Goal: Task Accomplishment & Management: Manage account settings

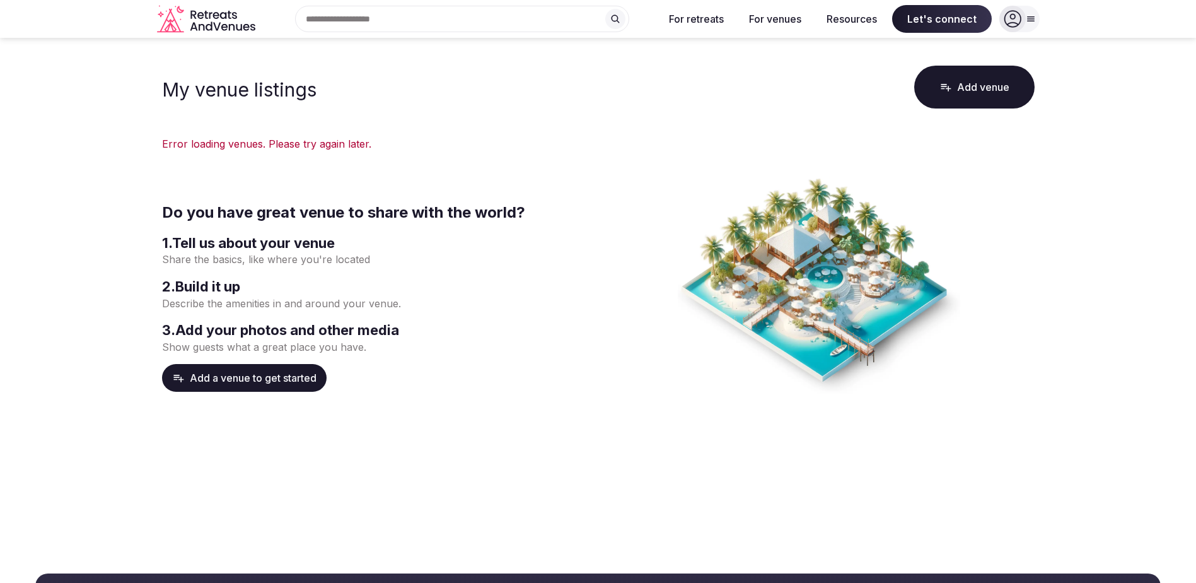
click at [1013, 13] on icon at bounding box center [1013, 19] width 18 height 18
drag, startPoint x: 1021, startPoint y: 16, endPoint x: 1020, endPoint y: 25, distance: 8.3
click at [1021, 16] on div at bounding box center [1012, 19] width 26 height 26
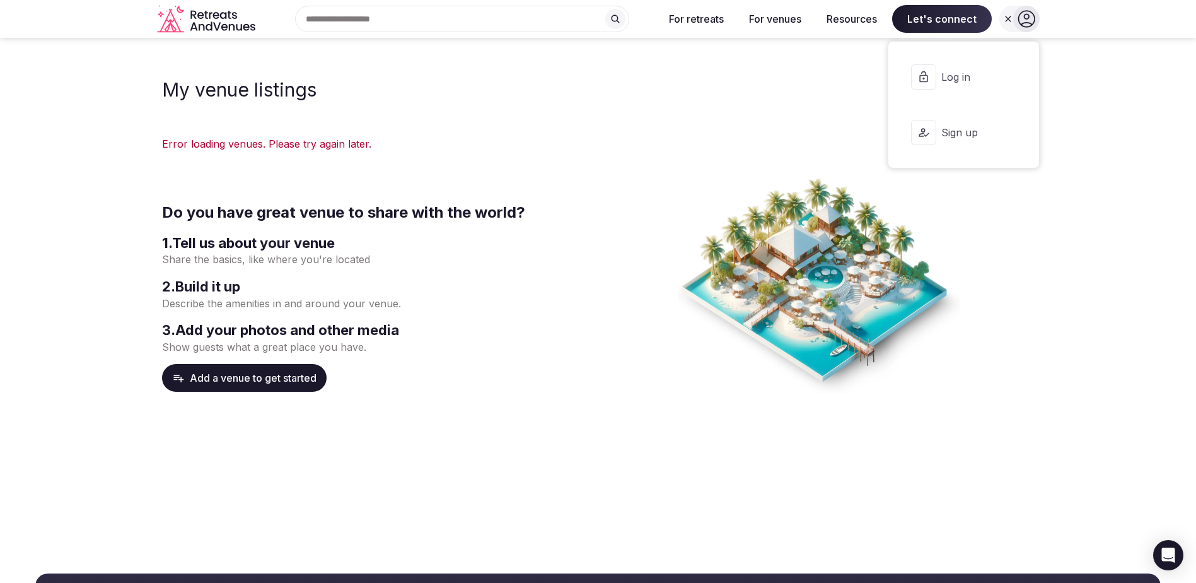
click at [948, 76] on span "Log in" at bounding box center [971, 77] width 61 height 14
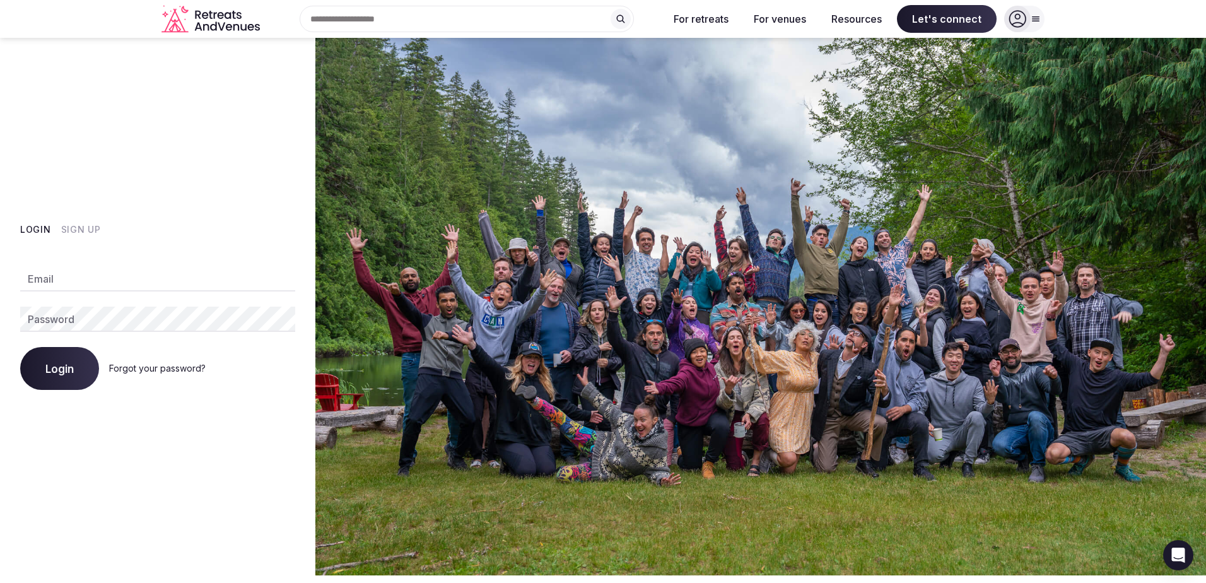
type input "**********"
click at [47, 365] on span "Login" at bounding box center [59, 368] width 28 height 13
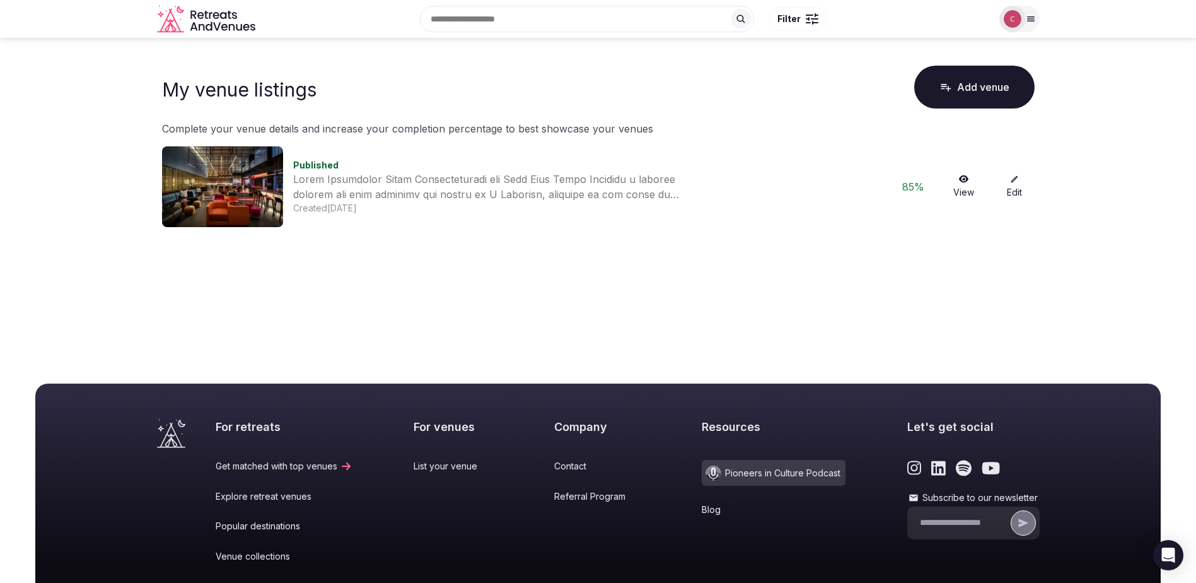
click at [257, 197] on img at bounding box center [222, 186] width 121 height 81
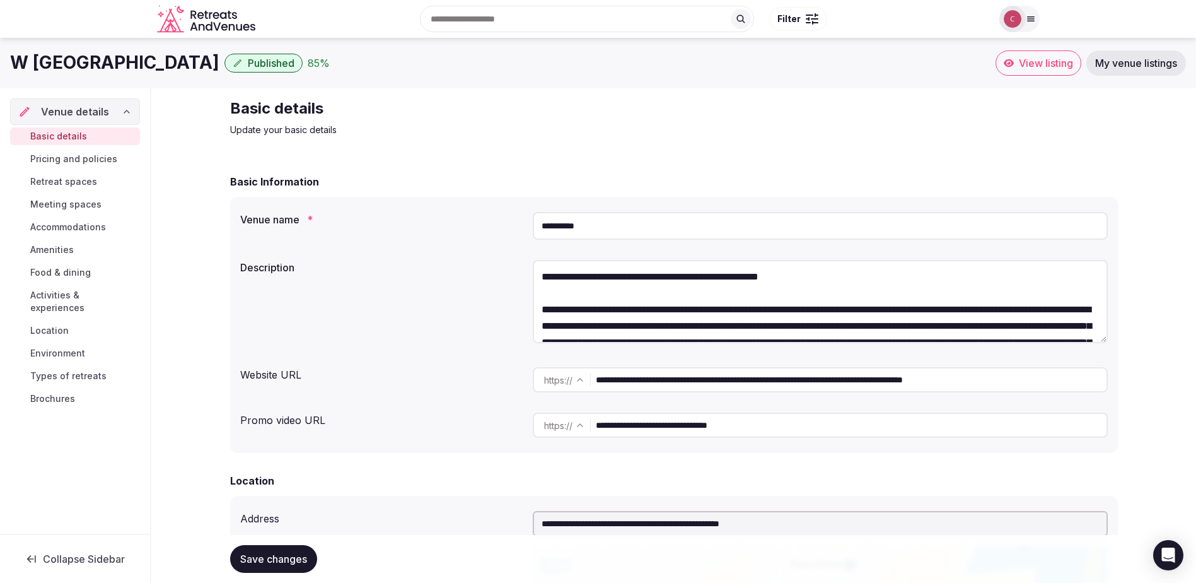
click at [74, 131] on span "Basic details" at bounding box center [58, 136] width 57 height 13
click at [50, 163] on span "Pricing and policies" at bounding box center [73, 159] width 87 height 13
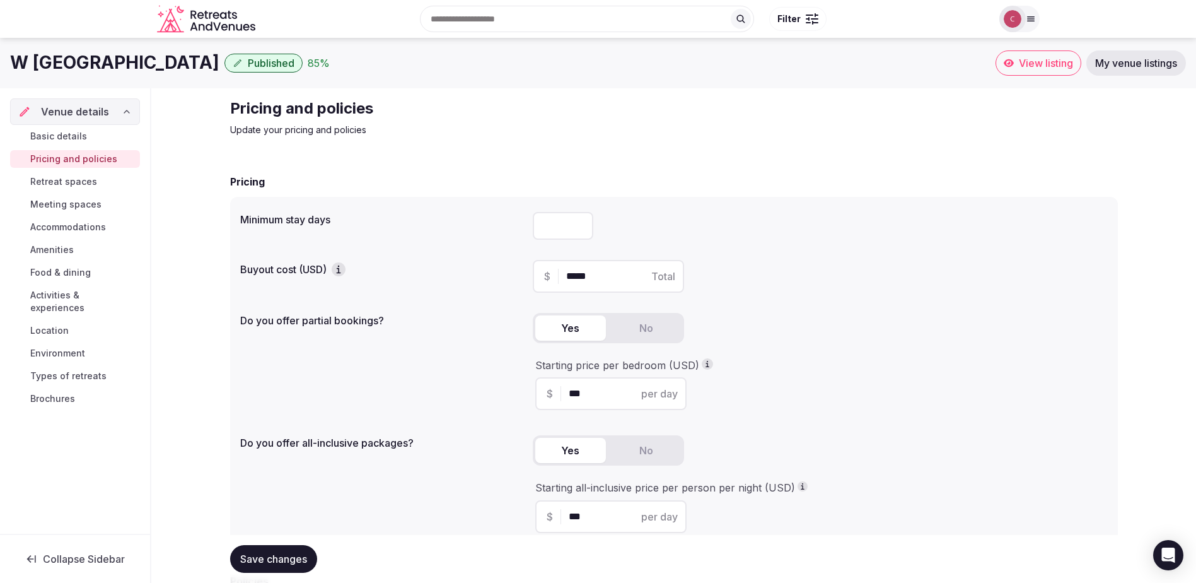
click at [550, 226] on input "number" at bounding box center [563, 226] width 61 height 28
type input "*"
click at [738, 194] on div "Pricing Minimum stay days * Buyout cost (USD) $ ***** Total Do you offer partia…" at bounding box center [674, 363] width 888 height 379
click at [63, 182] on span "Retreat spaces" at bounding box center [63, 181] width 67 height 13
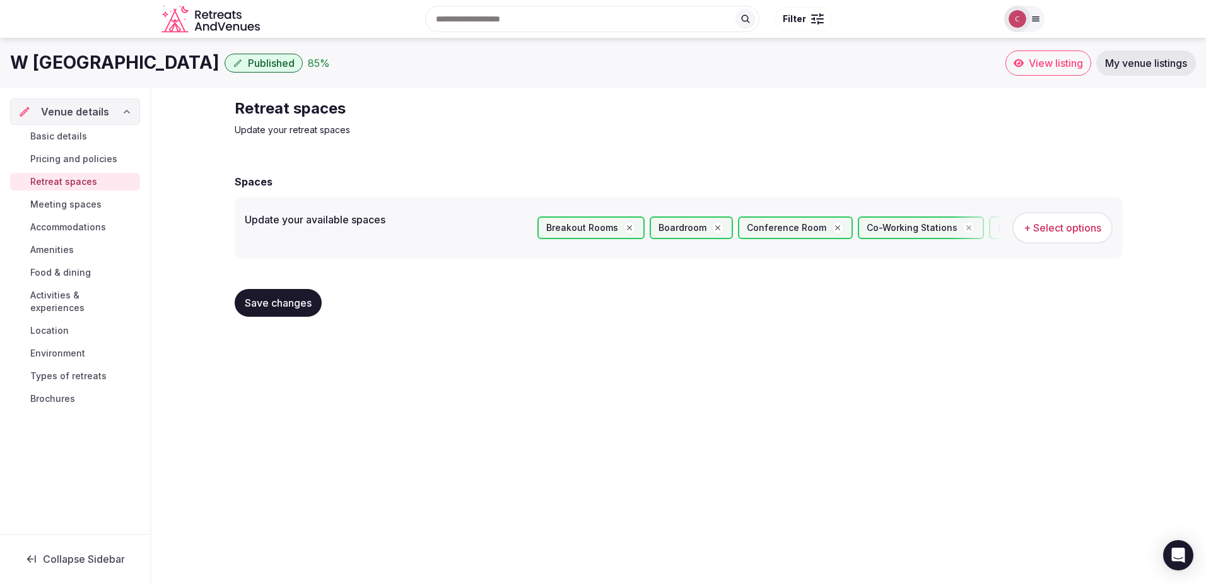
click at [1069, 229] on span "+ Select options" at bounding box center [1062, 228] width 78 height 14
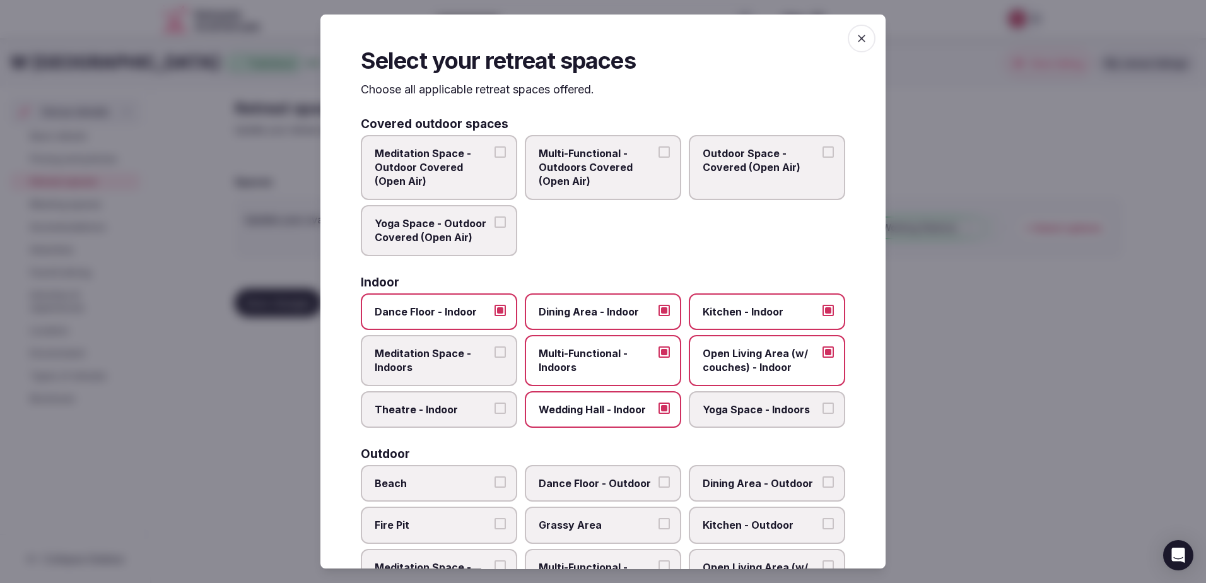
click at [268, 363] on div at bounding box center [603, 291] width 1206 height 583
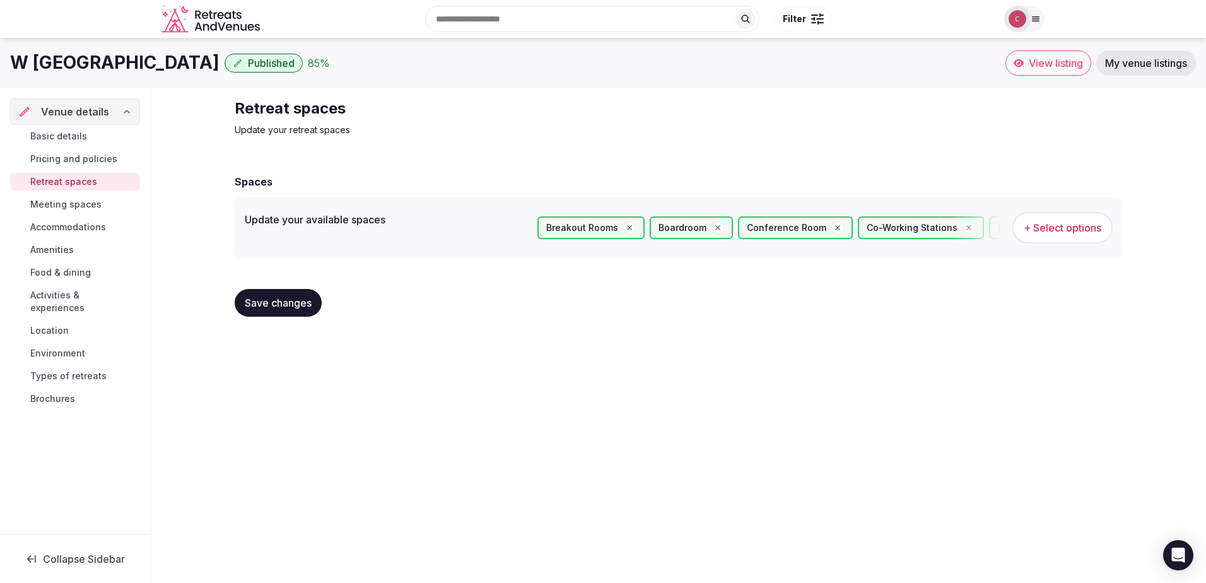
click at [82, 199] on span "Meeting spaces" at bounding box center [65, 204] width 71 height 13
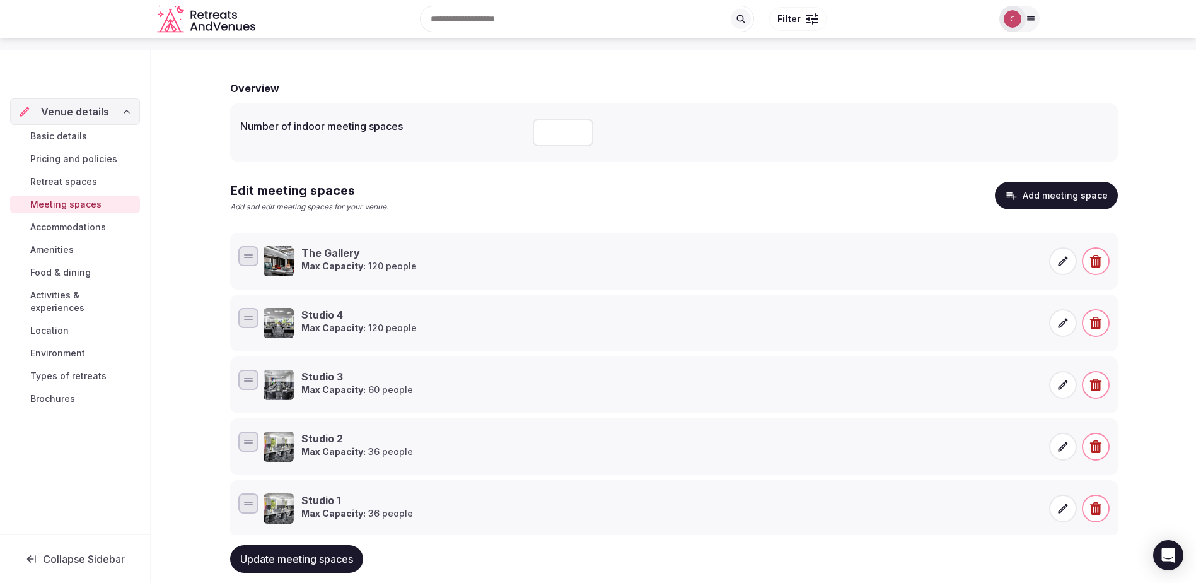
scroll to position [125, 0]
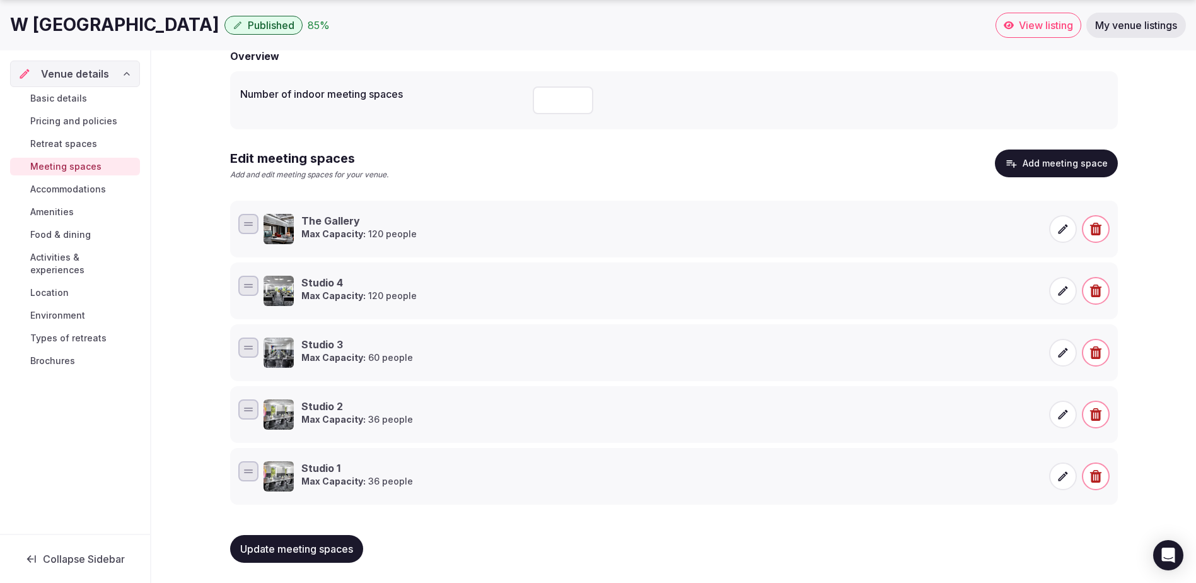
click at [84, 235] on span "Food & dining" at bounding box center [60, 234] width 61 height 13
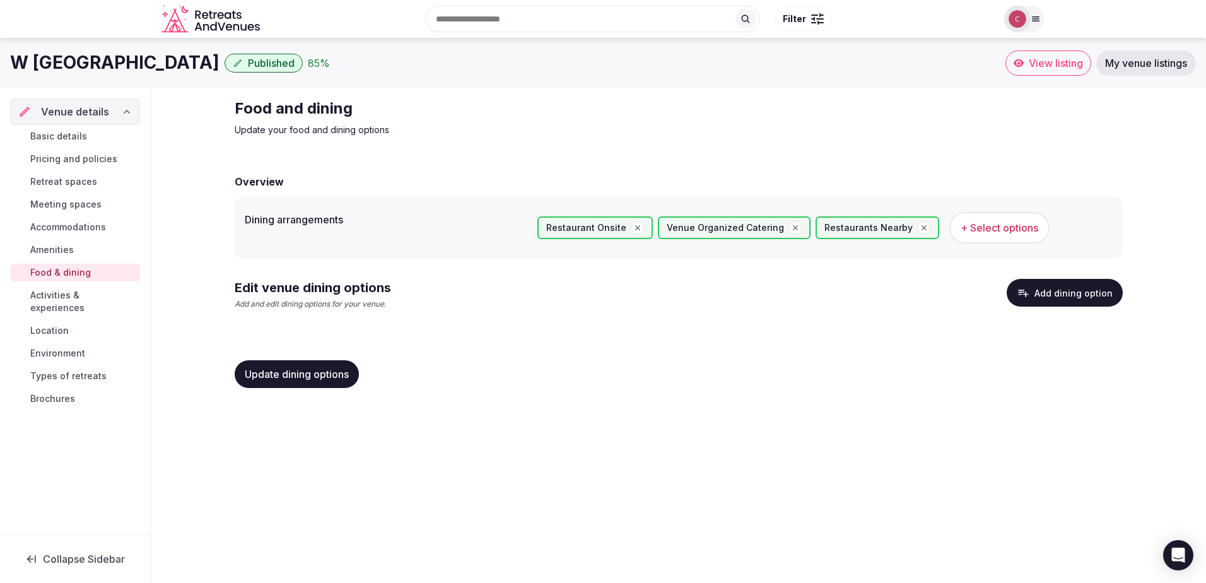
click at [1053, 288] on button "Add dining option" at bounding box center [1064, 293] width 116 height 28
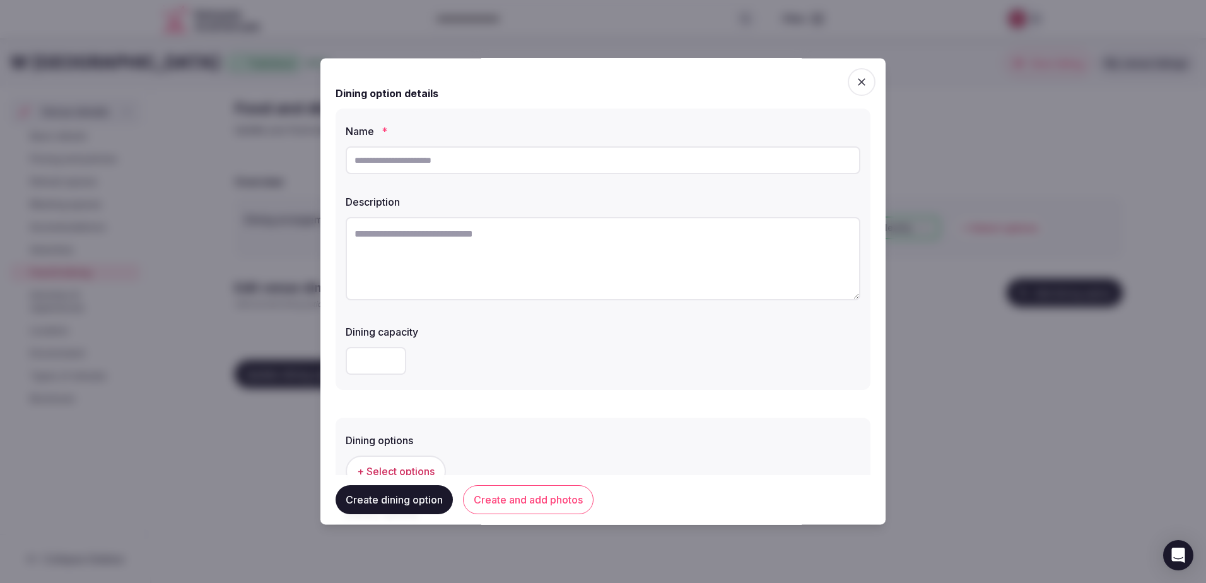
click at [424, 160] on input "text" at bounding box center [603, 160] width 515 height 28
type input "**********"
click at [461, 245] on textarea at bounding box center [603, 258] width 515 height 83
click at [460, 255] on textarea at bounding box center [603, 258] width 515 height 83
paste textarea "**********"
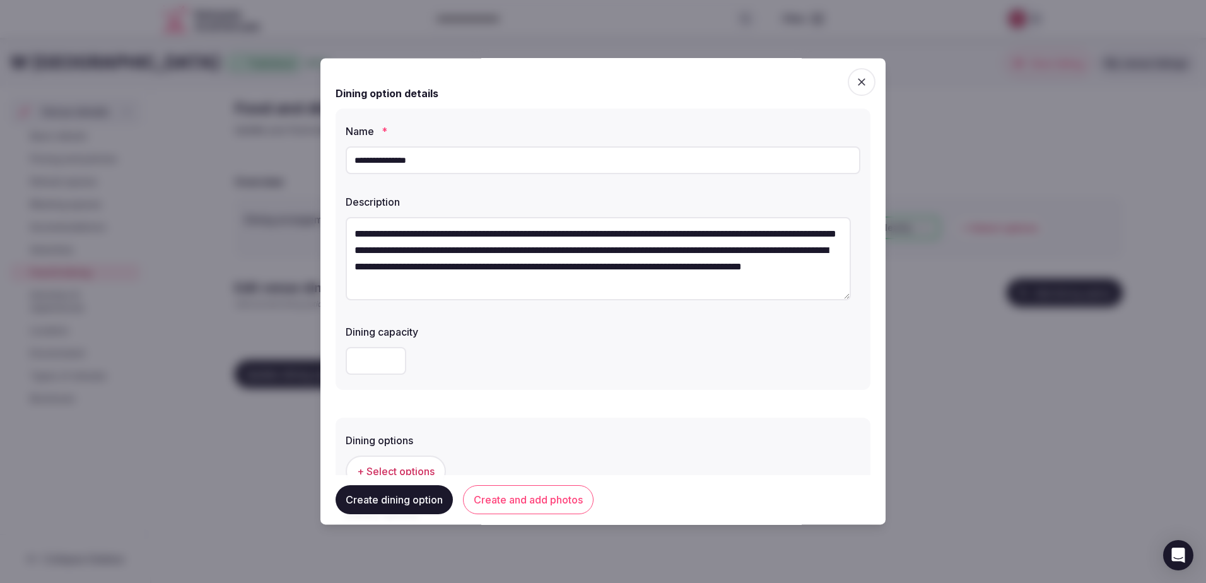
scroll to position [16, 0]
type textarea "**********"
click at [380, 363] on input "number" at bounding box center [376, 361] width 61 height 28
type input "**"
click at [411, 464] on span "+ Select options" at bounding box center [396, 471] width 78 height 14
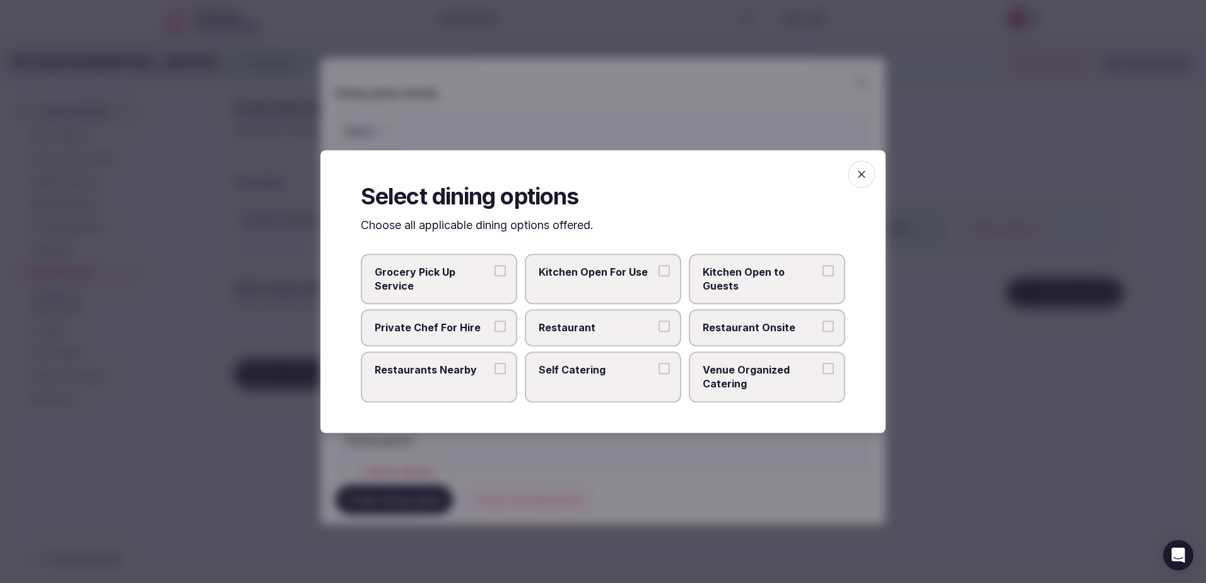
click at [626, 325] on span "Restaurant" at bounding box center [596, 328] width 116 height 14
click at [658, 325] on button "Restaurant" at bounding box center [663, 326] width 11 height 11
click at [780, 323] on span "Restaurant Onsite" at bounding box center [760, 328] width 116 height 14
click at [822, 323] on button "Restaurant Onsite" at bounding box center [827, 326] width 11 height 11
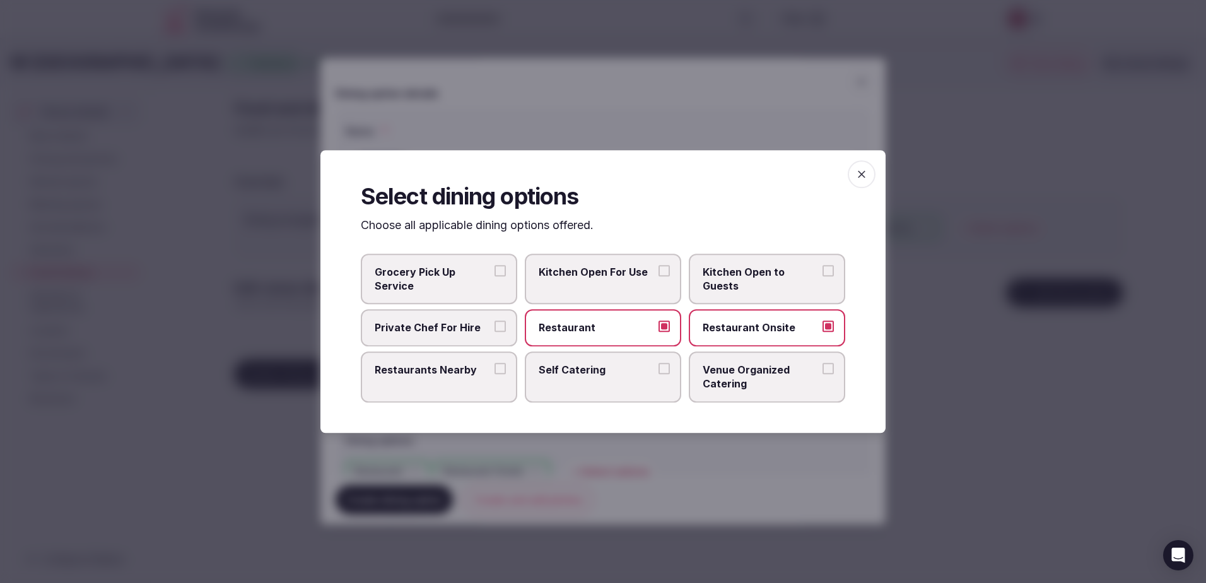
click at [445, 375] on span "Restaurants Nearby" at bounding box center [433, 370] width 116 height 14
click at [494, 374] on button "Restaurants Nearby" at bounding box center [499, 368] width 11 height 11
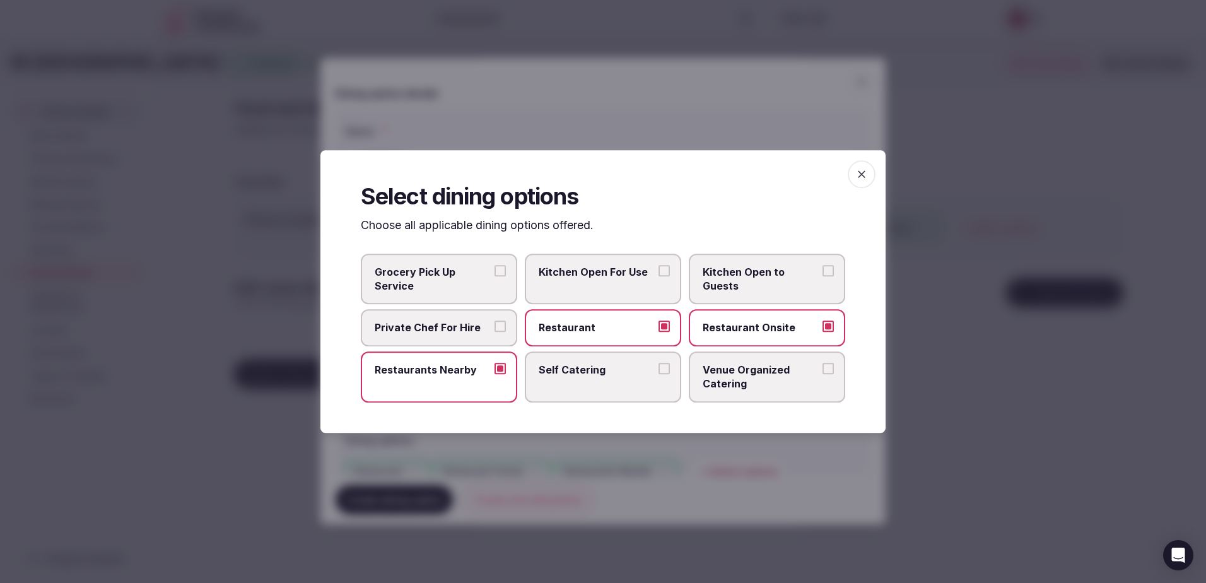
click at [769, 373] on span "Venue Organized Catering" at bounding box center [760, 377] width 116 height 28
click at [822, 373] on button "Venue Organized Catering" at bounding box center [827, 368] width 11 height 11
click at [515, 486] on div at bounding box center [603, 291] width 1206 height 583
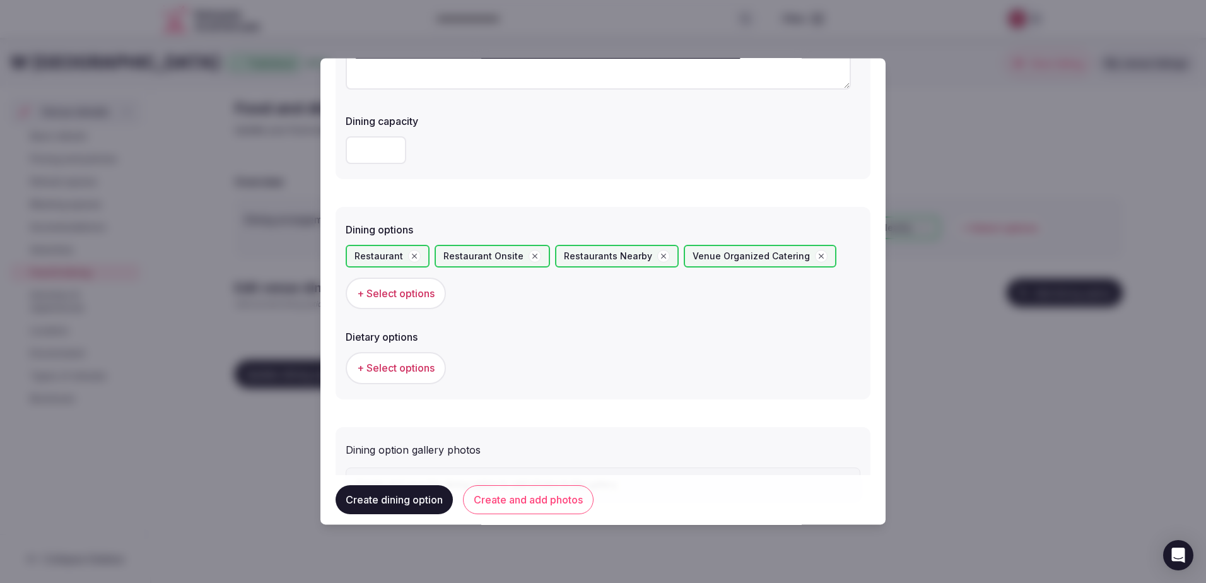
scroll to position [277, 0]
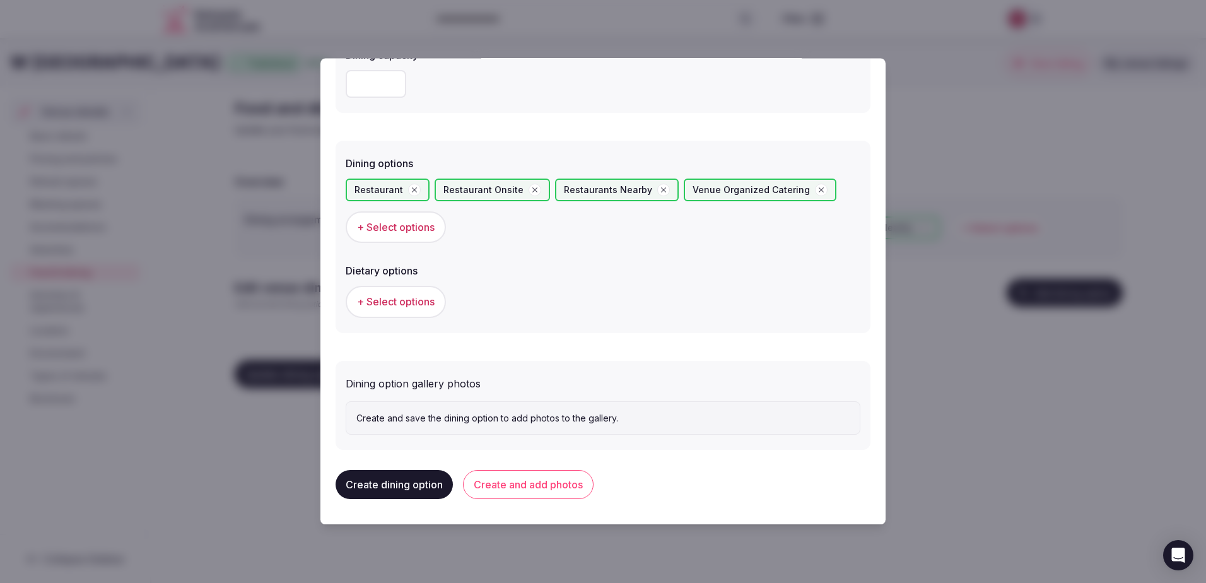
click at [416, 418] on p "Create and save the dining option to add photos to the gallery." at bounding box center [602, 418] width 493 height 13
click at [525, 490] on button "Create and add photos" at bounding box center [528, 484] width 131 height 29
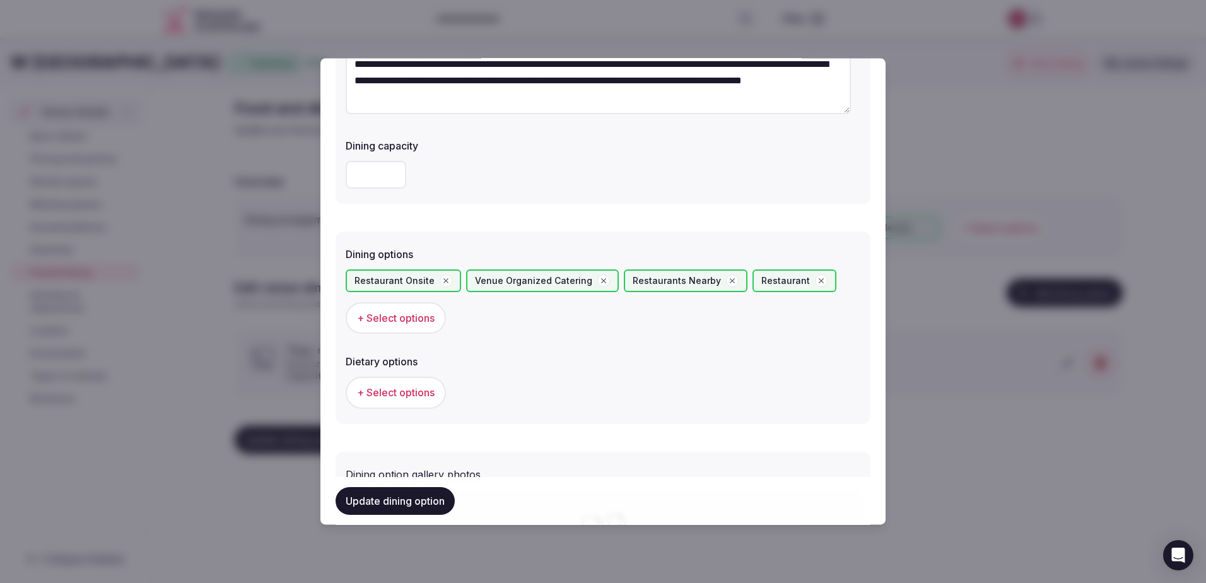
scroll to position [189, 0]
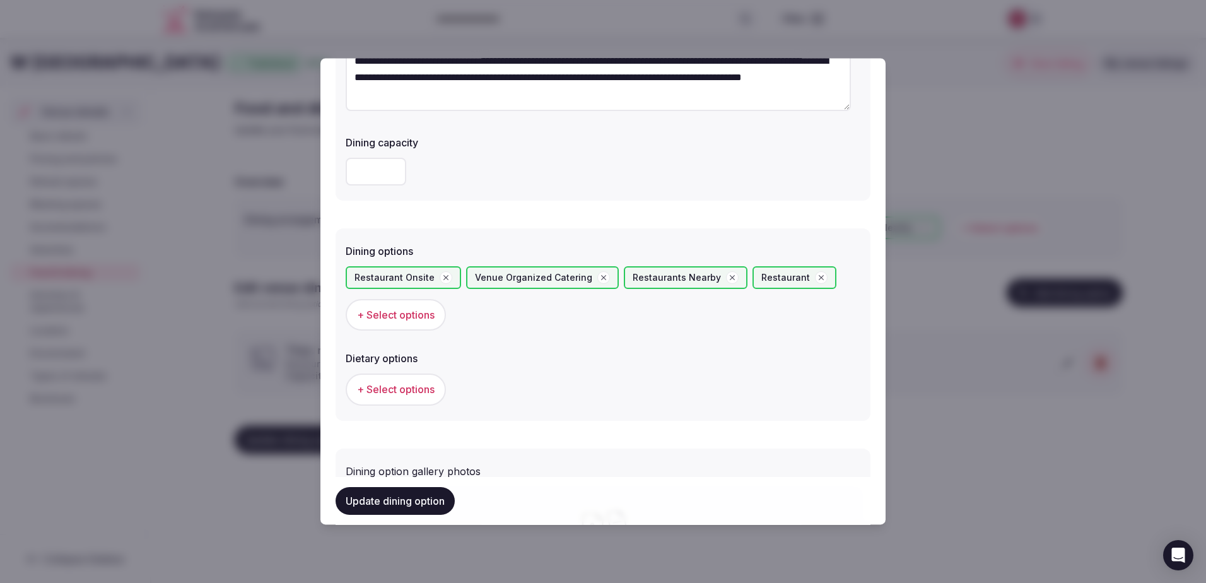
click at [369, 167] on input "**" at bounding box center [376, 172] width 61 height 28
click at [389, 168] on input "**" at bounding box center [376, 172] width 61 height 28
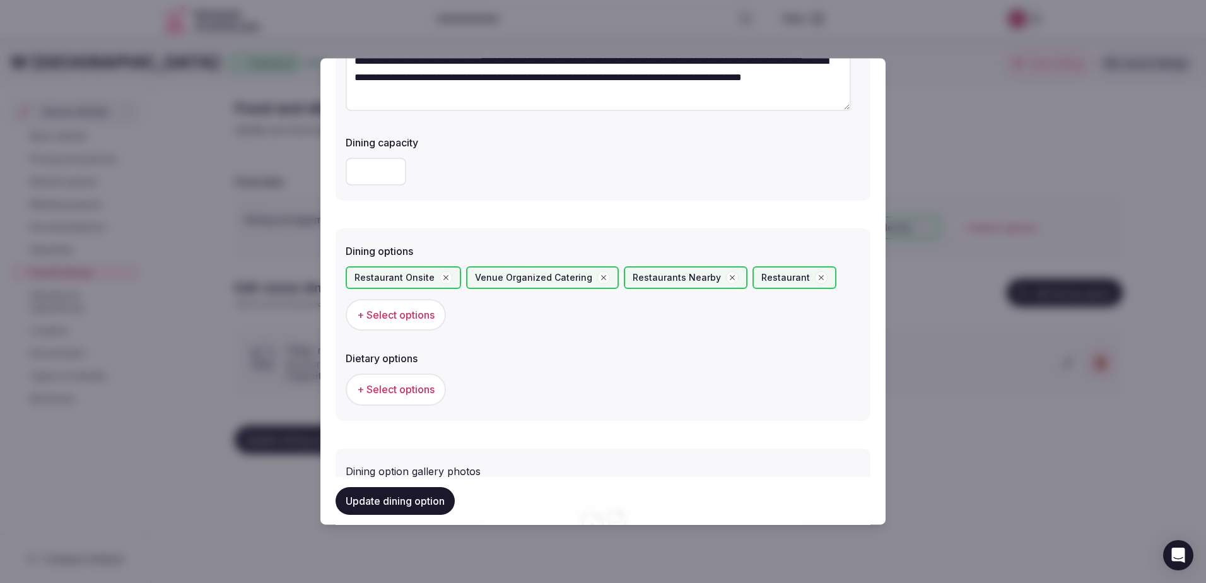
click at [389, 168] on input "**" at bounding box center [376, 172] width 61 height 28
type input "**"
click at [389, 168] on input "**" at bounding box center [376, 172] width 61 height 28
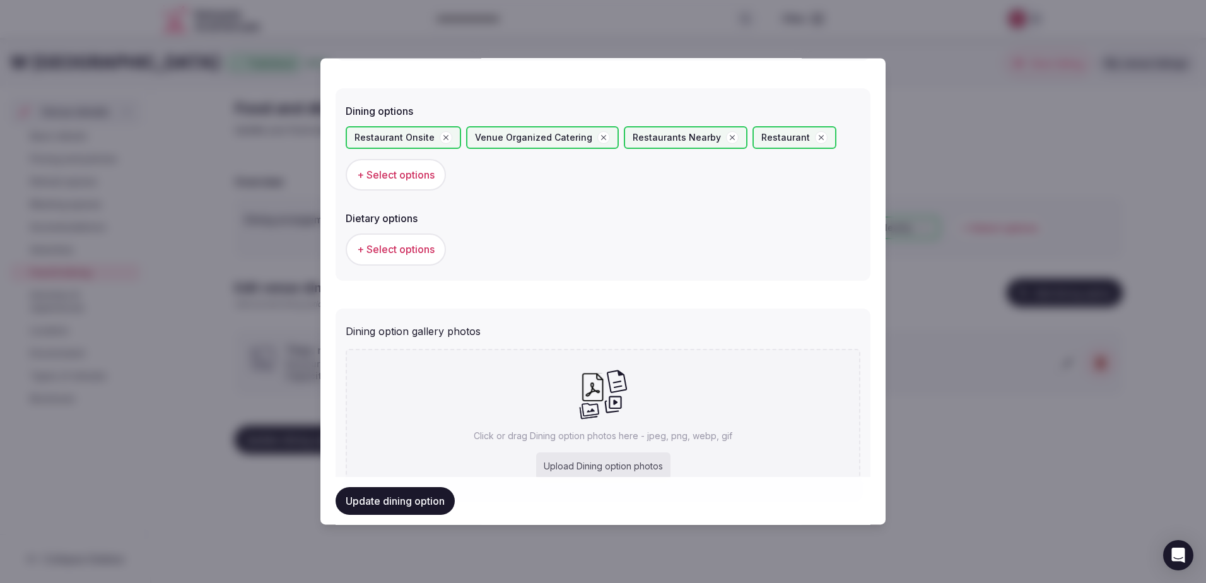
scroll to position [267, 0]
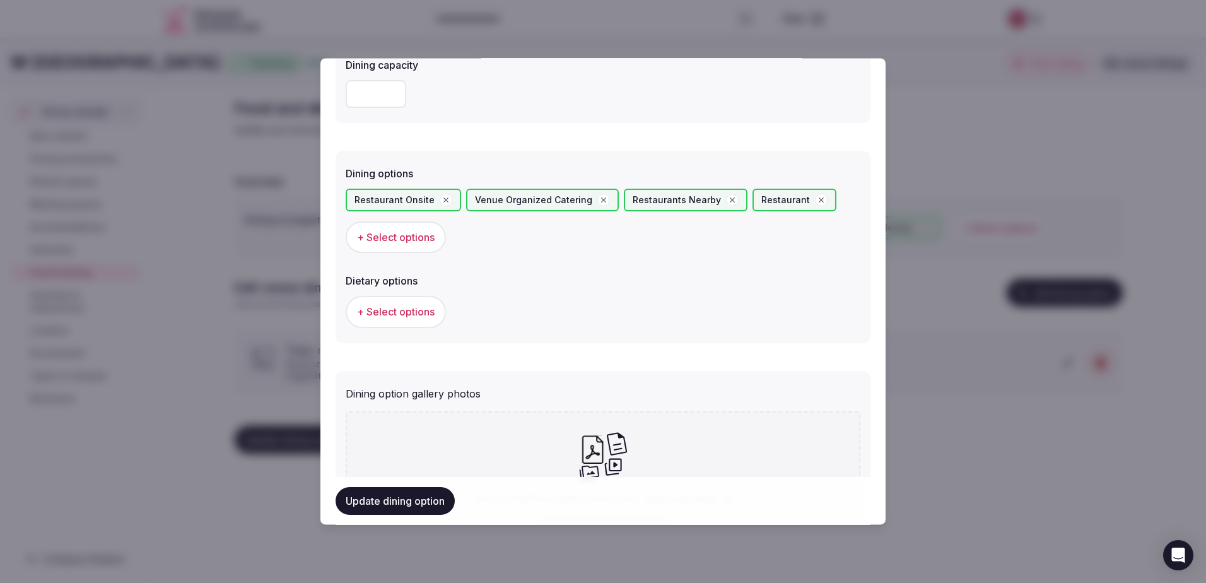
click at [408, 306] on span "+ Select options" at bounding box center [396, 312] width 78 height 14
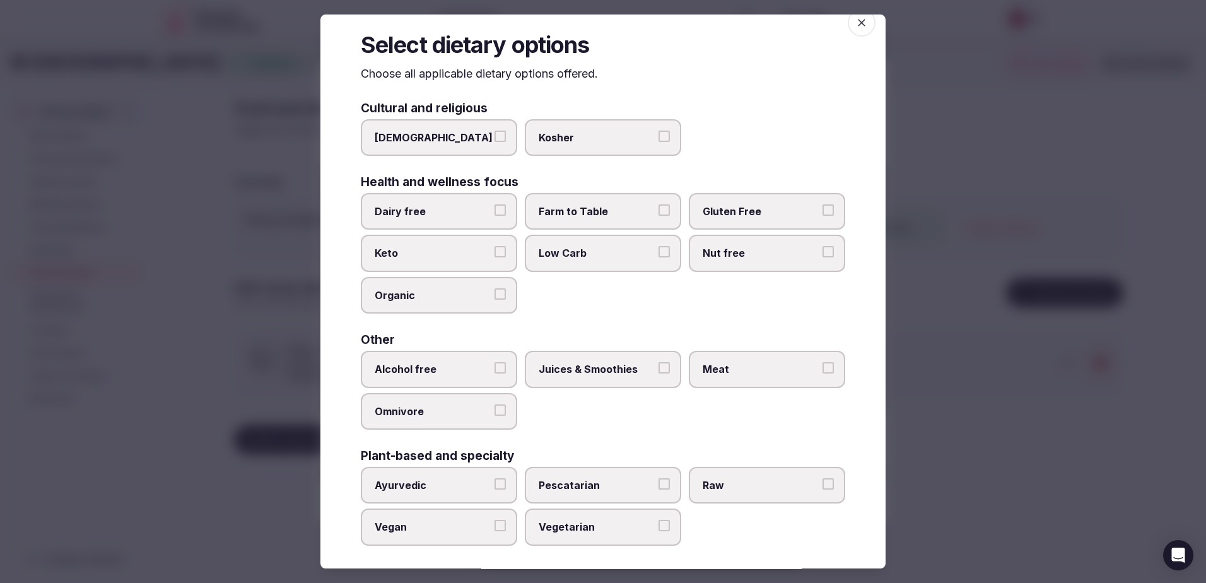
scroll to position [23, 0]
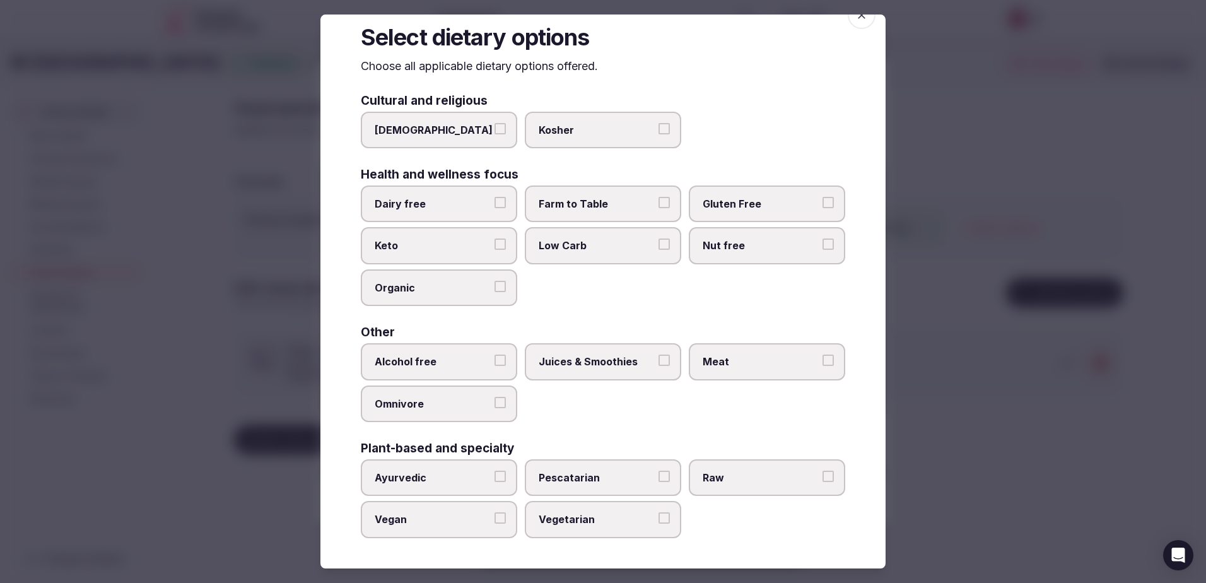
drag, startPoint x: 410, startPoint y: 524, endPoint x: 420, endPoint y: 524, distance: 10.1
click at [412, 524] on span "Vegan" at bounding box center [433, 519] width 116 height 14
click at [494, 523] on button "Vegan" at bounding box center [499, 517] width 11 height 11
click at [598, 519] on span "Vegetarian" at bounding box center [596, 519] width 116 height 14
click at [658, 519] on button "Vegetarian" at bounding box center [663, 517] width 11 height 11
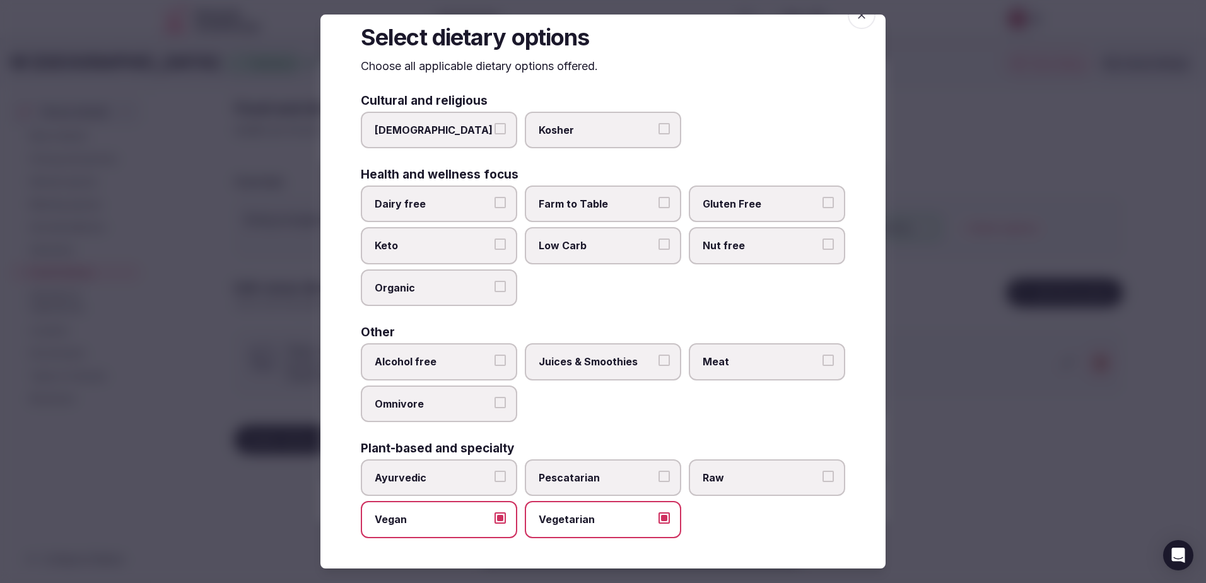
click at [731, 479] on span "Raw" at bounding box center [760, 477] width 116 height 14
click at [822, 479] on button "Raw" at bounding box center [827, 475] width 11 height 11
click at [578, 472] on span "Pescatarian" at bounding box center [596, 477] width 116 height 14
click at [658, 472] on button "Pescatarian" at bounding box center [663, 475] width 11 height 11
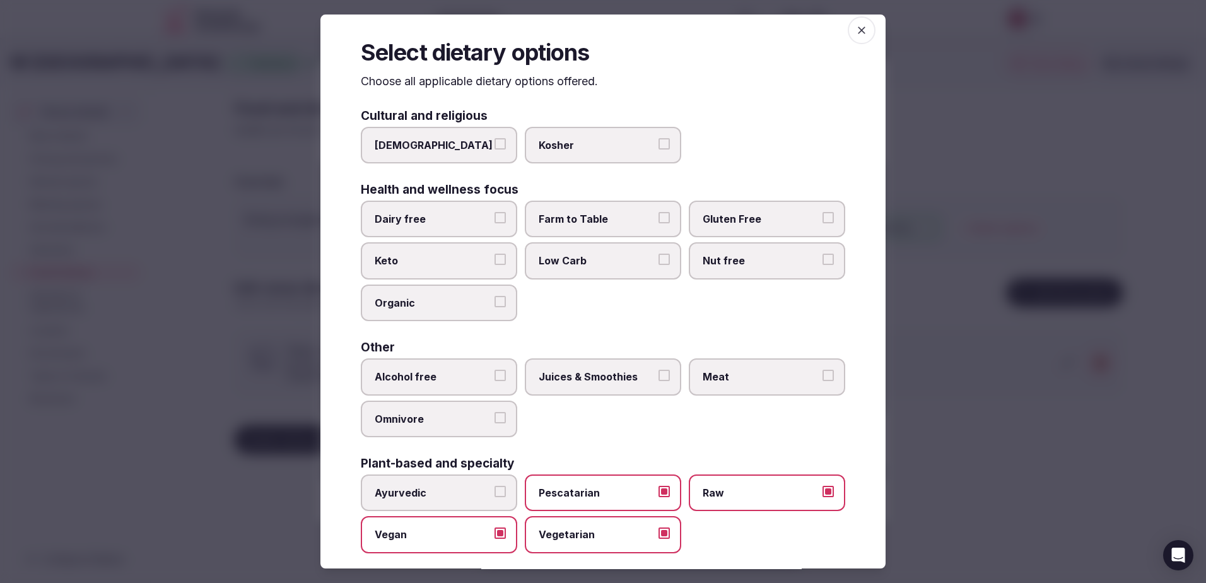
scroll to position [0, 0]
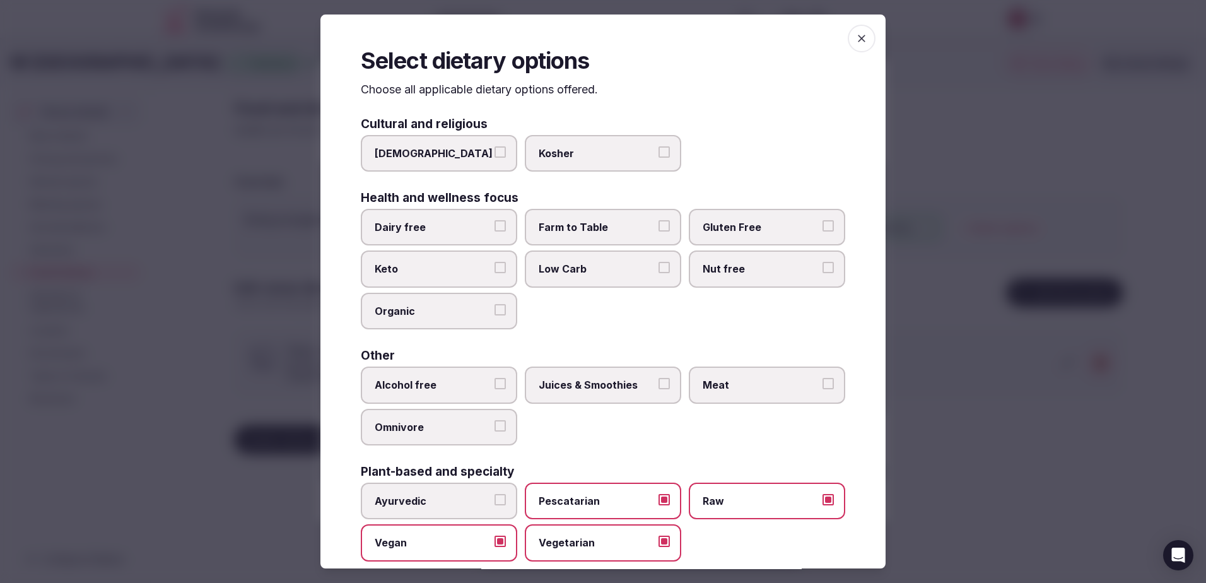
click at [398, 379] on span "Alcohol free" at bounding box center [433, 385] width 116 height 14
click at [494, 379] on button "Alcohol free" at bounding box center [499, 383] width 11 height 11
click at [571, 385] on span "Juices & Smoothies" at bounding box center [596, 385] width 116 height 14
click at [658, 385] on button "Juices & Smoothies" at bounding box center [663, 383] width 11 height 11
click at [738, 392] on span "Meat" at bounding box center [760, 385] width 116 height 14
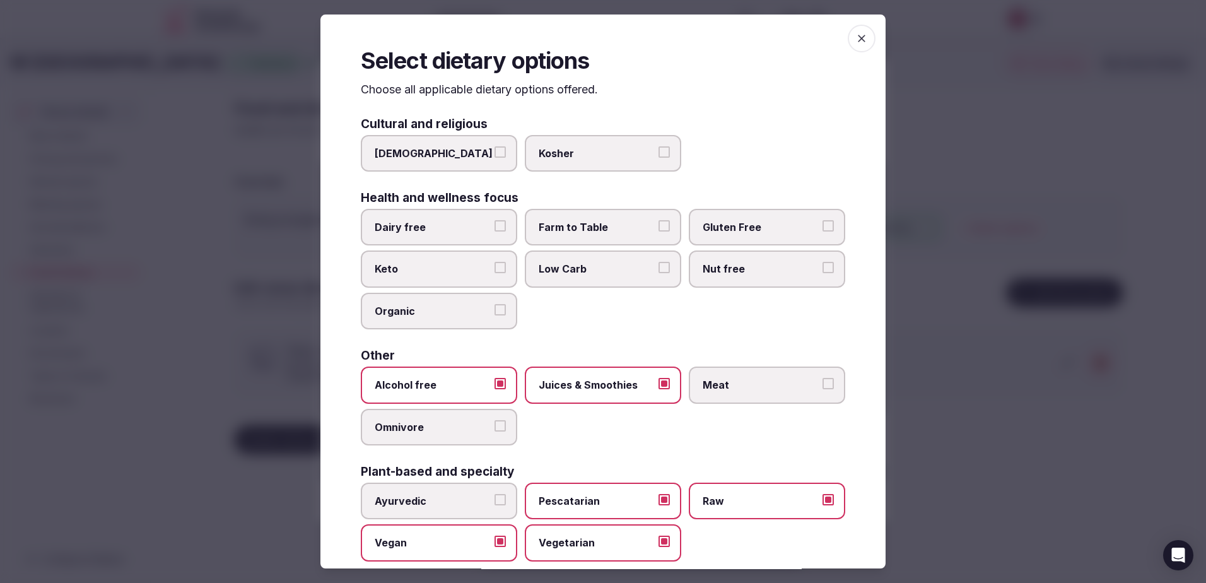
click at [822, 389] on button "Meat" at bounding box center [827, 383] width 11 height 11
click at [426, 427] on span "Omnivore" at bounding box center [433, 427] width 116 height 14
click at [494, 427] on button "Omnivore" at bounding box center [499, 425] width 11 height 11
click at [398, 313] on span "Organic" at bounding box center [433, 311] width 116 height 14
click at [494, 313] on button "Organic" at bounding box center [499, 309] width 11 height 11
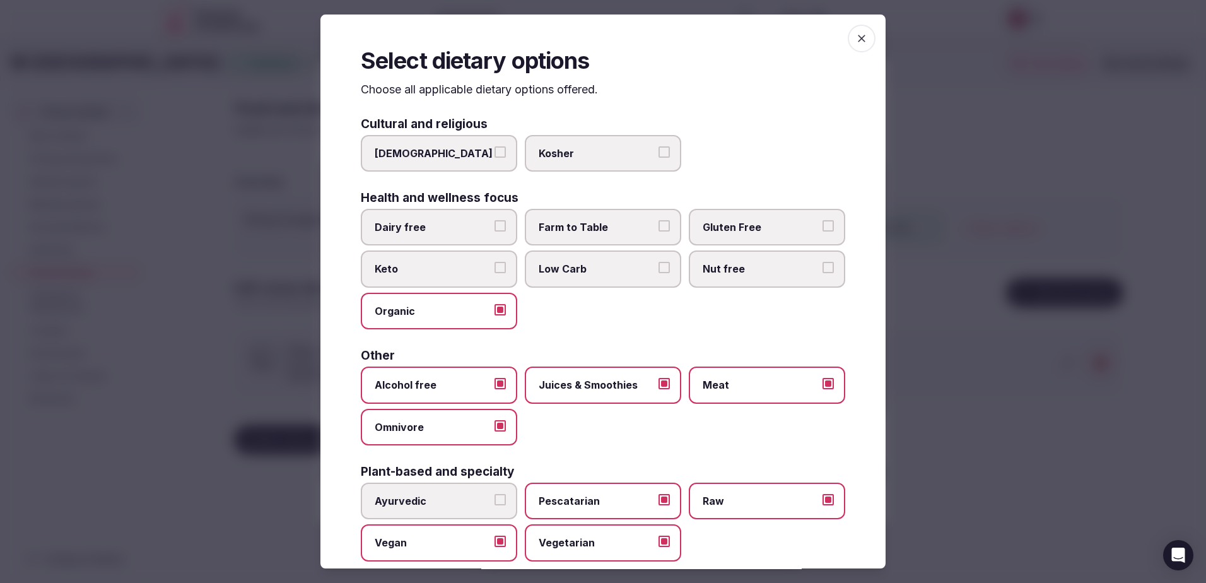
click at [724, 267] on span "Nut free" at bounding box center [760, 269] width 116 height 14
click at [822, 267] on button "Nut free" at bounding box center [827, 267] width 11 height 11
click at [504, 275] on label "Keto" at bounding box center [439, 268] width 156 height 37
click at [504, 273] on button "Keto" at bounding box center [499, 267] width 11 height 11
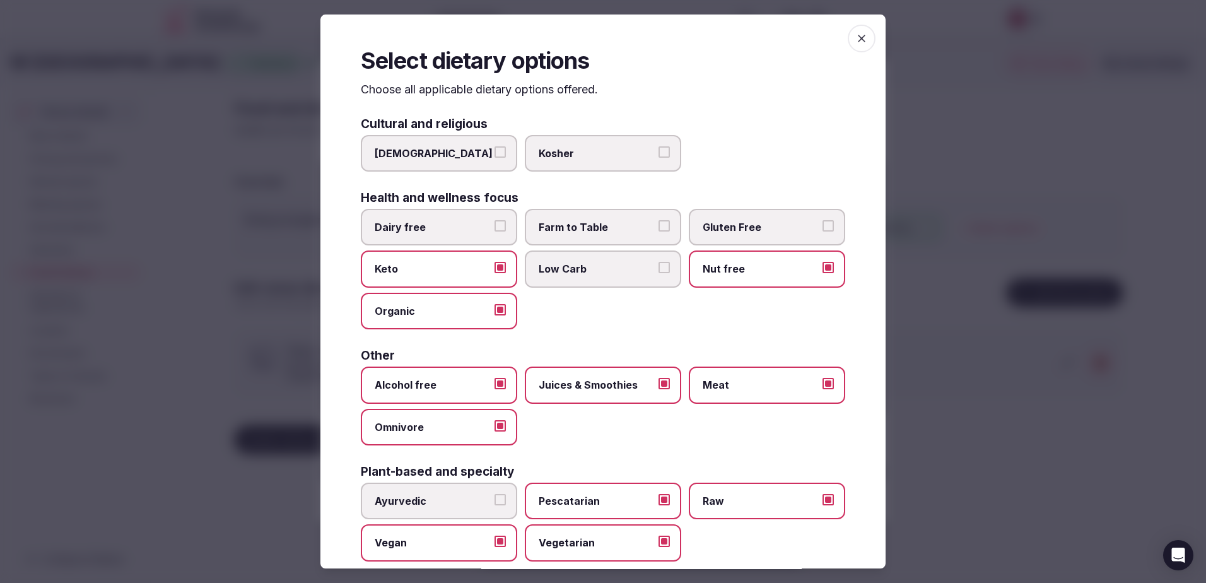
click at [606, 274] on span "Low Carb" at bounding box center [596, 269] width 116 height 14
click at [658, 273] on button "Low Carb" at bounding box center [663, 267] width 11 height 11
click at [421, 262] on span "Keto" at bounding box center [433, 269] width 116 height 14
click at [494, 262] on button "Keto" at bounding box center [499, 267] width 11 height 11
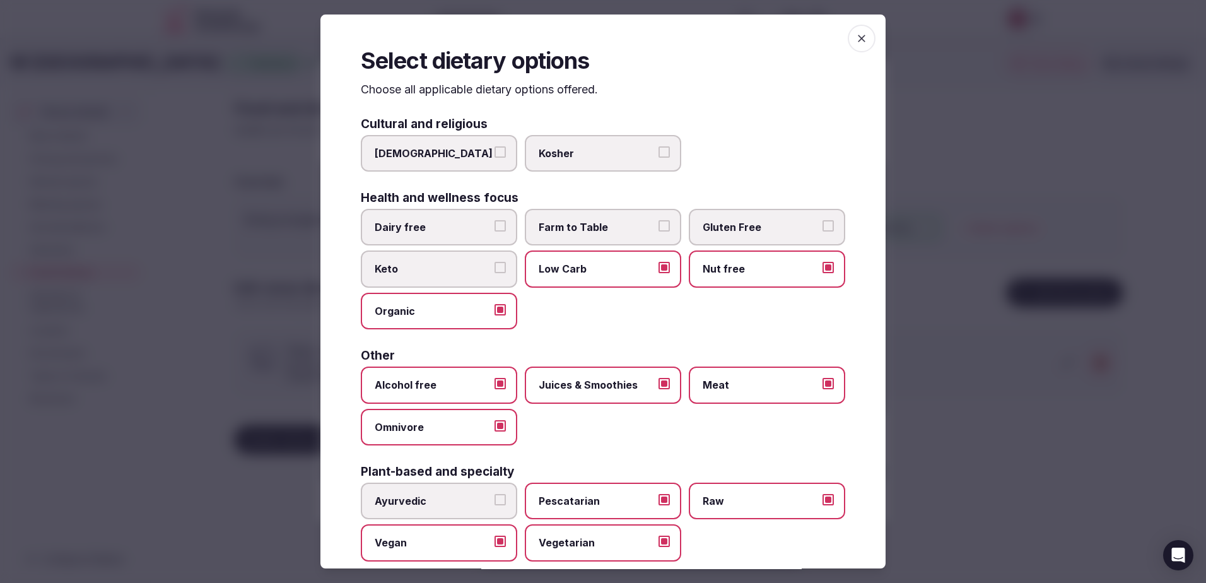
click at [455, 228] on span "Dairy free" at bounding box center [433, 227] width 116 height 14
click at [494, 228] on button "Dairy free" at bounding box center [499, 225] width 11 height 11
click at [571, 227] on span "Farm to Table" at bounding box center [596, 227] width 116 height 14
click at [658, 227] on button "Farm to Table" at bounding box center [663, 225] width 11 height 11
click at [730, 230] on span "Gluten Free" at bounding box center [760, 227] width 116 height 14
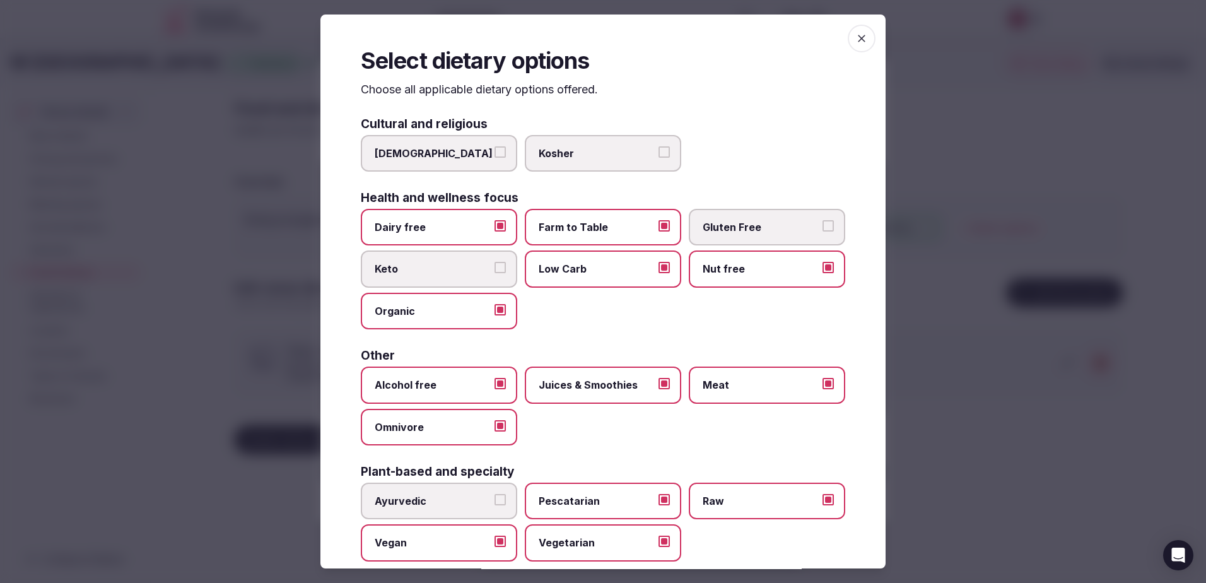
click at [822, 230] on button "Gluten Free" at bounding box center [827, 225] width 11 height 11
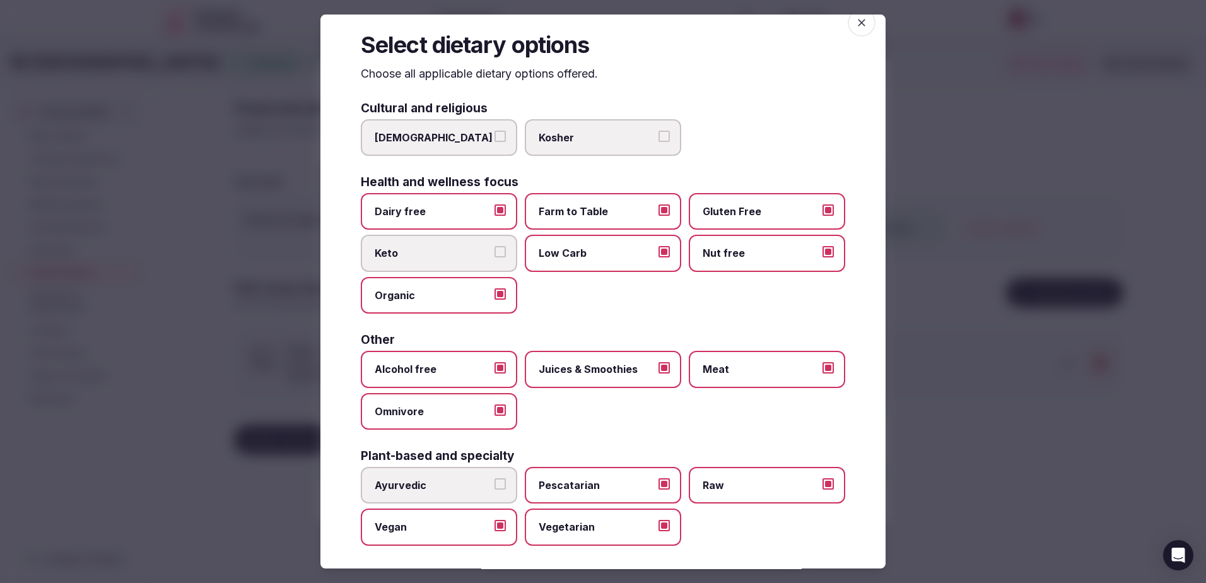
scroll to position [23, 0]
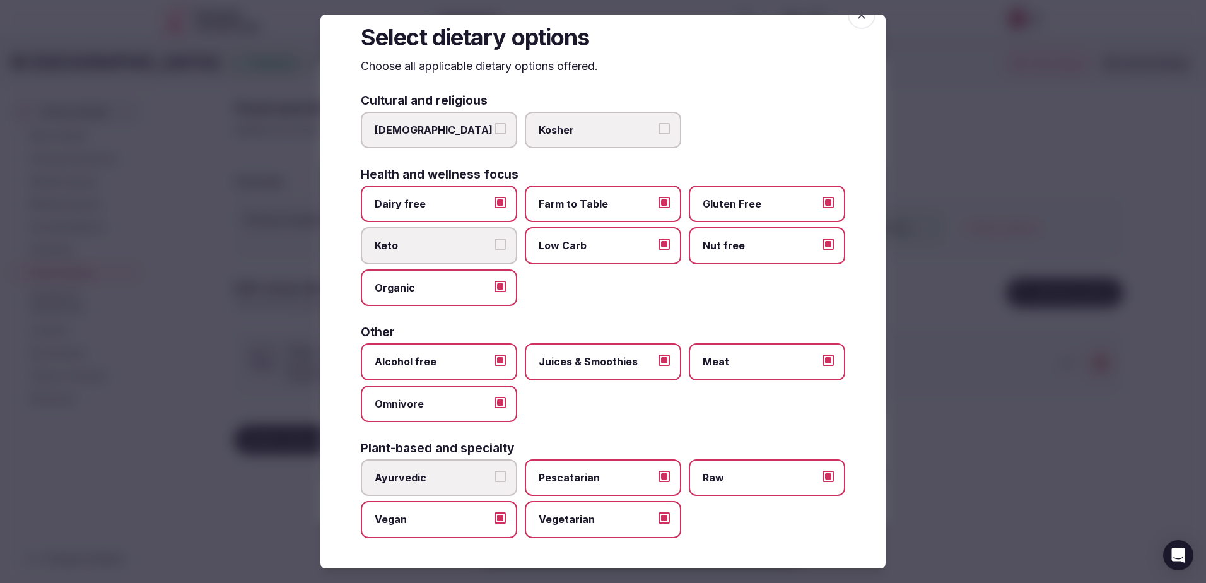
click at [934, 219] on div at bounding box center [603, 291] width 1206 height 583
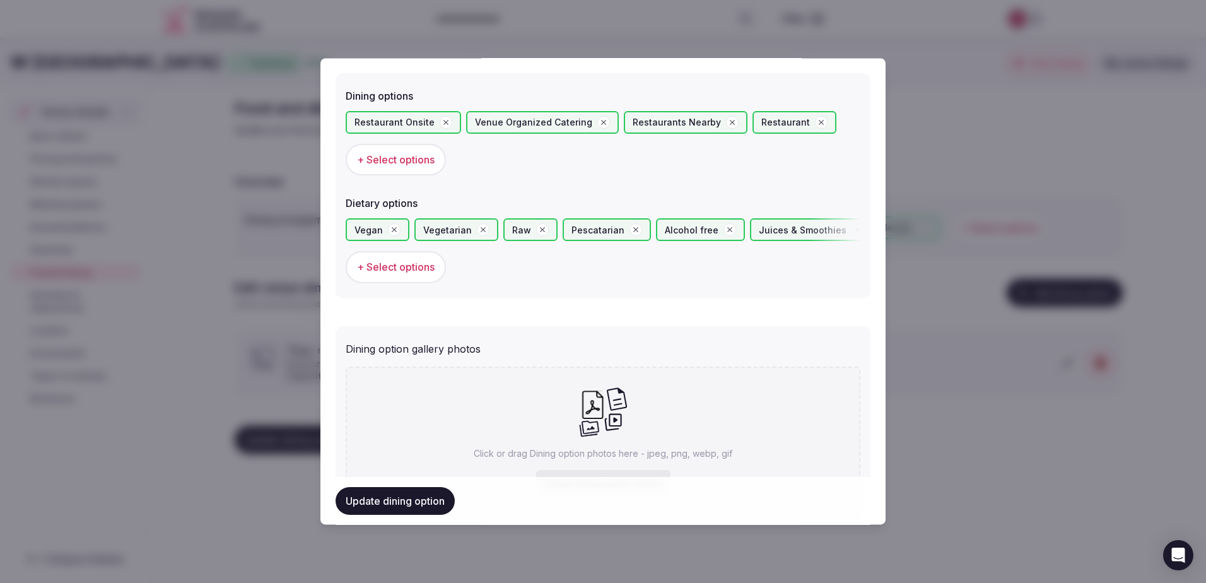
scroll to position [426, 0]
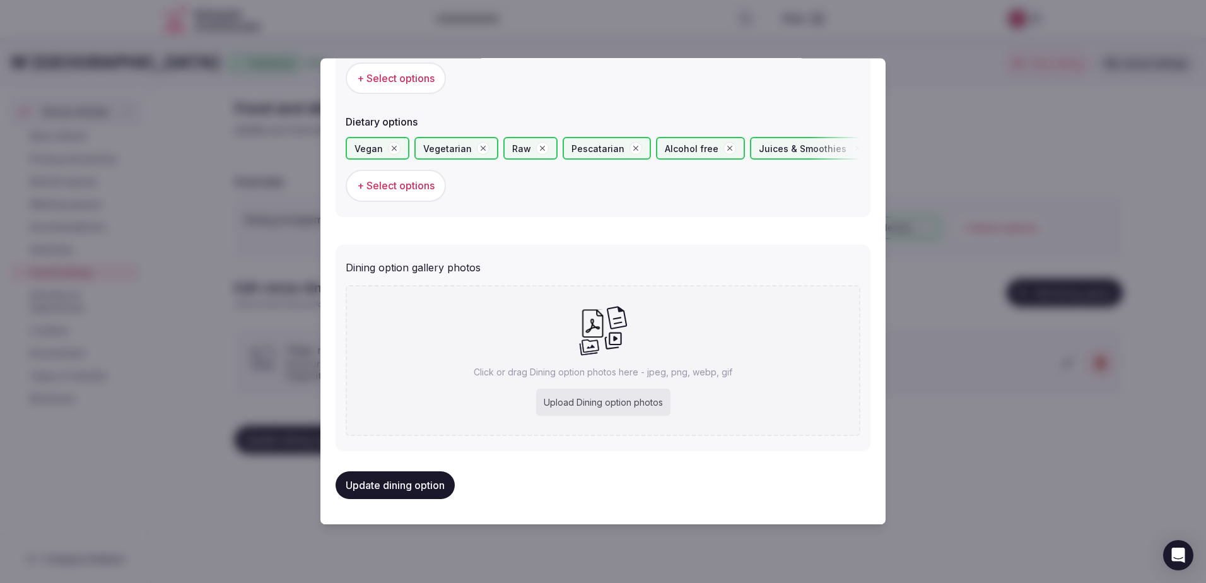
click at [622, 325] on icon at bounding box center [617, 317] width 20 height 23
type input "**********"
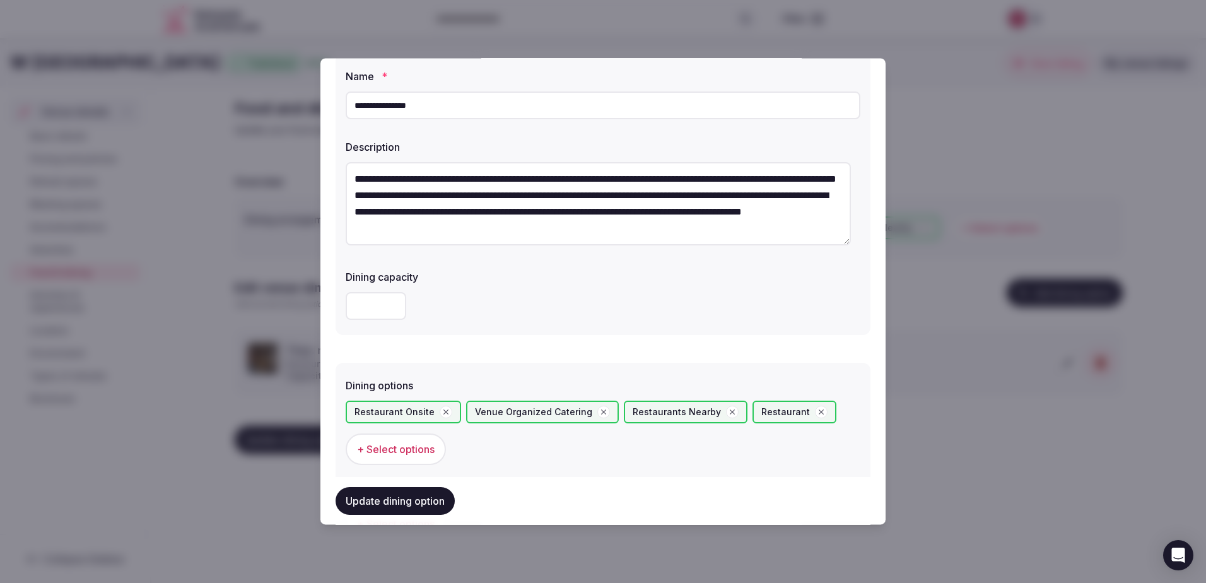
scroll to position [126, 0]
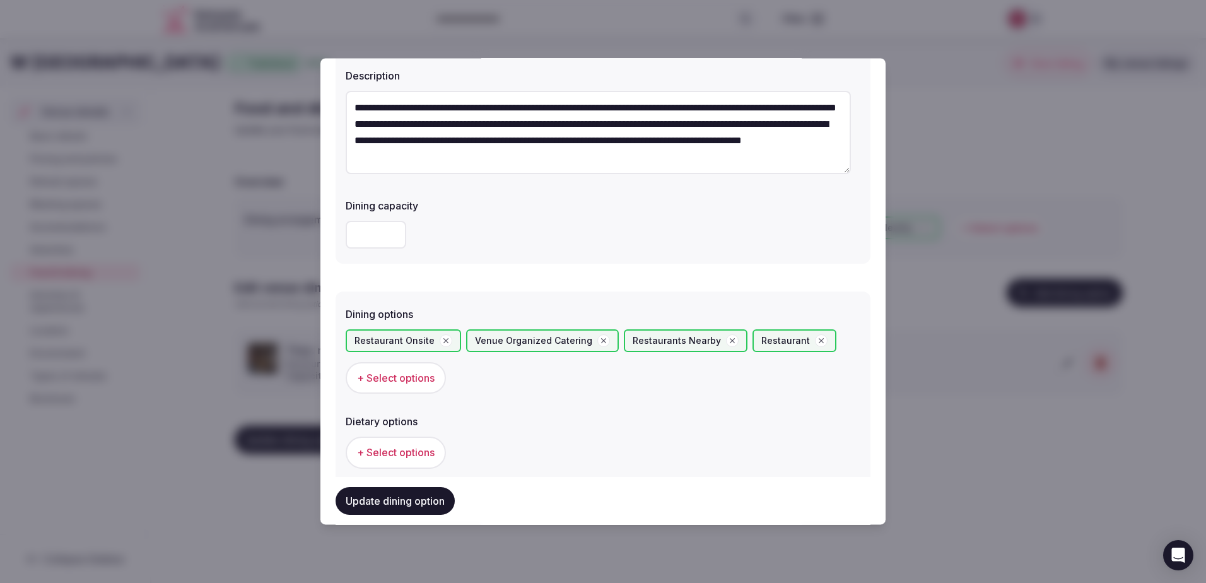
click at [385, 234] on input "**" at bounding box center [376, 235] width 61 height 28
type input "**"
click at [468, 247] on div "**" at bounding box center [603, 235] width 515 height 28
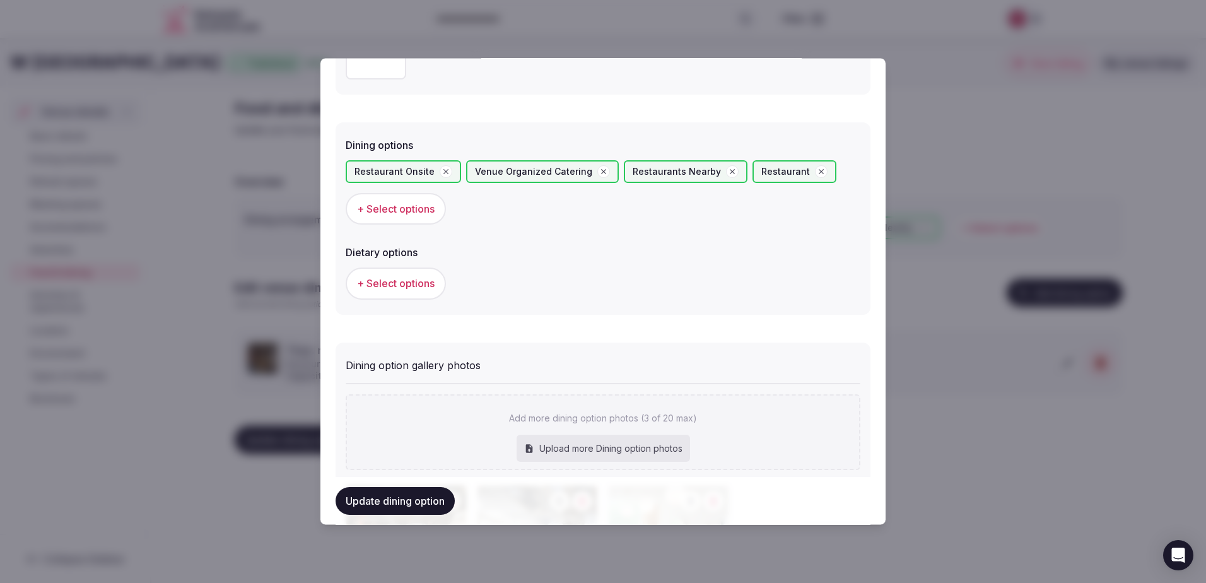
scroll to position [463, 0]
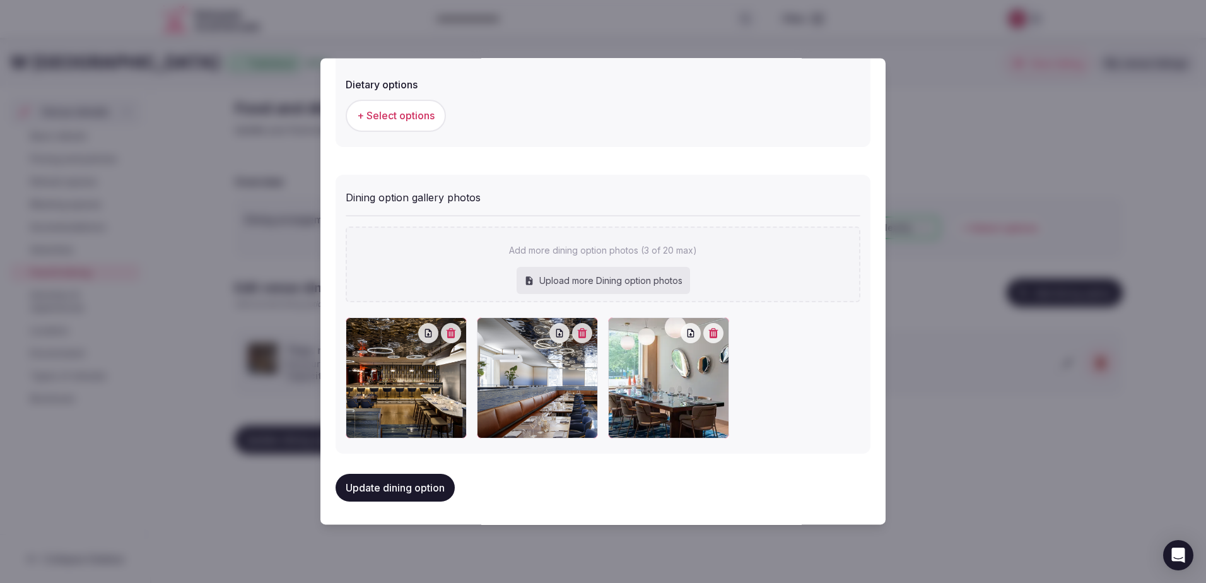
click at [383, 484] on button "Update dining option" at bounding box center [394, 488] width 119 height 28
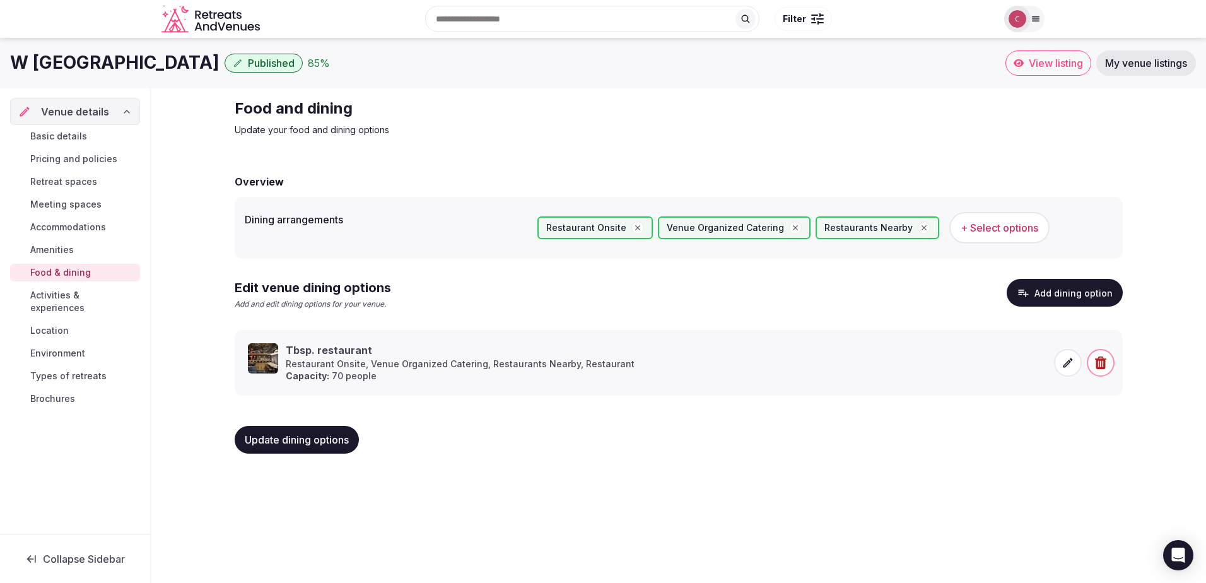
click at [1059, 296] on button "Add dining option" at bounding box center [1064, 293] width 116 height 28
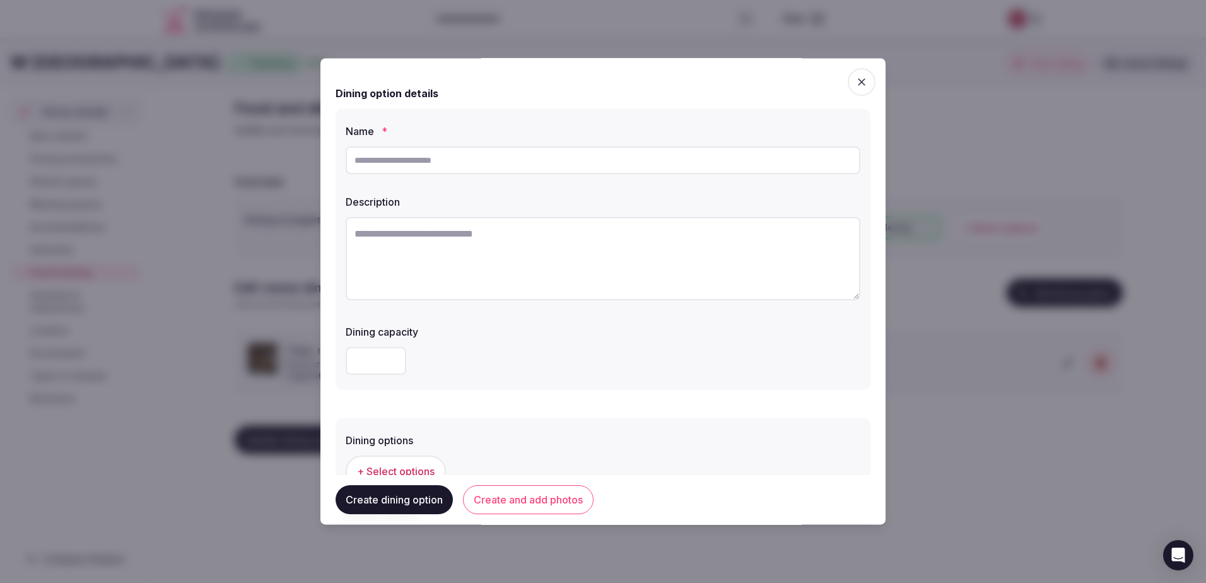
click at [396, 160] on input "text" at bounding box center [603, 160] width 515 height 28
type input "********"
click at [433, 231] on textarea at bounding box center [603, 258] width 515 height 83
paste textarea "**********"
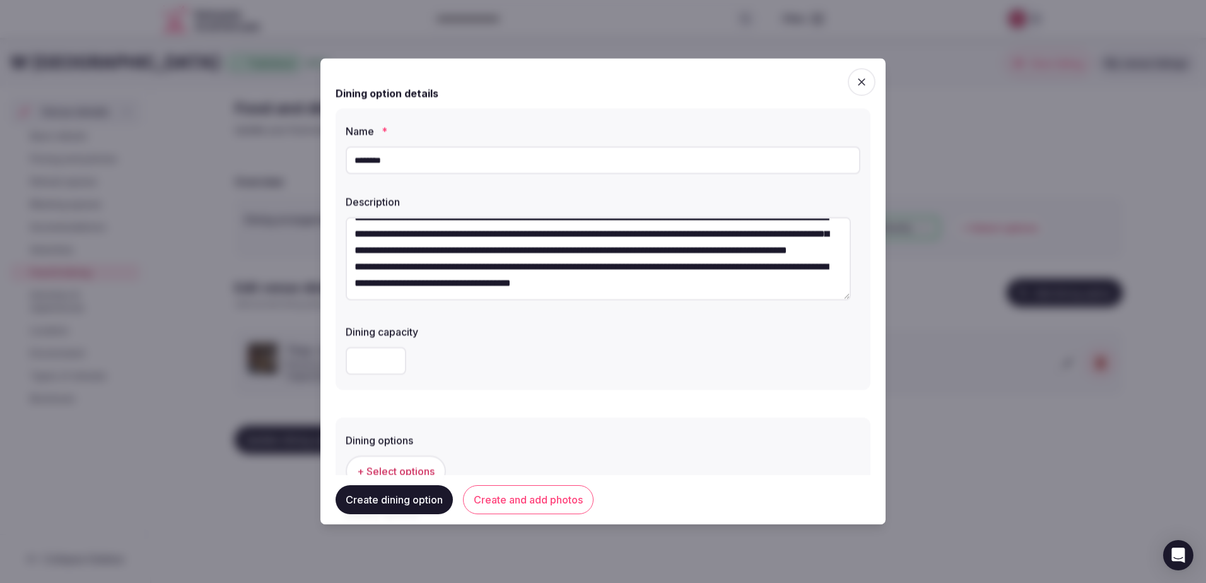
scroll to position [33, 0]
type textarea "**********"
click at [366, 364] on input "number" at bounding box center [376, 361] width 61 height 28
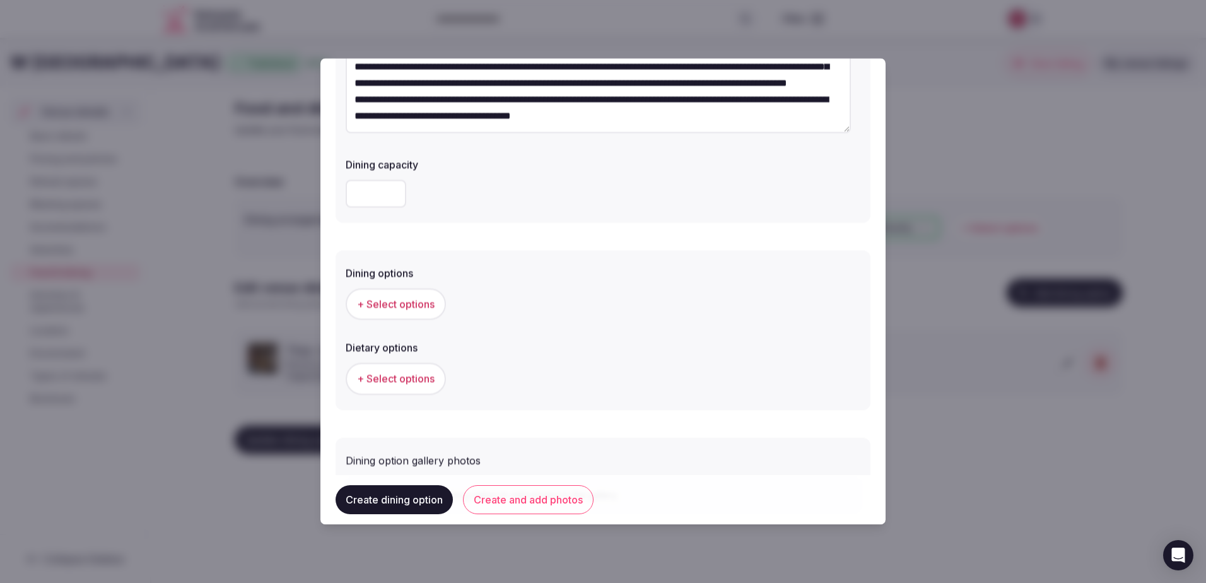
scroll to position [244, 0]
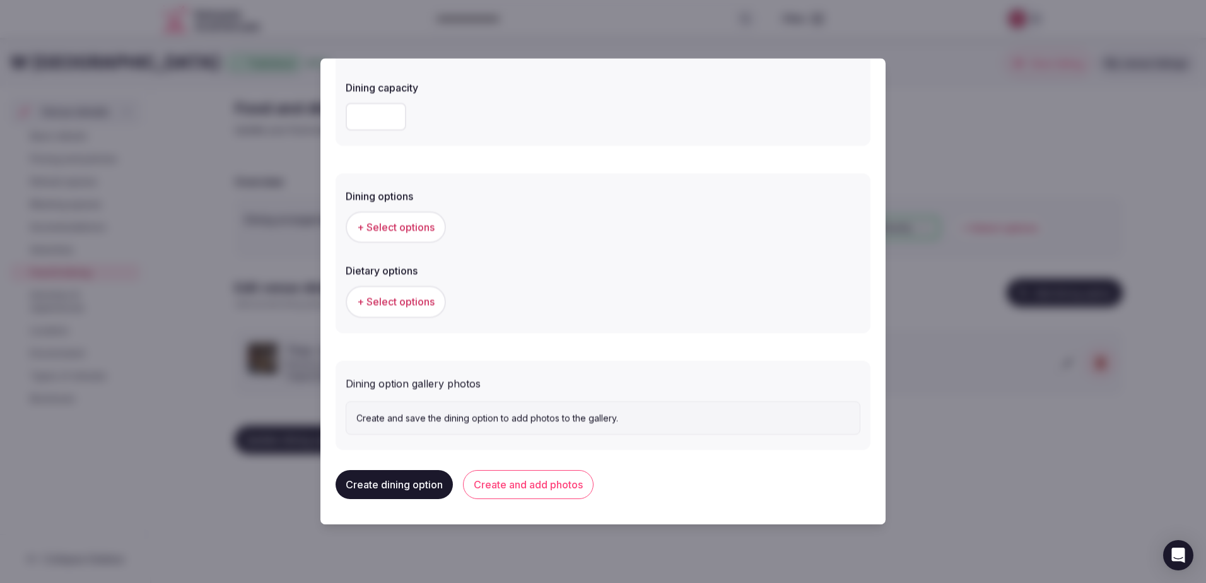
type input "**"
click at [399, 235] on button "+ Select options" at bounding box center [396, 227] width 100 height 32
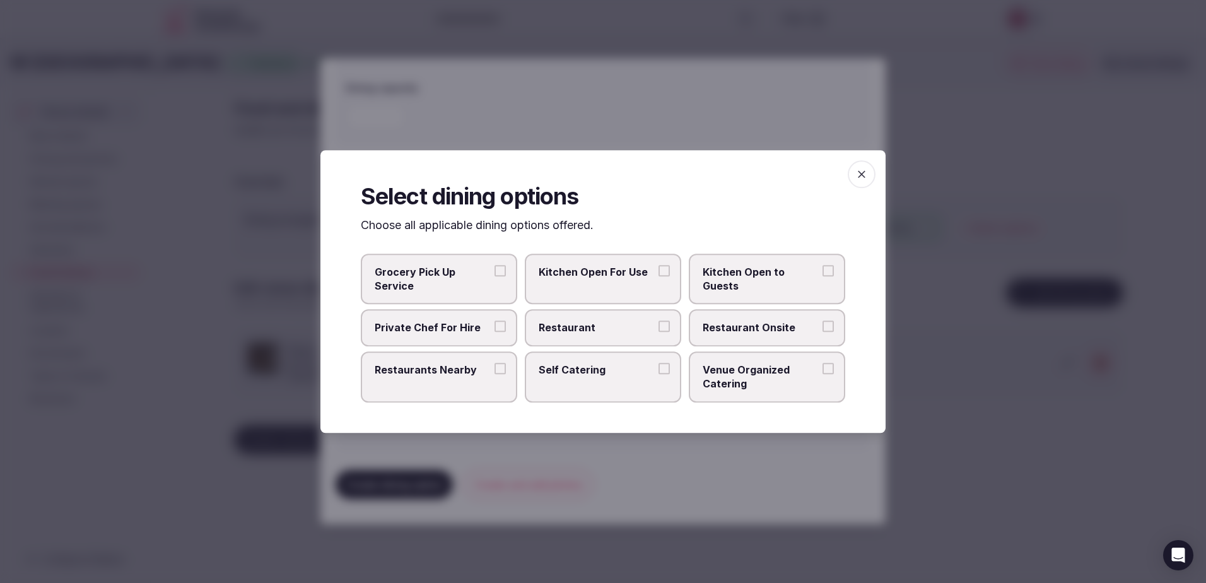
click at [562, 328] on span "Restaurant" at bounding box center [596, 328] width 116 height 14
click at [658, 328] on button "Restaurant" at bounding box center [663, 326] width 11 height 11
click at [562, 328] on span "Restaurant" at bounding box center [596, 328] width 116 height 14
click at [658, 328] on button "Restaurant" at bounding box center [663, 326] width 11 height 11
click at [580, 385] on label "Self Catering" at bounding box center [603, 376] width 156 height 51
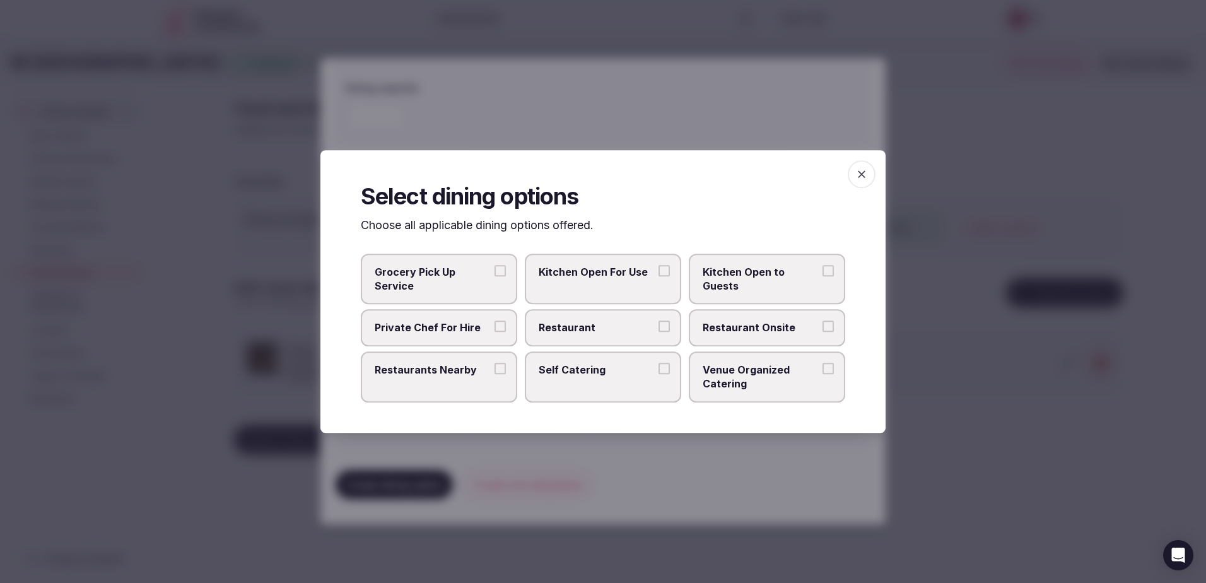
click at [658, 374] on button "Self Catering" at bounding box center [663, 368] width 11 height 11
click at [774, 379] on span "Venue Organized Catering" at bounding box center [760, 377] width 116 height 28
click at [822, 374] on button "Venue Organized Catering" at bounding box center [827, 368] width 11 height 11
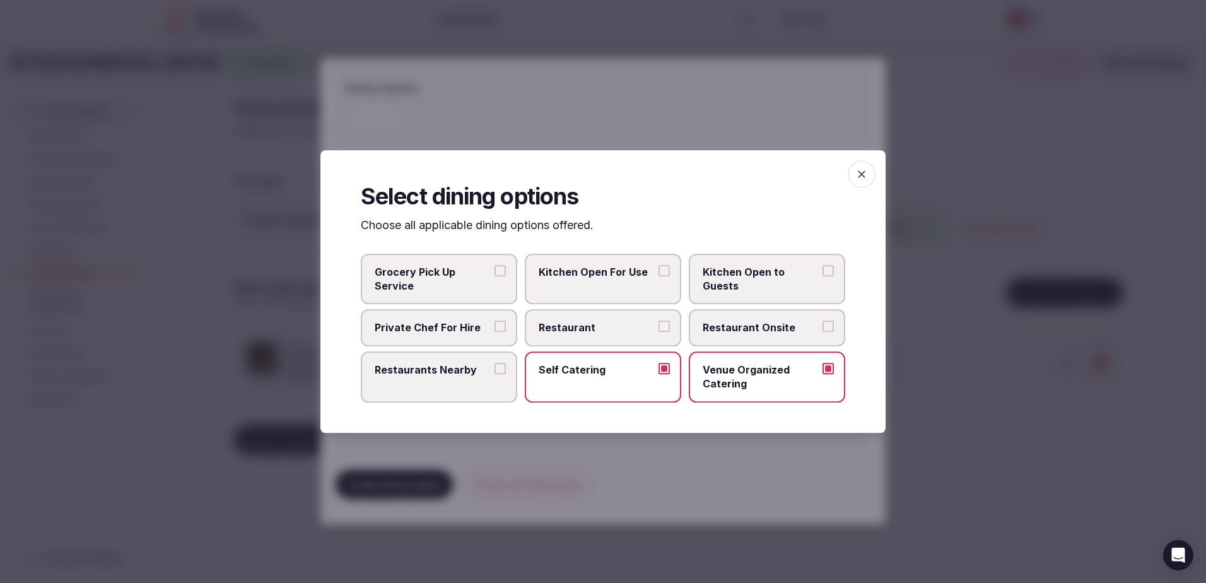
click at [605, 390] on label "Self Catering" at bounding box center [603, 376] width 156 height 51
click at [658, 374] on button "Self Catering" at bounding box center [663, 368] width 11 height 11
click at [663, 459] on div at bounding box center [603, 291] width 1206 height 583
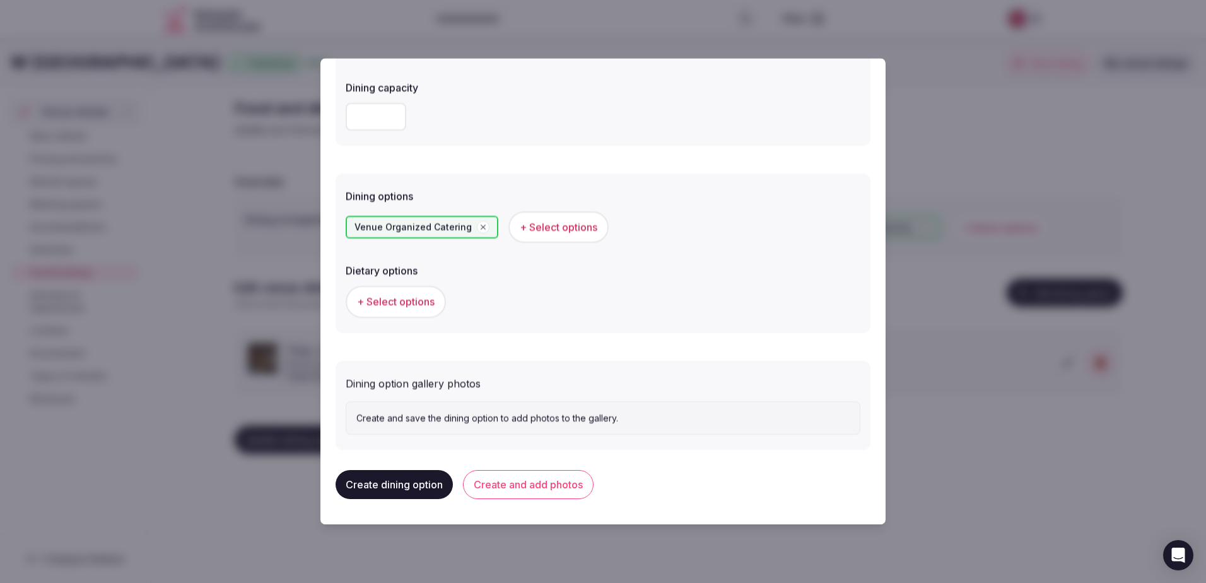
click at [417, 292] on button "+ Select options" at bounding box center [396, 302] width 100 height 32
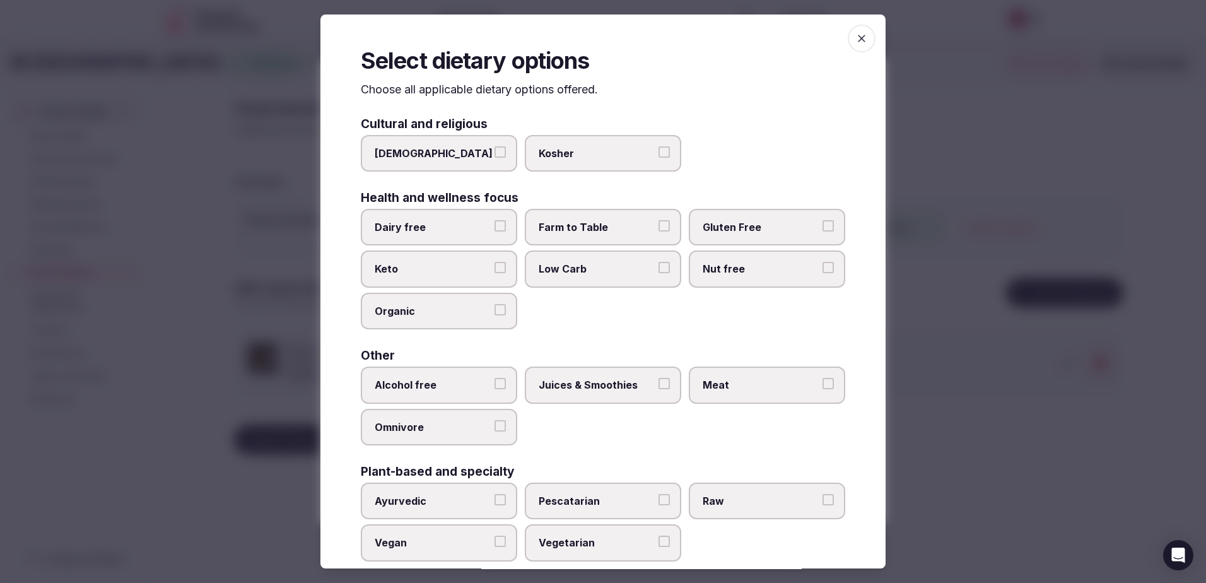
click at [433, 231] on span "Dairy free" at bounding box center [433, 227] width 116 height 14
click at [494, 231] on button "Dairy free" at bounding box center [499, 225] width 11 height 11
click at [578, 236] on label "Farm to Table" at bounding box center [603, 227] width 156 height 37
click at [658, 231] on button "Farm to Table" at bounding box center [663, 225] width 11 height 11
click at [746, 228] on span "Gluten Free" at bounding box center [760, 227] width 116 height 14
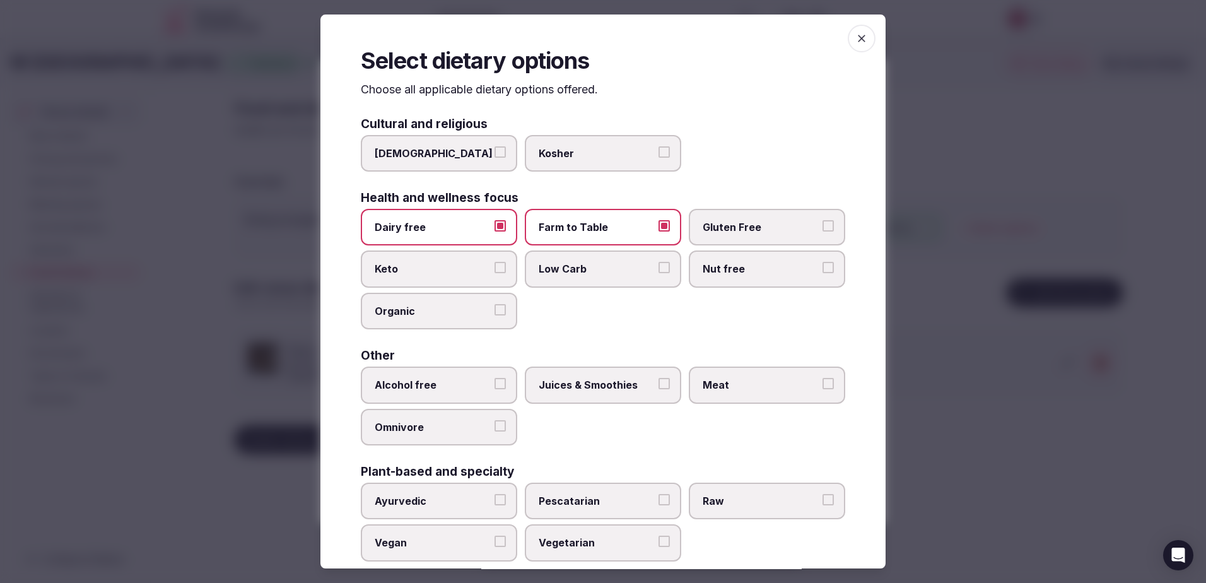
click at [822, 228] on button "Gluten Free" at bounding box center [827, 225] width 11 height 11
click at [532, 272] on label "Low Carb" at bounding box center [603, 268] width 156 height 37
click at [658, 272] on button "Low Carb" at bounding box center [663, 267] width 11 height 11
click at [695, 271] on label "Nut free" at bounding box center [767, 268] width 156 height 37
click at [822, 271] on button "Nut free" at bounding box center [827, 267] width 11 height 11
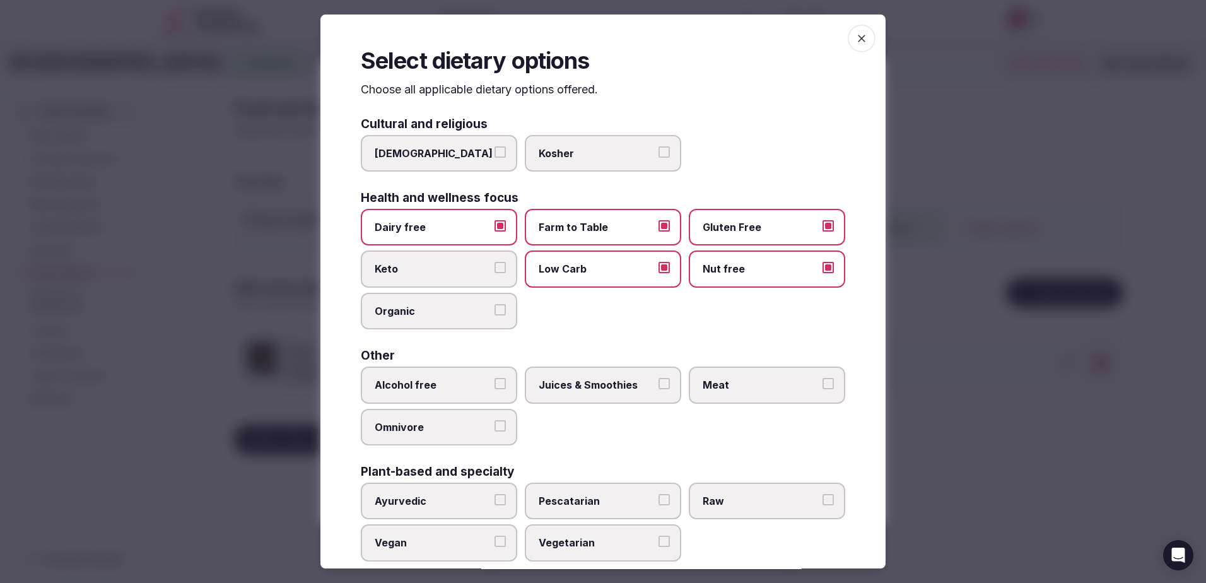
click at [349, 322] on div "Select dietary options Choose all applicable dietary options offered. Cultural …" at bounding box center [602, 292] width 565 height 554
click at [406, 313] on span "Organic" at bounding box center [433, 311] width 116 height 14
click at [494, 313] on button "Organic" at bounding box center [499, 309] width 11 height 11
click at [391, 390] on span "Alcohol free" at bounding box center [433, 385] width 116 height 14
click at [494, 389] on button "Alcohol free" at bounding box center [499, 383] width 11 height 11
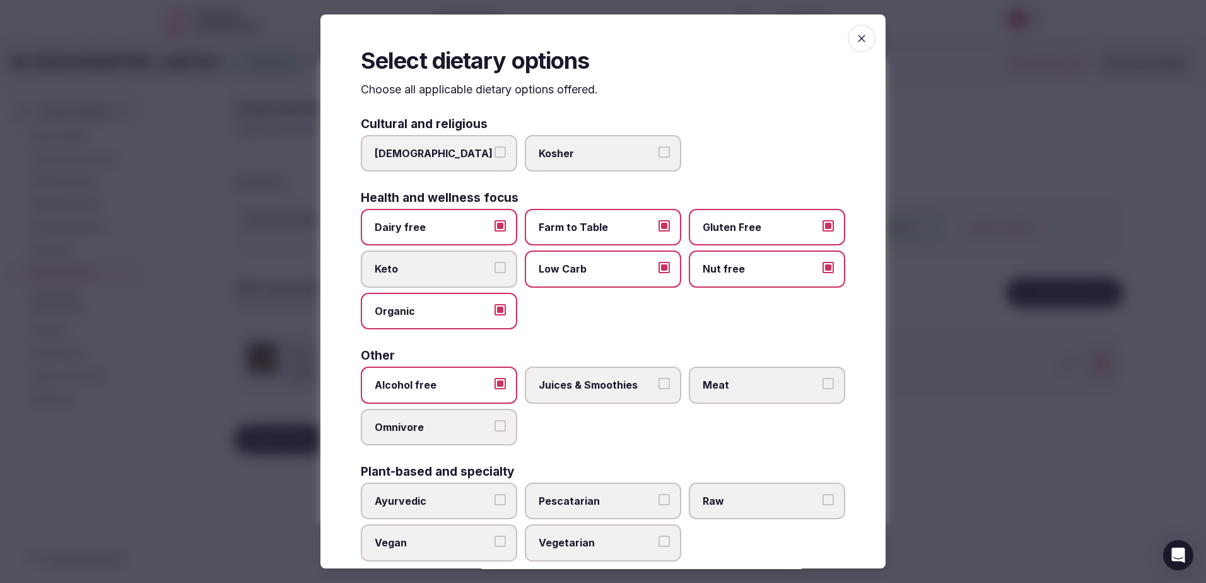
click at [572, 390] on span "Juices & Smoothies" at bounding box center [596, 385] width 116 height 14
click at [658, 389] on button "Juices & Smoothies" at bounding box center [663, 383] width 11 height 11
click at [719, 388] on span "Meat" at bounding box center [760, 385] width 116 height 14
click at [822, 388] on button "Meat" at bounding box center [827, 383] width 11 height 11
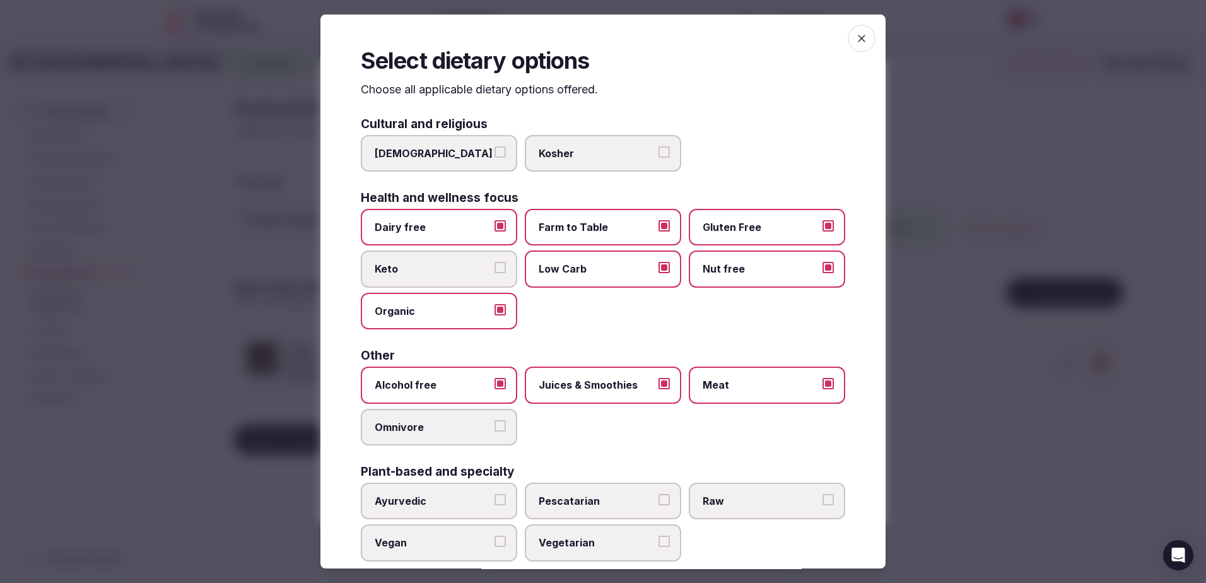
click at [417, 433] on span "Omnivore" at bounding box center [433, 427] width 116 height 14
click at [494, 431] on button "Omnivore" at bounding box center [499, 425] width 11 height 11
drag, startPoint x: 552, startPoint y: 501, endPoint x: 561, endPoint y: 501, distance: 8.2
click at [561, 501] on span "Pescatarian" at bounding box center [596, 501] width 116 height 14
drag, startPoint x: 561, startPoint y: 501, endPoint x: 721, endPoint y: 498, distance: 160.8
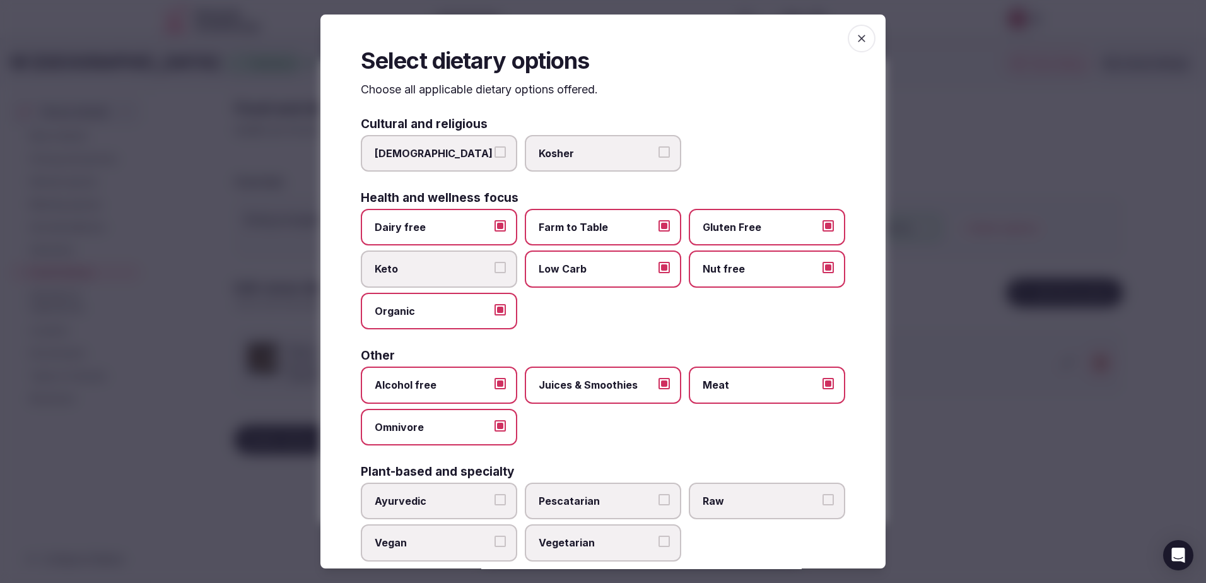
click at [721, 498] on span "Raw" at bounding box center [760, 501] width 116 height 14
click at [822, 498] on button "Raw" at bounding box center [827, 499] width 11 height 11
click at [625, 543] on span "Vegetarian" at bounding box center [596, 542] width 116 height 14
click at [658, 543] on button "Vegetarian" at bounding box center [663, 540] width 11 height 11
click at [460, 544] on span "Vegan" at bounding box center [433, 542] width 116 height 14
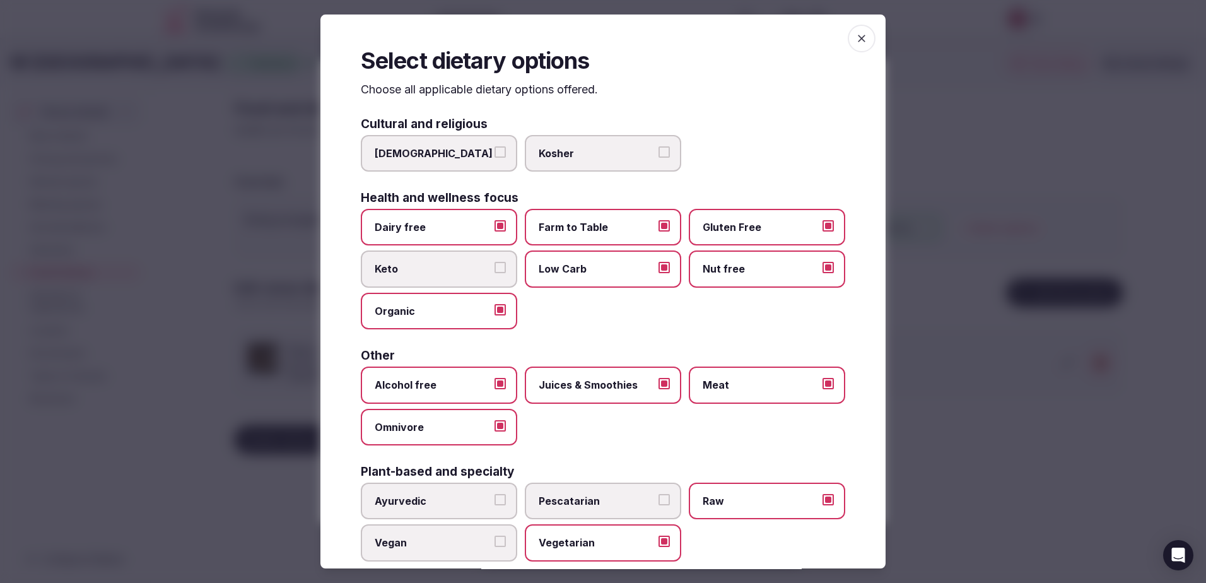
click at [494, 544] on button "Vegan" at bounding box center [499, 540] width 11 height 11
click at [545, 512] on label "Pescatarian" at bounding box center [603, 500] width 156 height 37
click at [658, 505] on button "Pescatarian" at bounding box center [663, 499] width 11 height 11
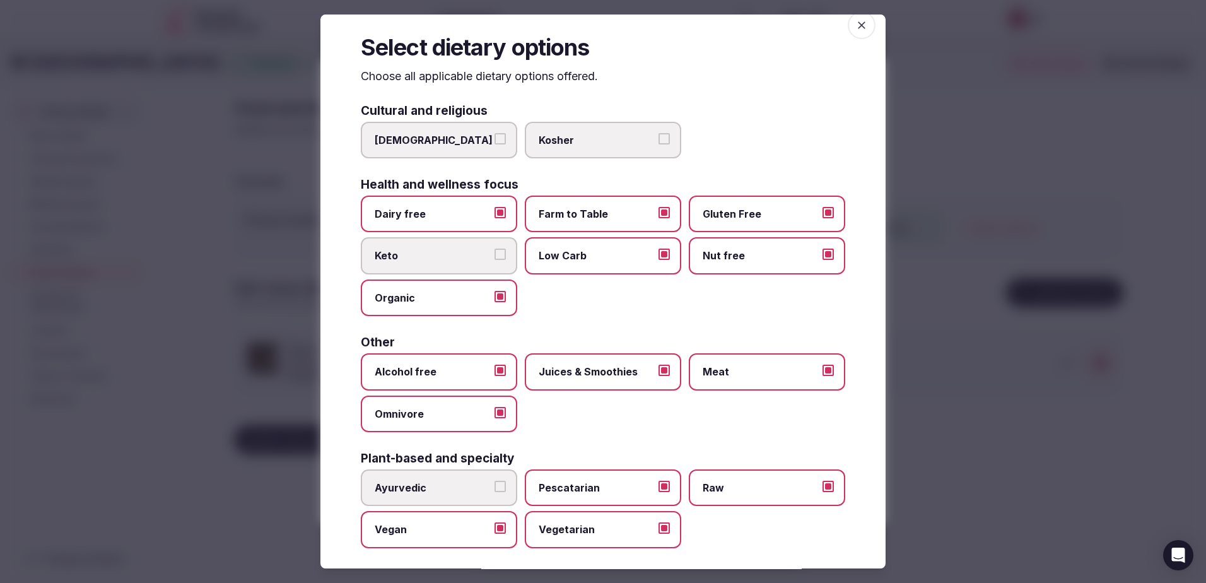
scroll to position [23, 0]
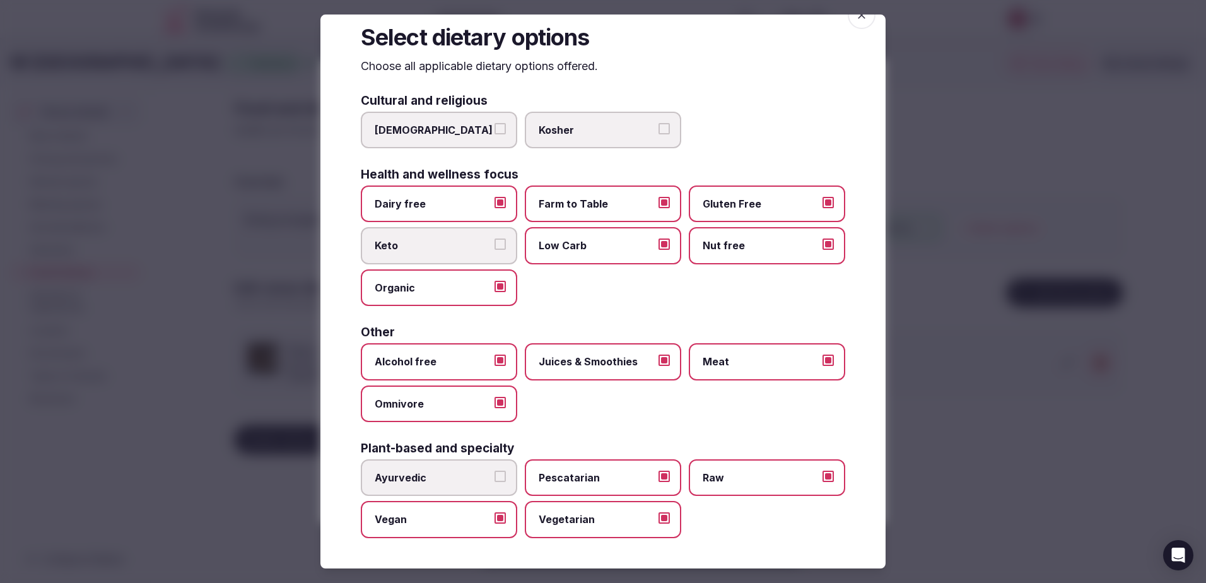
click at [956, 351] on div at bounding box center [603, 291] width 1206 height 583
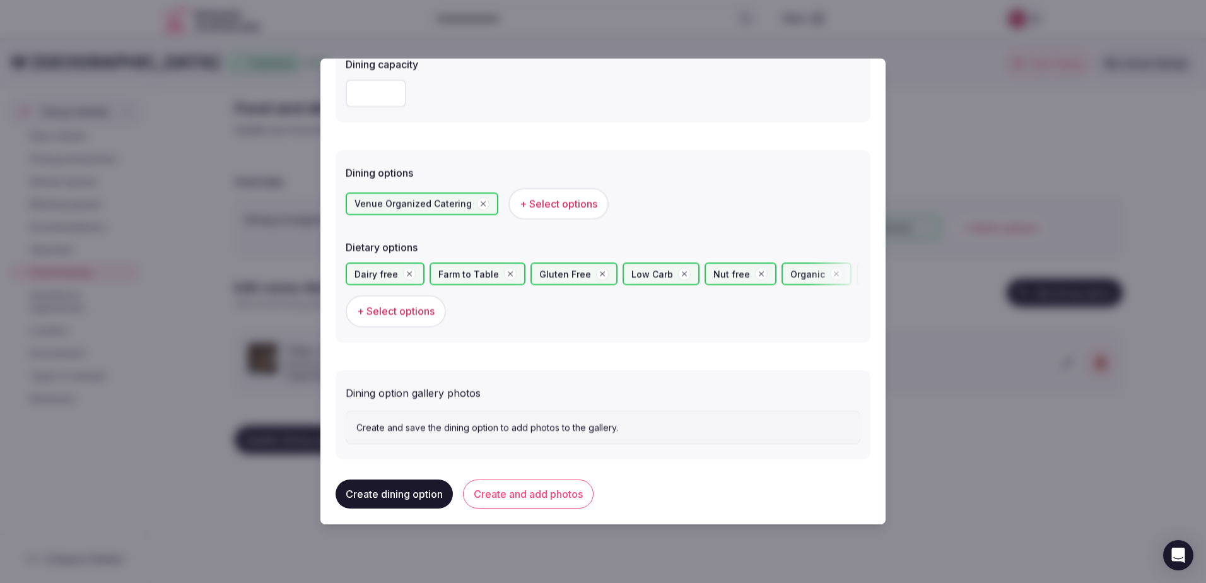
scroll to position [277, 0]
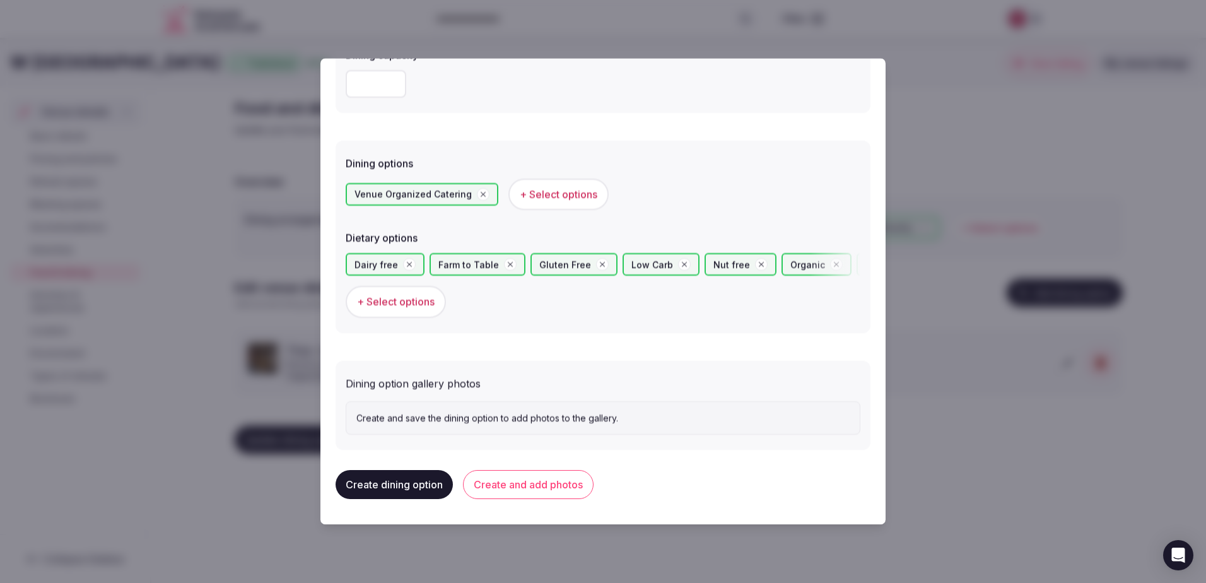
click at [523, 483] on button "Create and add photos" at bounding box center [528, 484] width 131 height 29
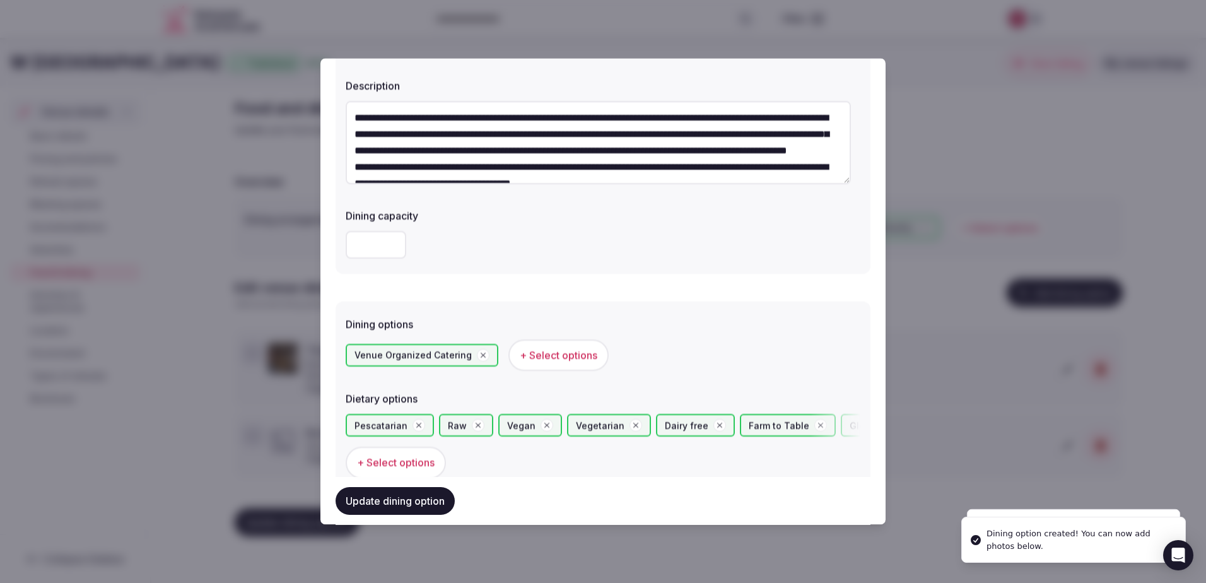
scroll to position [126, 0]
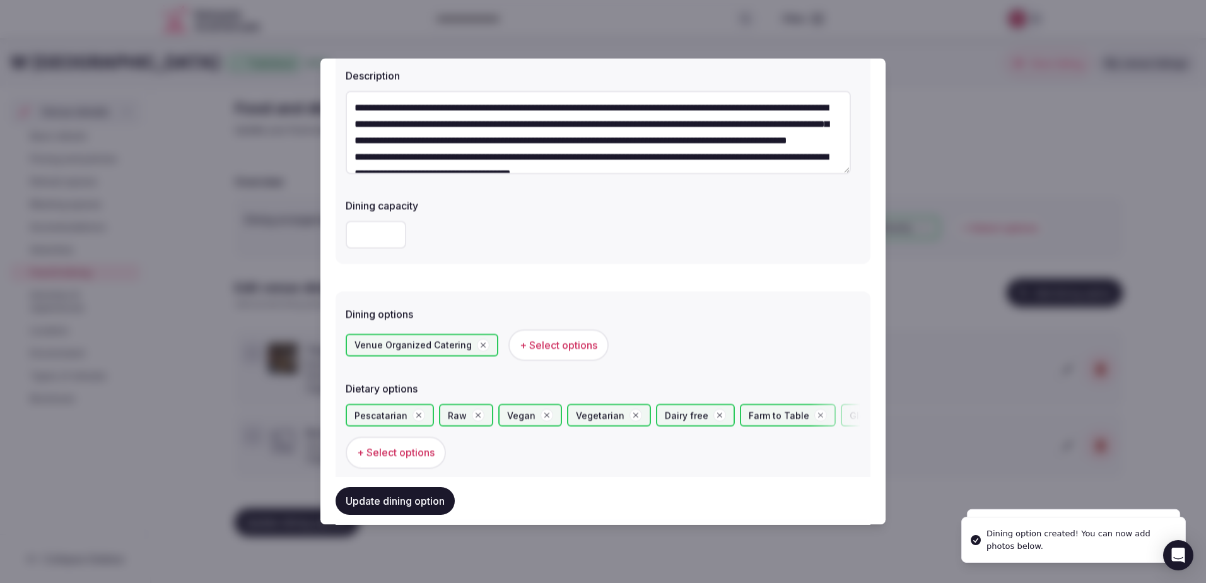
click at [368, 228] on input "**" at bounding box center [376, 235] width 61 height 28
type input "*"
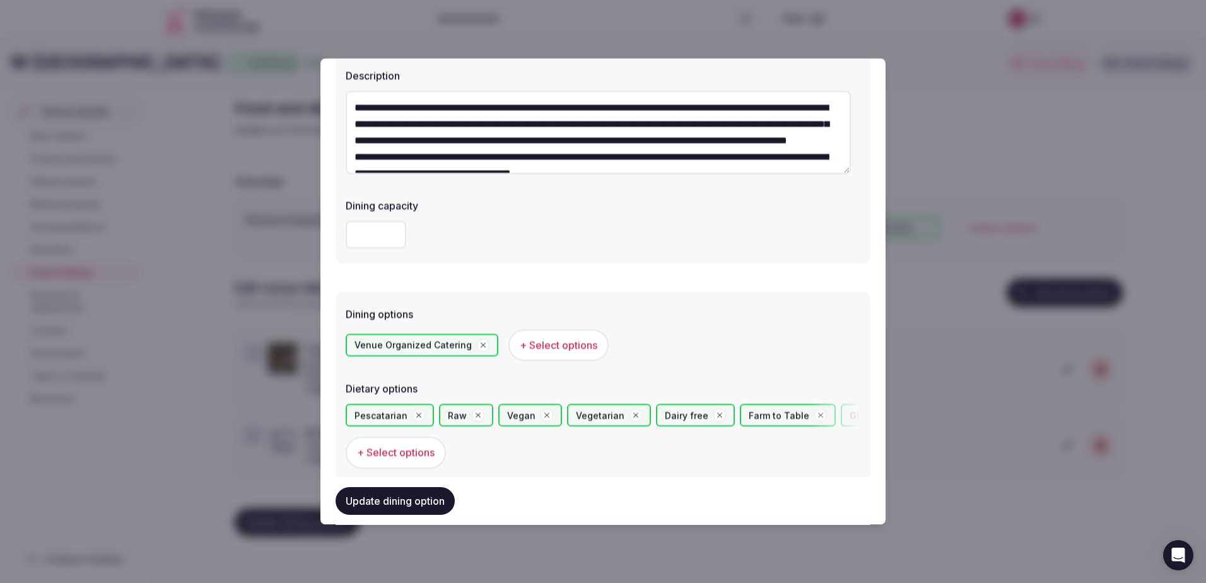
type input "**"
click at [515, 238] on div "**" at bounding box center [603, 235] width 515 height 28
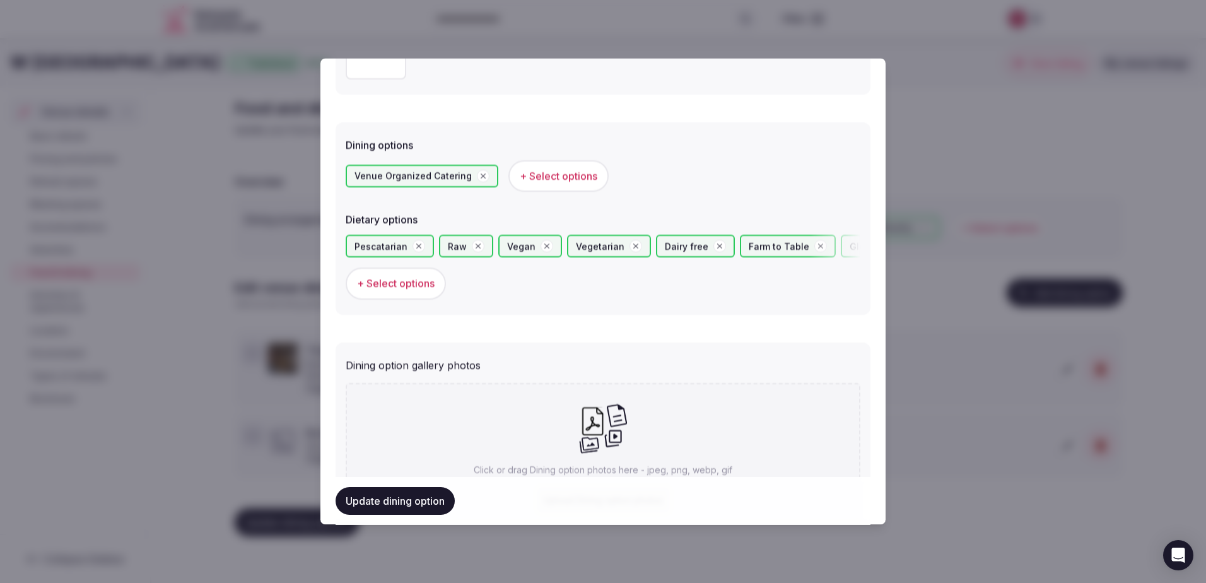
scroll to position [393, 0]
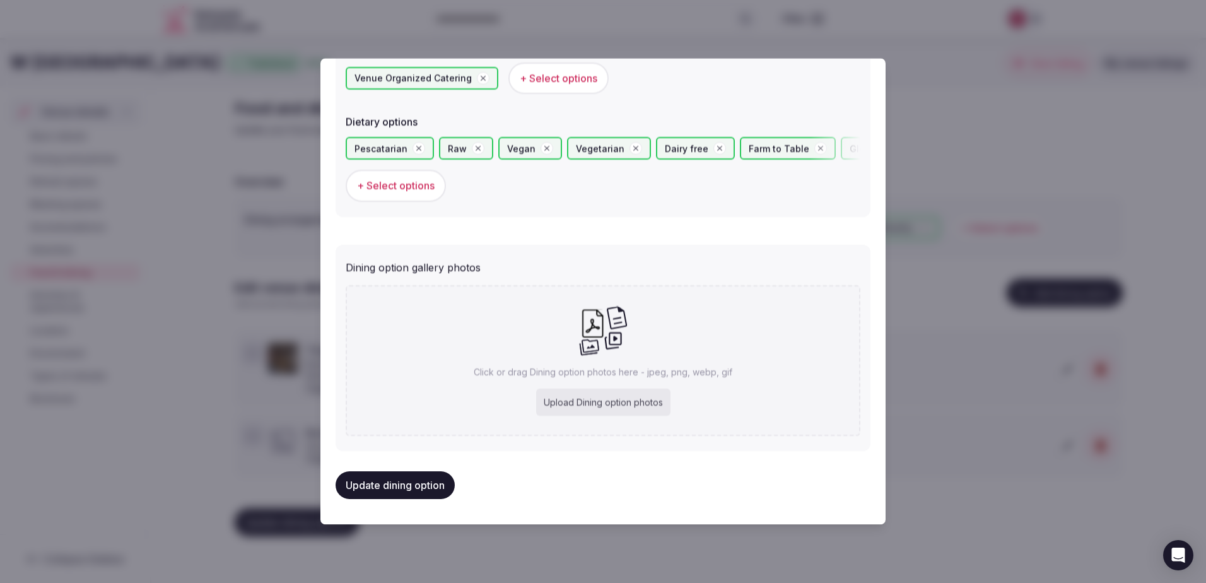
click at [587, 398] on div "Upload Dining option photos" at bounding box center [603, 402] width 134 height 28
type input "**********"
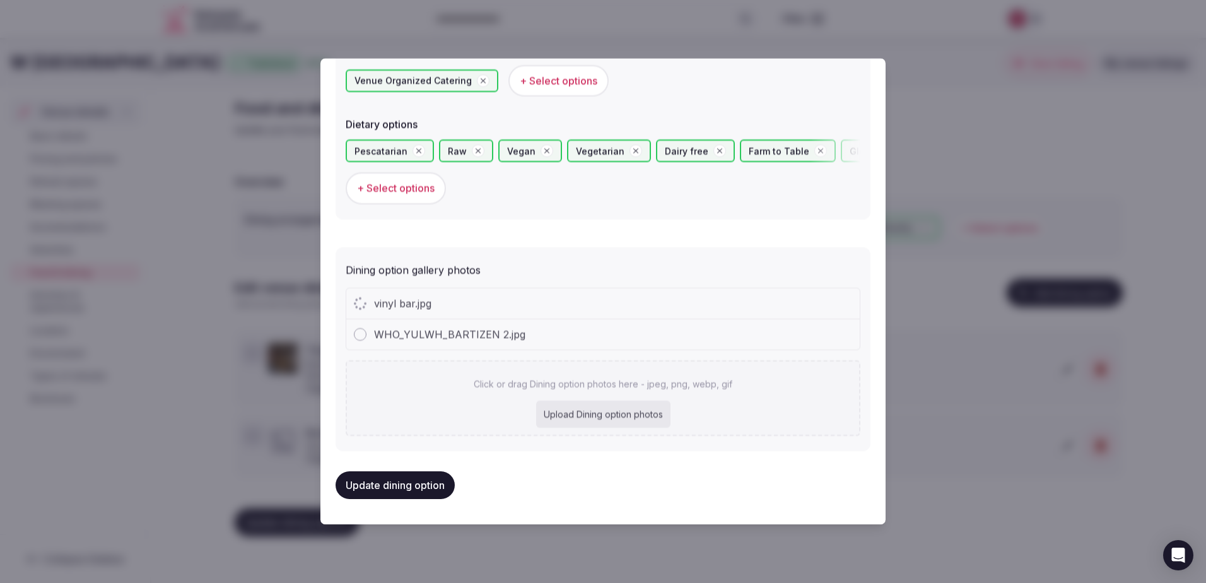
type input "**"
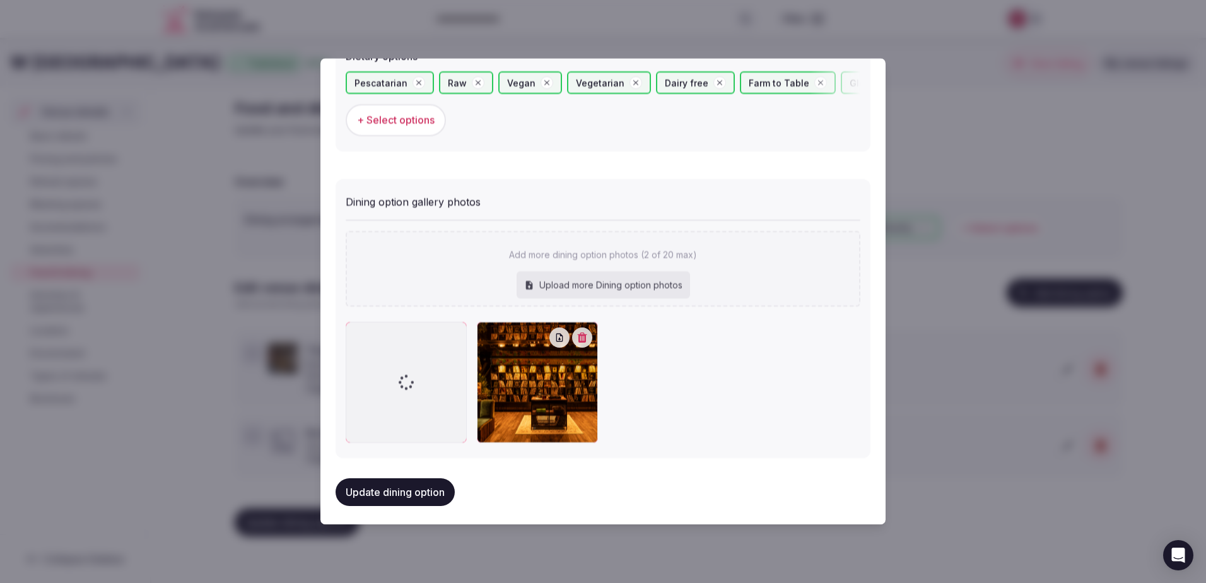
scroll to position [463, 0]
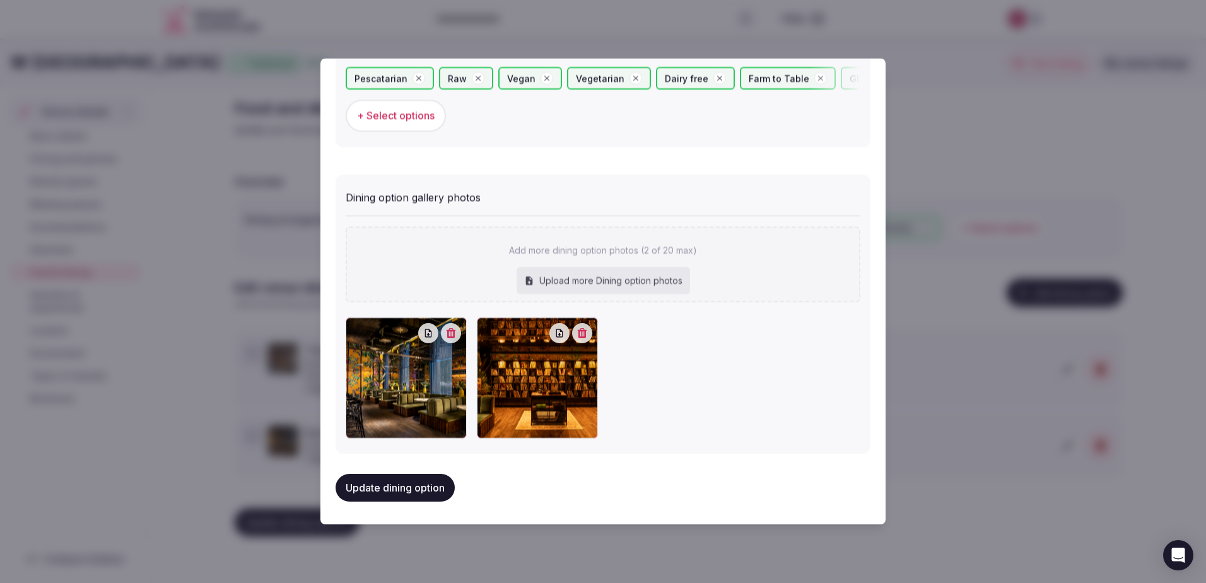
click at [396, 487] on button "Update dining option" at bounding box center [394, 488] width 119 height 28
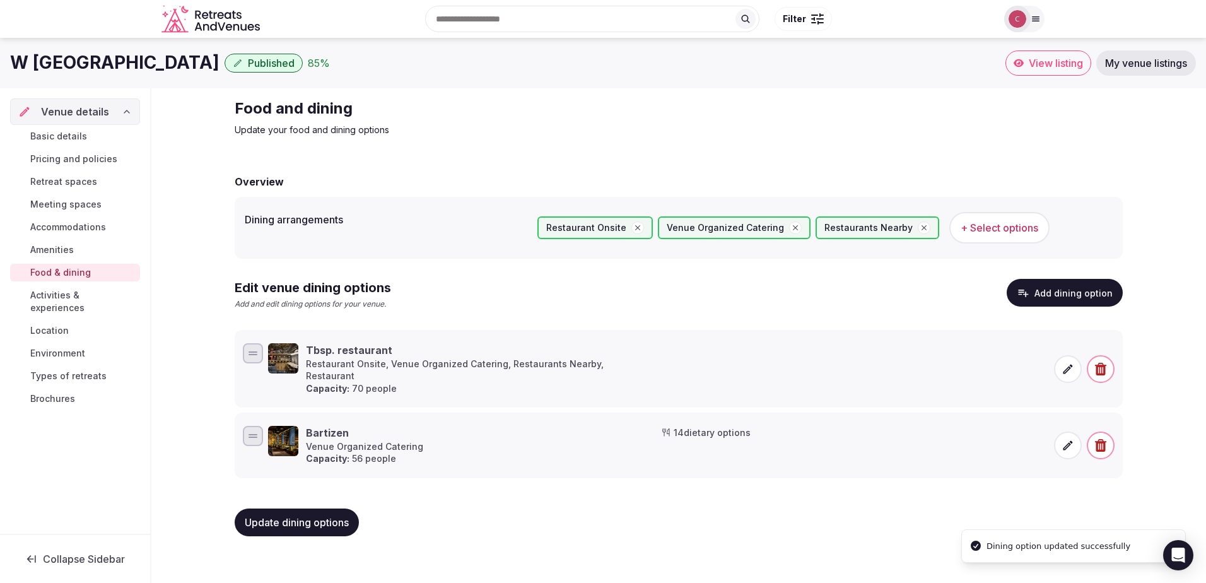
click at [1064, 365] on icon at bounding box center [1067, 368] width 9 height 9
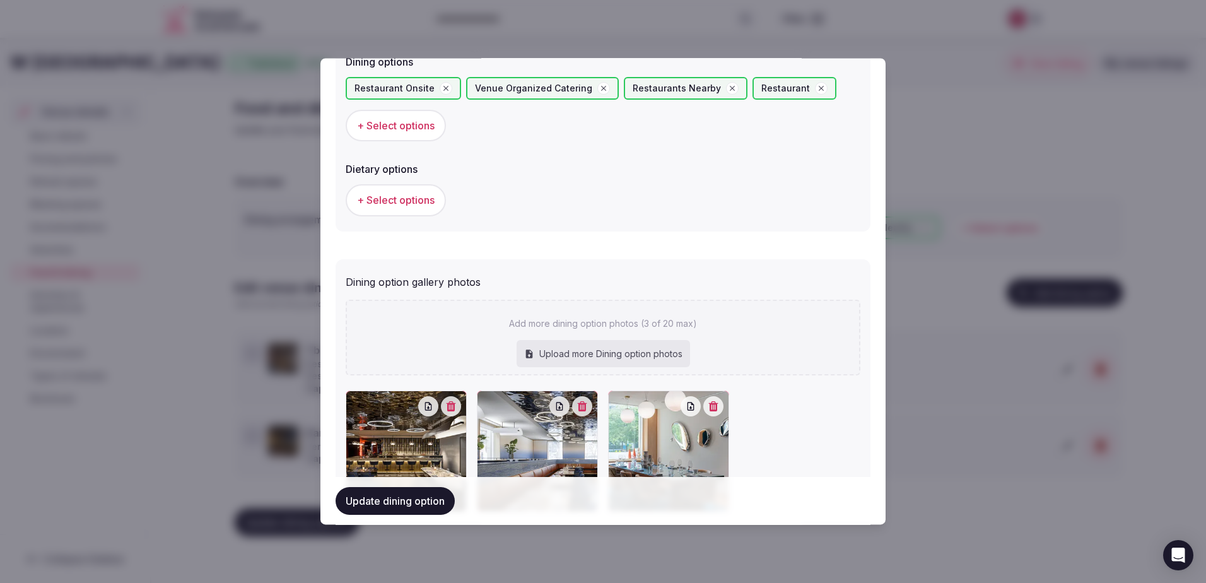
scroll to position [451, 0]
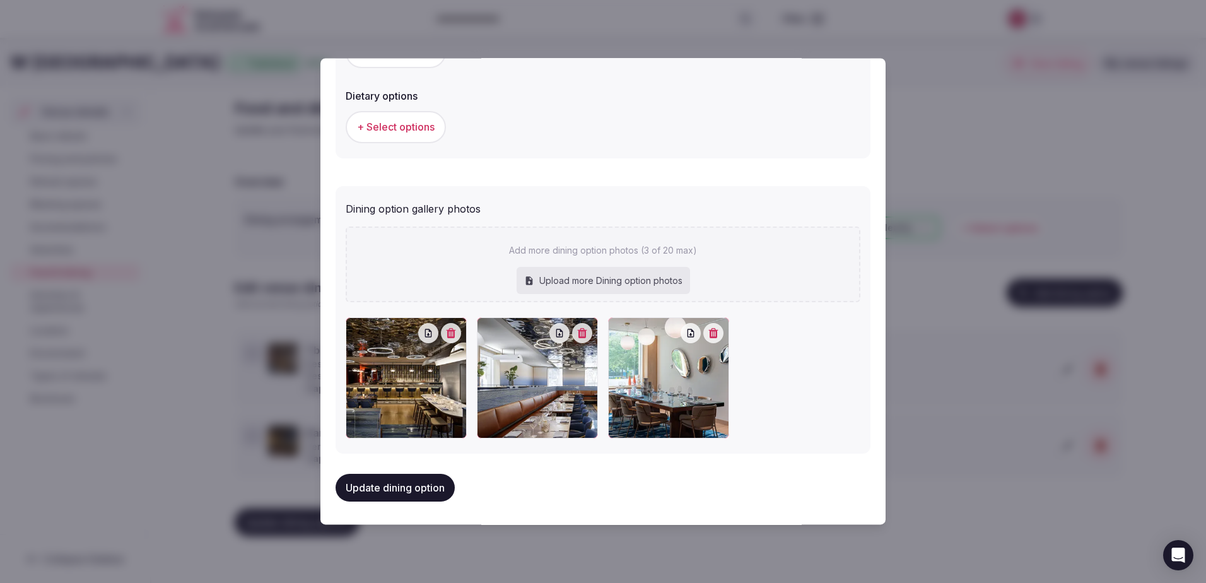
click at [712, 337] on button "button" at bounding box center [713, 333] width 20 height 20
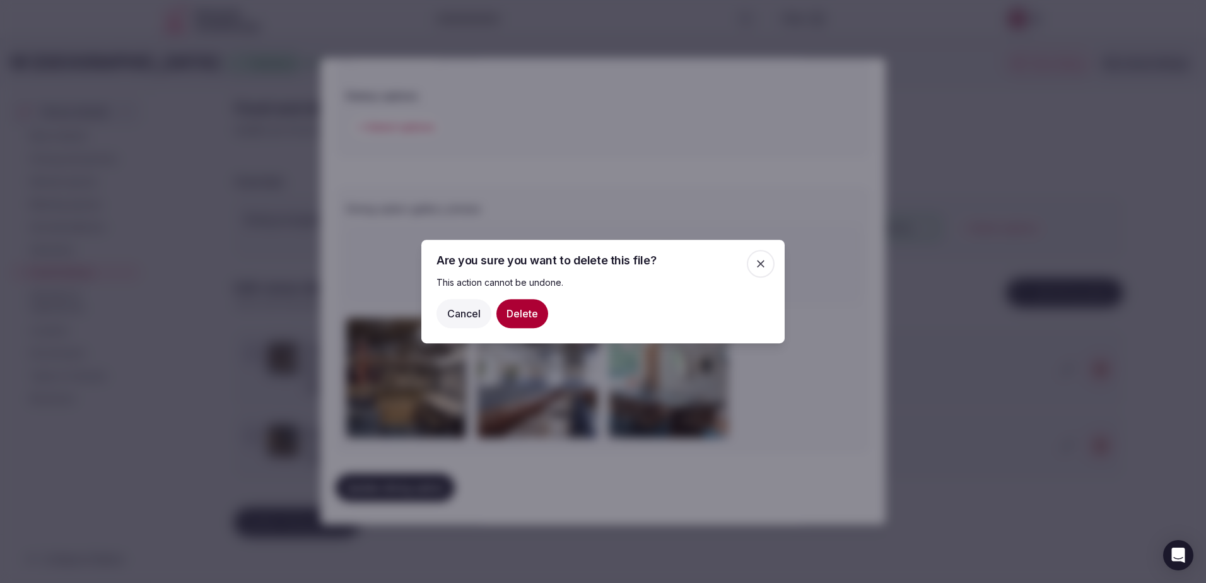
click at [521, 313] on button "Delete" at bounding box center [522, 313] width 52 height 29
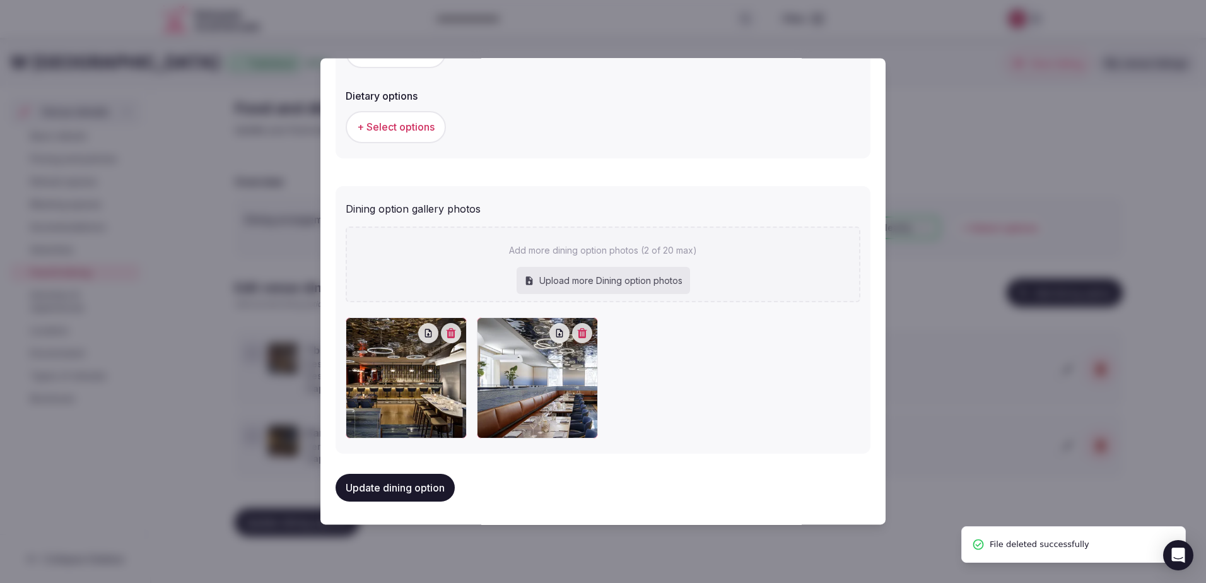
click at [414, 552] on div at bounding box center [603, 291] width 1206 height 583
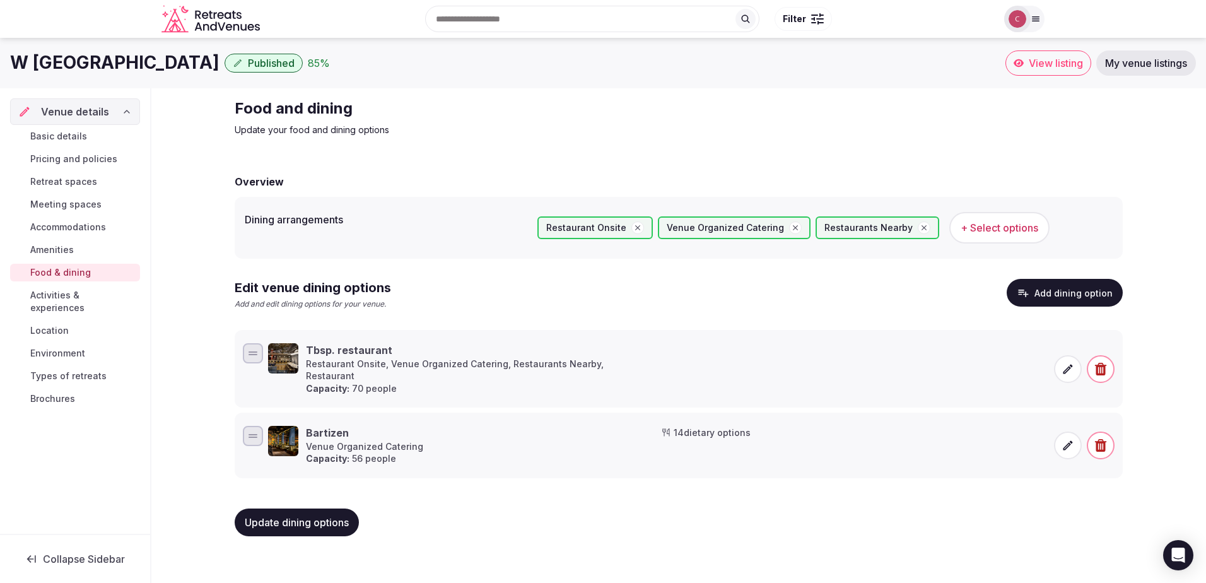
click at [1071, 365] on icon at bounding box center [1067, 369] width 13 height 13
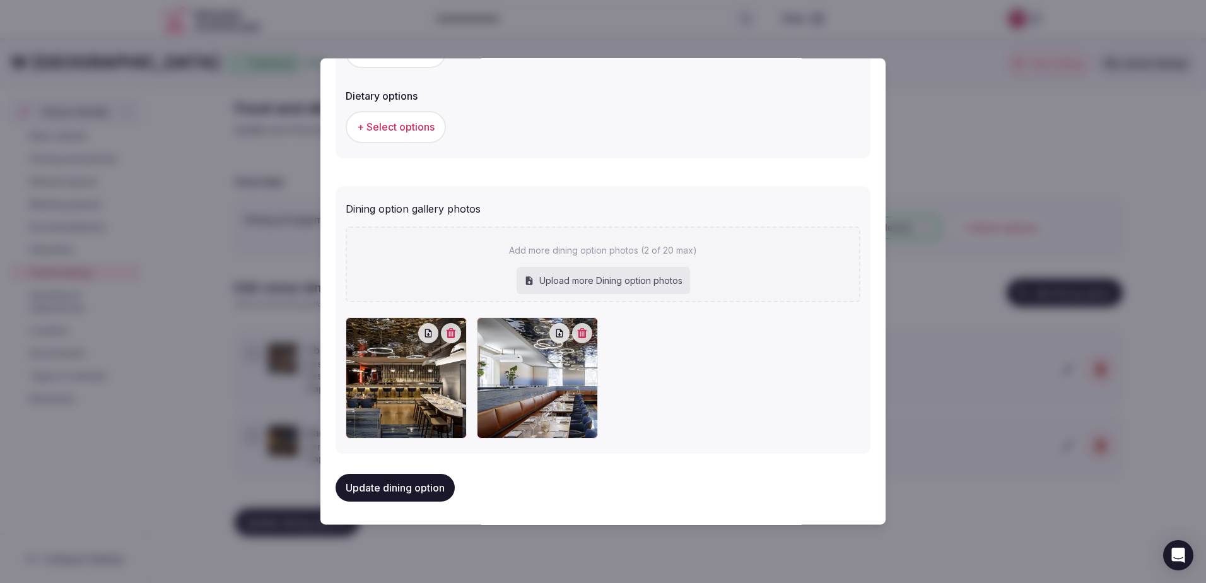
click at [491, 550] on div at bounding box center [603, 291] width 1206 height 583
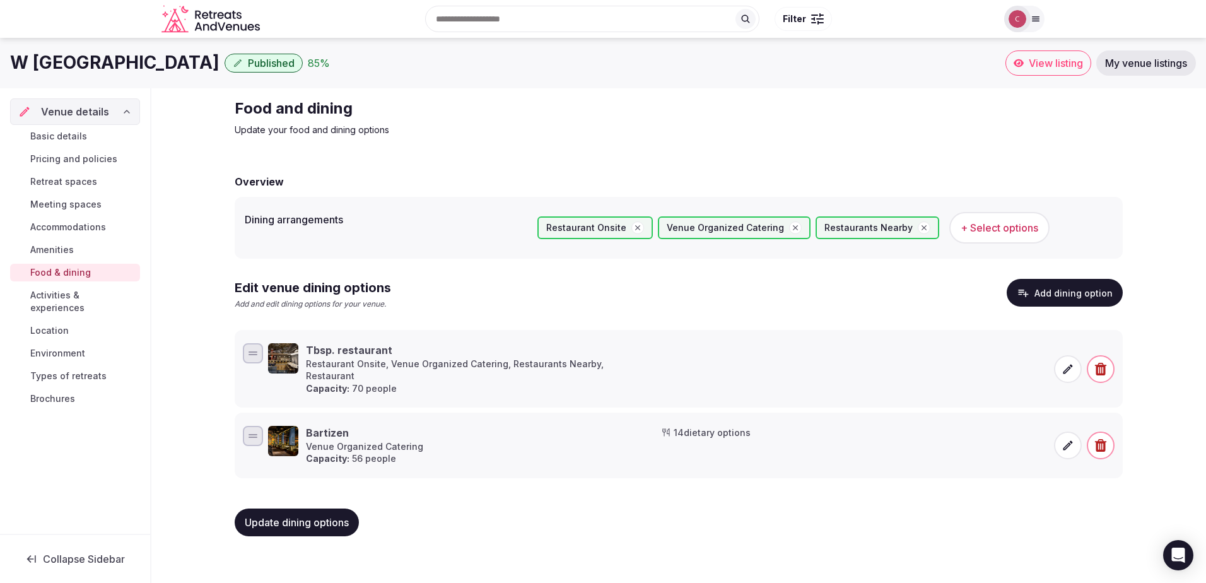
click at [1051, 295] on button "Add dining option" at bounding box center [1064, 293] width 116 height 28
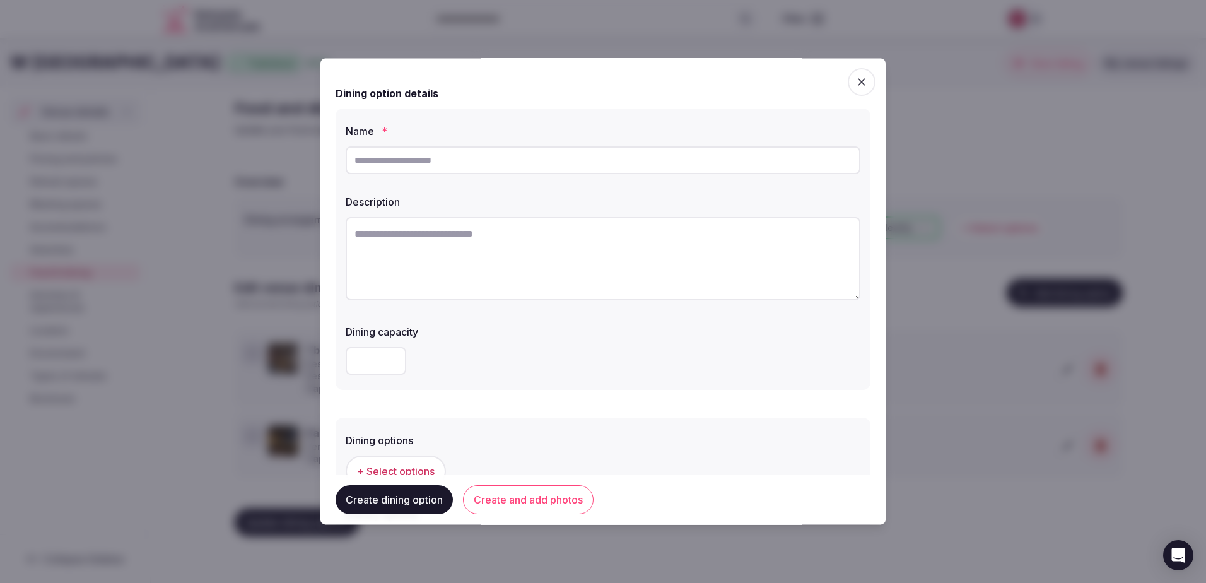
click at [421, 150] on input "text" at bounding box center [603, 160] width 515 height 28
click at [358, 160] on input "**********" at bounding box center [603, 160] width 515 height 28
click at [352, 158] on input "**********" at bounding box center [603, 160] width 515 height 28
type input "**********"
click at [391, 252] on textarea at bounding box center [603, 258] width 515 height 83
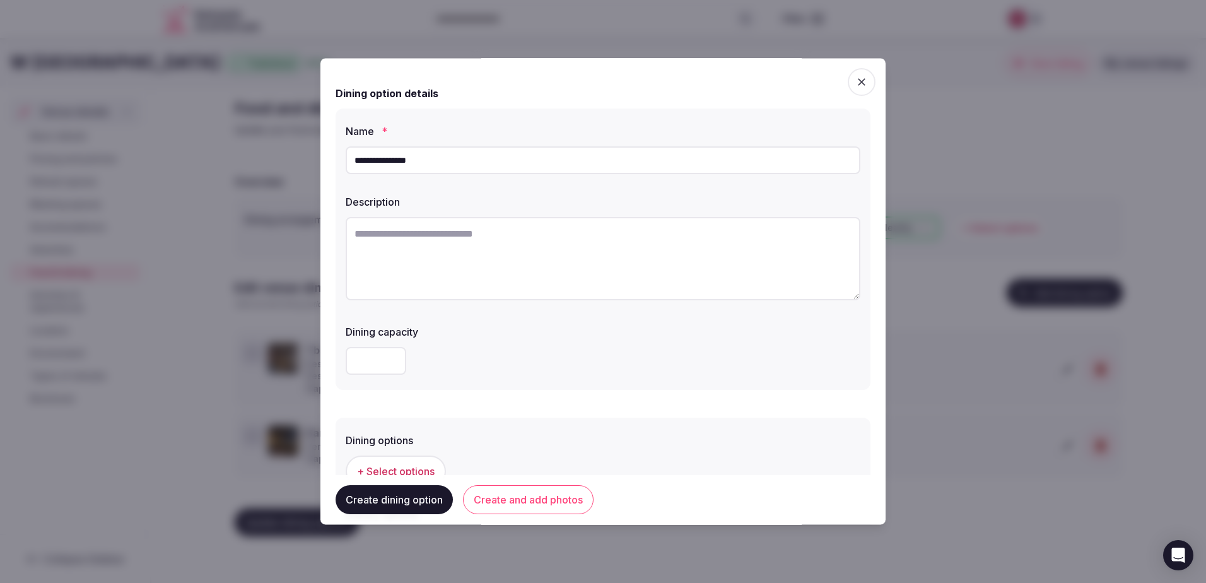
paste textarea "**********"
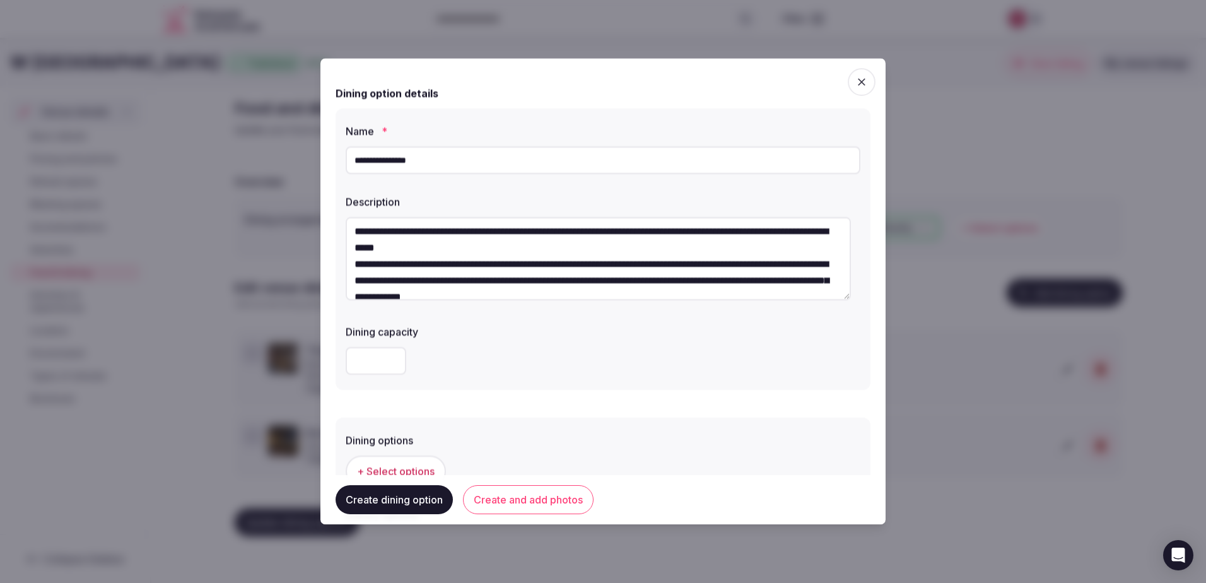
scroll to position [0, 0]
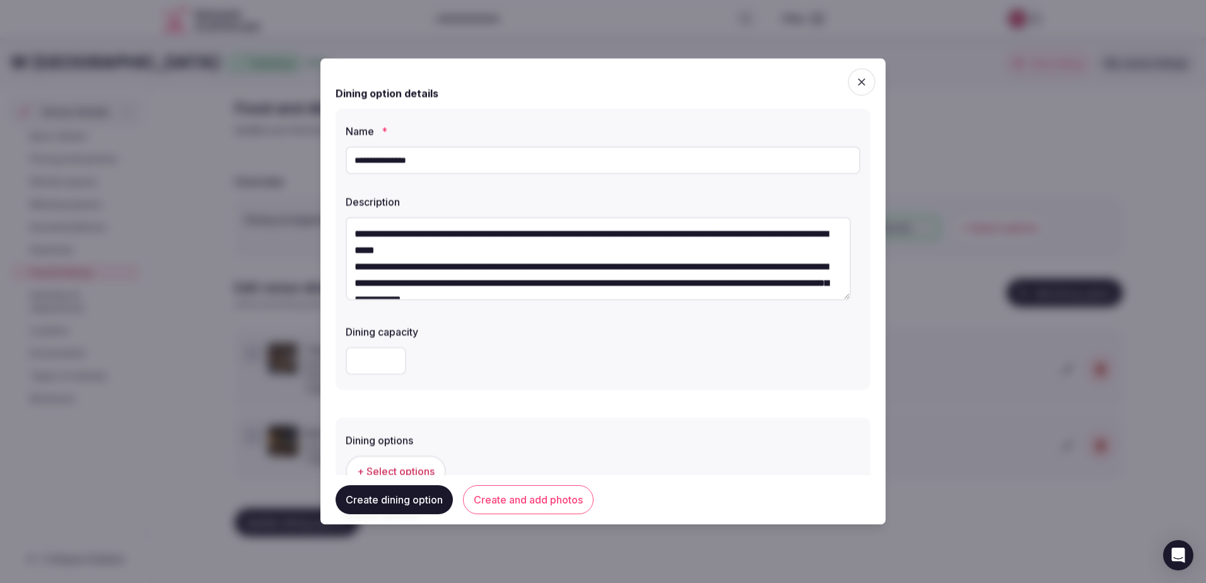
drag, startPoint x: 393, startPoint y: 233, endPoint x: 482, endPoint y: 237, distance: 88.4
click at [482, 237] on textarea "**********" at bounding box center [598, 258] width 505 height 83
type textarea "**********"
click at [356, 158] on input "**********" at bounding box center [603, 160] width 515 height 28
paste input "**********"
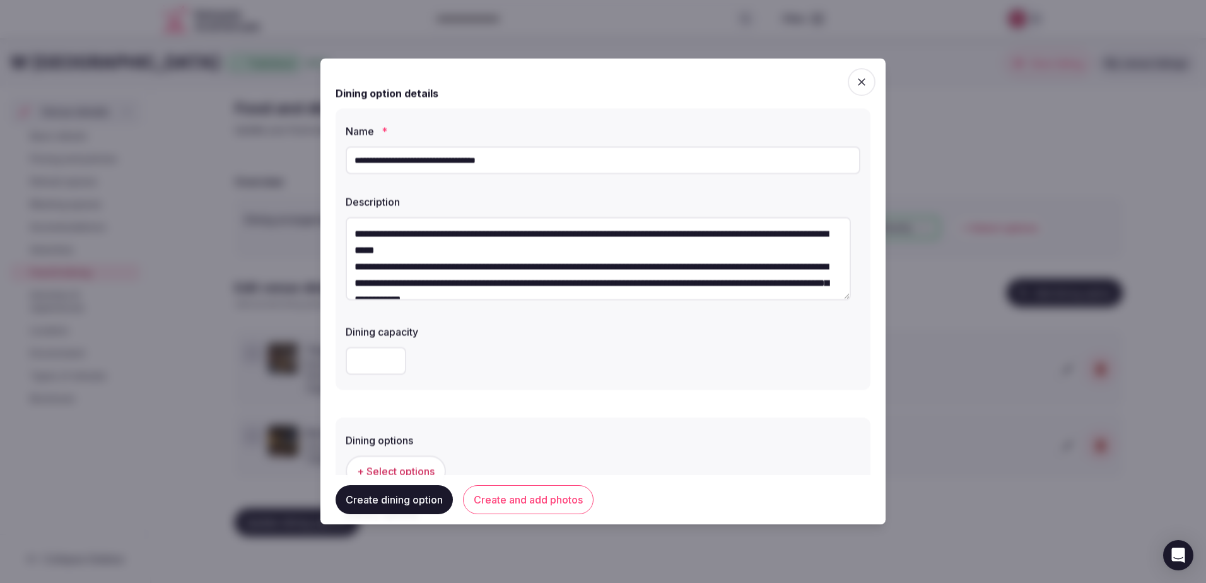
click at [354, 159] on input "**********" at bounding box center [603, 160] width 515 height 28
type input "**********"
click at [387, 354] on input "number" at bounding box center [376, 361] width 61 height 28
type input "**"
click at [506, 373] on div "**" at bounding box center [603, 361] width 515 height 28
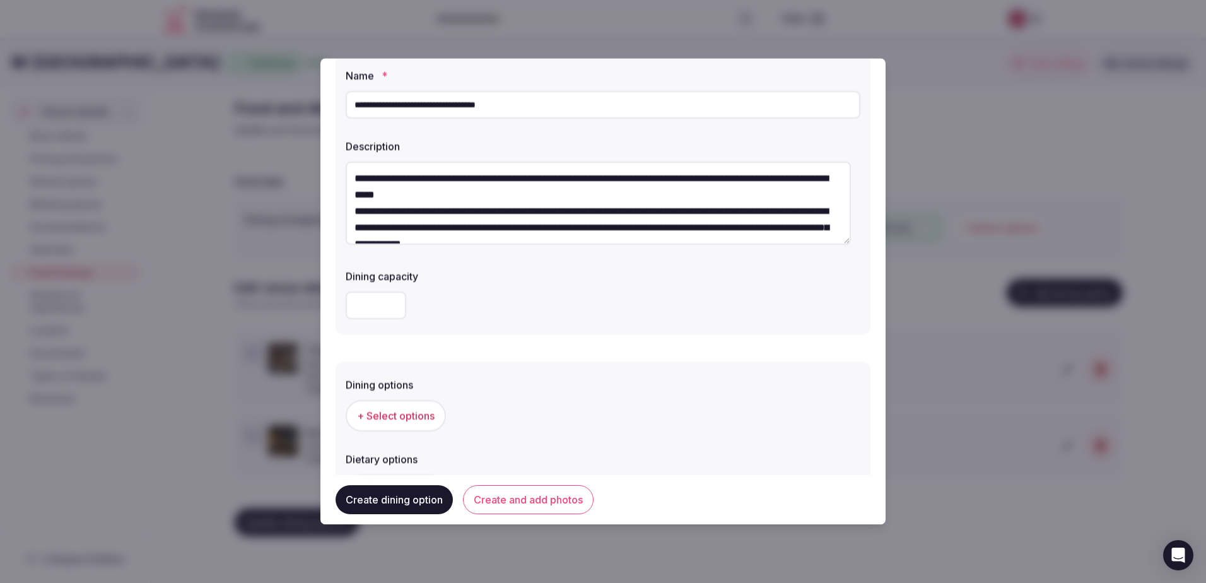
scroll to position [126, 0]
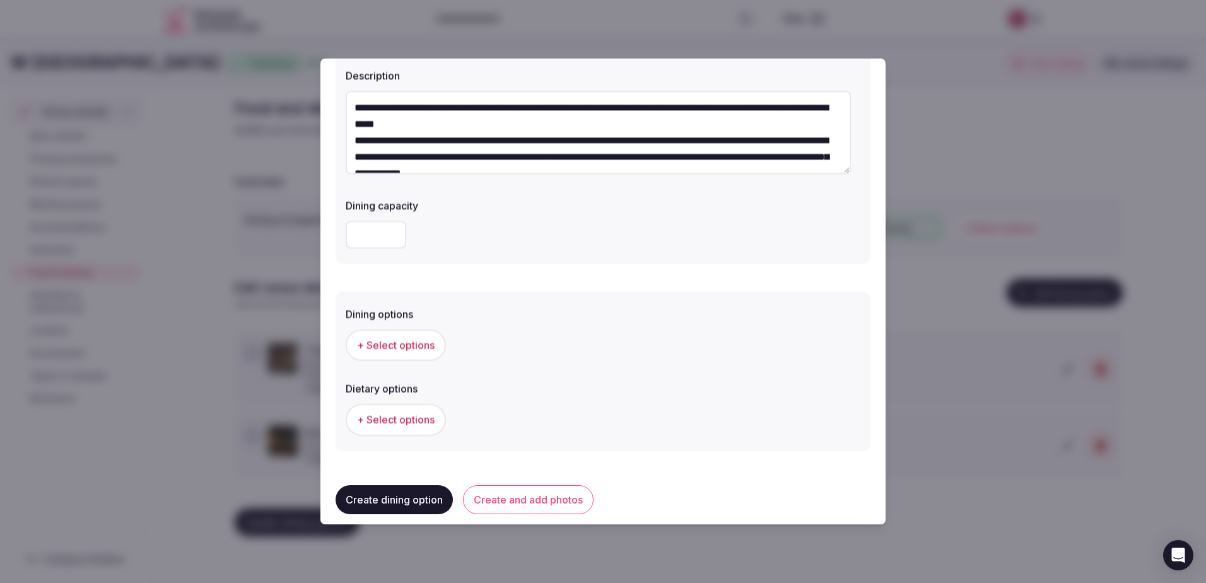
click at [410, 330] on button "+ Select options" at bounding box center [396, 345] width 100 height 32
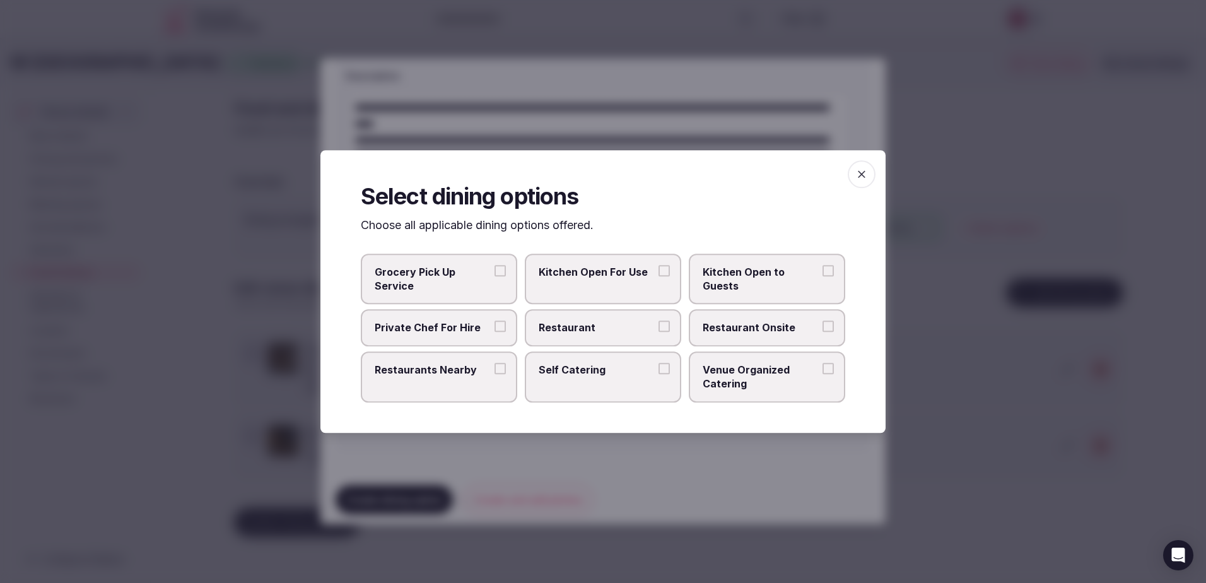
click at [599, 317] on label "Restaurant" at bounding box center [603, 328] width 156 height 37
click at [658, 321] on button "Restaurant" at bounding box center [663, 326] width 11 height 11
click at [719, 318] on label "Restaurant Onsite" at bounding box center [767, 328] width 156 height 37
click at [822, 321] on button "Restaurant Onsite" at bounding box center [827, 326] width 11 height 11
click at [723, 390] on span "Venue Organized Catering" at bounding box center [760, 377] width 116 height 28
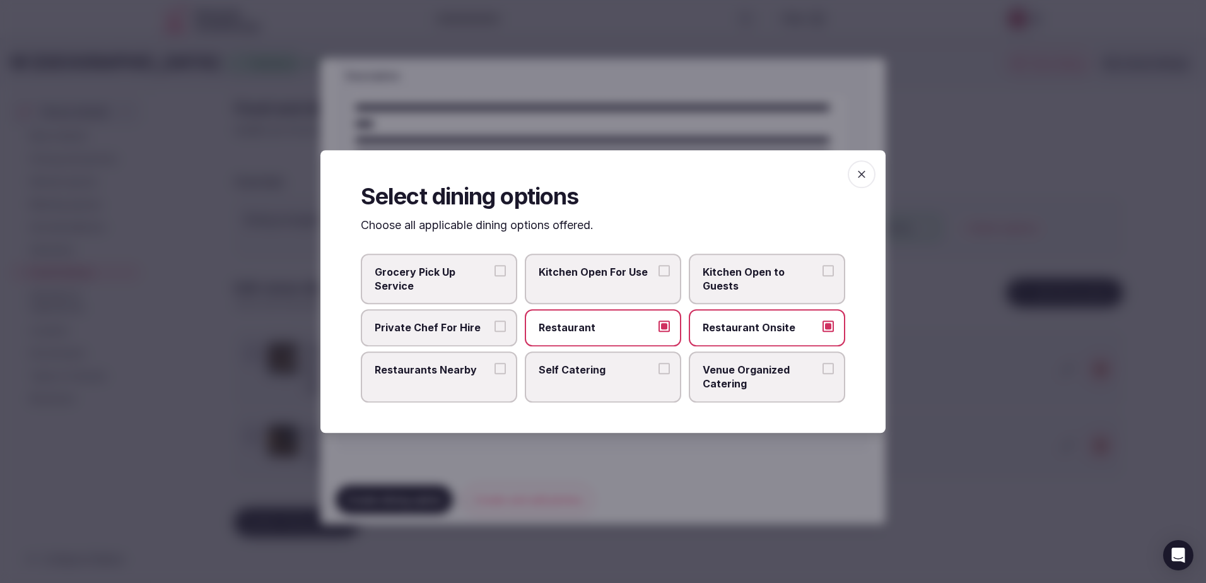
click at [822, 374] on button "Venue Organized Catering" at bounding box center [827, 368] width 11 height 11
click at [685, 106] on div at bounding box center [603, 291] width 1206 height 583
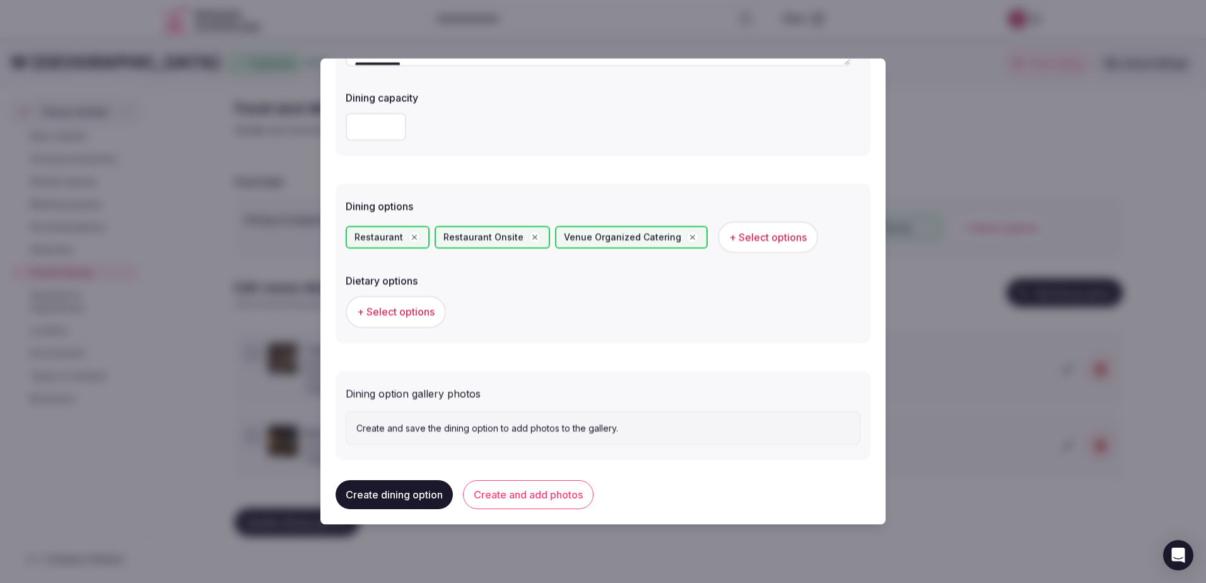
scroll to position [244, 0]
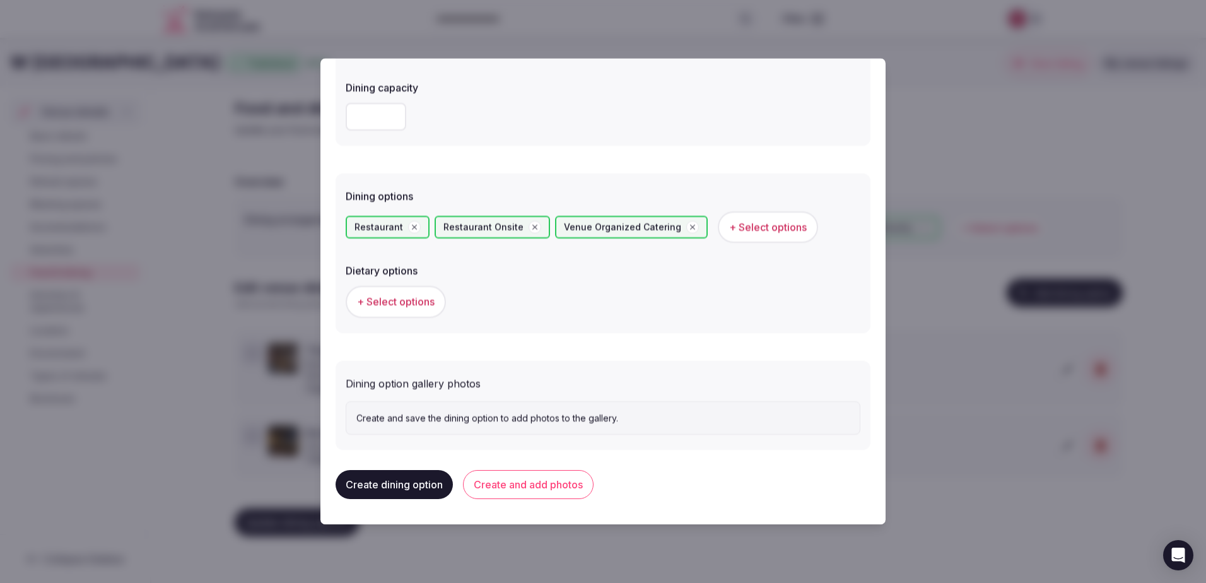
click at [398, 303] on span "+ Select options" at bounding box center [396, 302] width 78 height 14
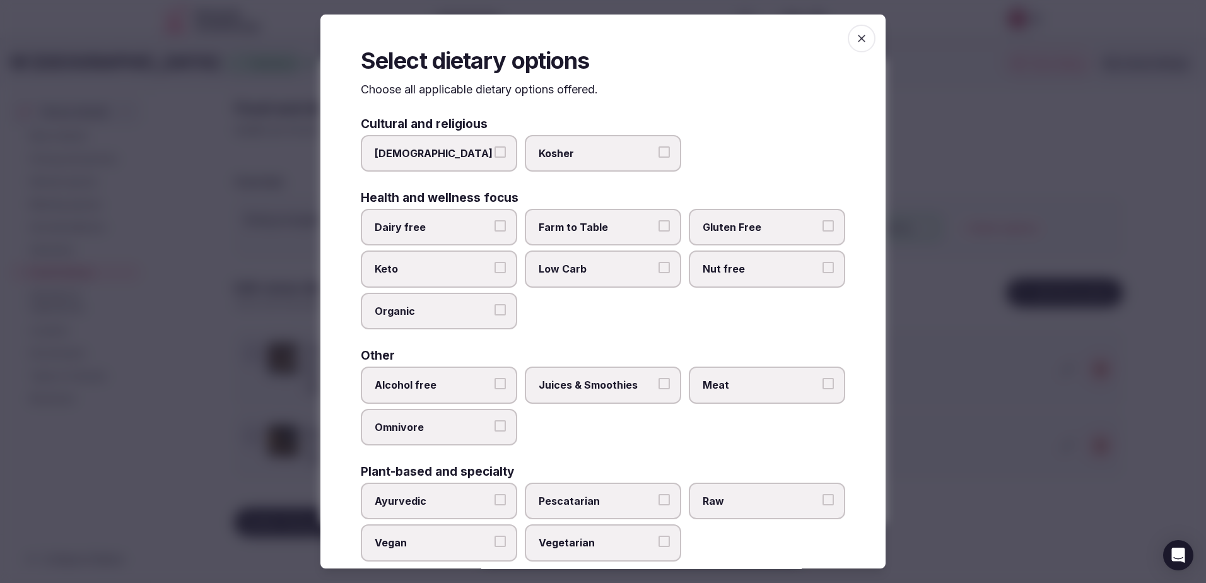
click at [409, 230] on span "Dairy free" at bounding box center [433, 227] width 116 height 14
click at [494, 230] on button "Dairy free" at bounding box center [499, 225] width 11 height 11
click at [544, 229] on span "Farm to Table" at bounding box center [596, 227] width 116 height 14
drag, startPoint x: 544, startPoint y: 229, endPoint x: 714, endPoint y: 229, distance: 170.2
click at [714, 229] on span "Gluten Free" at bounding box center [760, 227] width 116 height 14
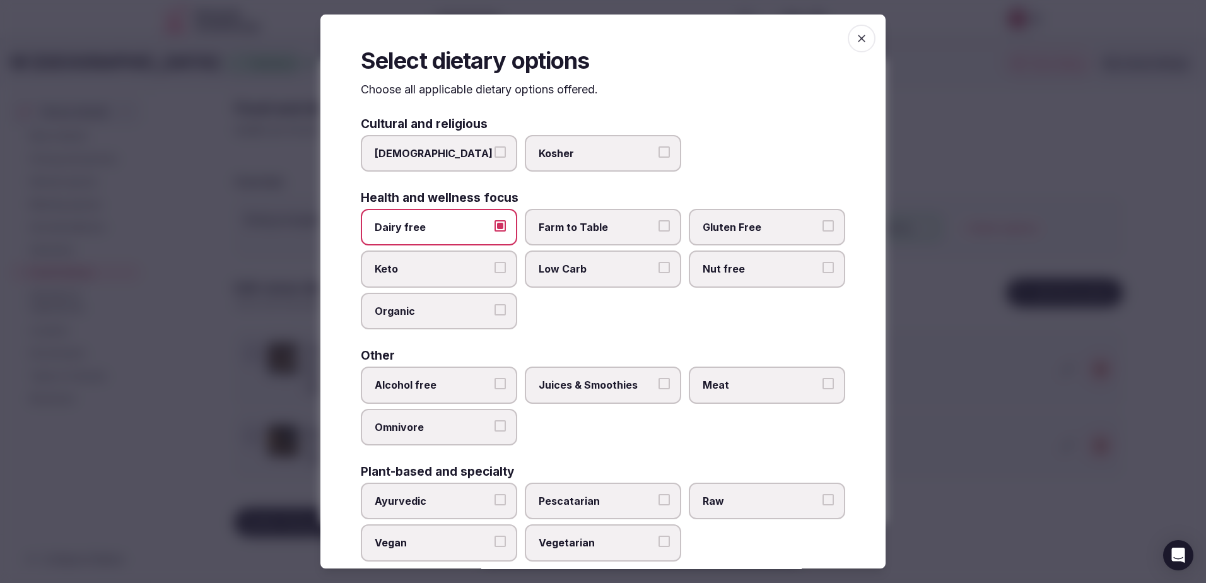
click at [822, 229] on button "Gluten Free" at bounding box center [827, 225] width 11 height 11
click at [528, 274] on label "Low Carb" at bounding box center [603, 268] width 156 height 37
click at [658, 273] on button "Low Carb" at bounding box center [663, 267] width 11 height 11
click at [554, 232] on span "Farm to Table" at bounding box center [596, 227] width 116 height 14
click at [658, 231] on button "Farm to Table" at bounding box center [663, 225] width 11 height 11
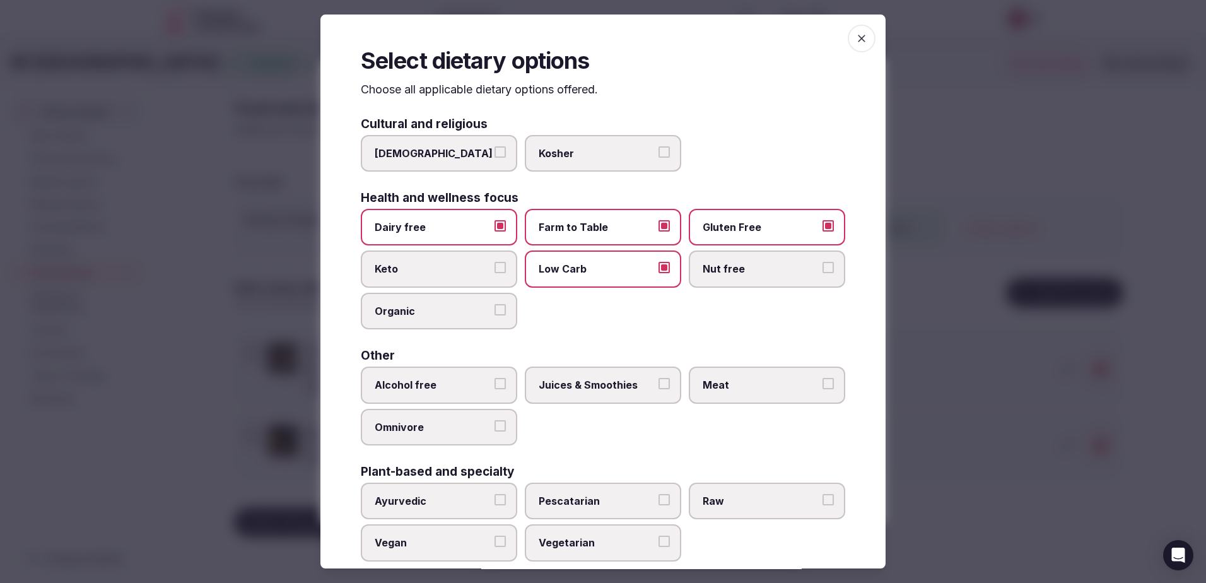
click at [733, 269] on span "Nut free" at bounding box center [760, 269] width 116 height 14
click at [822, 269] on button "Nut free" at bounding box center [827, 267] width 11 height 11
click at [392, 308] on span "Organic" at bounding box center [433, 311] width 116 height 14
click at [494, 308] on button "Organic" at bounding box center [499, 309] width 11 height 11
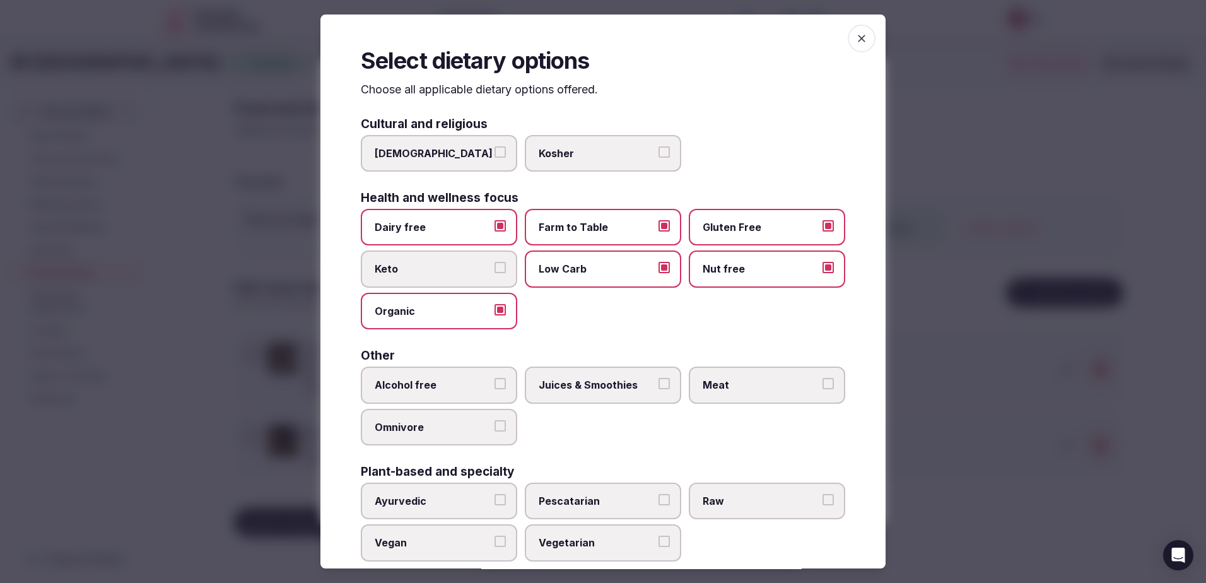
click at [464, 385] on span "Alcohol free" at bounding box center [433, 385] width 116 height 14
click at [494, 385] on button "Alcohol free" at bounding box center [499, 383] width 11 height 11
click at [557, 381] on span "Juices & Smoothies" at bounding box center [596, 385] width 116 height 14
click at [658, 381] on button "Juices & Smoothies" at bounding box center [663, 383] width 11 height 11
click at [735, 381] on span "Meat" at bounding box center [760, 385] width 116 height 14
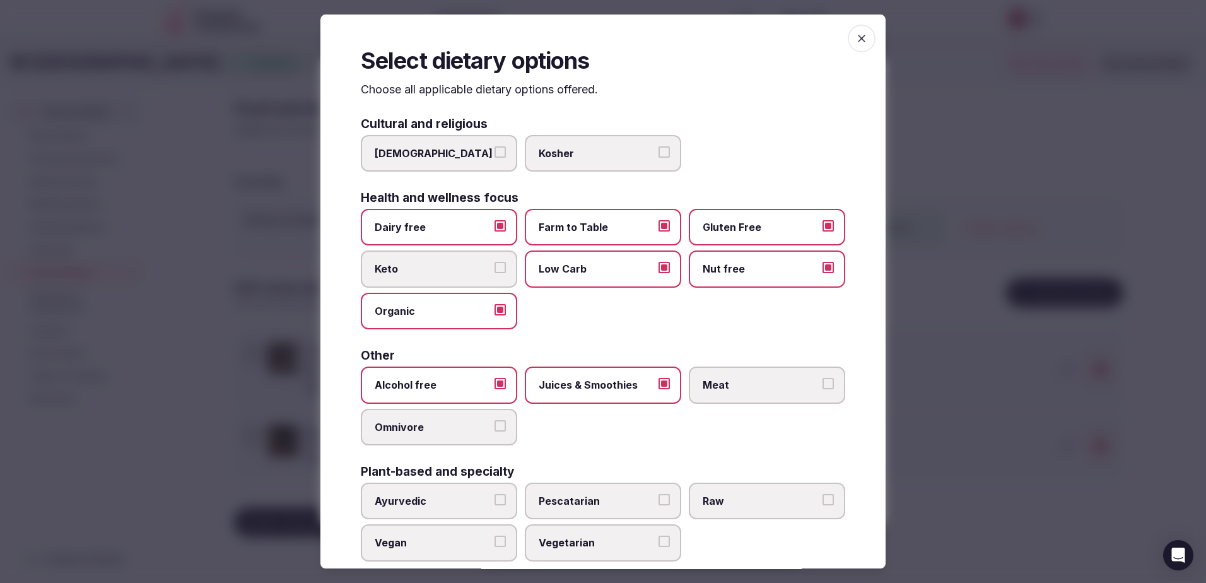
click at [822, 381] on button "Meat" at bounding box center [827, 383] width 11 height 11
click at [387, 429] on span "Omnivore" at bounding box center [433, 427] width 116 height 14
click at [494, 429] on button "Omnivore" at bounding box center [499, 425] width 11 height 11
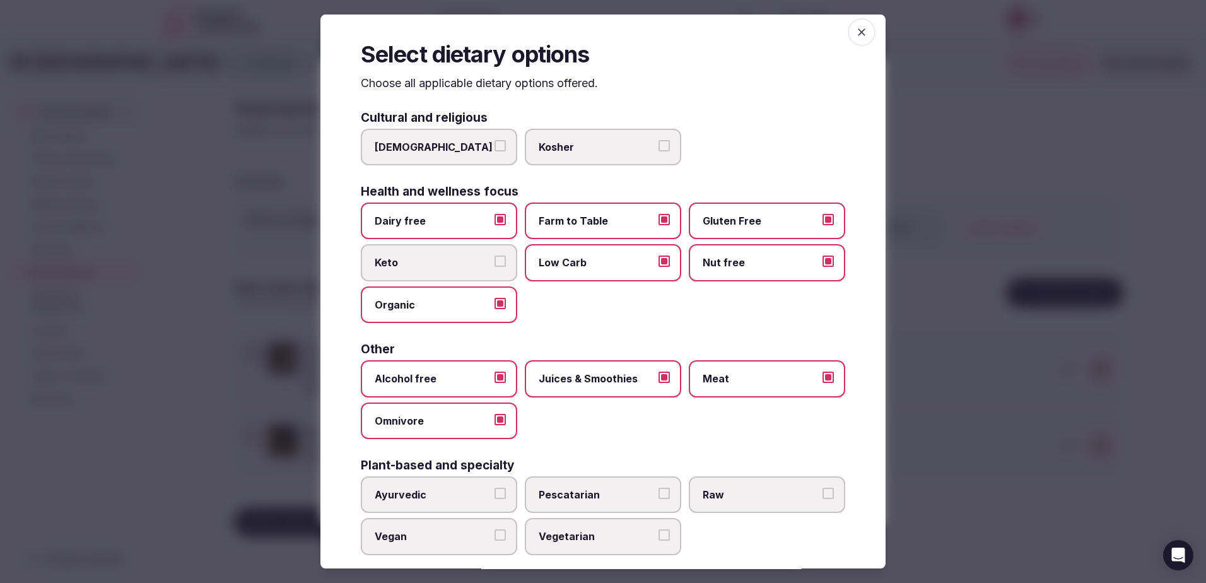
scroll to position [23, 0]
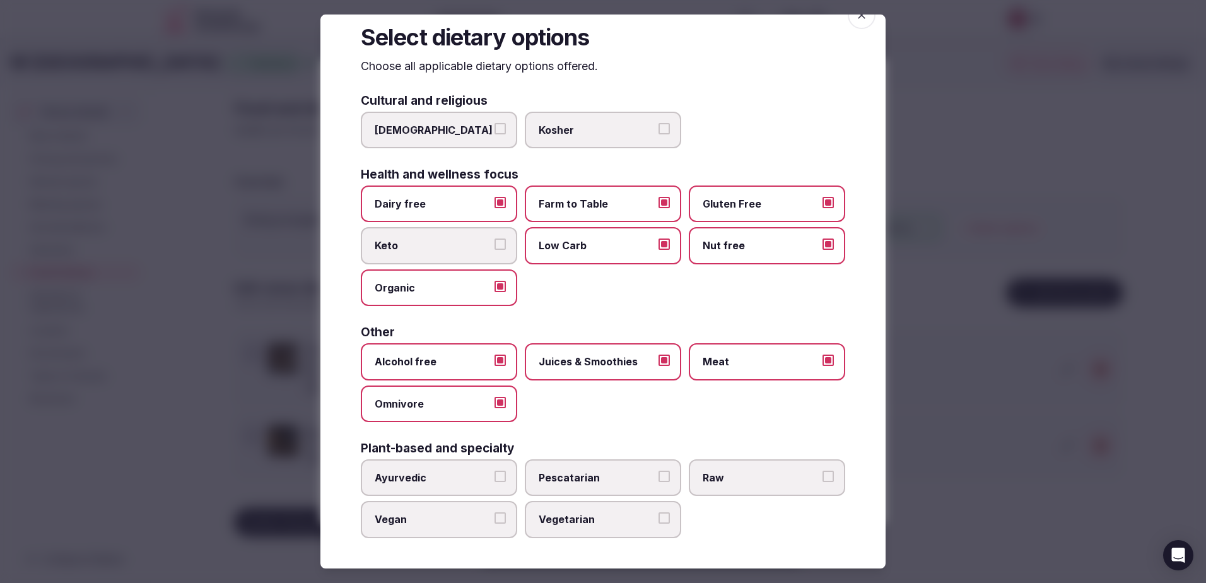
click at [576, 464] on label "Pescatarian" at bounding box center [603, 477] width 156 height 37
click at [658, 470] on button "Pescatarian" at bounding box center [663, 475] width 11 height 11
click at [735, 479] on span "Raw" at bounding box center [760, 477] width 116 height 14
click at [822, 479] on button "Raw" at bounding box center [827, 475] width 11 height 11
click at [614, 513] on span "Vegetarian" at bounding box center [596, 519] width 116 height 14
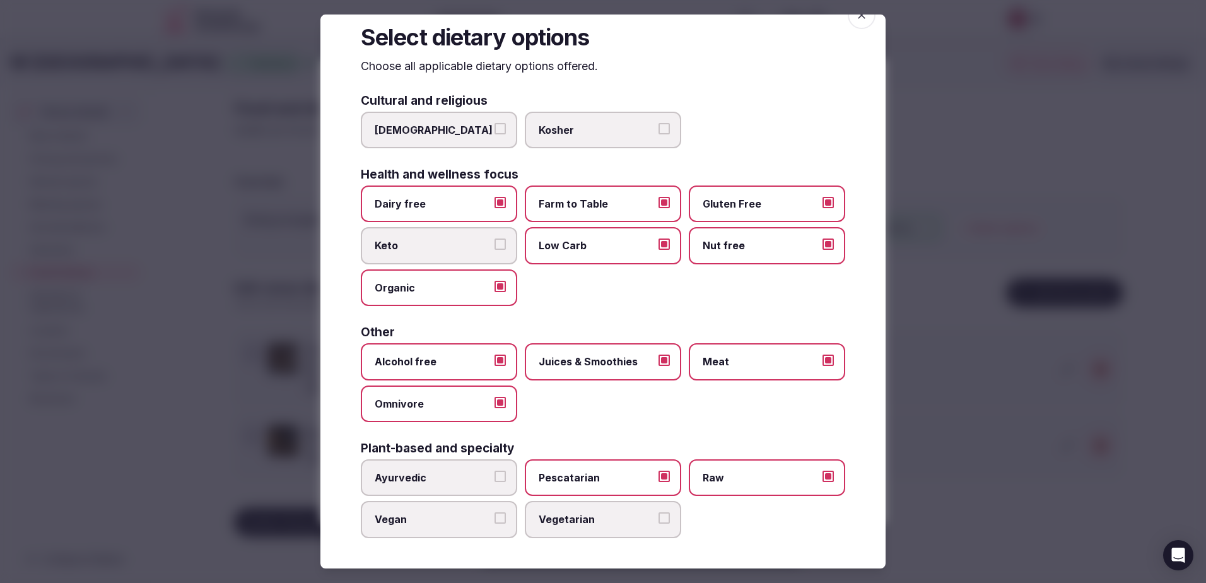
click at [658, 513] on button "Vegetarian" at bounding box center [663, 517] width 11 height 11
click at [434, 518] on span "Vegan" at bounding box center [433, 519] width 116 height 14
click at [494, 518] on button "Vegan" at bounding box center [499, 517] width 11 height 11
click at [892, 390] on div at bounding box center [603, 291] width 1206 height 583
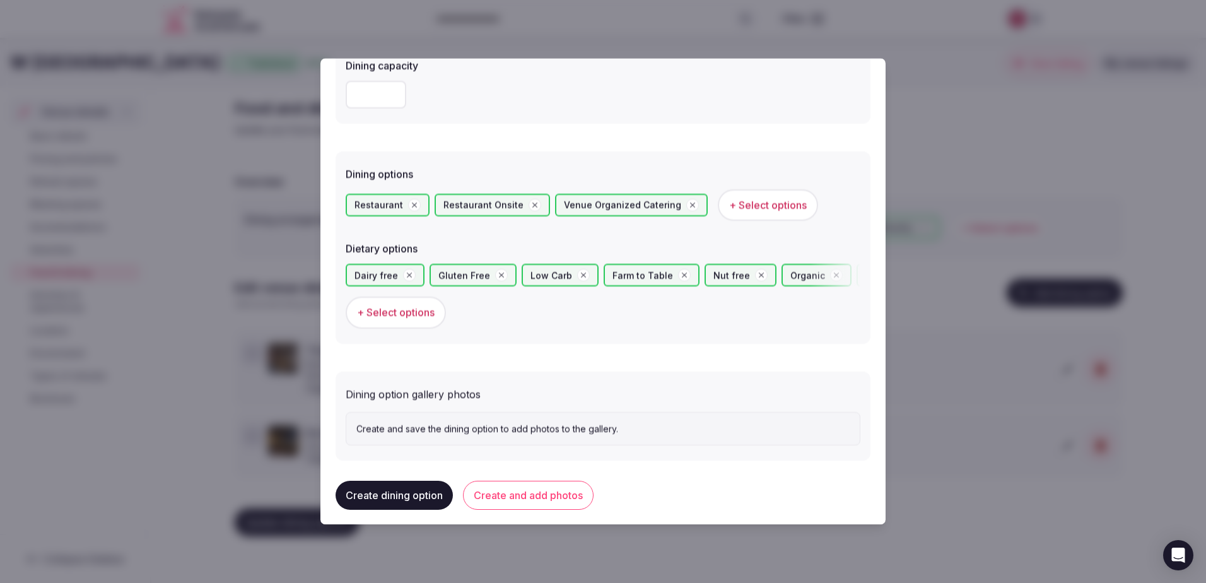
scroll to position [277, 0]
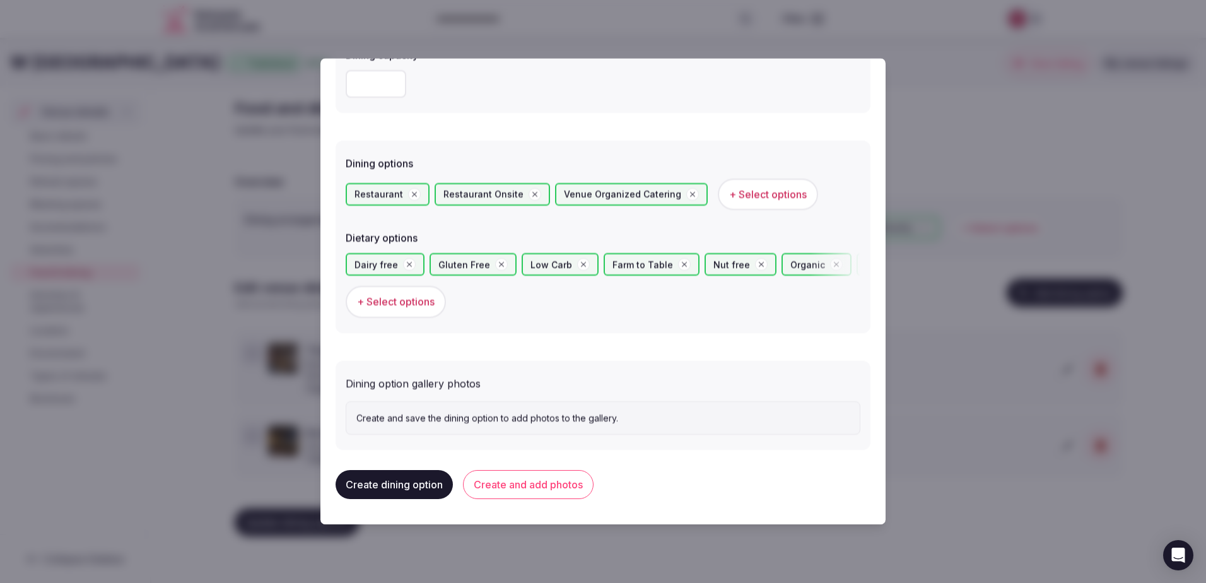
click at [403, 409] on div "Create and save the dining option to add photos to the gallery." at bounding box center [603, 418] width 515 height 34
click at [537, 477] on button "Create and add photos" at bounding box center [528, 484] width 131 height 29
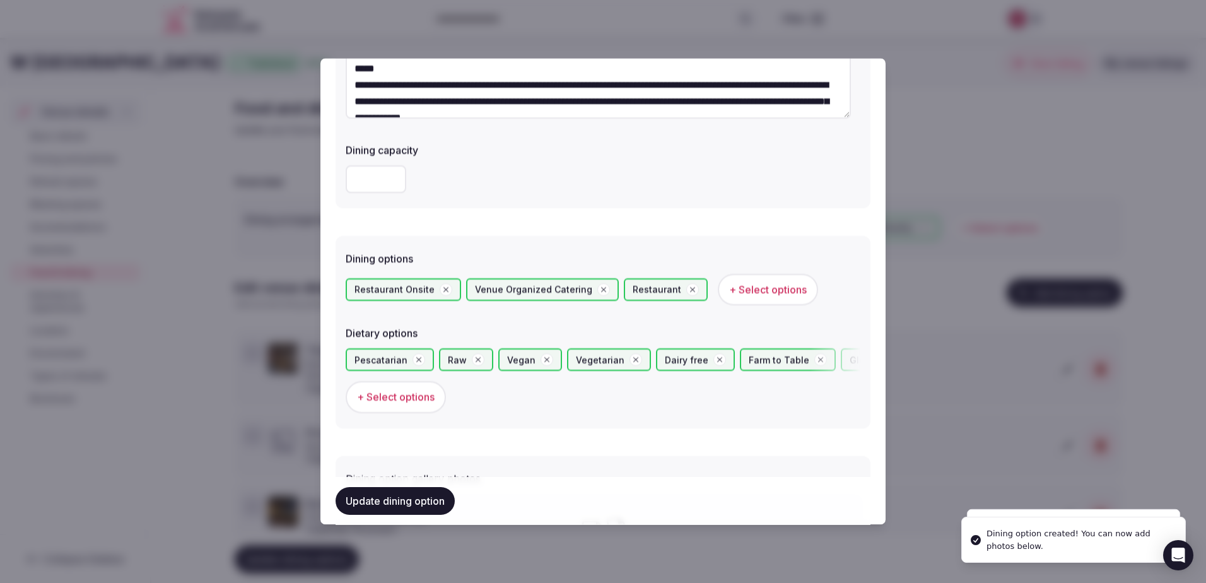
scroll to position [393, 0]
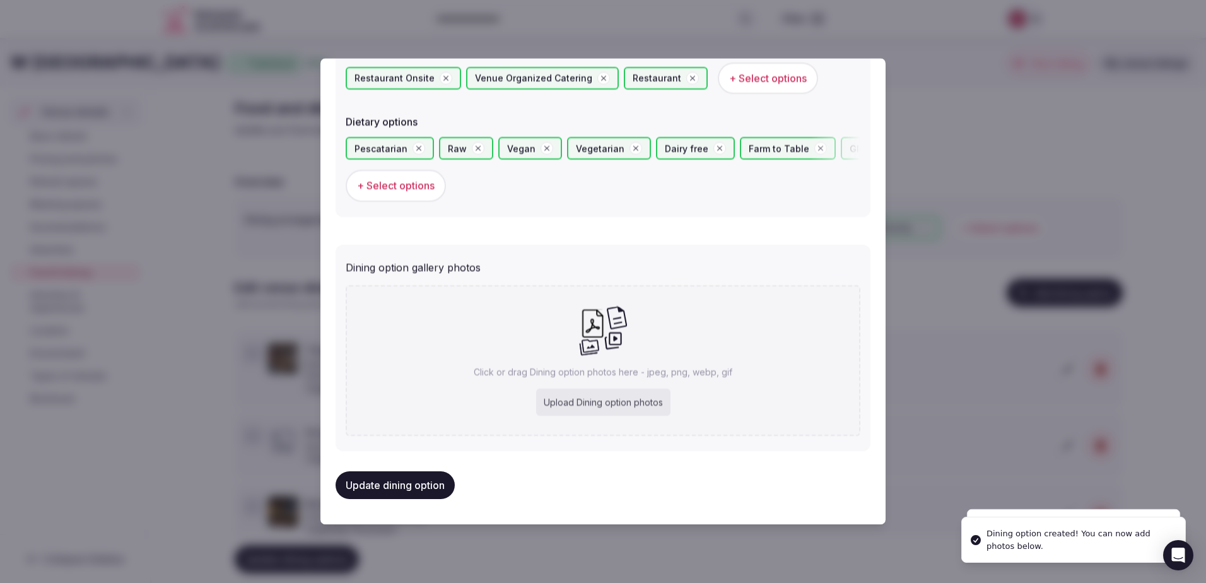
click at [561, 394] on div "Upload Dining option photos" at bounding box center [603, 402] width 134 height 28
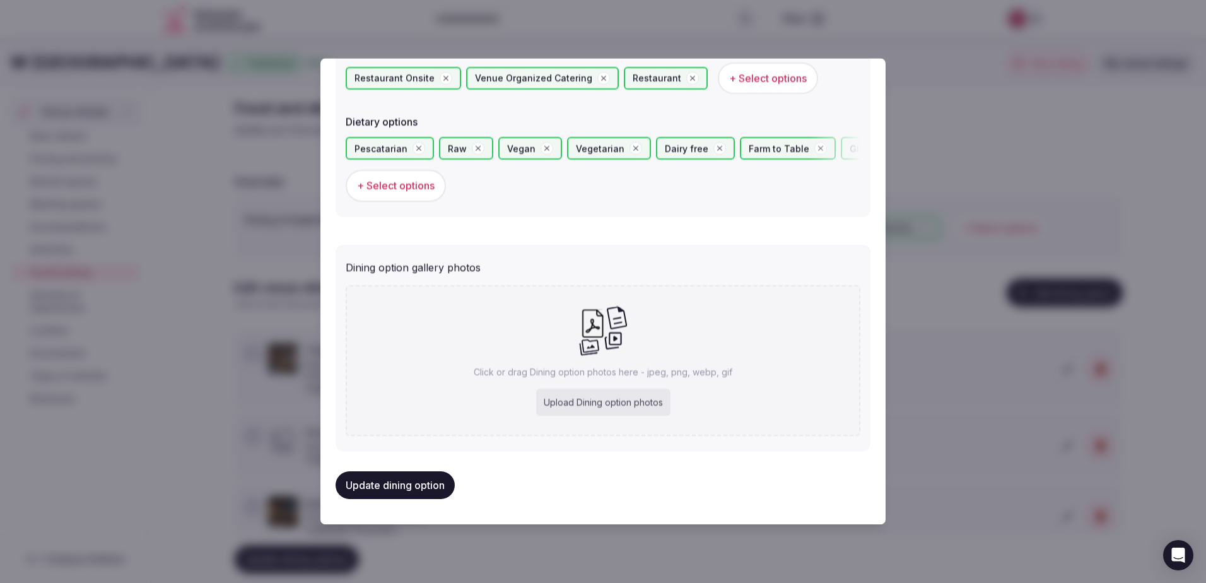
type input "**********"
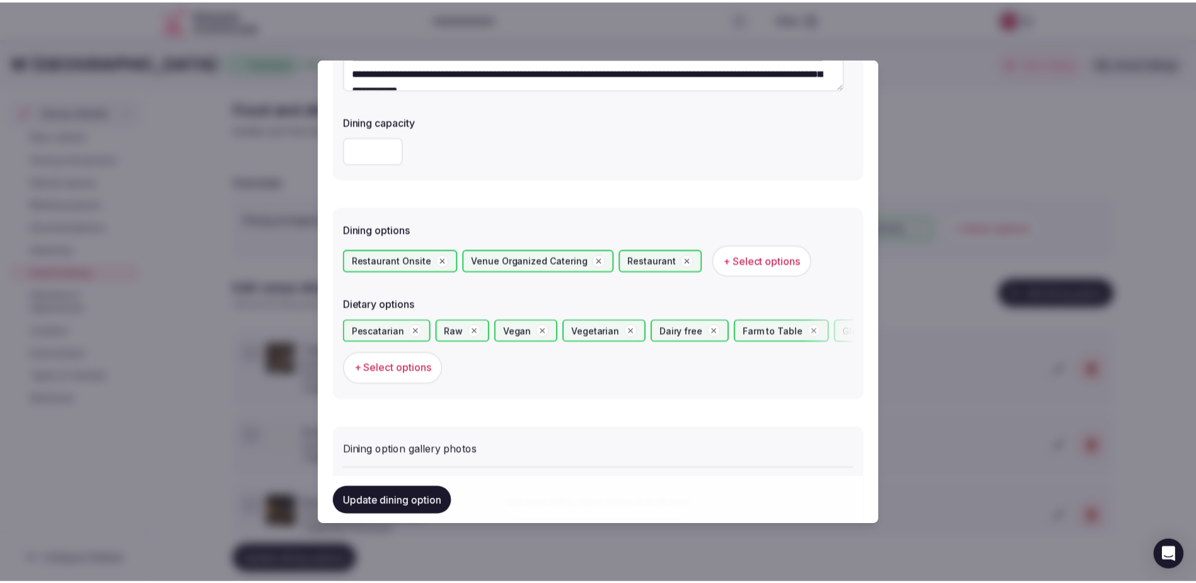
scroll to position [463, 0]
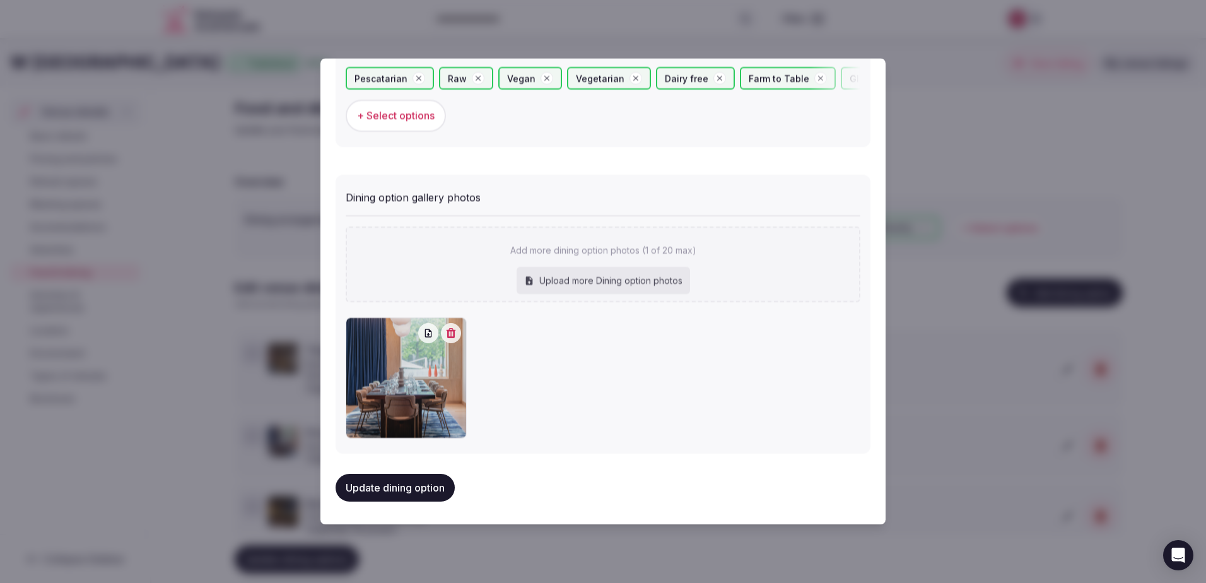
click at [485, 552] on div at bounding box center [603, 291] width 1206 height 583
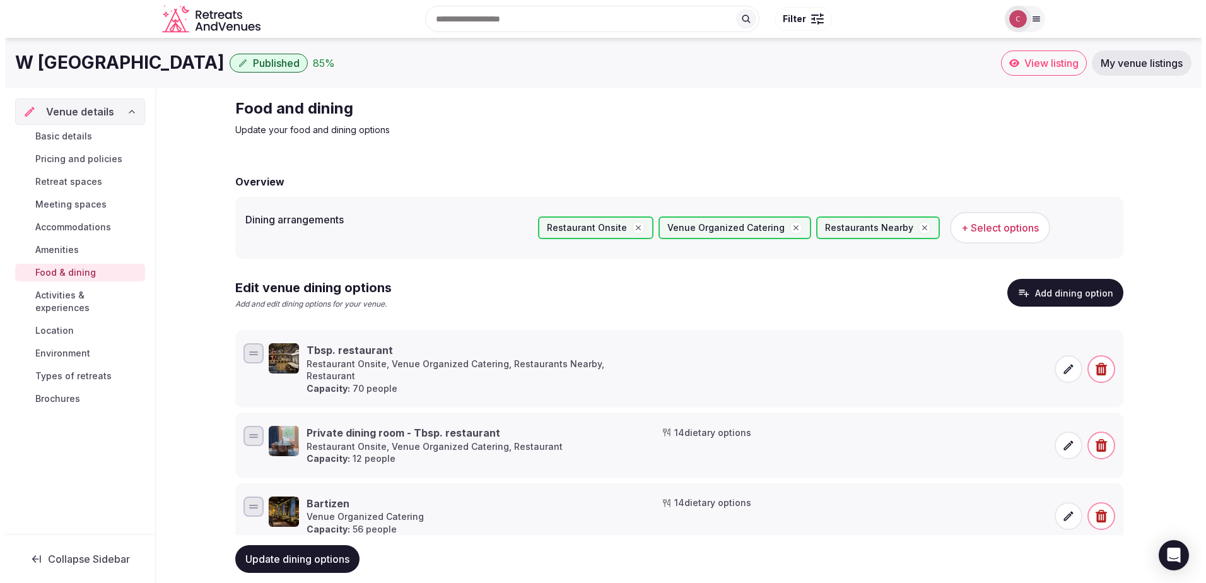
scroll to position [32, 0]
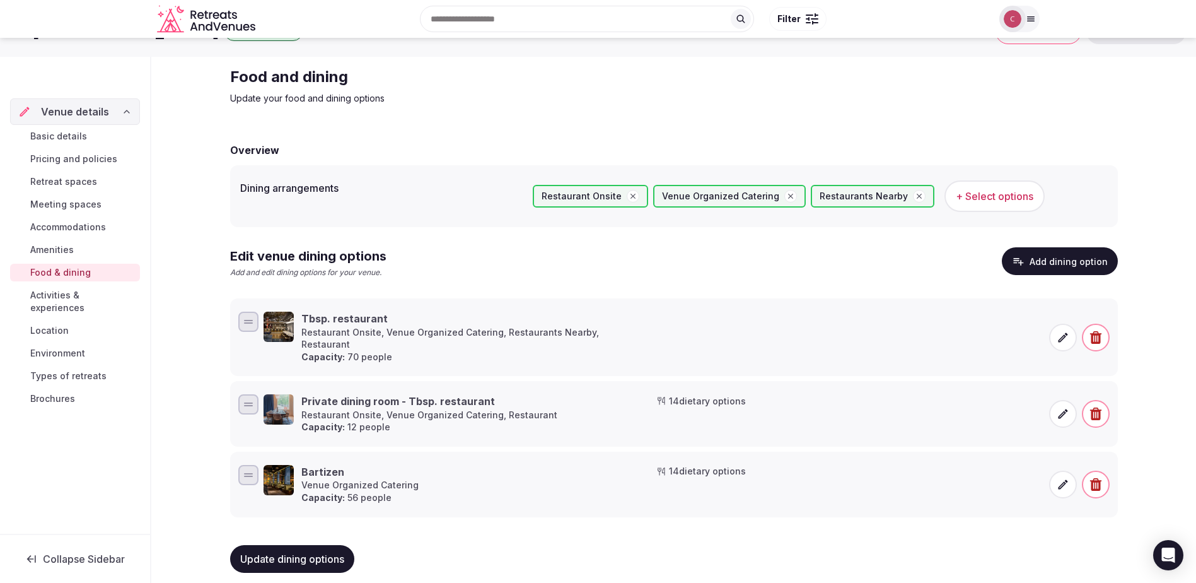
click at [1058, 333] on icon at bounding box center [1063, 337] width 13 height 13
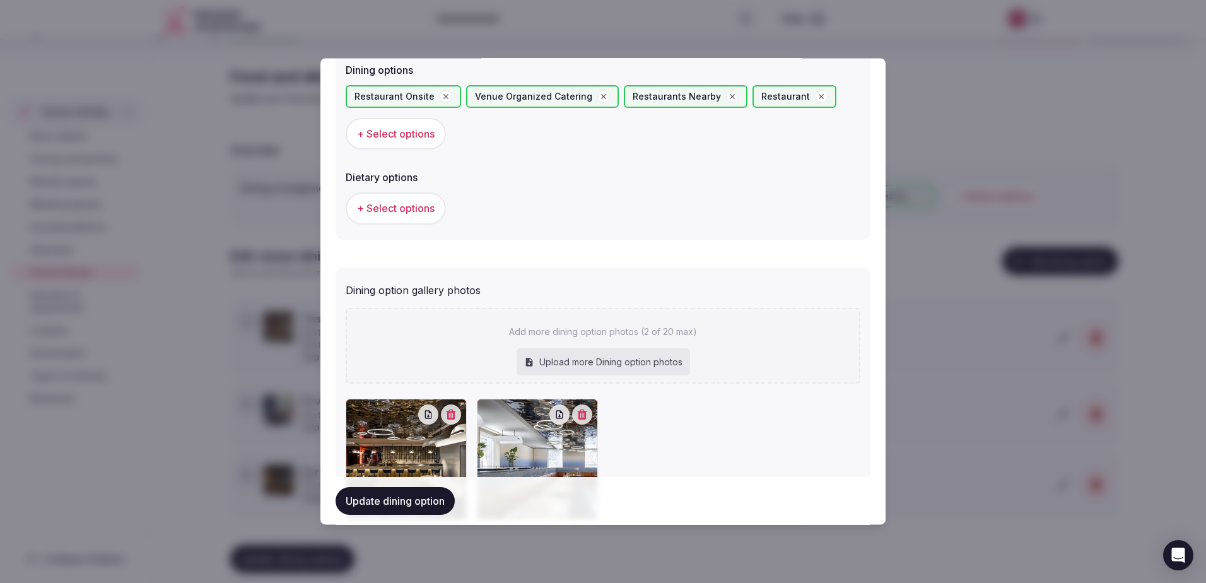
scroll to position [262, 0]
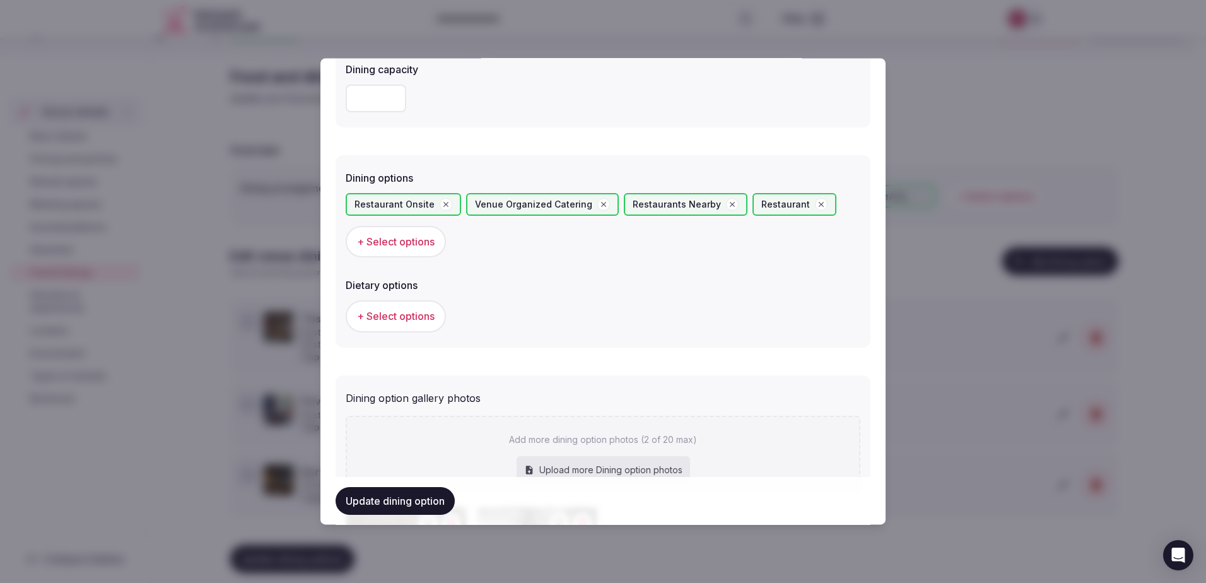
click at [383, 322] on span "+ Select options" at bounding box center [396, 317] width 78 height 14
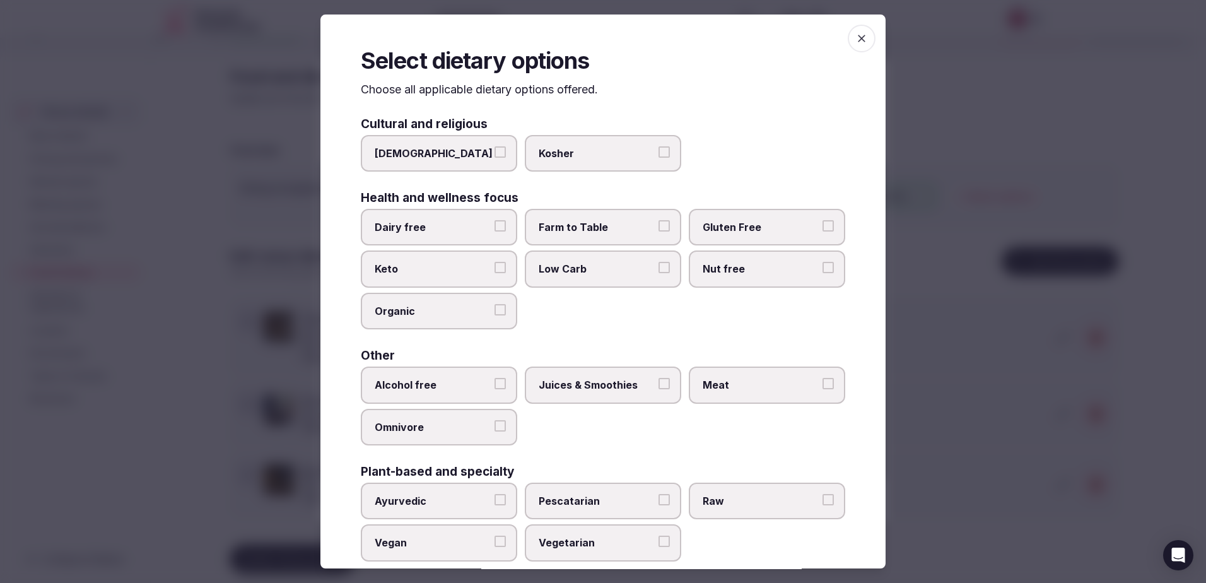
click at [417, 228] on span "Dairy free" at bounding box center [433, 227] width 116 height 14
click at [494, 228] on button "Dairy free" at bounding box center [499, 225] width 11 height 11
click at [549, 238] on label "Farm to Table" at bounding box center [603, 227] width 156 height 37
click at [658, 231] on button "Farm to Table" at bounding box center [663, 225] width 11 height 11
click at [730, 227] on span "Gluten Free" at bounding box center [760, 227] width 116 height 14
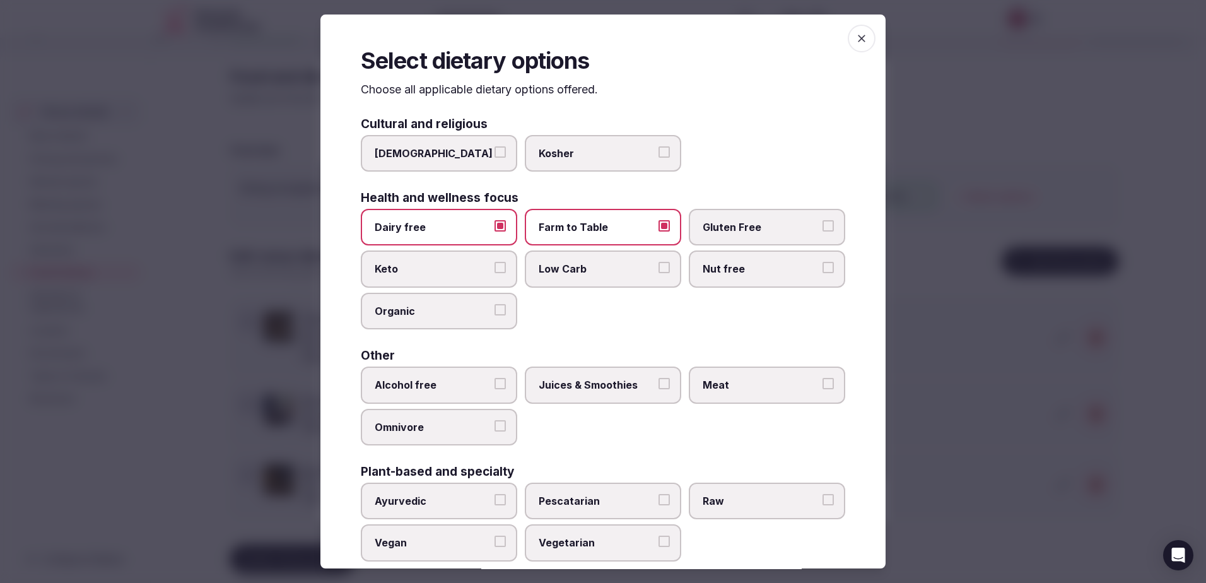
click at [822, 227] on button "Gluten Free" at bounding box center [827, 225] width 11 height 11
click at [571, 267] on span "Low Carb" at bounding box center [596, 269] width 116 height 14
drag, startPoint x: 571, startPoint y: 267, endPoint x: 719, endPoint y: 267, distance: 148.2
click at [719, 267] on span "Nut free" at bounding box center [760, 269] width 116 height 14
click at [822, 267] on button "Nut free" at bounding box center [827, 267] width 11 height 11
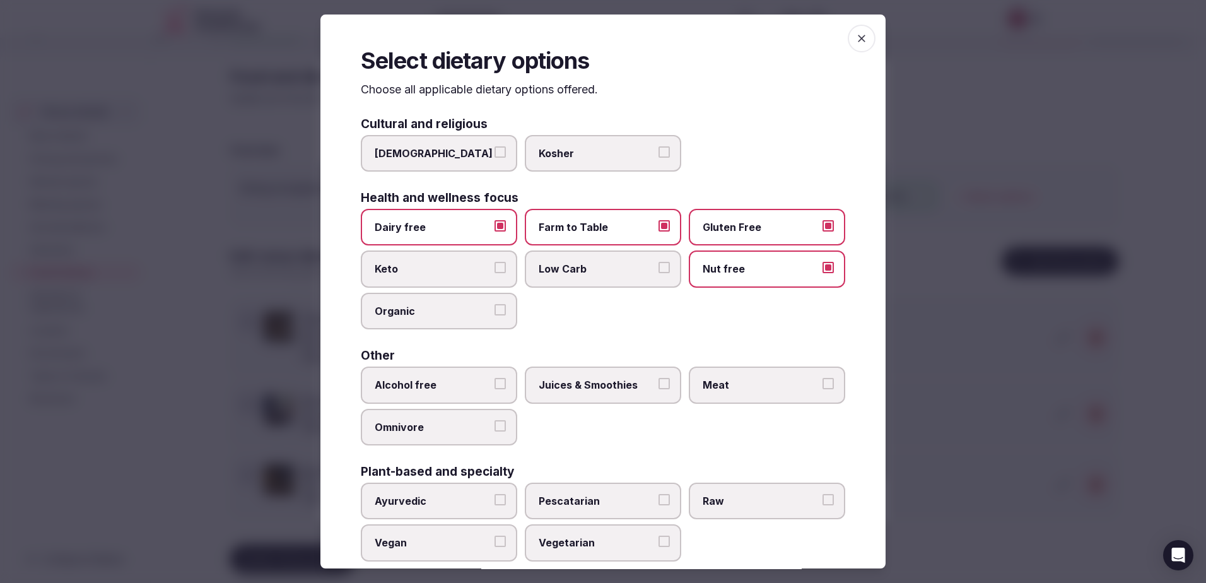
click at [457, 300] on label "Organic" at bounding box center [439, 311] width 156 height 37
click at [494, 304] on button "Organic" at bounding box center [499, 309] width 11 height 11
click at [560, 275] on span "Low Carb" at bounding box center [596, 269] width 116 height 14
click at [658, 273] on button "Low Carb" at bounding box center [663, 267] width 11 height 11
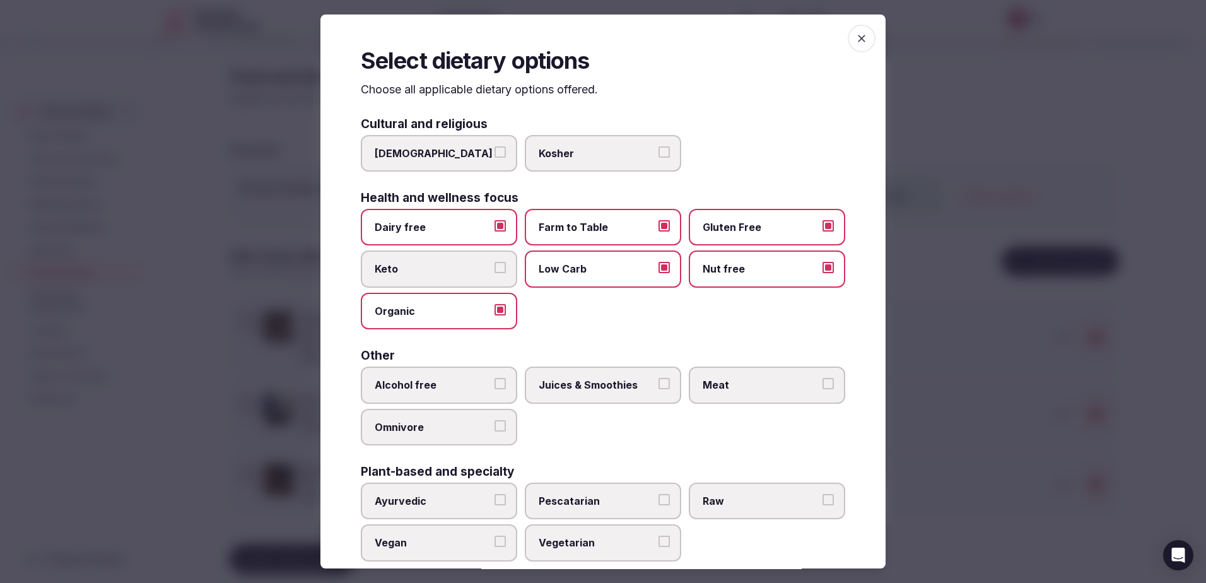
scroll to position [23, 0]
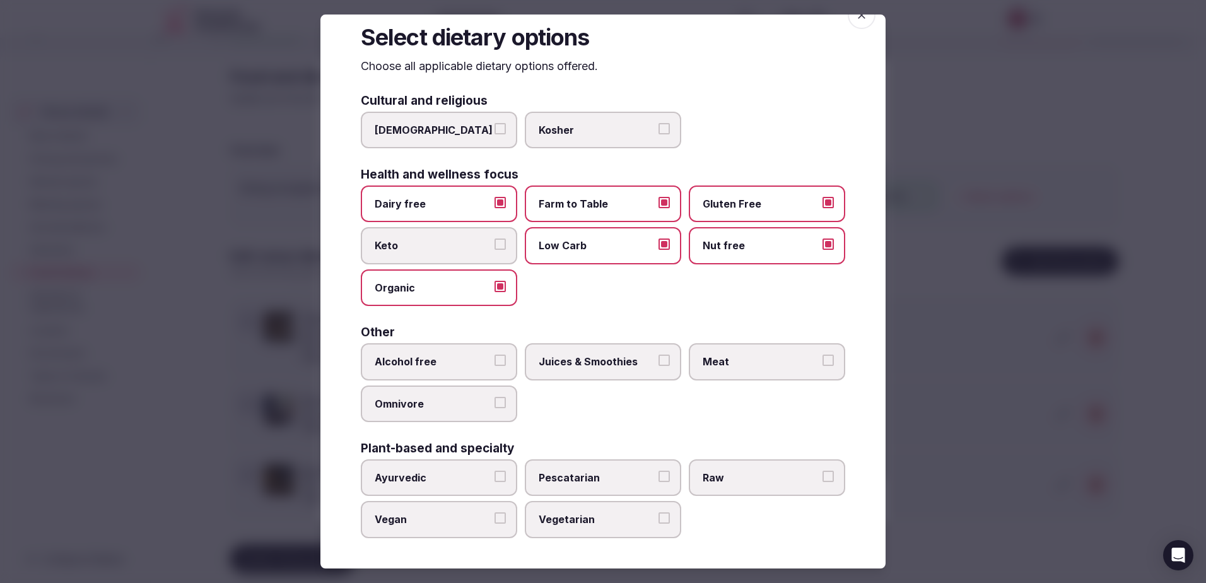
click at [429, 346] on label "Alcohol free" at bounding box center [439, 361] width 156 height 37
click at [494, 354] on button "Alcohol free" at bounding box center [499, 359] width 11 height 11
click at [591, 356] on span "Juices & Smoothies" at bounding box center [596, 361] width 116 height 14
drag, startPoint x: 591, startPoint y: 356, endPoint x: 693, endPoint y: 356, distance: 101.5
click at [693, 356] on label "Meat" at bounding box center [767, 361] width 156 height 37
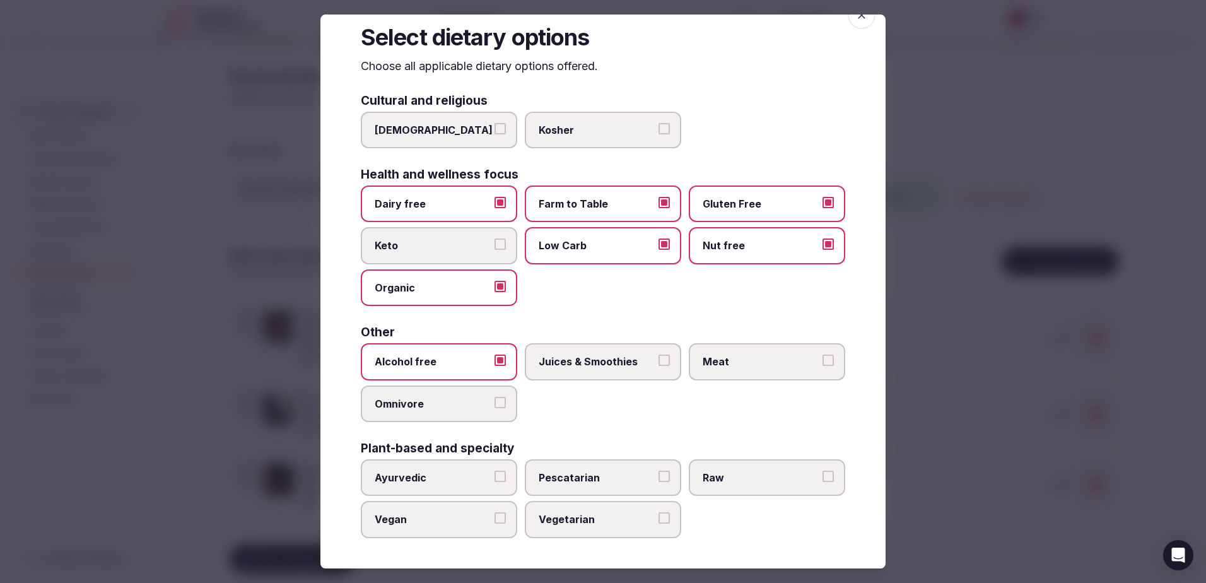
click at [822, 356] on button "Meat" at bounding box center [827, 359] width 11 height 11
click at [611, 364] on span "Juices & Smoothies" at bounding box center [596, 361] width 116 height 14
click at [658, 364] on button "Juices & Smoothies" at bounding box center [663, 359] width 11 height 11
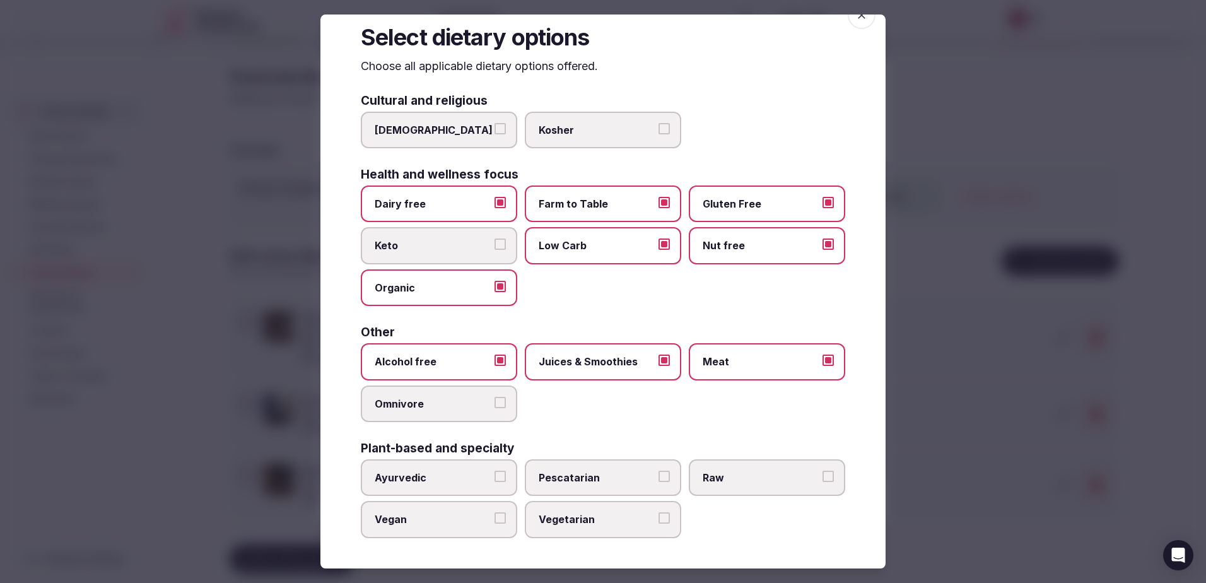
click at [426, 399] on span "Omnivore" at bounding box center [433, 404] width 116 height 14
click at [494, 399] on button "Omnivore" at bounding box center [499, 402] width 11 height 11
drag, startPoint x: 412, startPoint y: 469, endPoint x: 417, endPoint y: 475, distance: 8.1
click at [412, 470] on label "Ayurvedic" at bounding box center [439, 477] width 156 height 37
click at [494, 470] on button "Ayurvedic" at bounding box center [499, 475] width 11 height 11
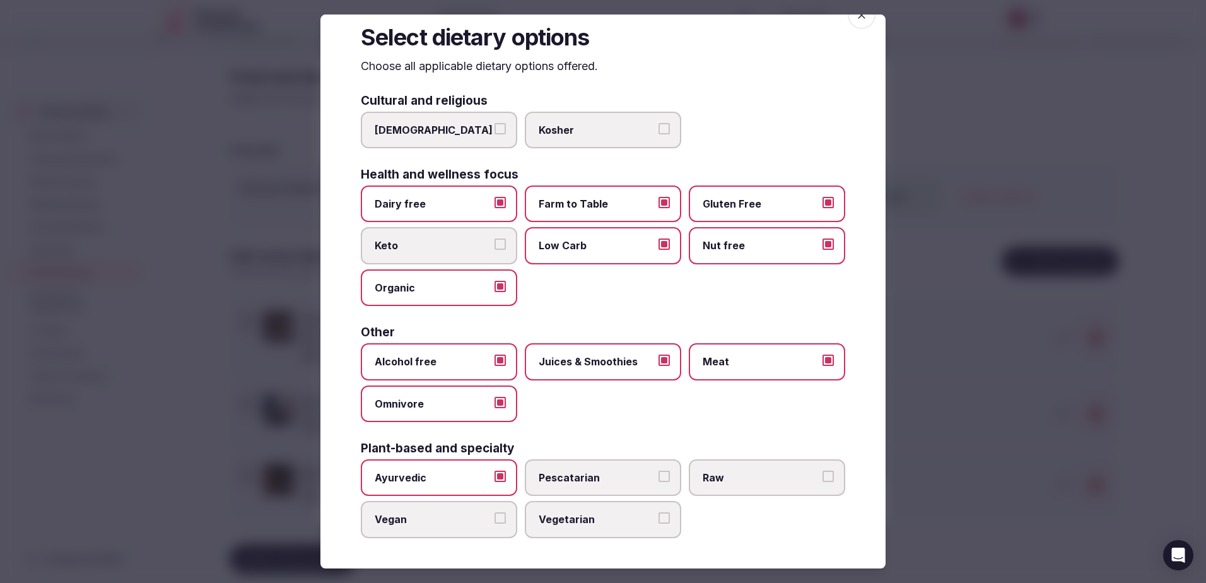
click at [453, 487] on label "Ayurvedic" at bounding box center [439, 477] width 156 height 37
click at [494, 482] on button "Ayurvedic" at bounding box center [499, 475] width 11 height 11
click at [590, 482] on span "Pescatarian" at bounding box center [596, 477] width 116 height 14
drag, startPoint x: 590, startPoint y: 482, endPoint x: 692, endPoint y: 494, distance: 103.5
click at [715, 480] on span "Raw" at bounding box center [760, 477] width 116 height 14
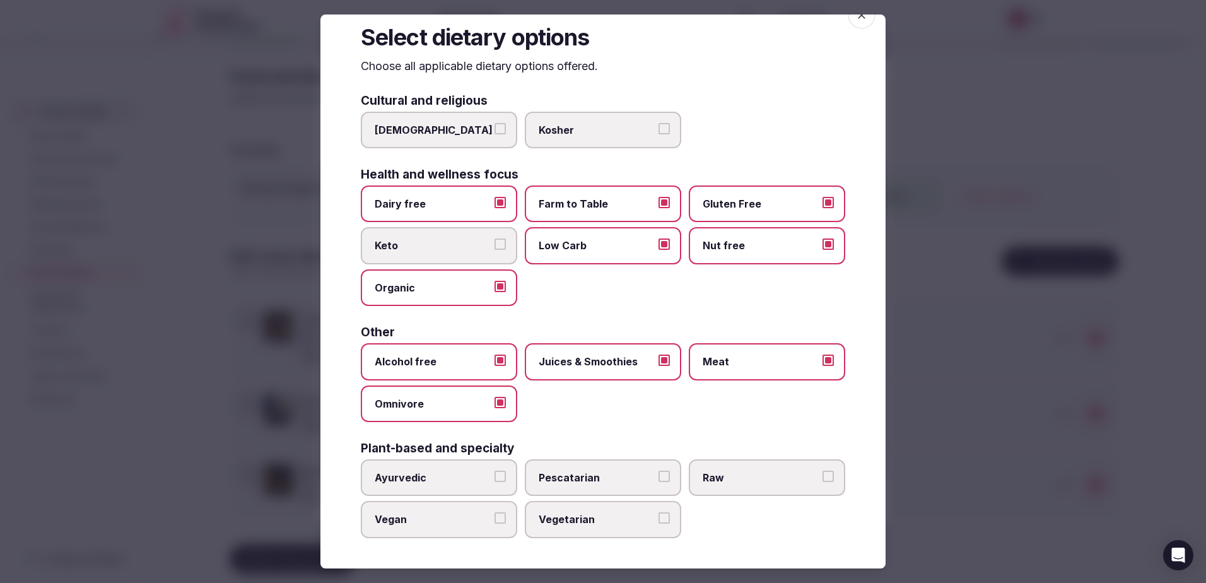
click at [822, 480] on button "Raw" at bounding box center [827, 475] width 11 height 11
click at [625, 519] on span "Vegetarian" at bounding box center [596, 519] width 116 height 14
click at [658, 519] on button "Vegetarian" at bounding box center [663, 517] width 11 height 11
click at [598, 465] on label "Pescatarian" at bounding box center [603, 477] width 156 height 37
click at [658, 470] on button "Pescatarian" at bounding box center [663, 475] width 11 height 11
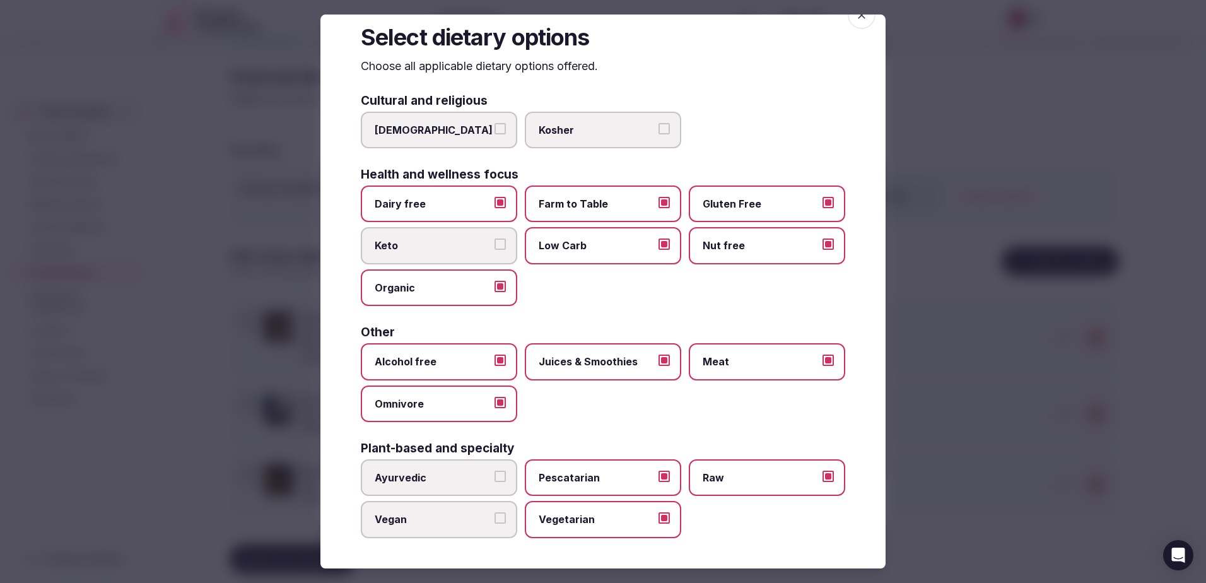
click at [467, 517] on span "Vegan" at bounding box center [433, 519] width 116 height 14
click at [494, 517] on button "Vegan" at bounding box center [499, 517] width 11 height 11
click at [924, 429] on div at bounding box center [603, 291] width 1206 height 583
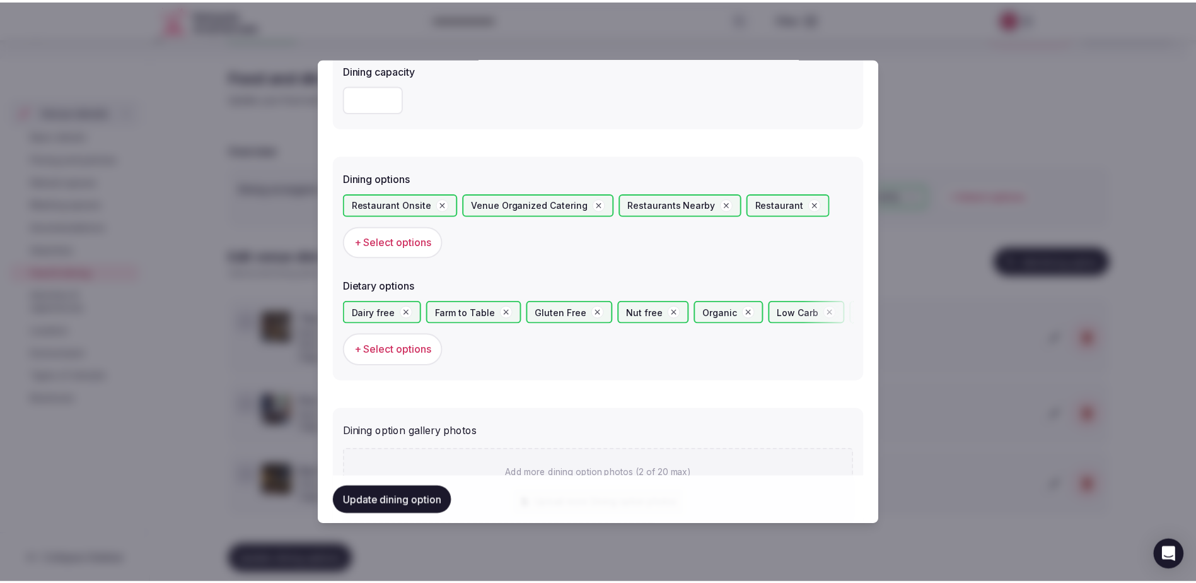
scroll to position [484, 0]
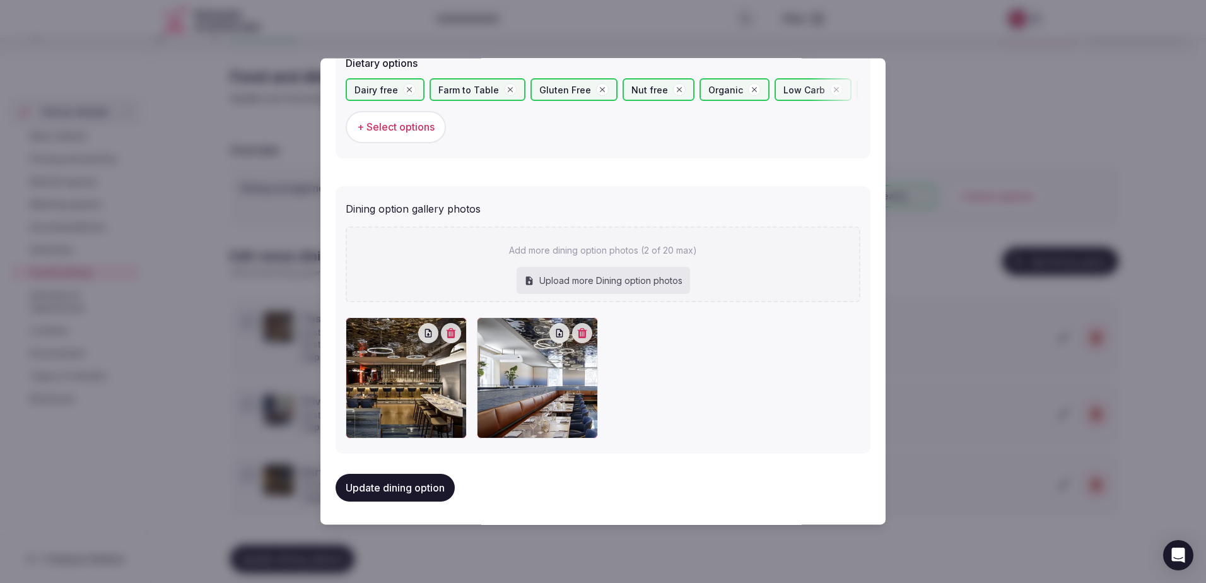
click at [393, 488] on button "Update dining option" at bounding box center [394, 488] width 119 height 28
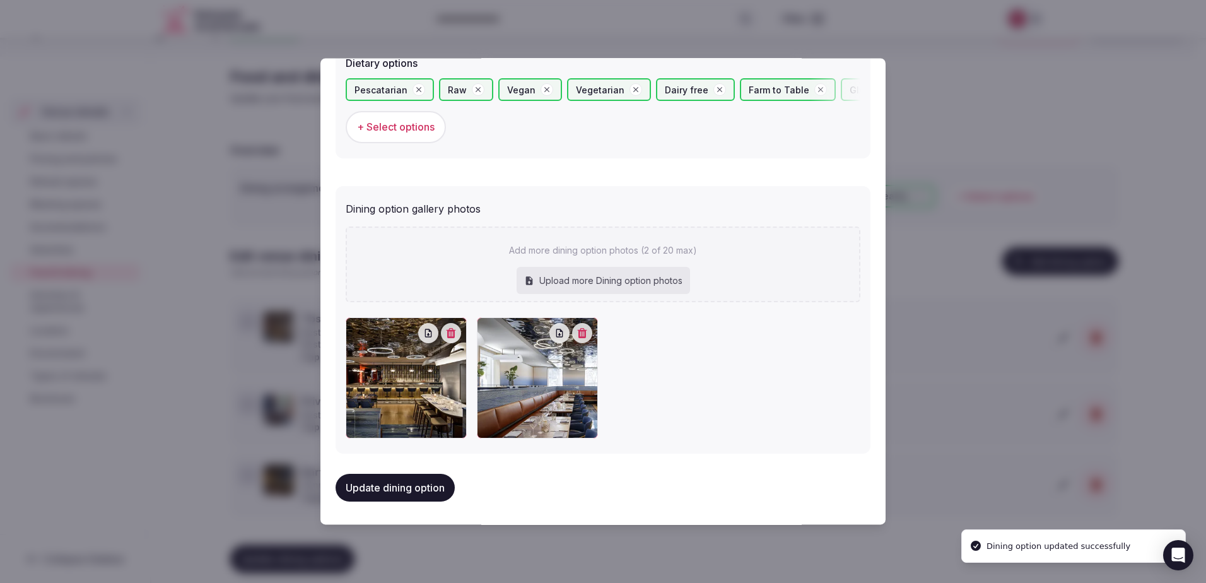
click at [901, 324] on div at bounding box center [603, 291] width 1206 height 583
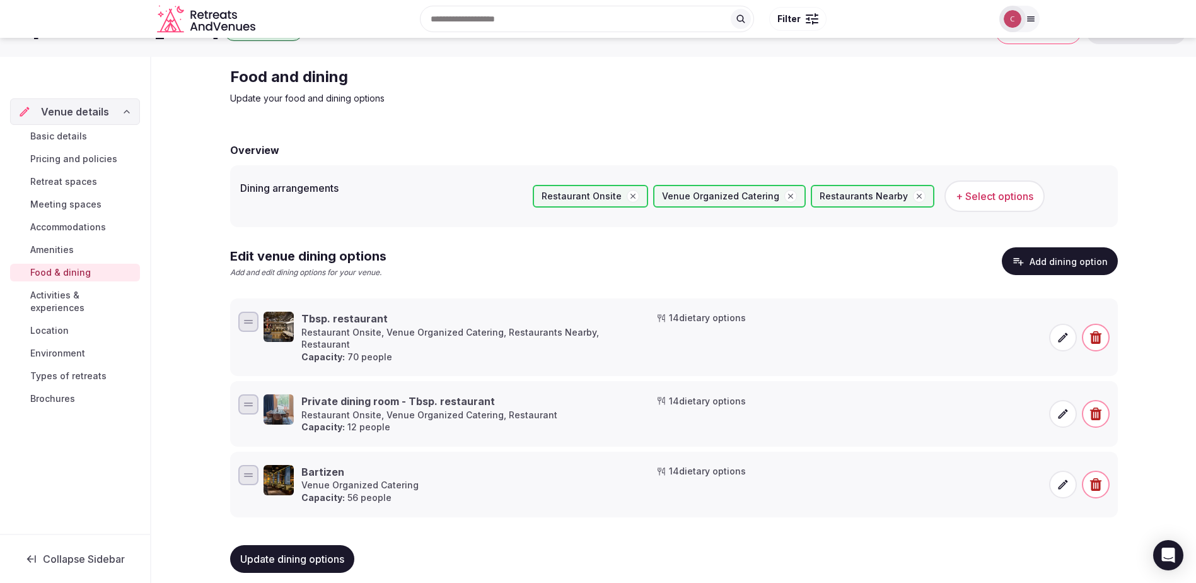
click at [1057, 478] on icon at bounding box center [1063, 484] width 13 height 13
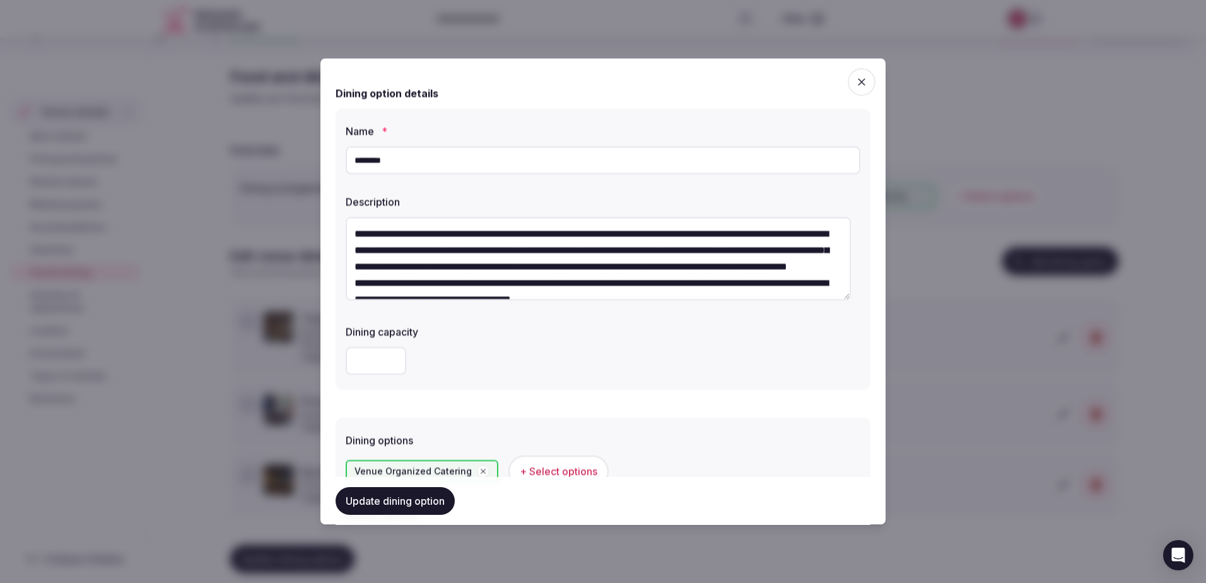
click at [387, 359] on input "**" at bounding box center [376, 361] width 61 height 28
click at [395, 358] on input "**" at bounding box center [376, 361] width 61 height 28
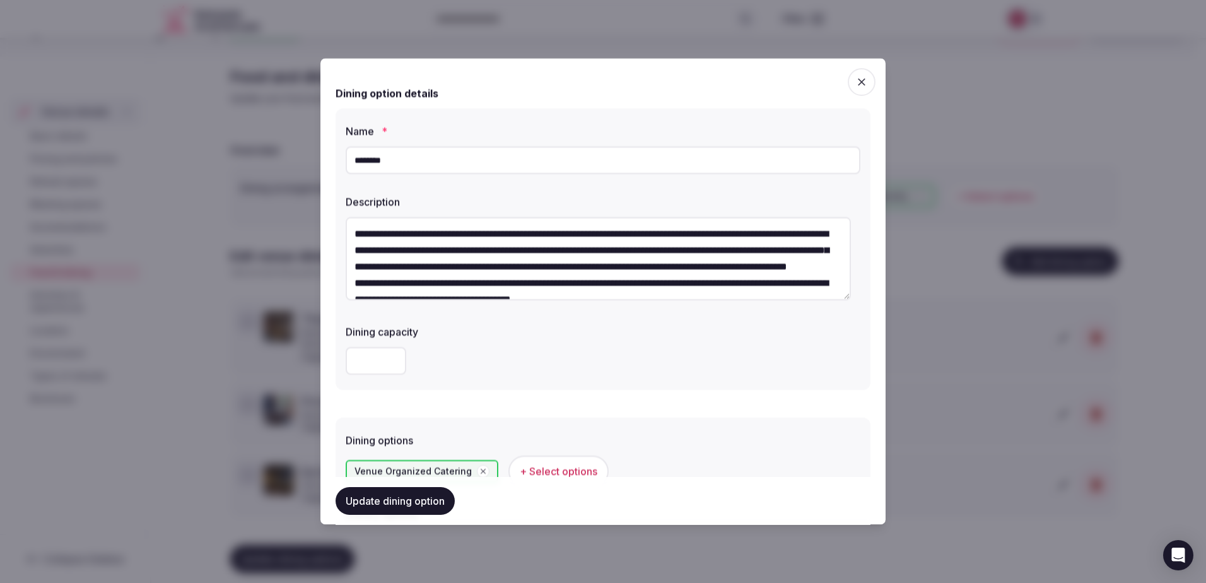
click at [395, 358] on input "**" at bounding box center [376, 361] width 61 height 28
click at [391, 368] on input "**" at bounding box center [376, 361] width 61 height 28
type input "**"
click at [392, 364] on input "**" at bounding box center [376, 361] width 61 height 28
click at [379, 506] on button "Update dining option" at bounding box center [394, 501] width 119 height 28
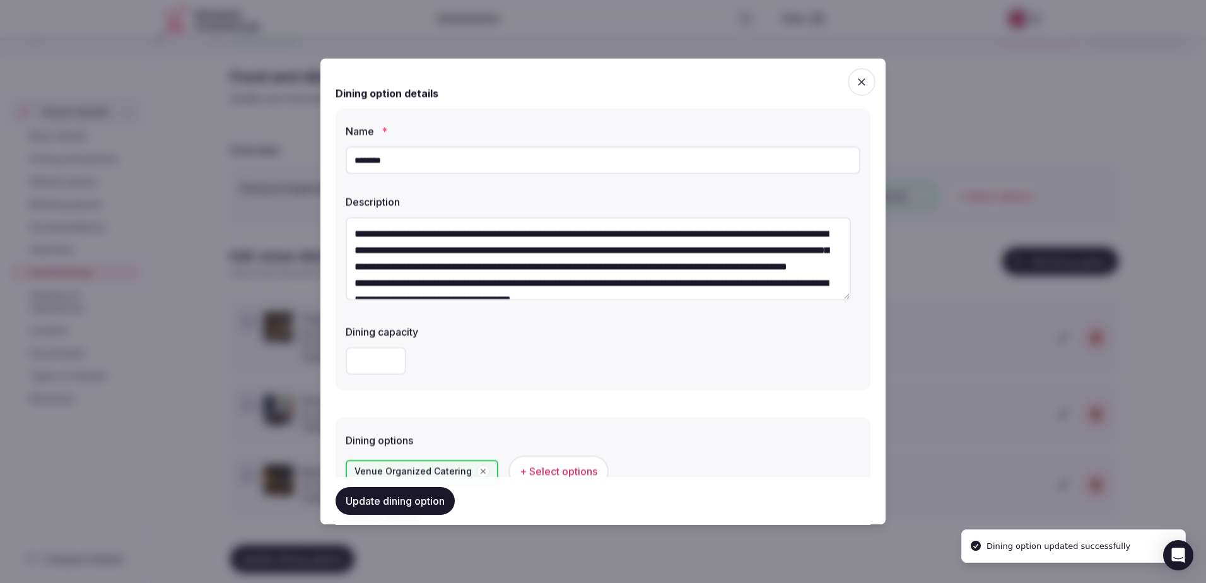
click at [962, 451] on div at bounding box center [603, 291] width 1206 height 583
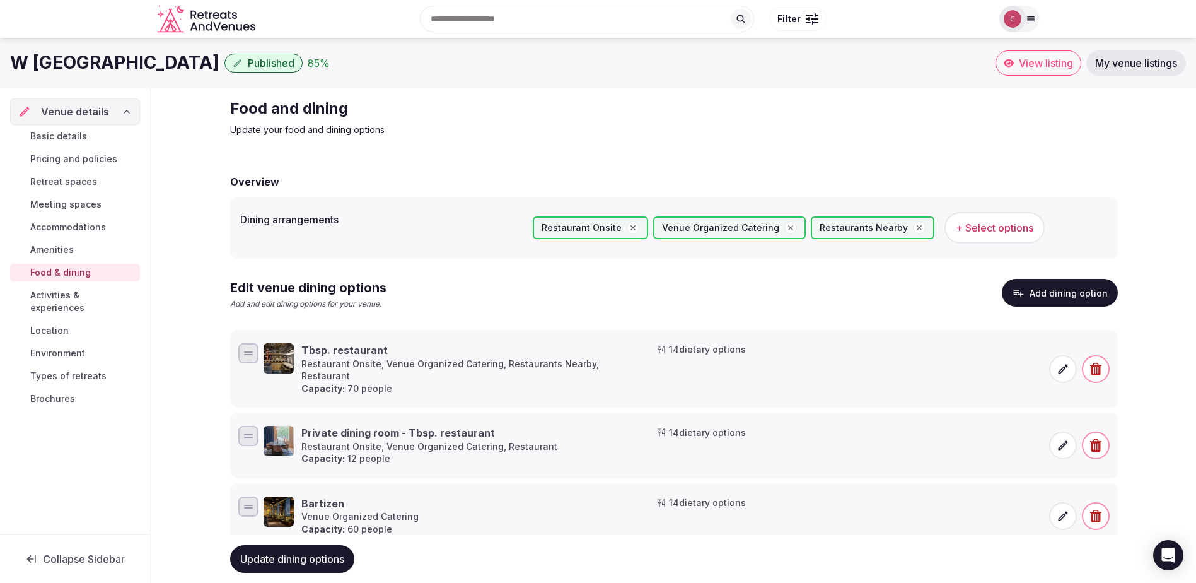
scroll to position [32, 0]
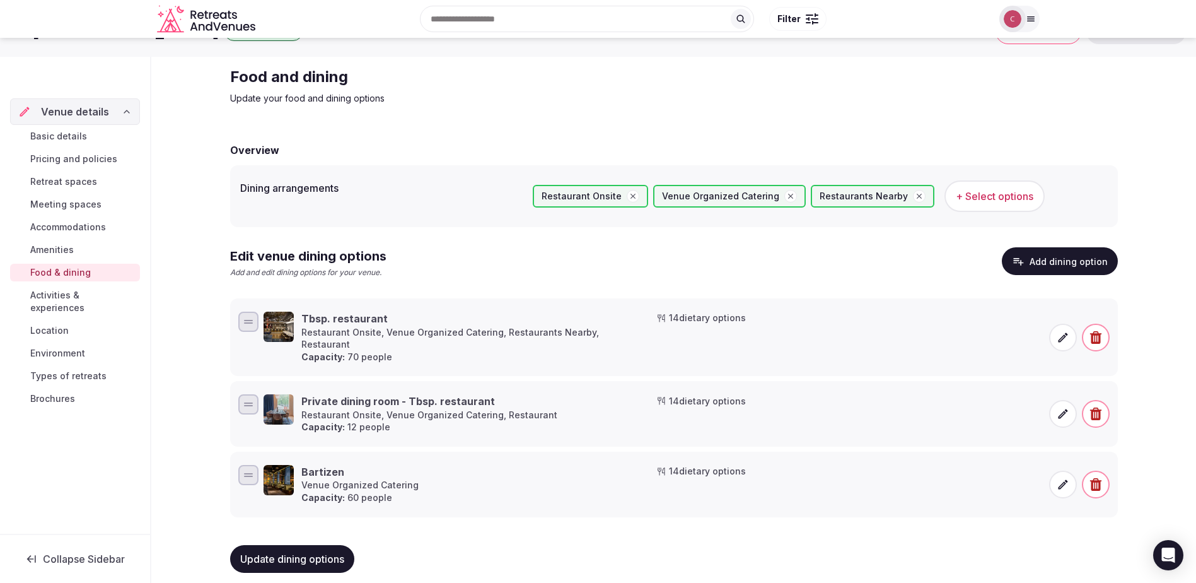
click at [982, 188] on button "+ Select options" at bounding box center [995, 196] width 100 height 32
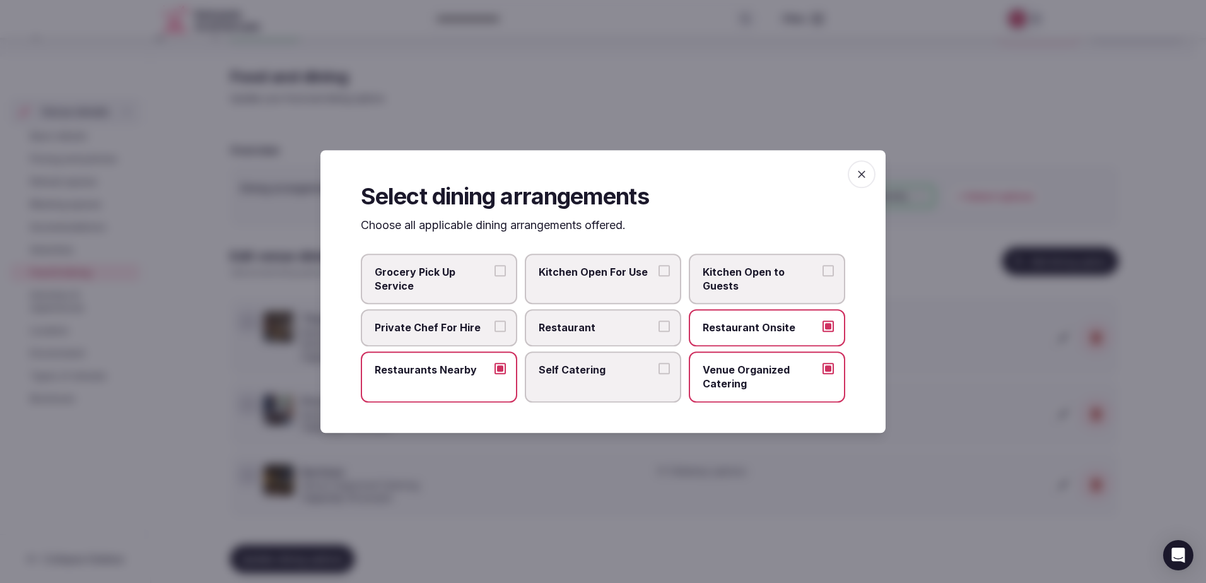
click at [618, 329] on span "Restaurant" at bounding box center [596, 328] width 116 height 14
click at [658, 329] on button "Restaurant" at bounding box center [663, 326] width 11 height 11
click at [576, 474] on div at bounding box center [603, 291] width 1206 height 583
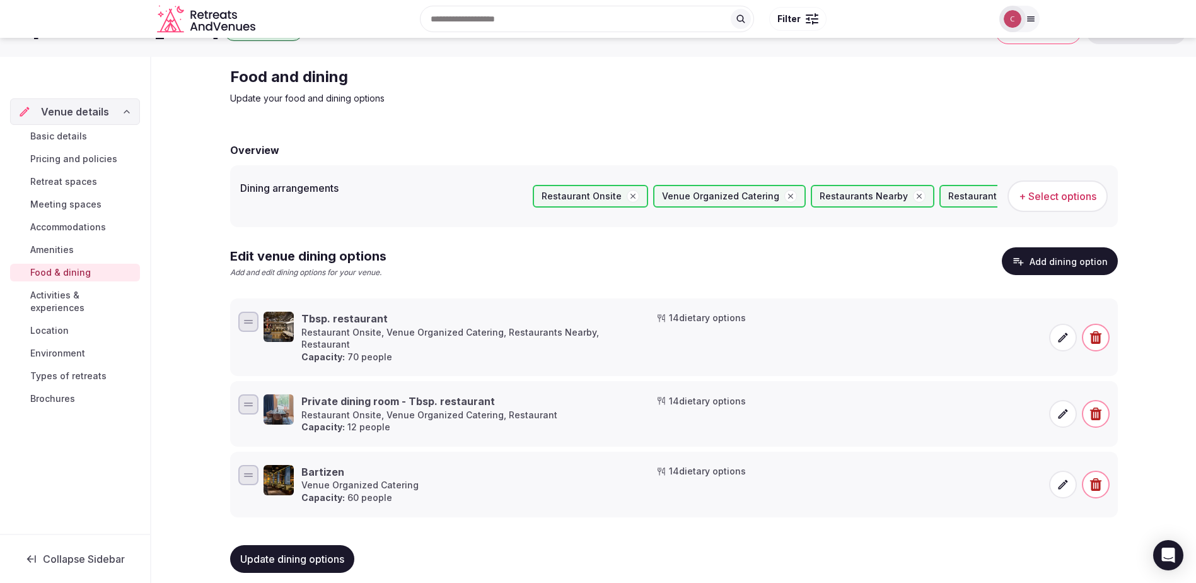
click at [1047, 190] on span "+ Select options" at bounding box center [1058, 196] width 78 height 14
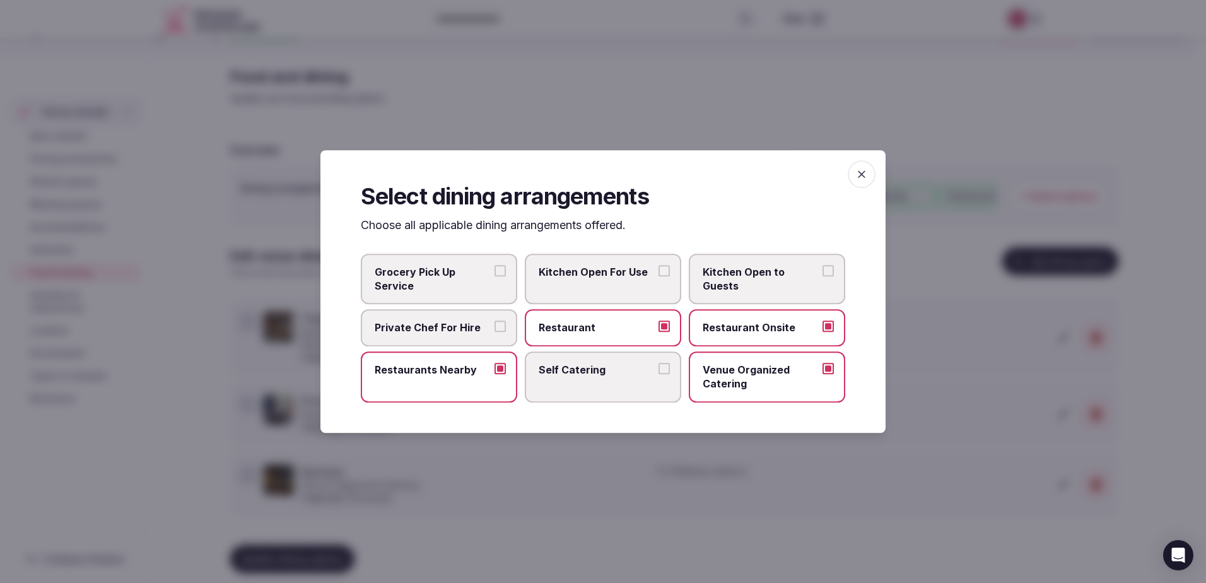
click at [566, 519] on div at bounding box center [603, 291] width 1206 height 583
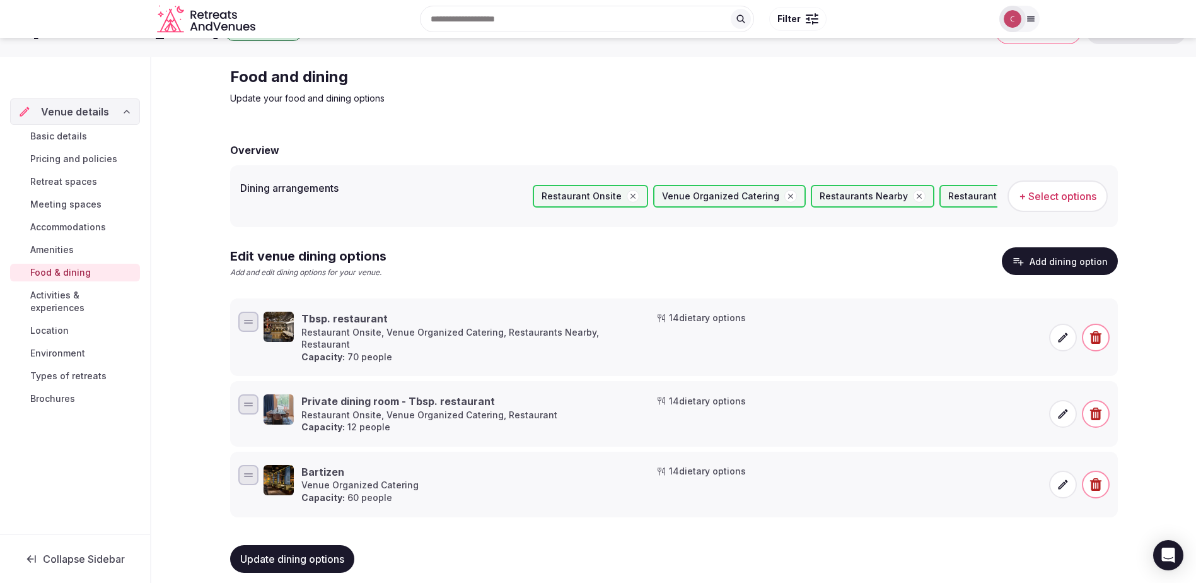
click at [1064, 267] on button "Add dining option" at bounding box center [1060, 261] width 116 height 28
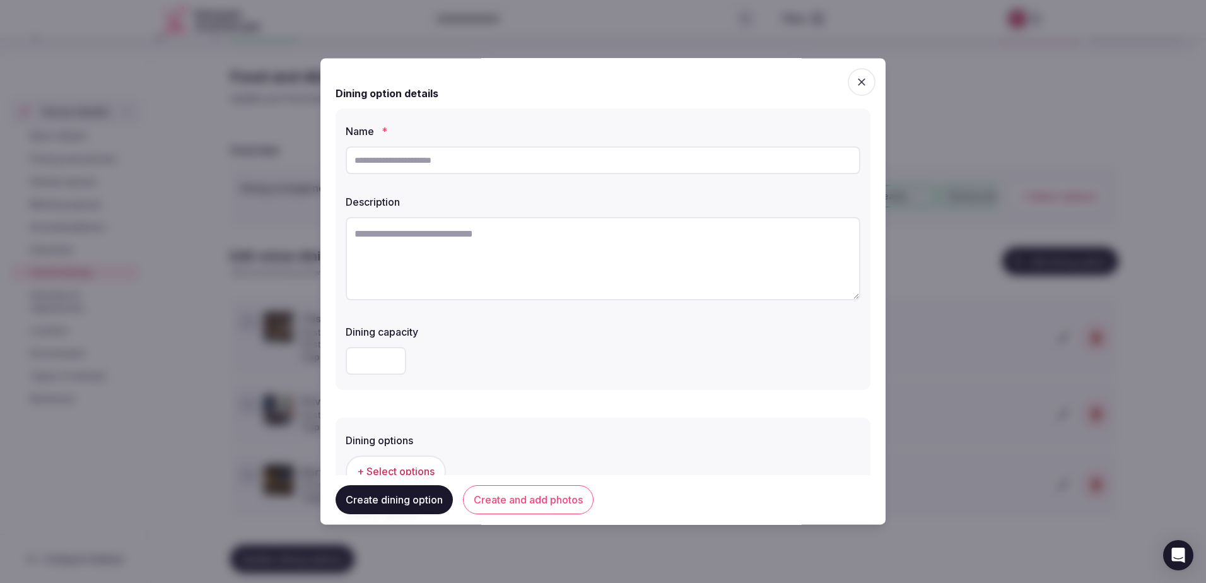
click at [386, 160] on input "text" at bounding box center [603, 160] width 515 height 28
type input "**********"
click at [434, 241] on textarea at bounding box center [603, 258] width 515 height 83
click at [533, 265] on textarea at bounding box center [603, 258] width 515 height 83
paste textarea "**********"
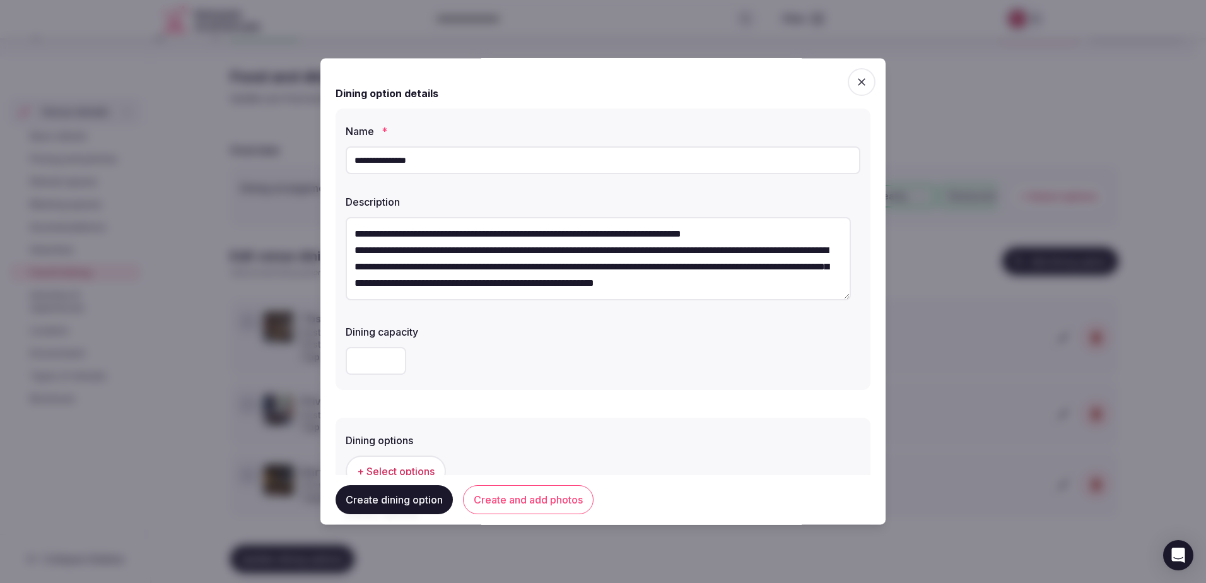
scroll to position [16, 0]
type textarea "**********"
click at [368, 361] on input "number" at bounding box center [376, 361] width 61 height 28
type input "*"
click at [409, 468] on span "+ Select options" at bounding box center [396, 471] width 78 height 14
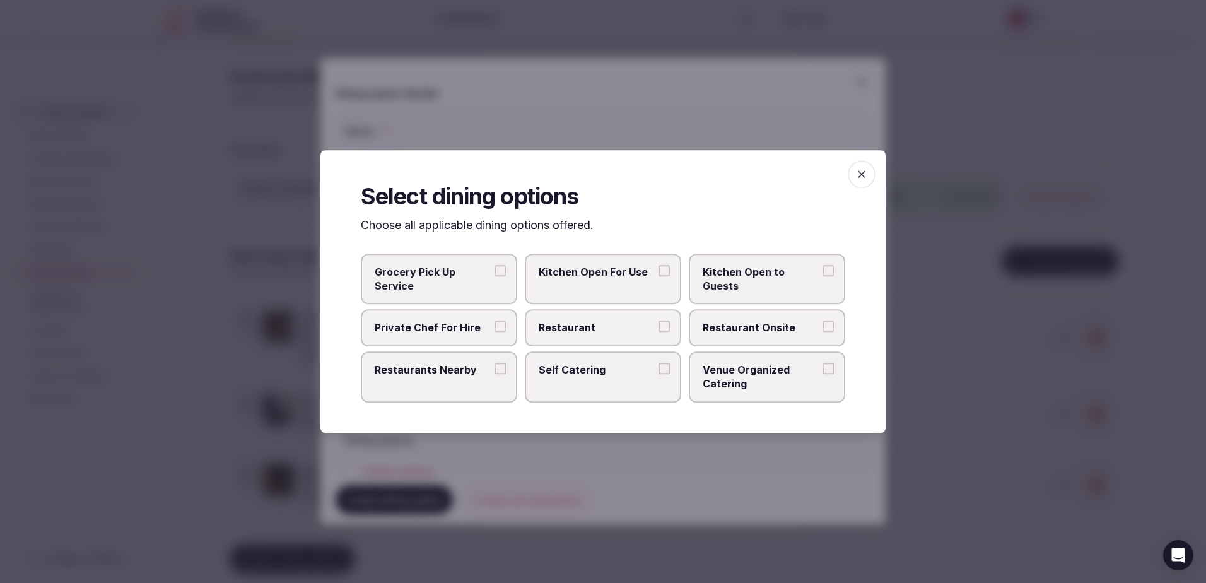
click at [751, 380] on span "Venue Organized Catering" at bounding box center [760, 377] width 116 height 28
click at [822, 374] on button "Venue Organized Catering" at bounding box center [827, 368] width 11 height 11
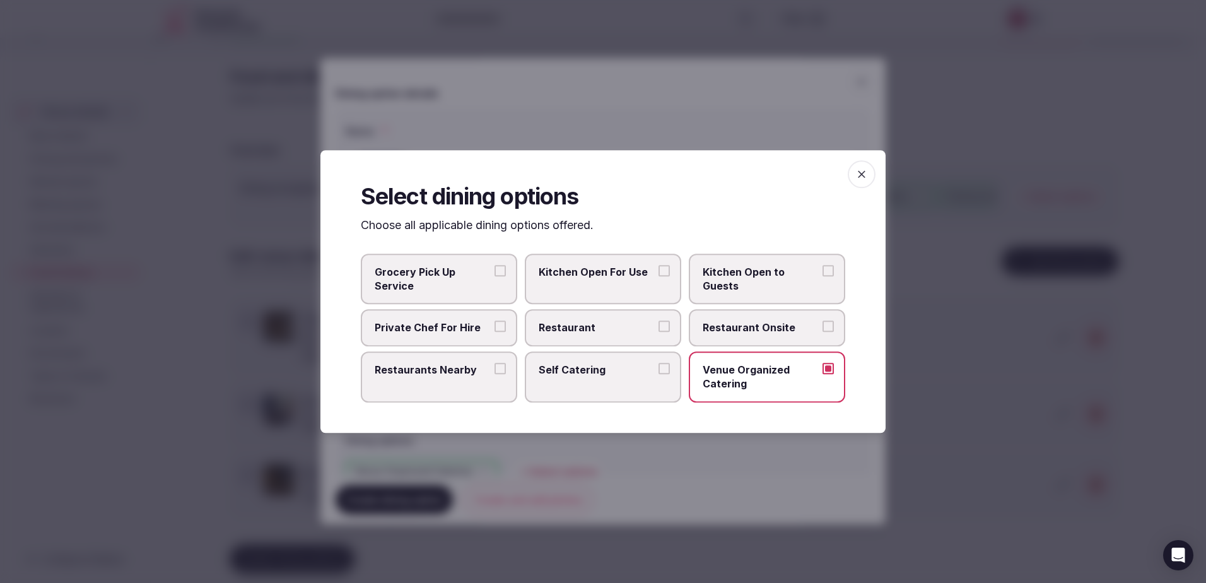
click at [751, 443] on div at bounding box center [603, 291] width 1206 height 583
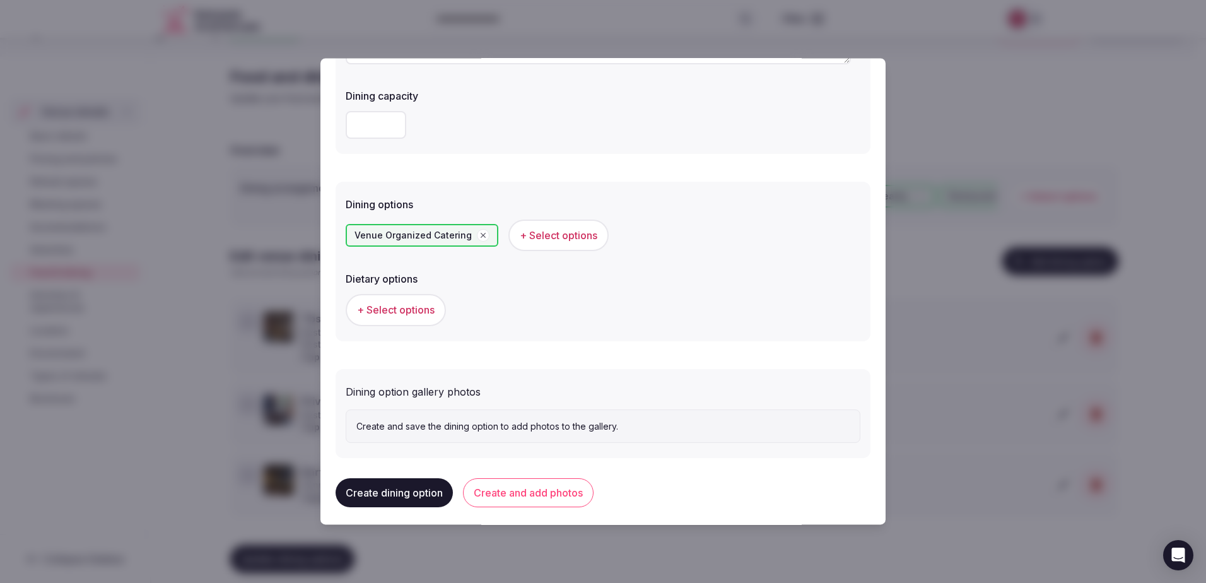
scroll to position [244, 0]
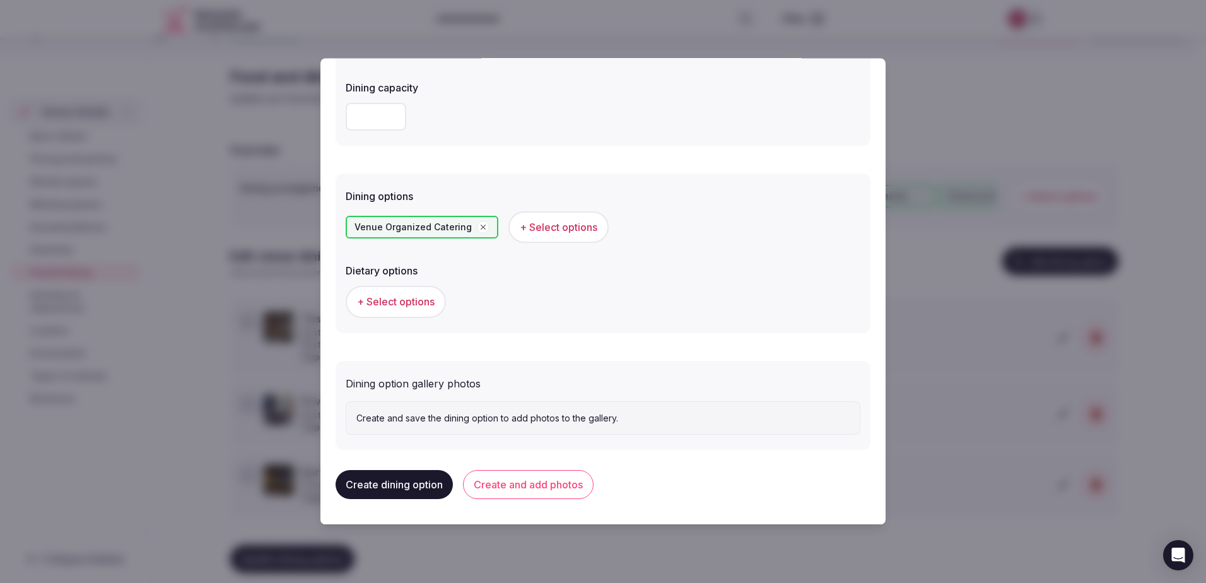
click at [384, 299] on span "+ Select options" at bounding box center [396, 302] width 78 height 14
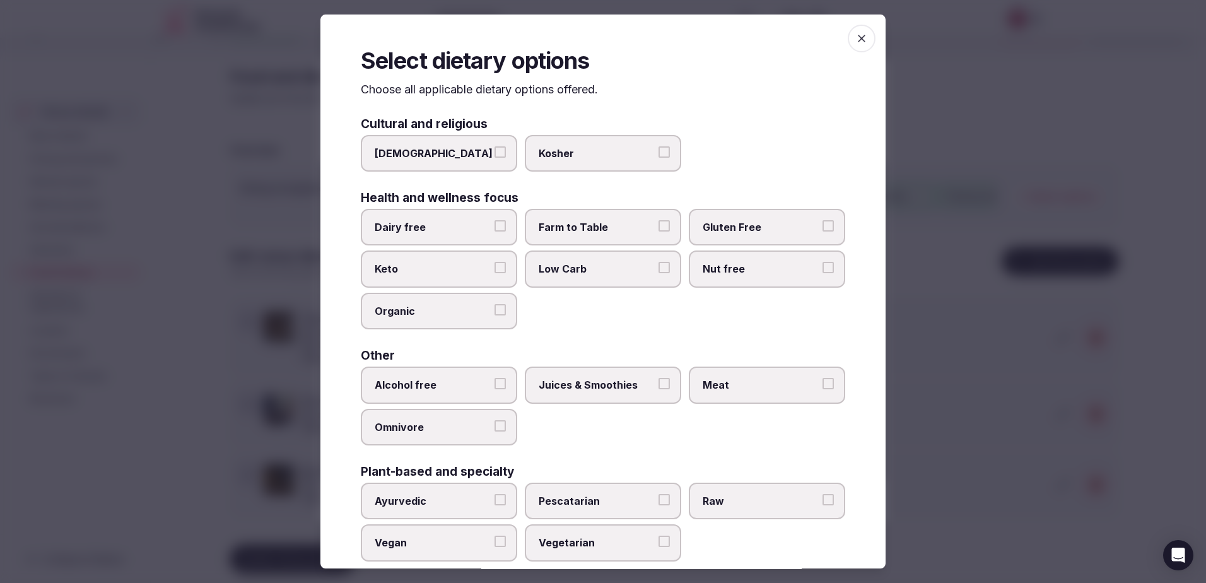
click at [424, 235] on label "Dairy free" at bounding box center [439, 227] width 156 height 37
click at [494, 231] on button "Dairy free" at bounding box center [499, 225] width 11 height 11
click at [608, 230] on span "Farm to Table" at bounding box center [596, 227] width 116 height 14
click at [658, 230] on button "Farm to Table" at bounding box center [663, 225] width 11 height 11
click at [746, 229] on span "Gluten Free" at bounding box center [760, 227] width 116 height 14
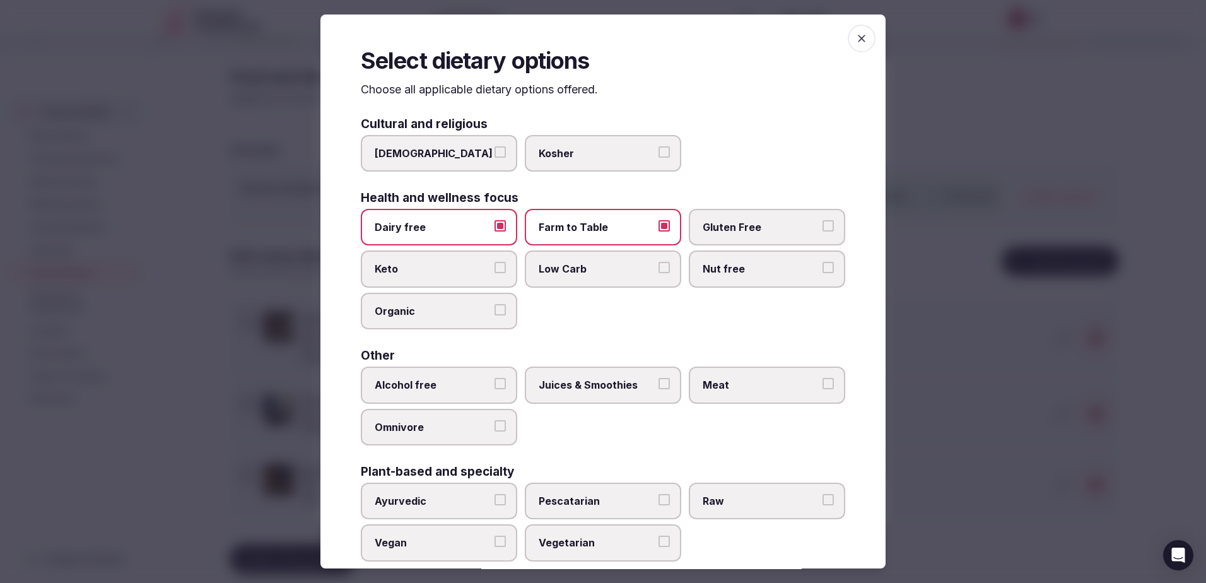
click at [822, 229] on button "Gluten Free" at bounding box center [827, 225] width 11 height 11
click at [443, 256] on label "Keto" at bounding box center [439, 268] width 156 height 37
click at [494, 262] on button "Keto" at bounding box center [499, 267] width 11 height 11
click at [482, 261] on label "Keto" at bounding box center [439, 268] width 156 height 37
click at [494, 262] on button "Keto" at bounding box center [499, 267] width 11 height 11
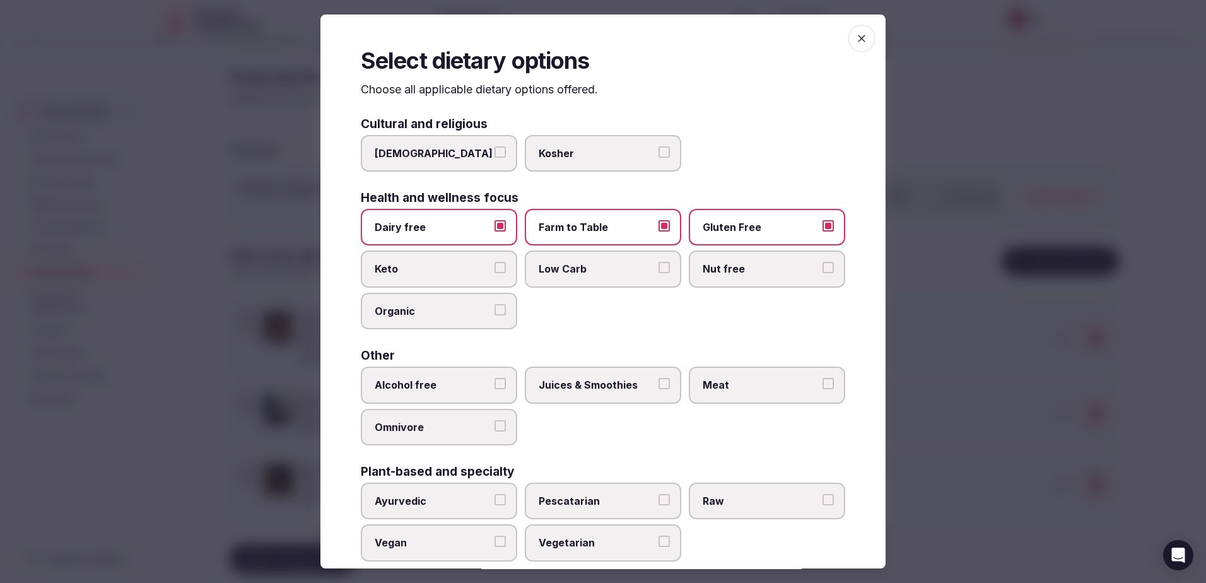
click at [567, 261] on label "Low Carb" at bounding box center [603, 268] width 156 height 37
click at [658, 262] on button "Low Carb" at bounding box center [663, 267] width 11 height 11
click at [721, 267] on span "Nut free" at bounding box center [760, 269] width 116 height 14
click at [822, 267] on button "Nut free" at bounding box center [827, 267] width 11 height 11
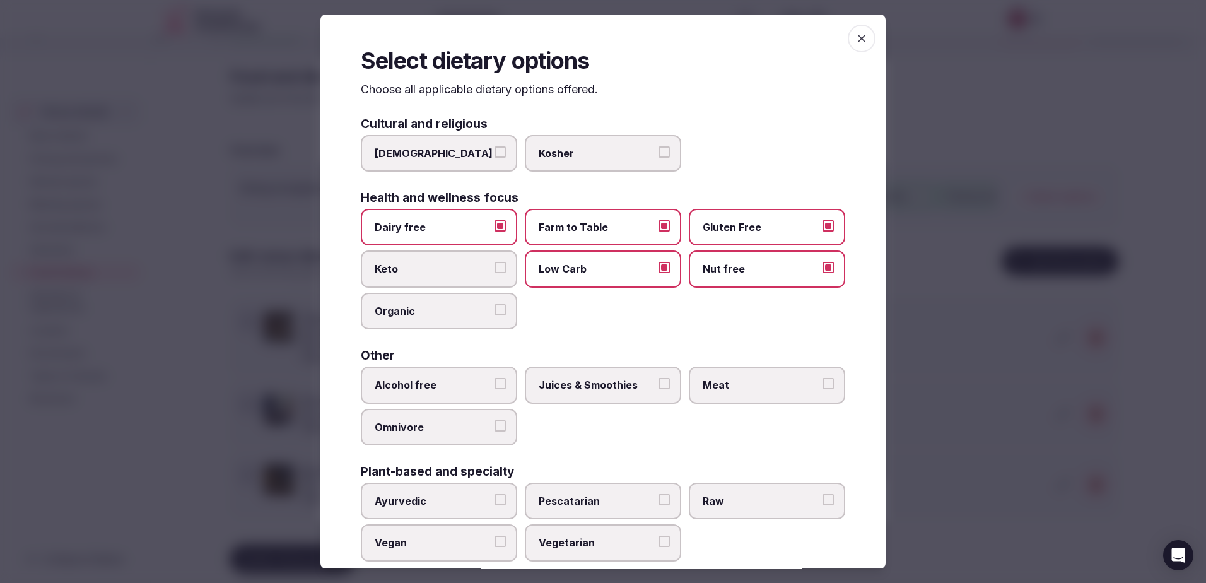
click at [420, 315] on span "Organic" at bounding box center [433, 311] width 116 height 14
click at [494, 315] on button "Organic" at bounding box center [499, 309] width 11 height 11
click at [513, 376] on label "Alcohol free" at bounding box center [439, 384] width 156 height 37
click at [506, 378] on button "Alcohol free" at bounding box center [499, 383] width 11 height 11
drag, startPoint x: 571, startPoint y: 379, endPoint x: 654, endPoint y: 380, distance: 83.9
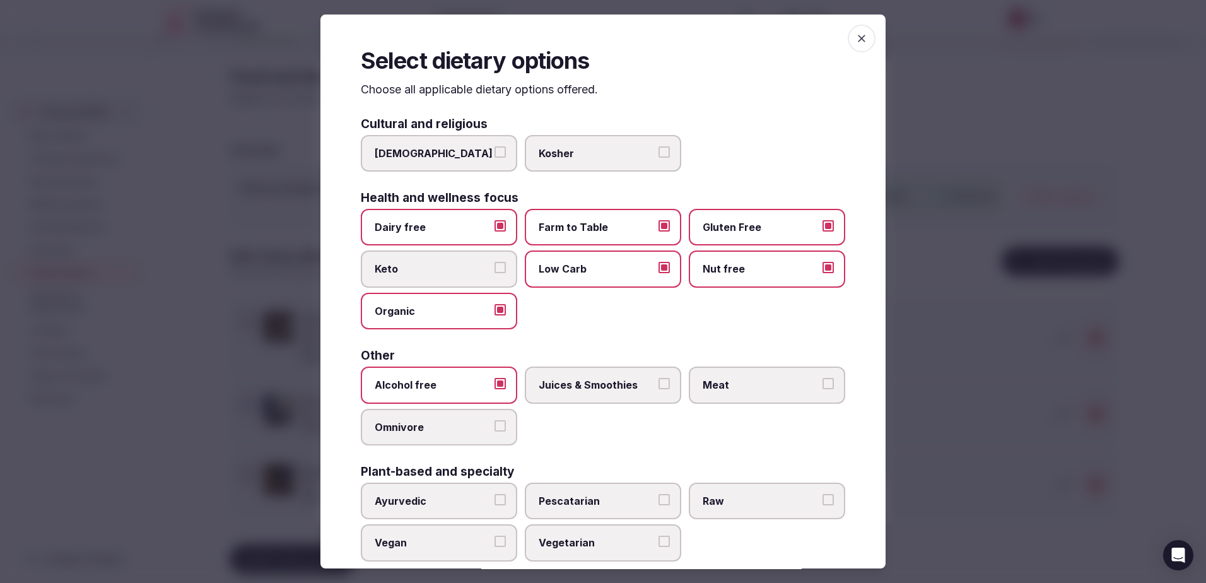
click at [573, 379] on span "Juices & Smoothies" at bounding box center [596, 385] width 116 height 14
click at [658, 379] on button "Juices & Smoothies" at bounding box center [663, 383] width 11 height 11
click at [731, 375] on label "Meat" at bounding box center [767, 384] width 156 height 37
click at [822, 378] on button "Meat" at bounding box center [827, 383] width 11 height 11
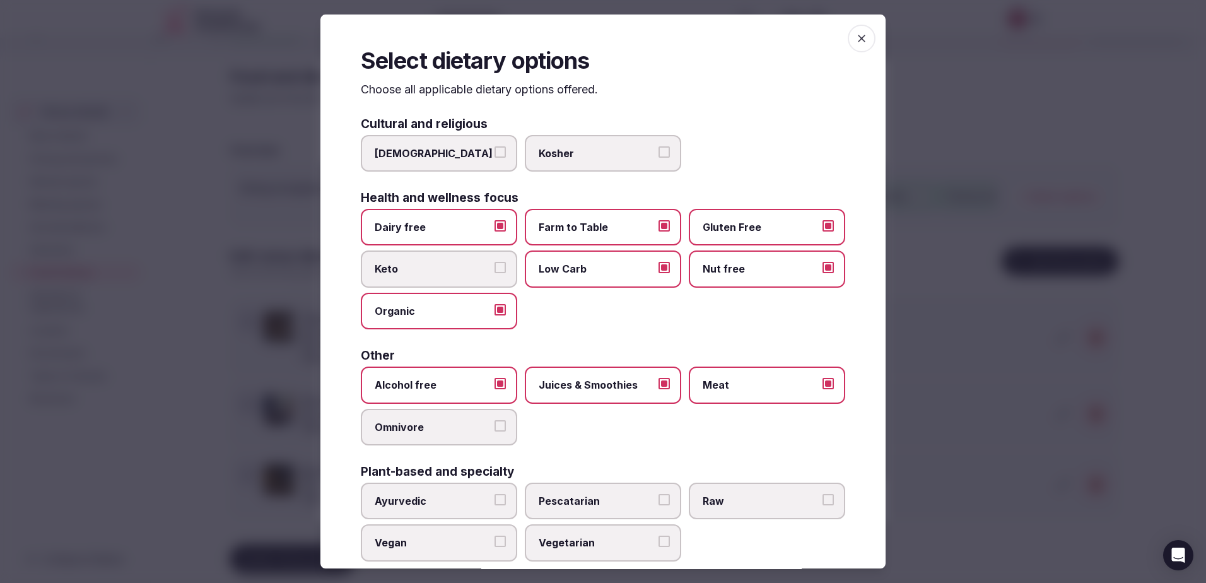
click at [424, 425] on span "Omnivore" at bounding box center [433, 427] width 116 height 14
click at [494, 425] on button "Omnivore" at bounding box center [499, 425] width 11 height 11
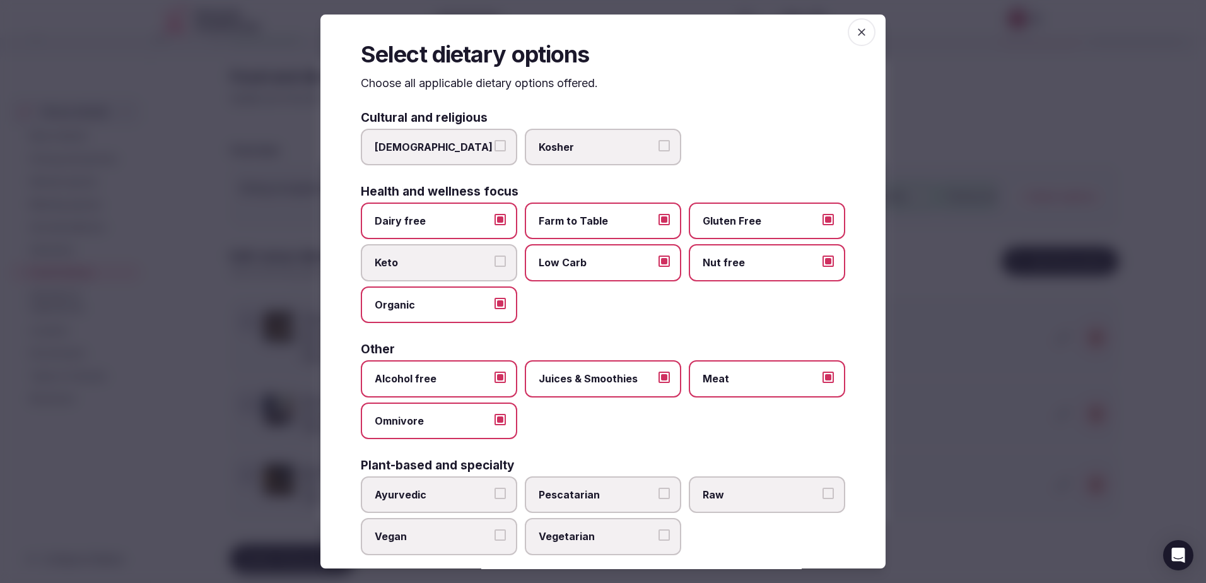
scroll to position [23, 0]
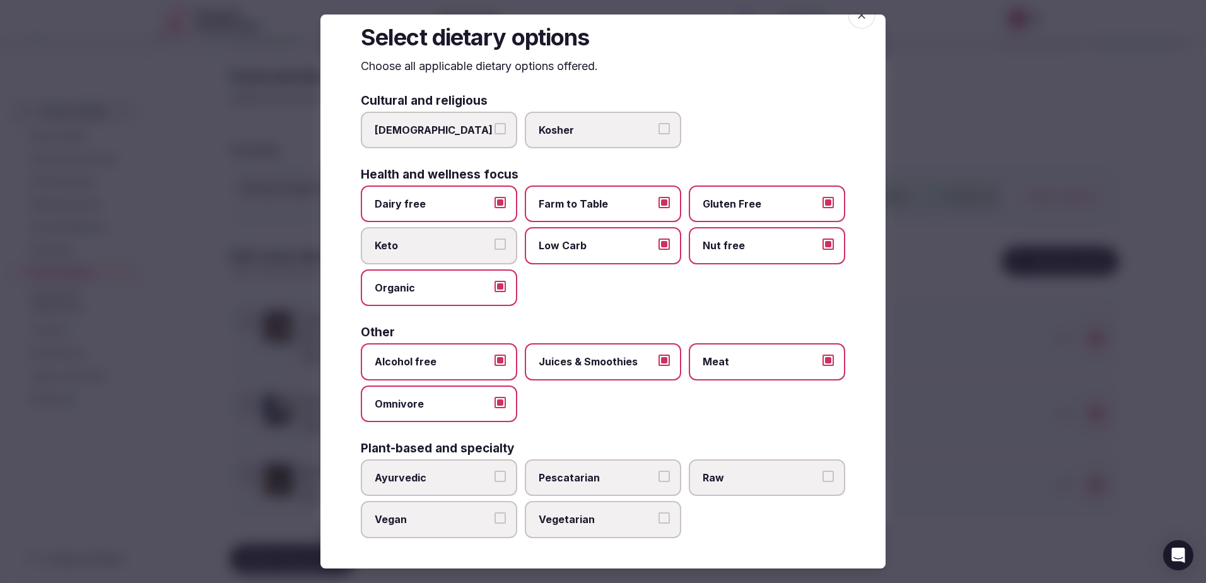
click at [525, 470] on label "Pescatarian" at bounding box center [603, 477] width 156 height 37
click at [658, 470] on button "Pescatarian" at bounding box center [663, 475] width 11 height 11
click at [733, 470] on label "Raw" at bounding box center [767, 477] width 156 height 37
click at [822, 470] on button "Raw" at bounding box center [827, 475] width 11 height 11
click at [590, 535] on label "Vegetarian" at bounding box center [603, 519] width 156 height 37
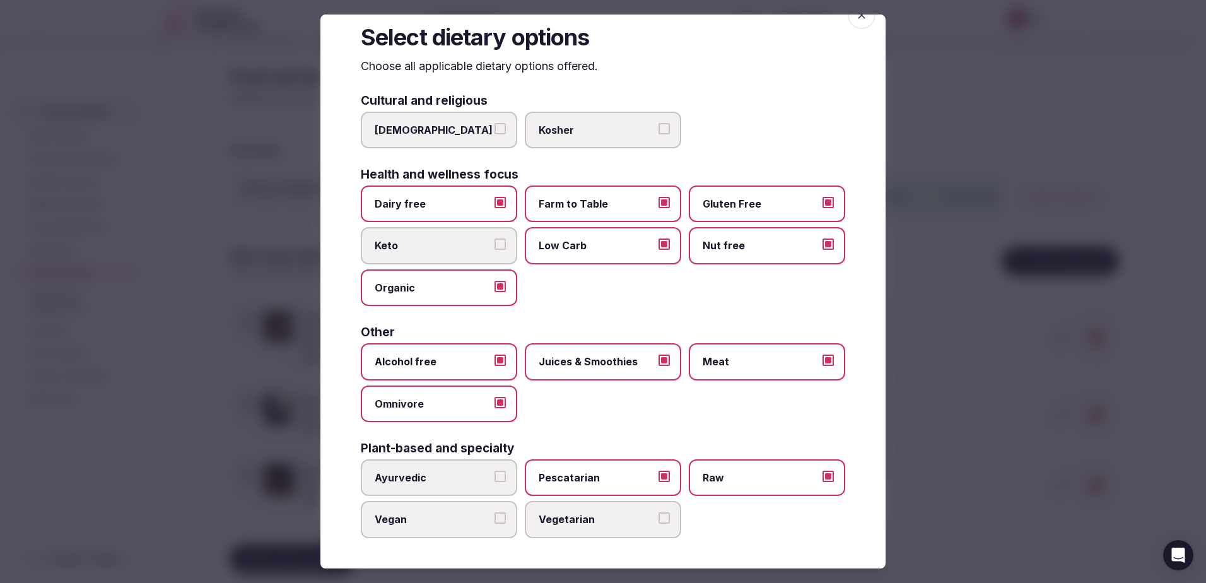
click at [658, 523] on button "Vegetarian" at bounding box center [663, 517] width 11 height 11
click at [406, 518] on span "Vegan" at bounding box center [433, 519] width 116 height 14
click at [494, 518] on button "Vegan" at bounding box center [499, 517] width 11 height 11
click at [910, 443] on div at bounding box center [603, 291] width 1206 height 583
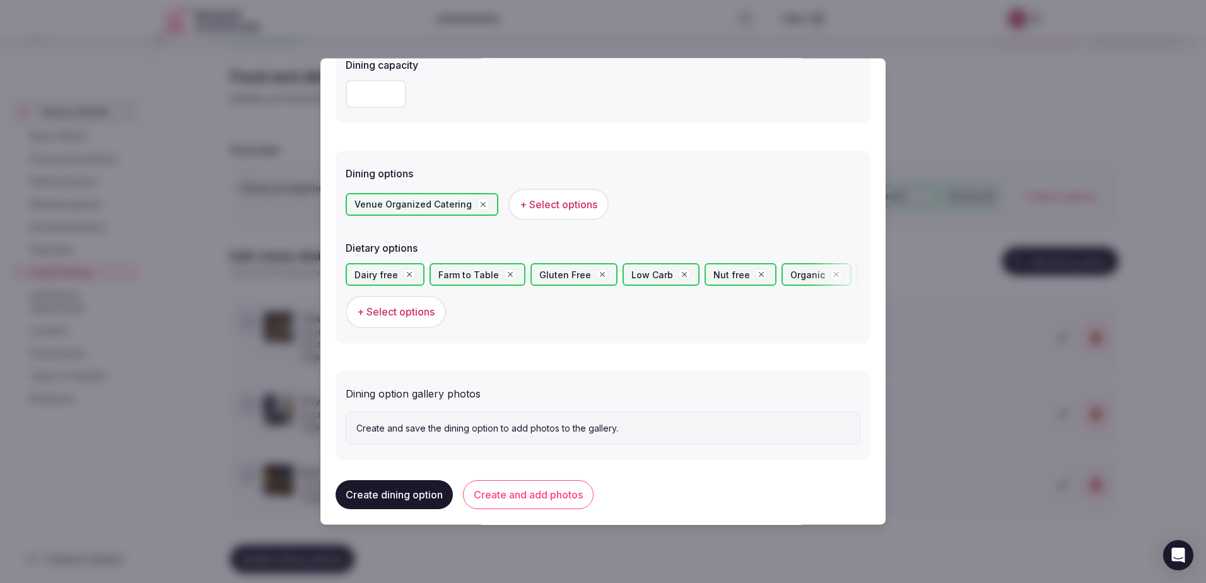
scroll to position [277, 0]
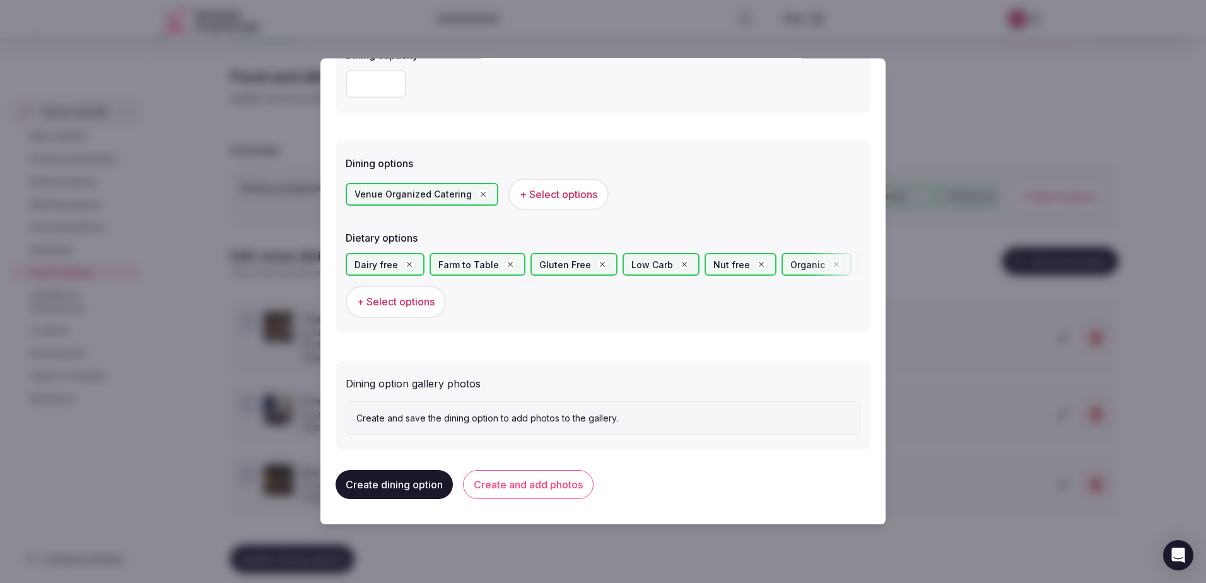
click at [466, 414] on p "Create and save the dining option to add photos to the gallery." at bounding box center [602, 418] width 493 height 13
click at [518, 476] on button "Create and add photos" at bounding box center [528, 484] width 131 height 29
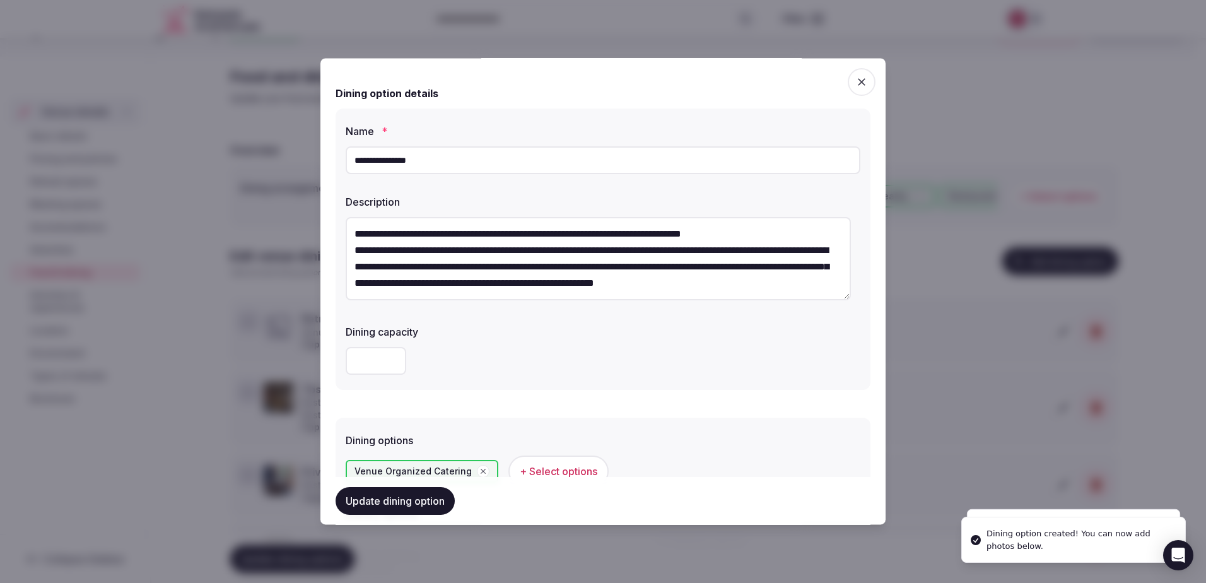
scroll to position [393, 0]
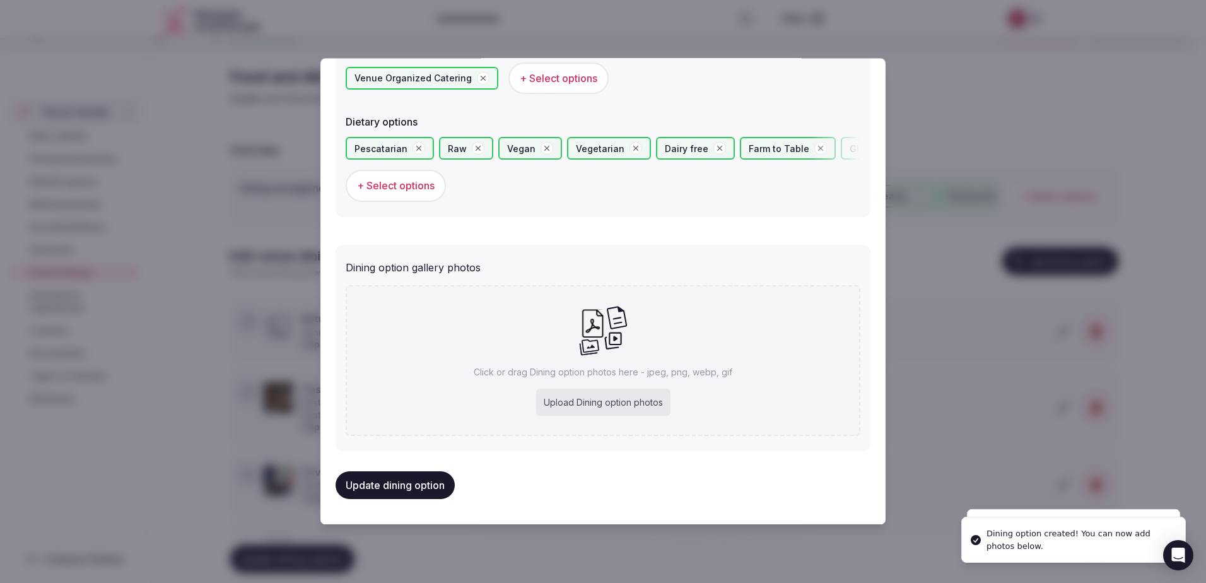
click at [573, 368] on p "Click or drag Dining option photos here - jpeg, png, webp, gif" at bounding box center [603, 372] width 259 height 13
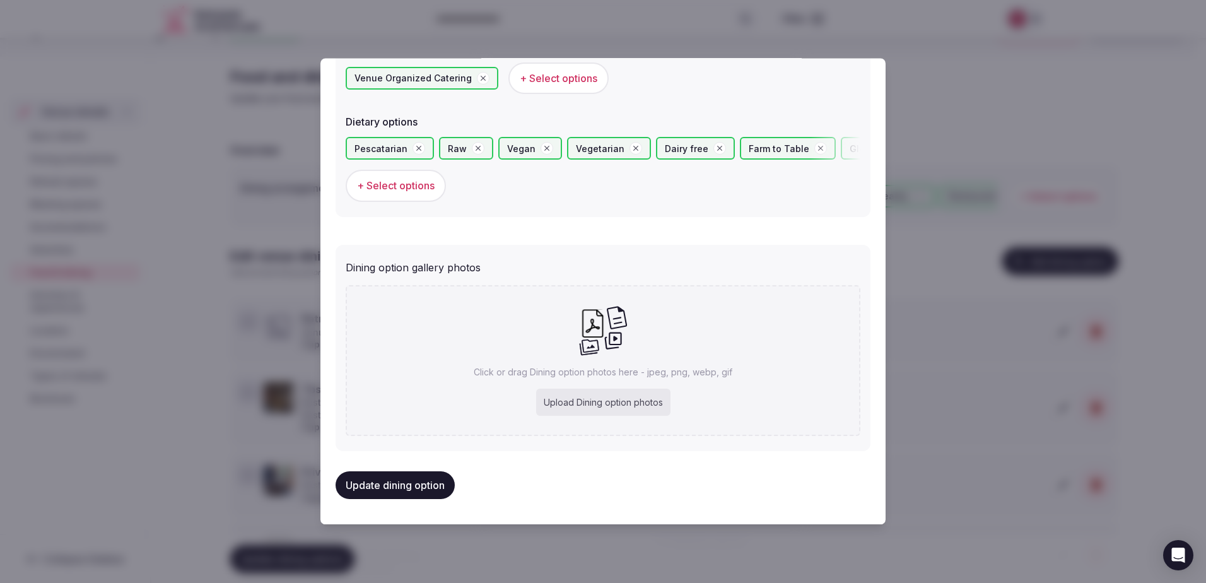
type input "**********"
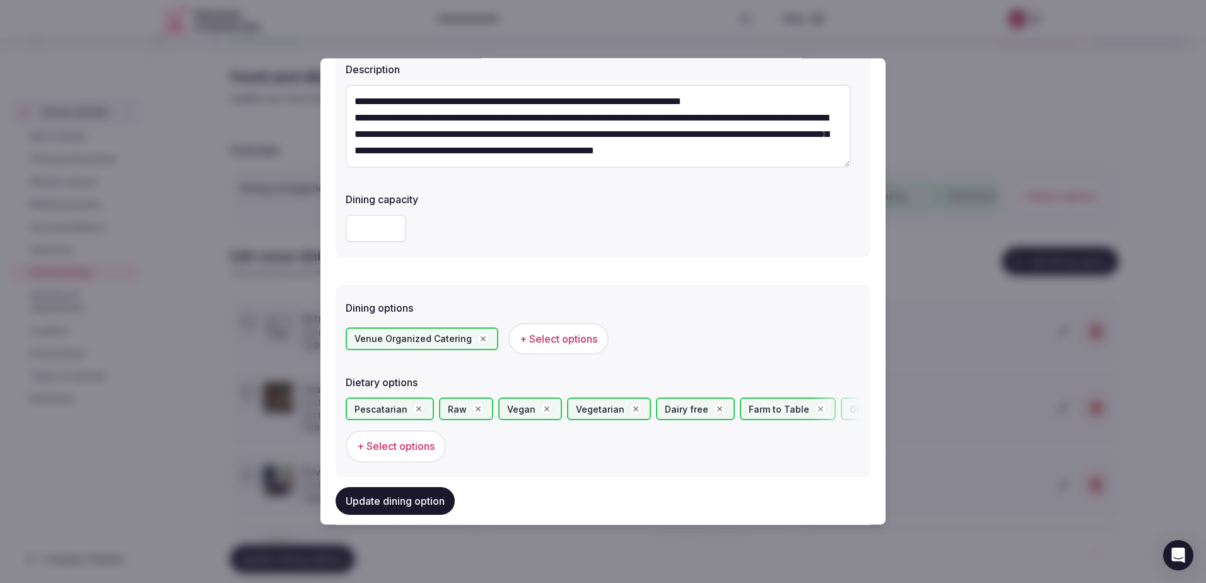
scroll to position [0, 0]
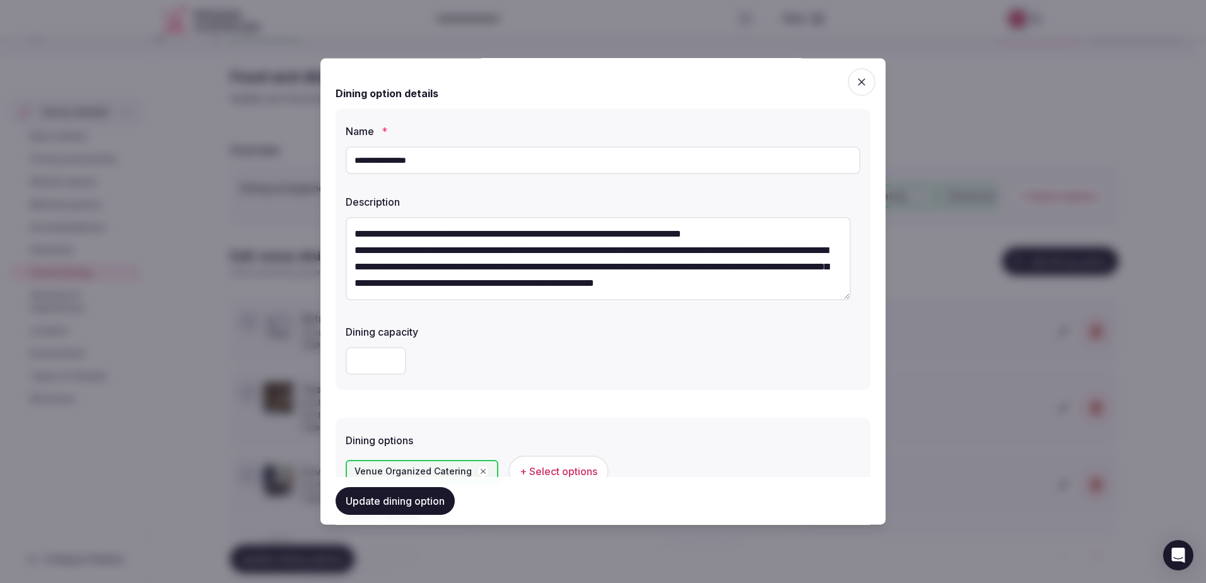
click at [392, 358] on input "*" at bounding box center [376, 361] width 61 height 28
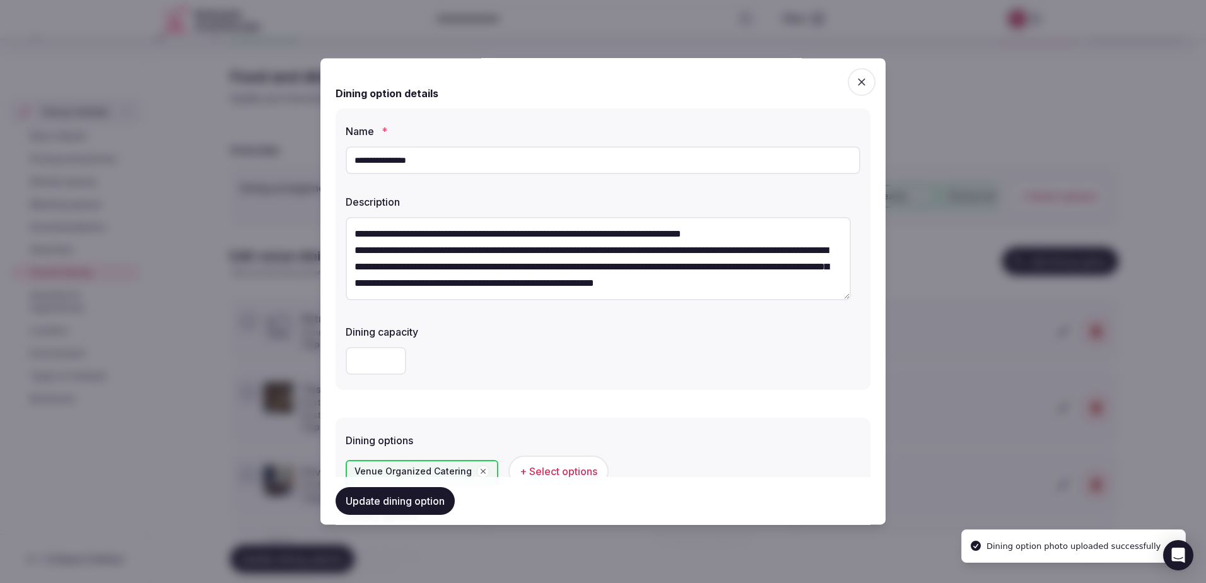
click at [392, 358] on input "*" at bounding box center [376, 361] width 61 height 28
click at [392, 362] on input "*" at bounding box center [376, 361] width 61 height 28
click at [393, 359] on input "*" at bounding box center [376, 361] width 61 height 28
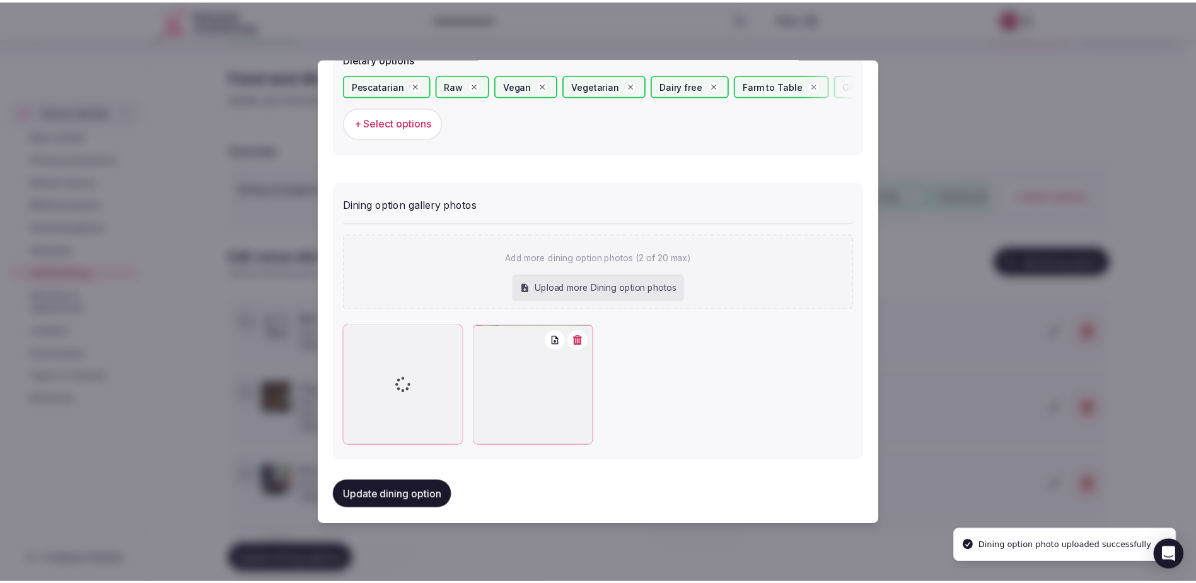
scroll to position [463, 0]
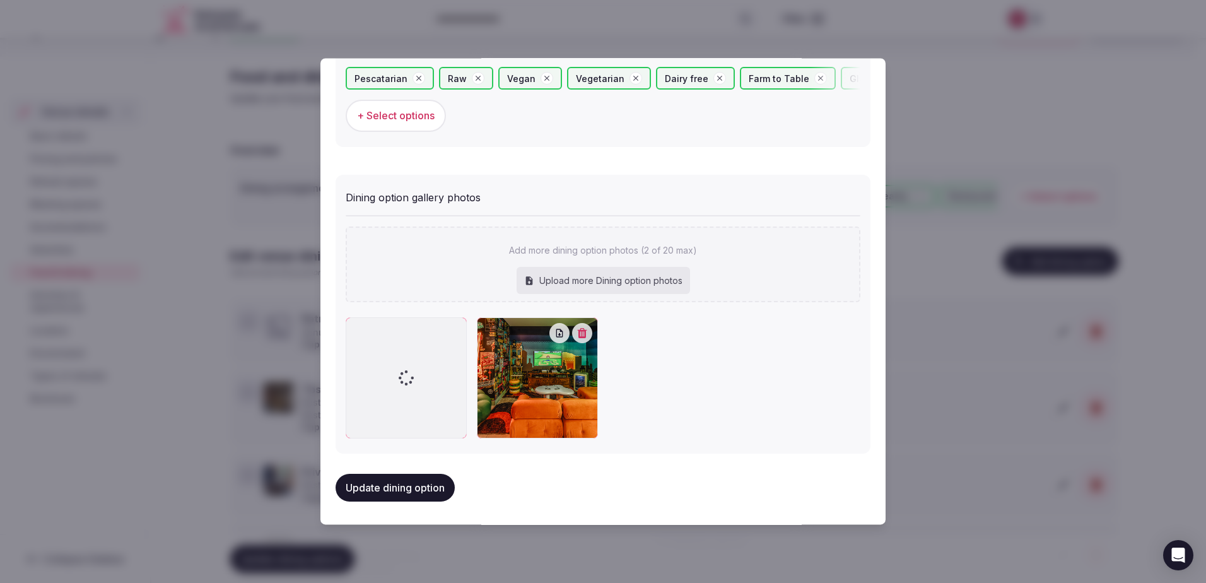
type input "*"
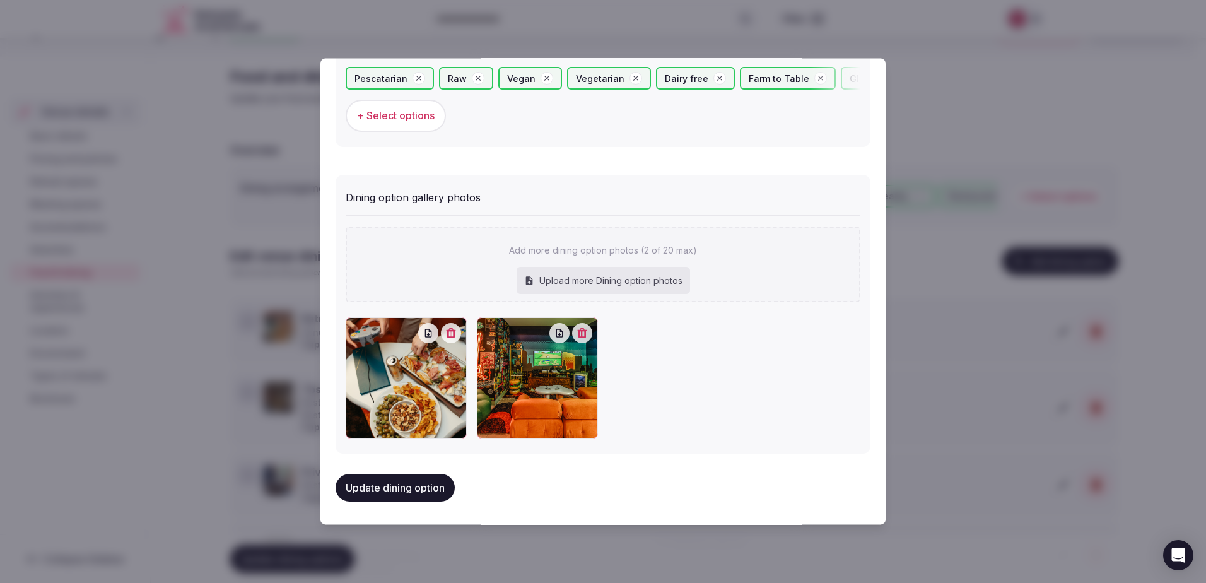
click at [402, 488] on button "Update dining option" at bounding box center [394, 488] width 119 height 28
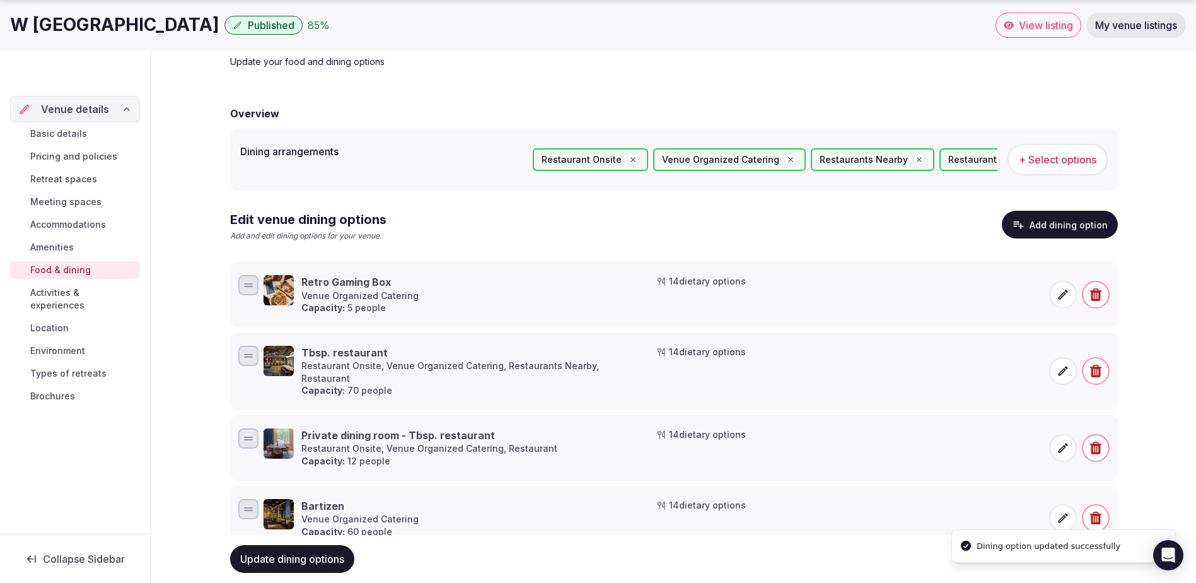
scroll to position [102, 0]
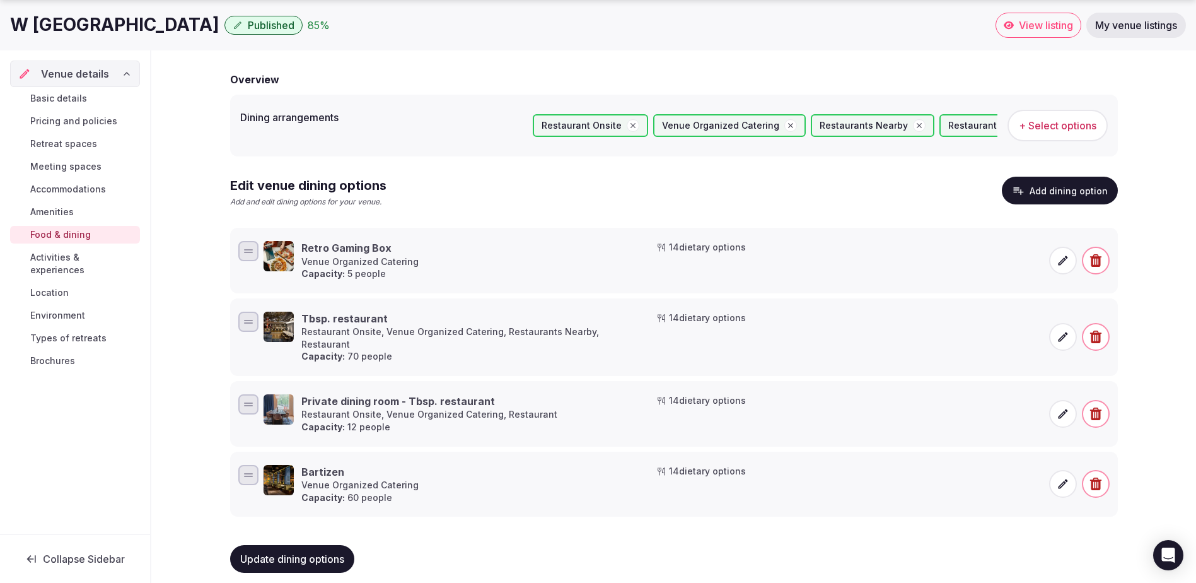
click at [1063, 258] on icon at bounding box center [1063, 260] width 13 height 13
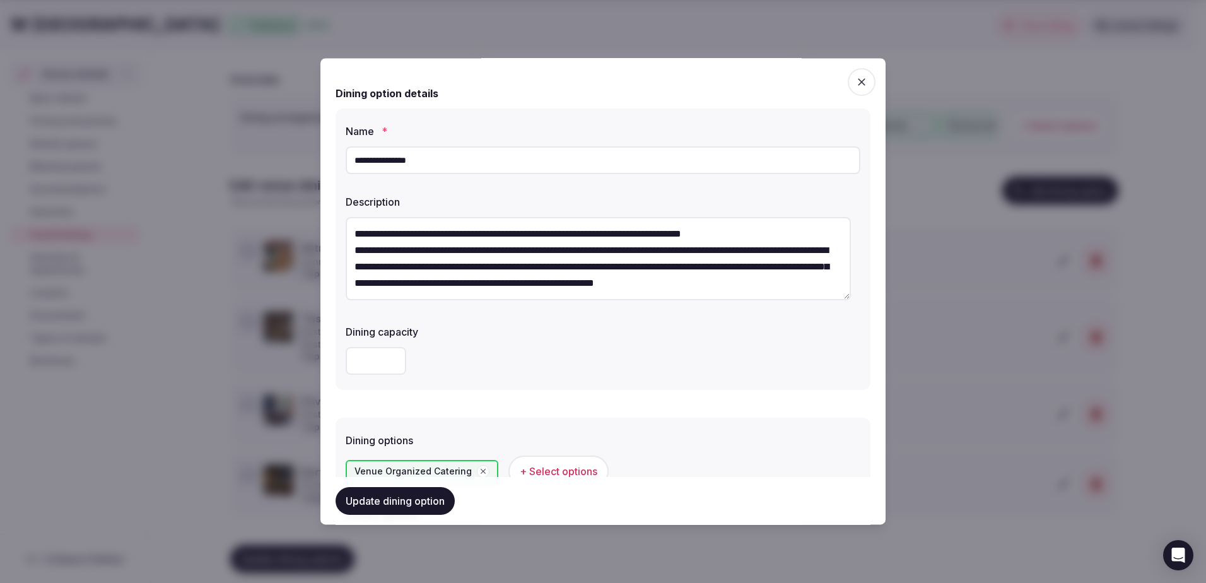
click at [392, 356] on input "*" at bounding box center [376, 361] width 61 height 28
type input "*"
click at [392, 363] on input "*" at bounding box center [376, 361] width 61 height 28
click at [377, 494] on button "Update dining option" at bounding box center [394, 501] width 119 height 28
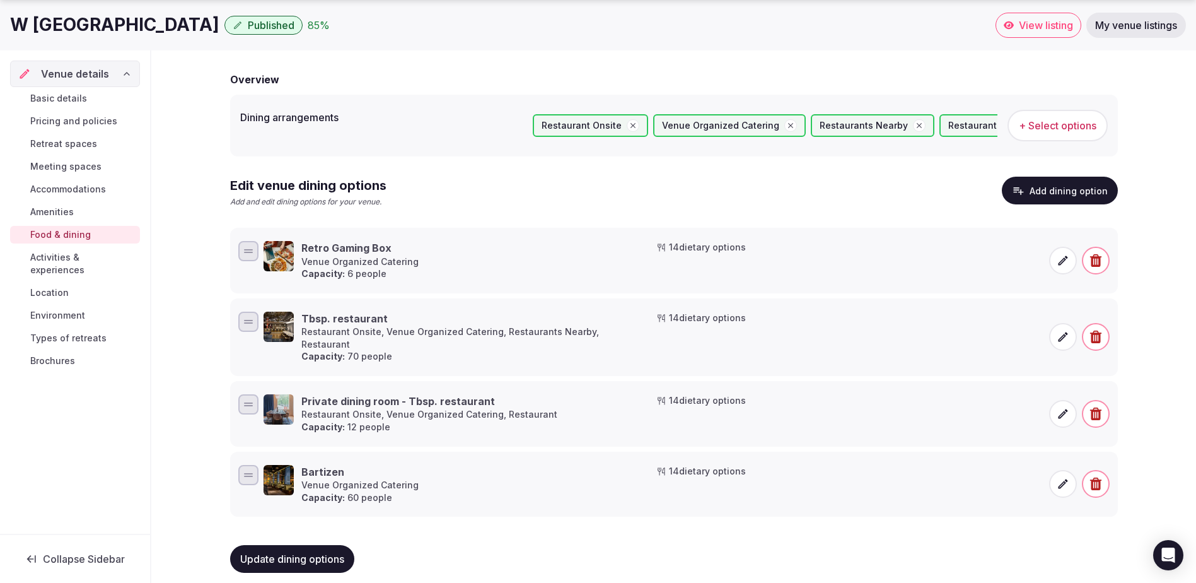
click at [467, 100] on div "Dining arrangements Restaurant Onsite Venue Organized Catering Restaurants Near…" at bounding box center [674, 126] width 888 height 62
click at [491, 82] on div "Overview" at bounding box center [674, 79] width 888 height 15
click at [1057, 22] on span "View listing" at bounding box center [1046, 25] width 54 height 13
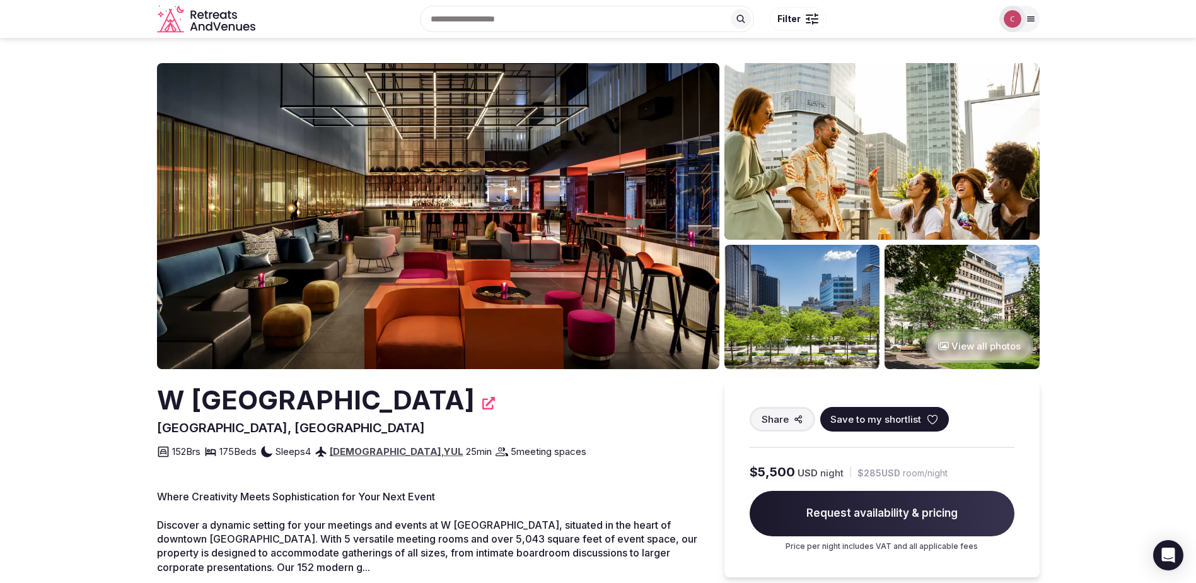
click at [966, 342] on button "View all photos" at bounding box center [980, 345] width 108 height 33
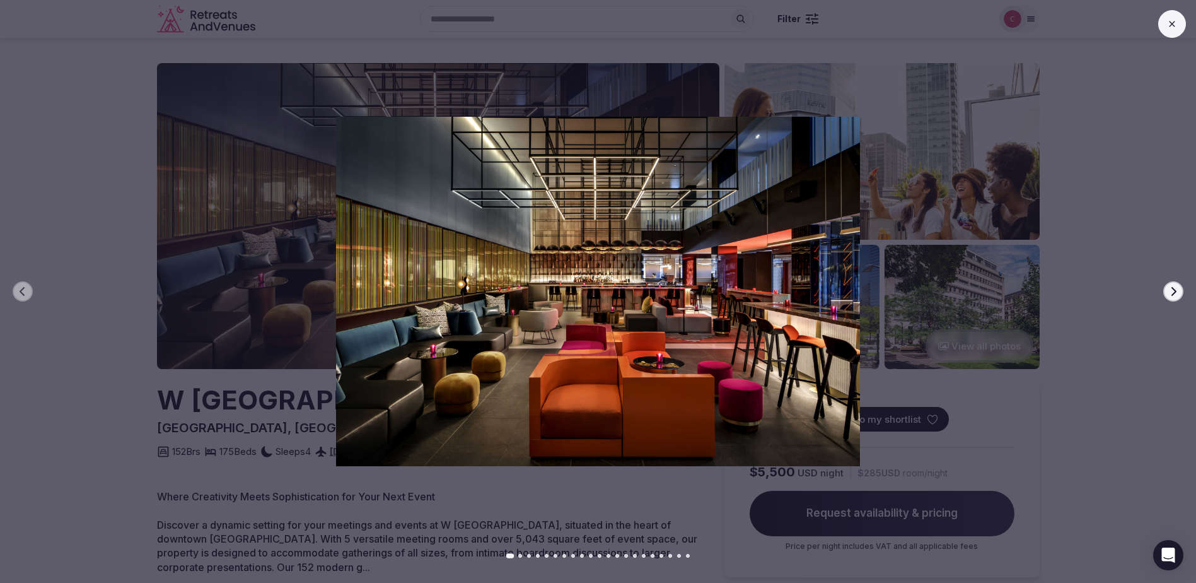
click at [1170, 293] on icon "button" at bounding box center [1173, 291] width 10 height 10
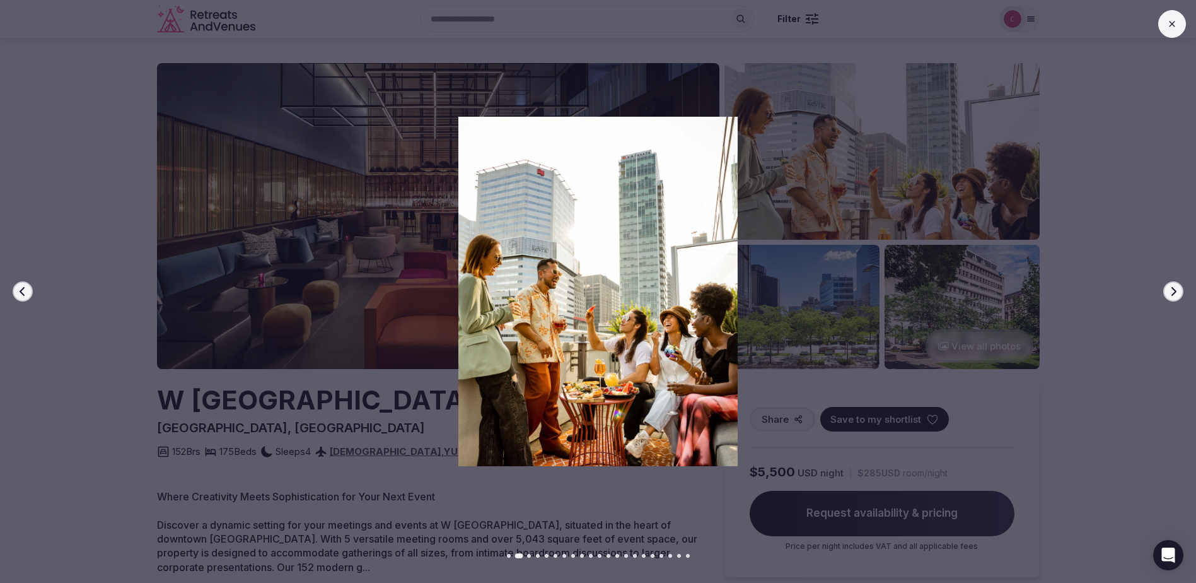
click at [1170, 293] on icon "button" at bounding box center [1173, 291] width 10 height 10
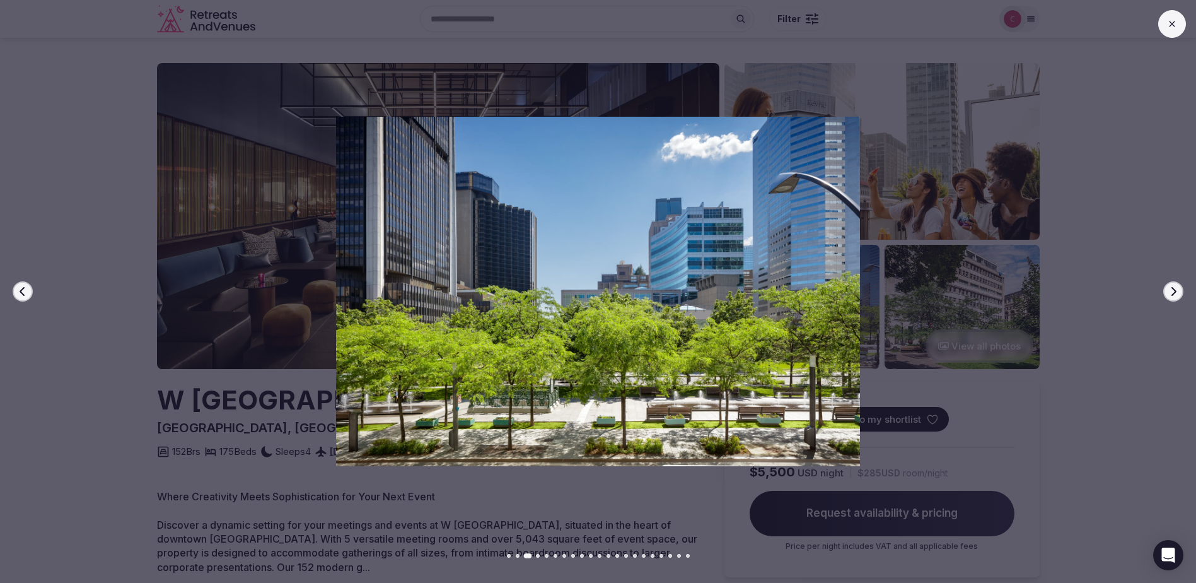
click at [1170, 293] on icon "button" at bounding box center [1173, 291] width 10 height 10
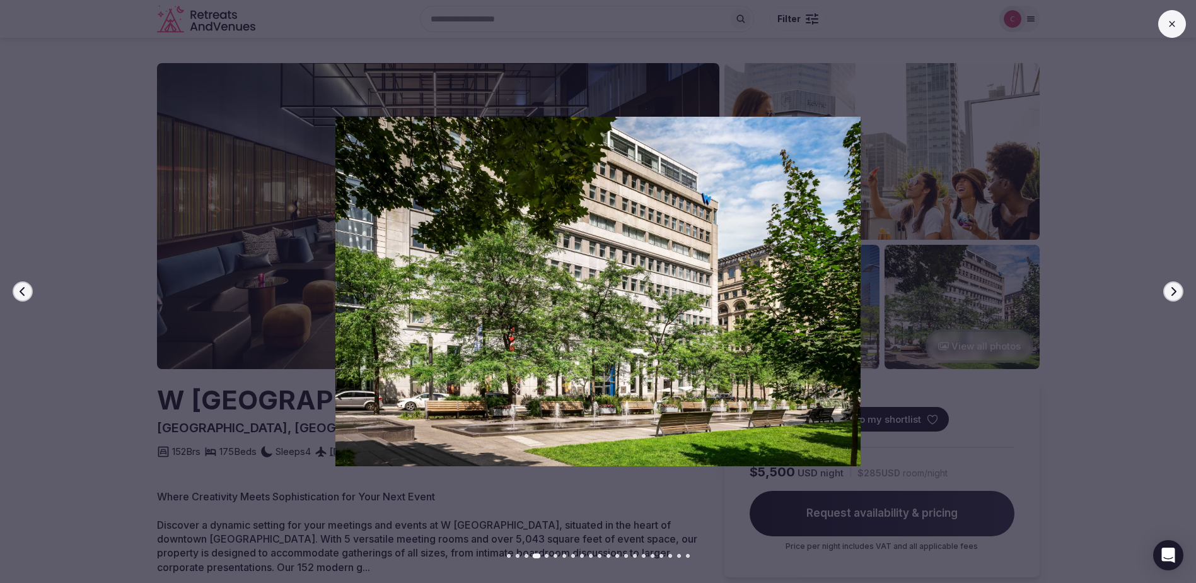
click at [1170, 293] on icon "button" at bounding box center [1173, 291] width 10 height 10
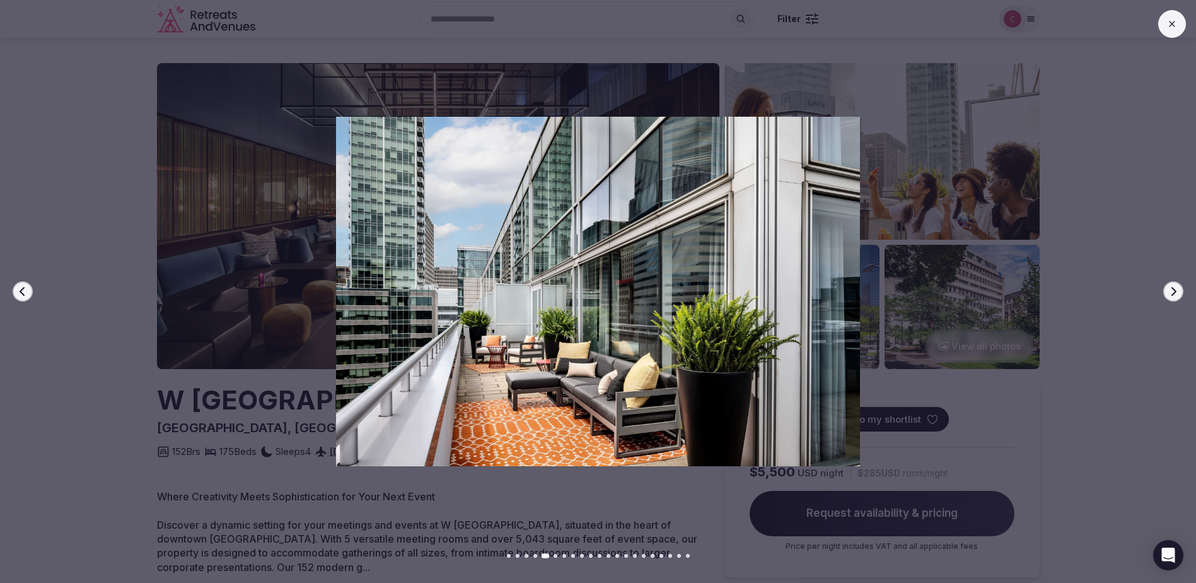
click at [1170, 293] on icon "button" at bounding box center [1173, 291] width 10 height 10
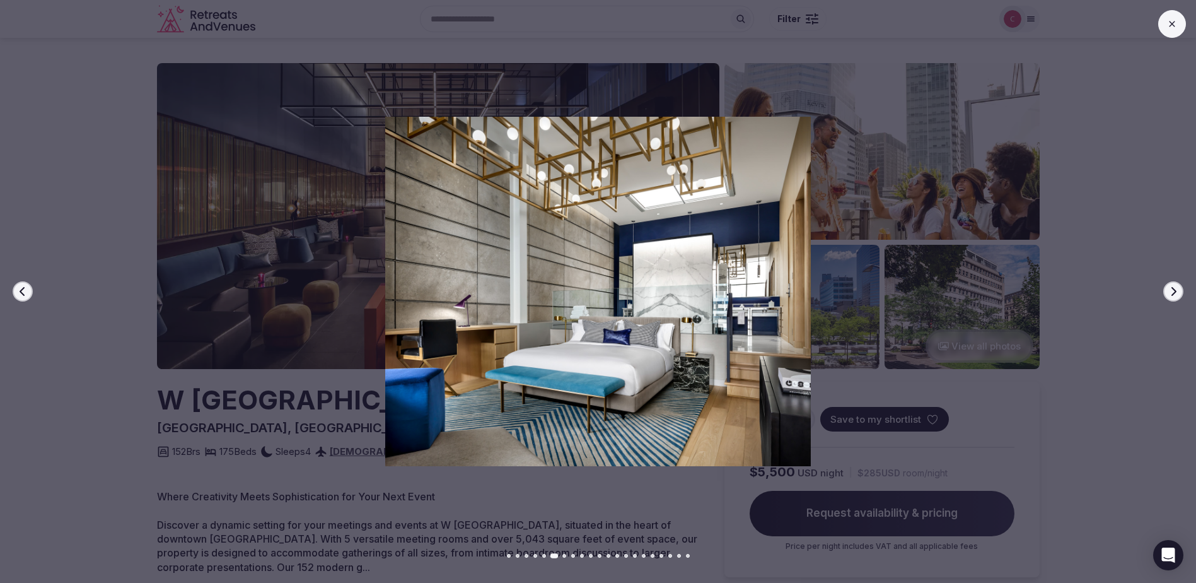
click at [1170, 293] on icon "button" at bounding box center [1173, 291] width 10 height 10
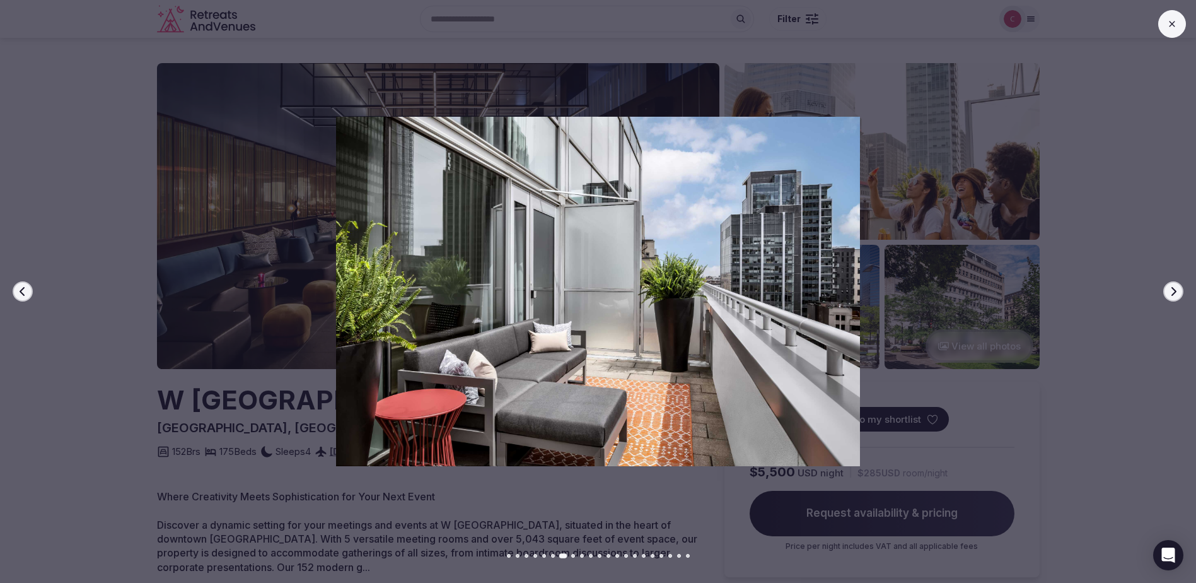
click at [1170, 293] on icon "button" at bounding box center [1173, 291] width 10 height 10
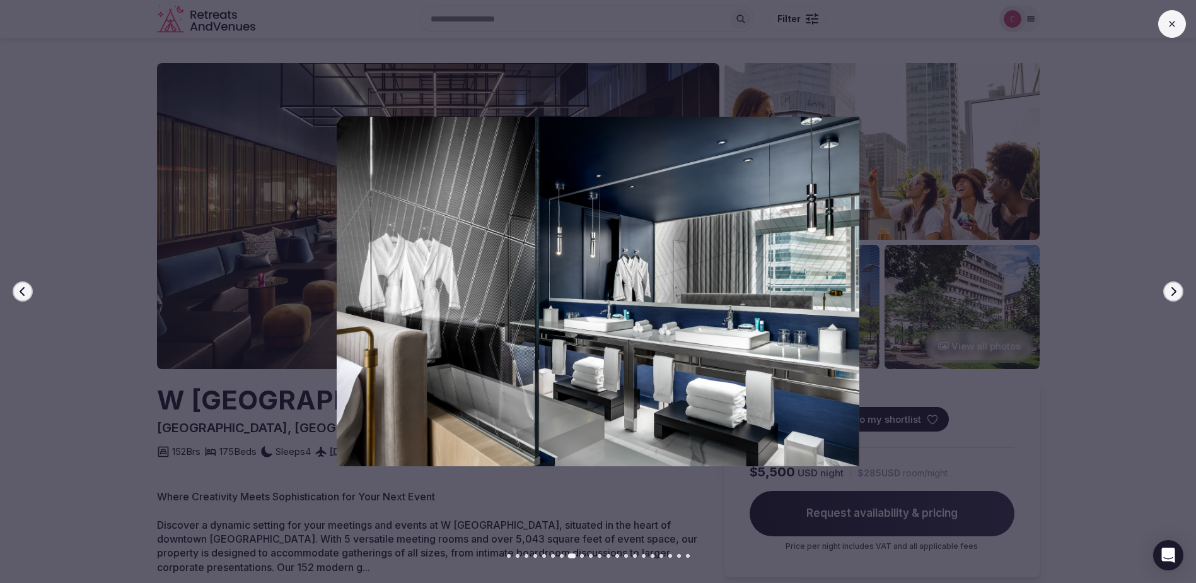
click at [1170, 293] on icon "button" at bounding box center [1173, 291] width 10 height 10
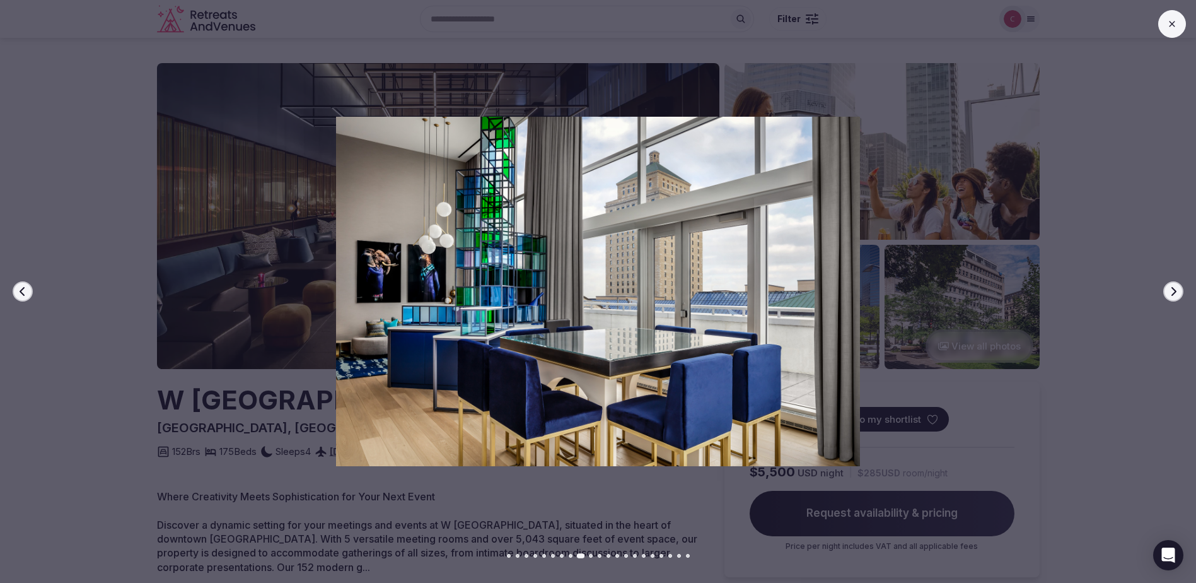
click at [1170, 293] on icon "button" at bounding box center [1173, 291] width 10 height 10
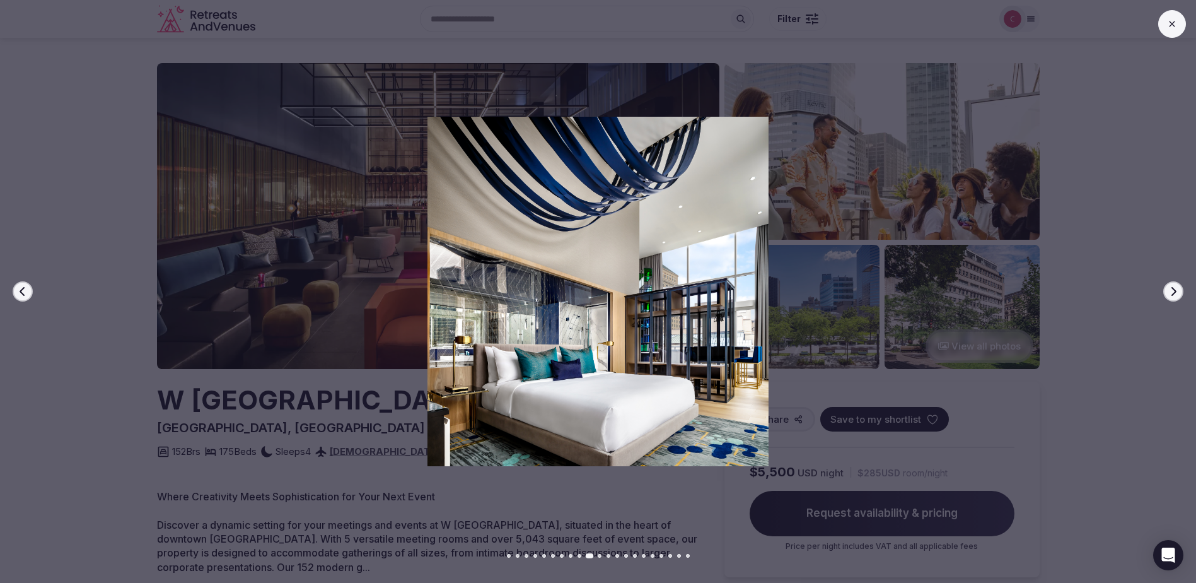
click at [1170, 293] on icon "button" at bounding box center [1173, 291] width 10 height 10
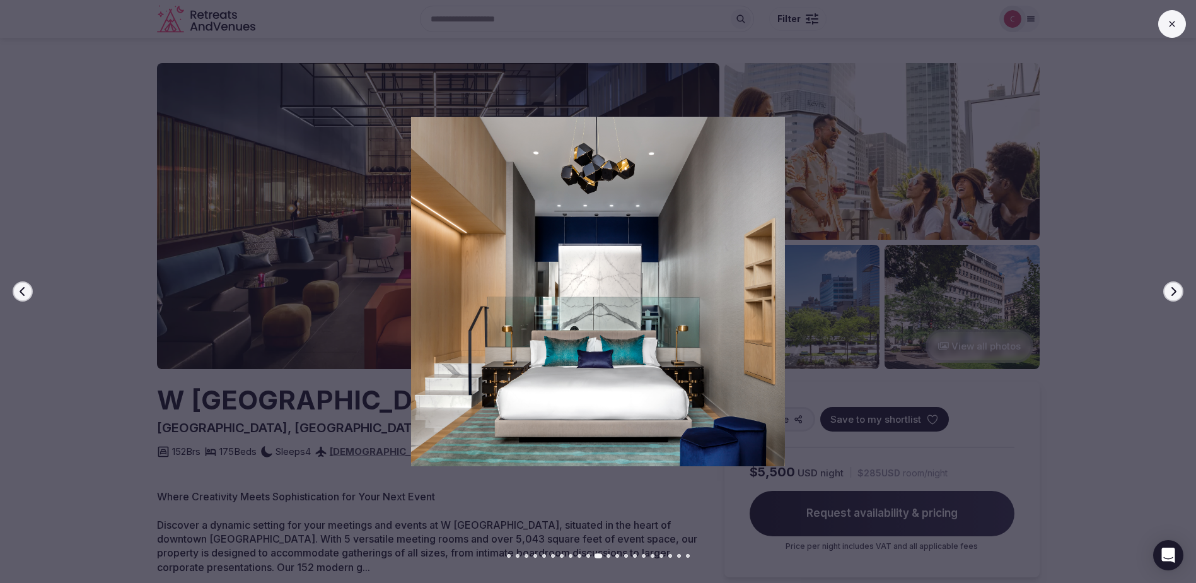
click at [1170, 293] on icon "button" at bounding box center [1173, 291] width 10 height 10
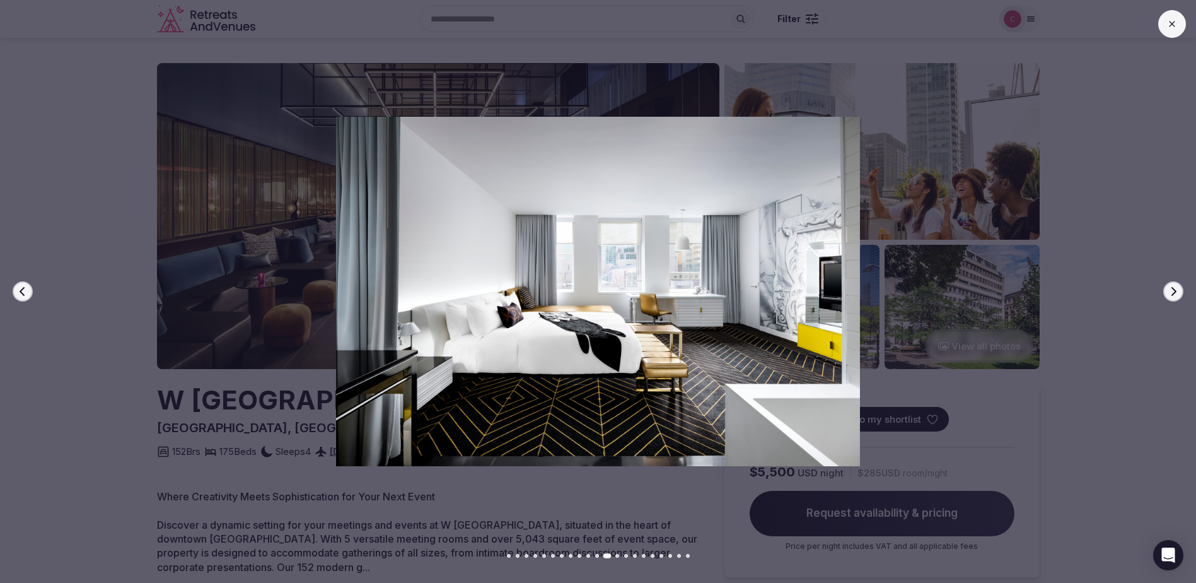
click at [1170, 293] on icon "button" at bounding box center [1173, 291] width 10 height 10
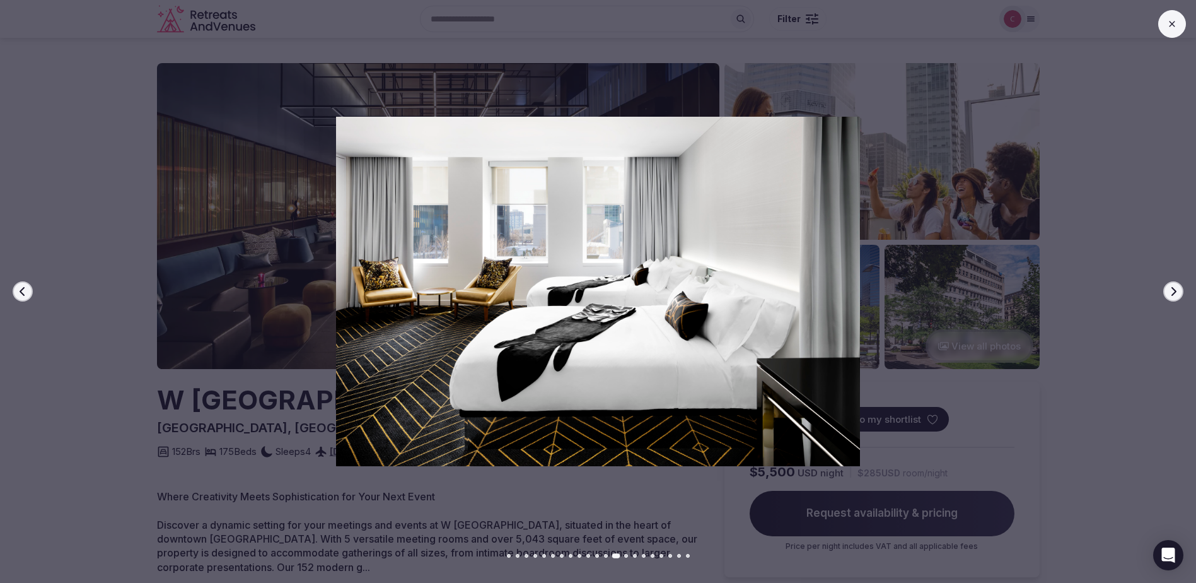
click at [1170, 293] on icon "button" at bounding box center [1173, 291] width 10 height 10
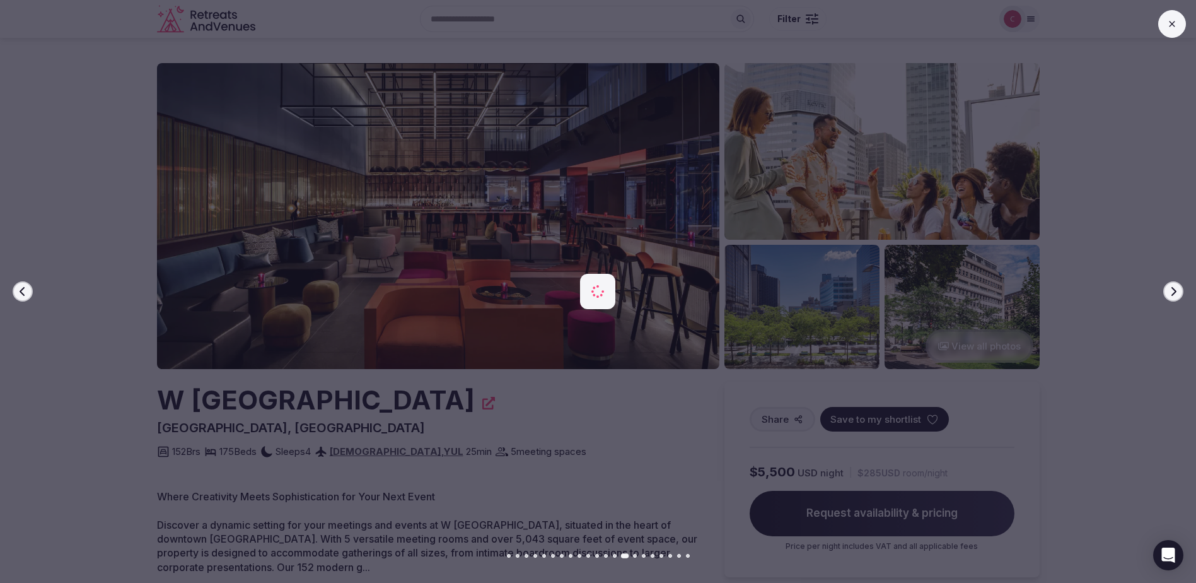
click at [1170, 293] on icon "button" at bounding box center [1173, 291] width 10 height 10
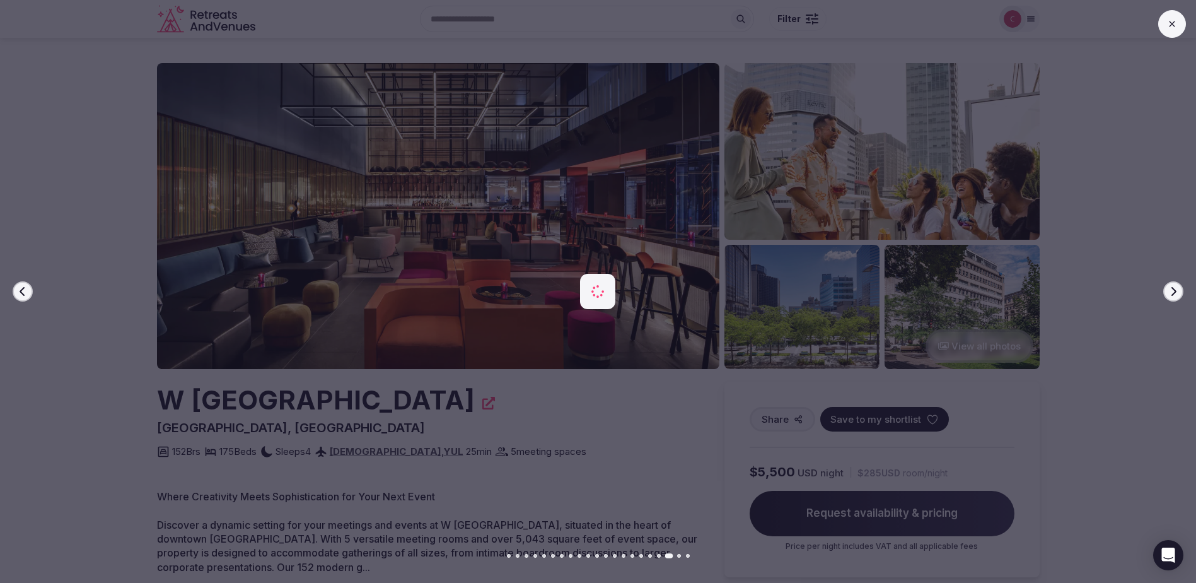
click at [1170, 293] on icon "button" at bounding box center [1173, 291] width 10 height 10
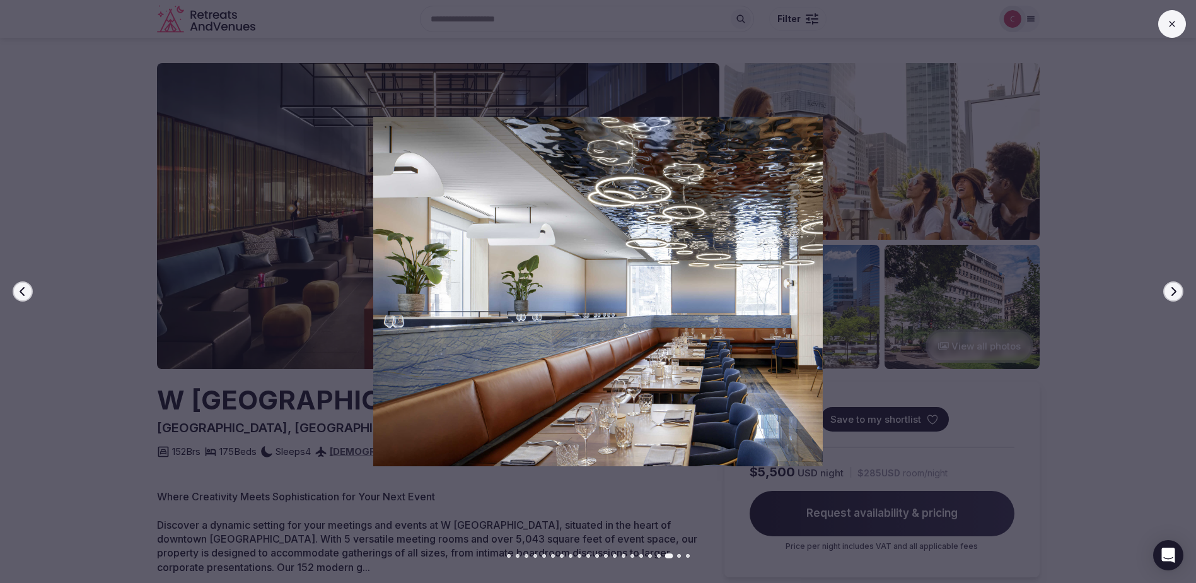
click at [1170, 293] on icon "button" at bounding box center [1173, 291] width 10 height 10
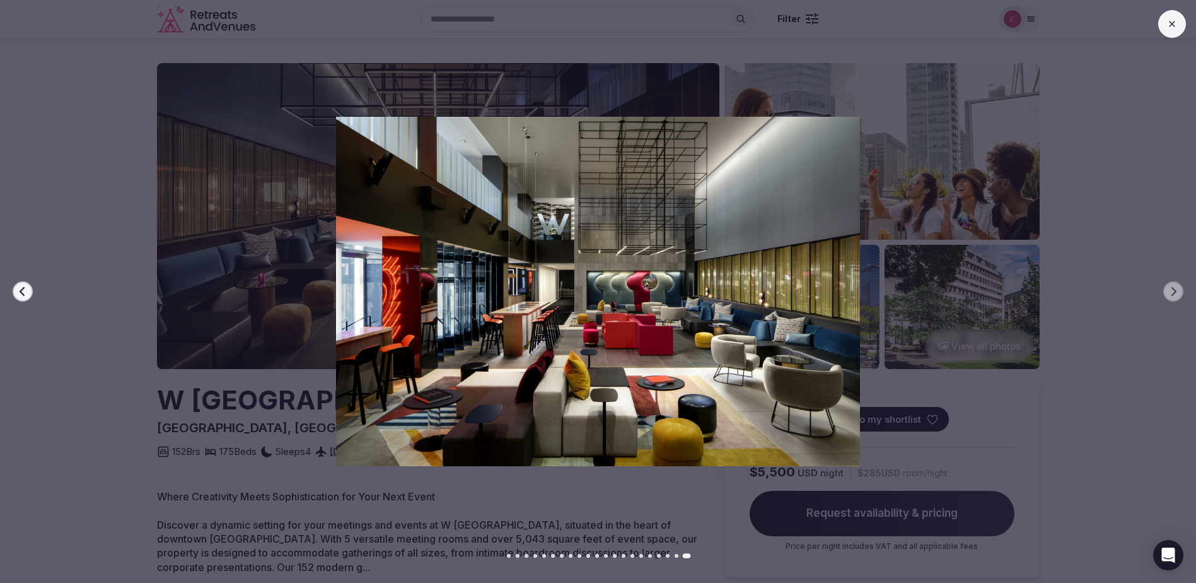
click at [1175, 16] on button at bounding box center [1172, 24] width 28 height 28
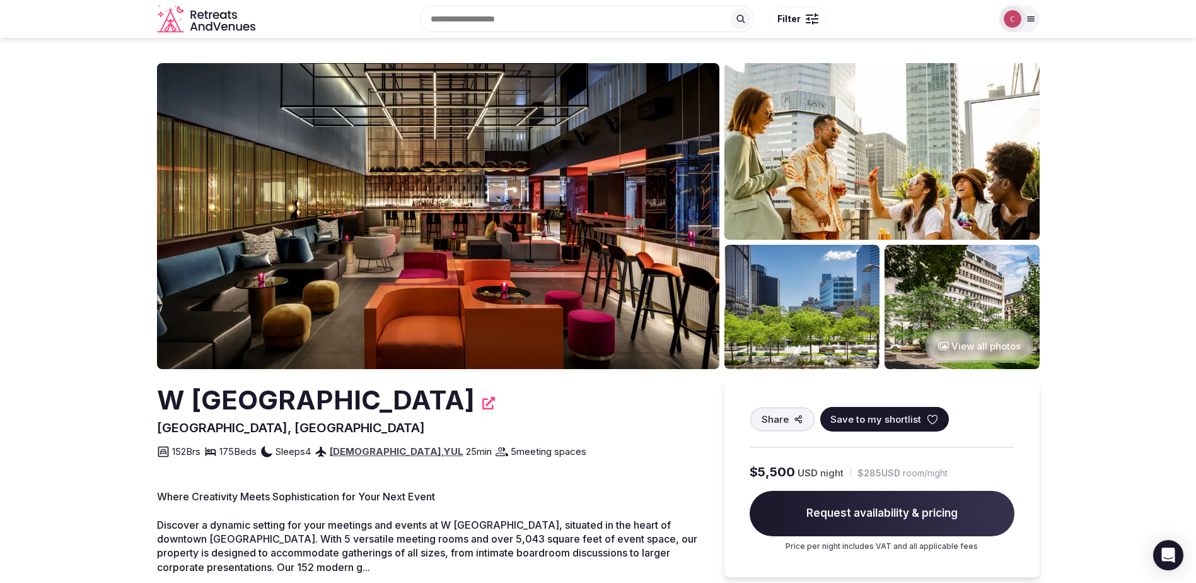
click at [1036, 19] on div at bounding box center [1031, 19] width 18 height 10
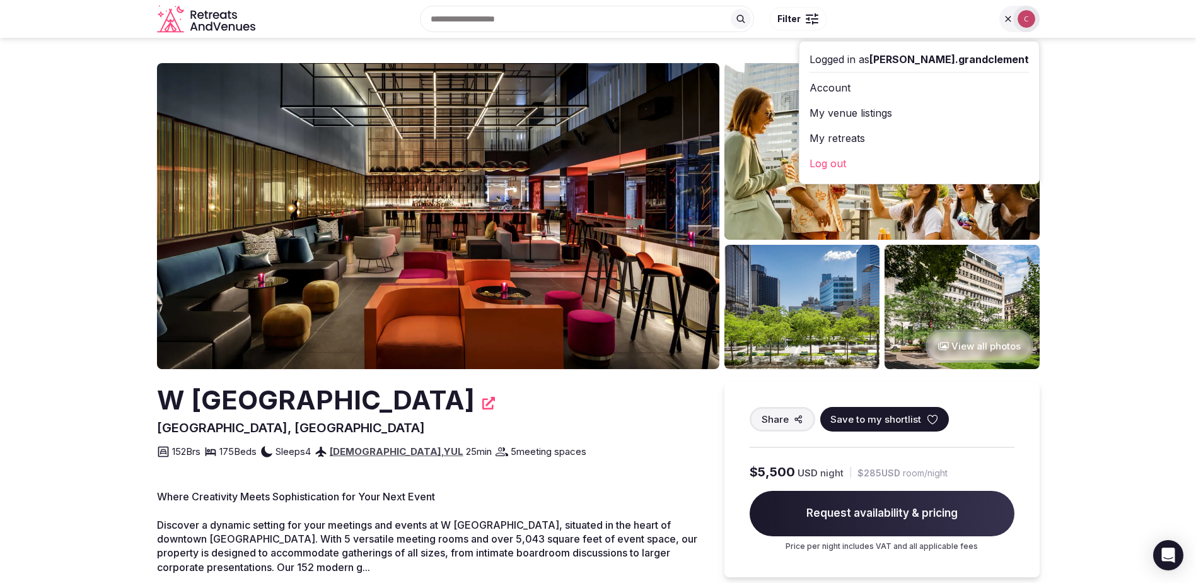
click at [881, 116] on link "My venue listings" at bounding box center [919, 113] width 219 height 20
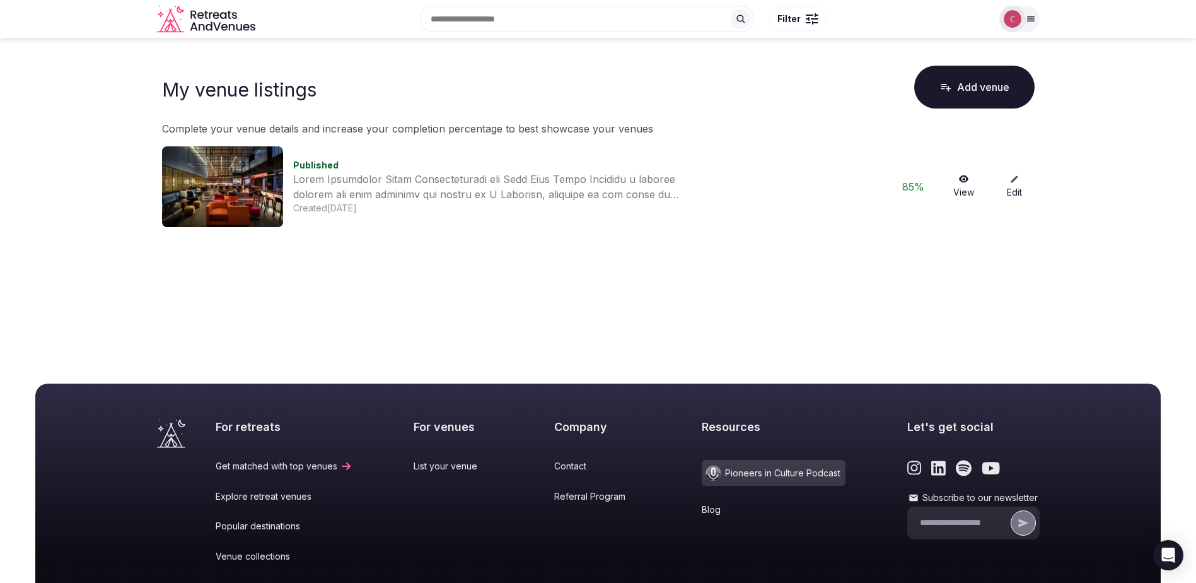
click at [207, 185] on img at bounding box center [222, 186] width 121 height 81
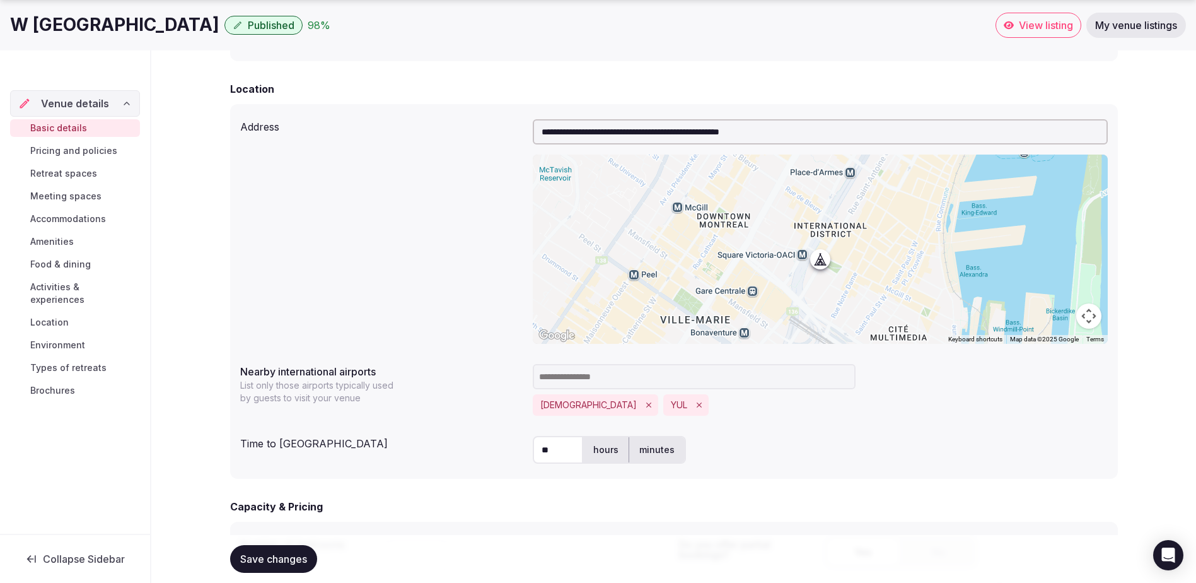
scroll to position [567, 0]
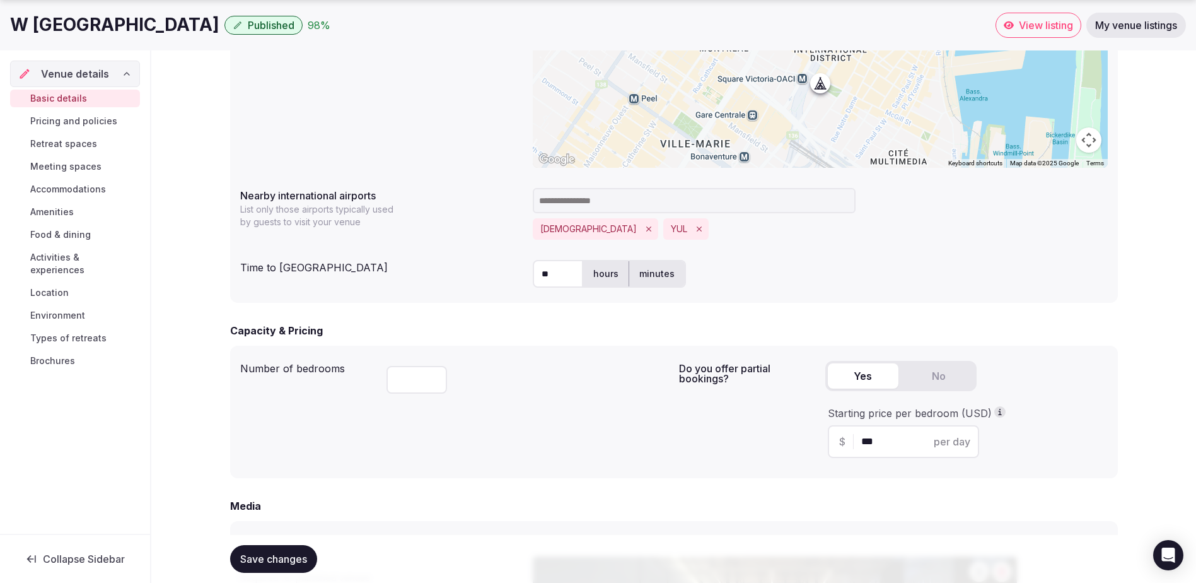
click at [269, 554] on span "Save changes" at bounding box center [273, 558] width 67 height 13
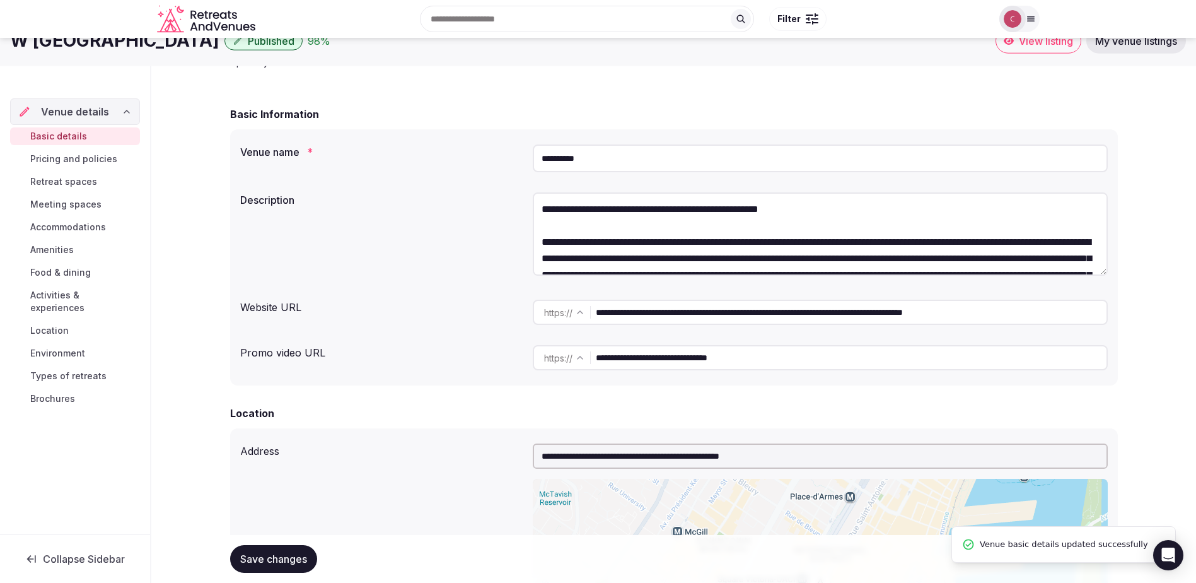
scroll to position [0, 0]
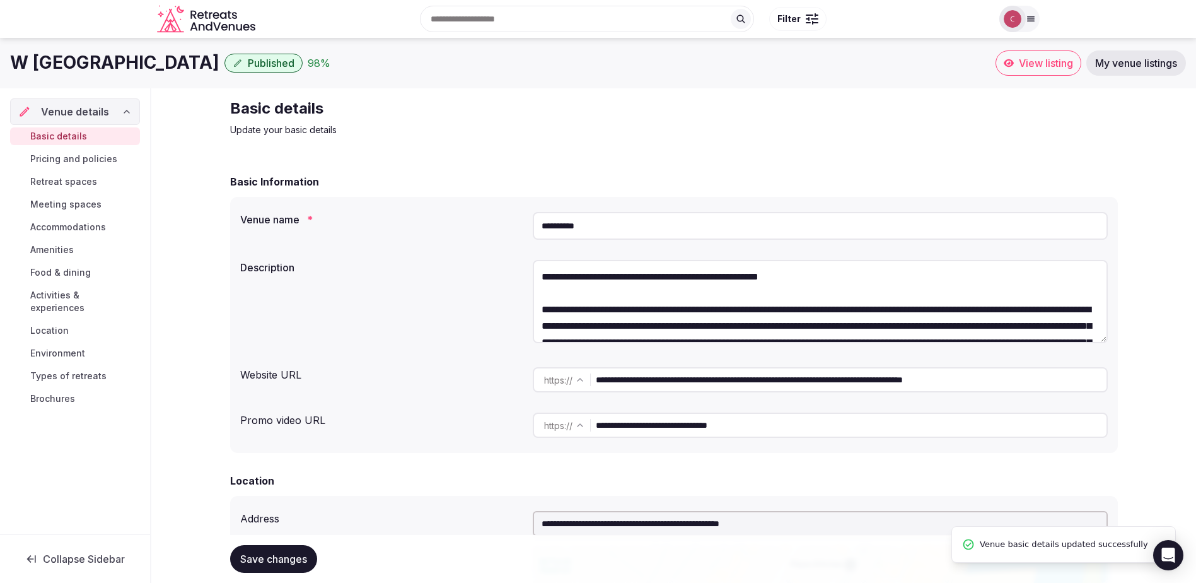
click at [102, 166] on link "Pricing and policies" at bounding box center [75, 159] width 130 height 18
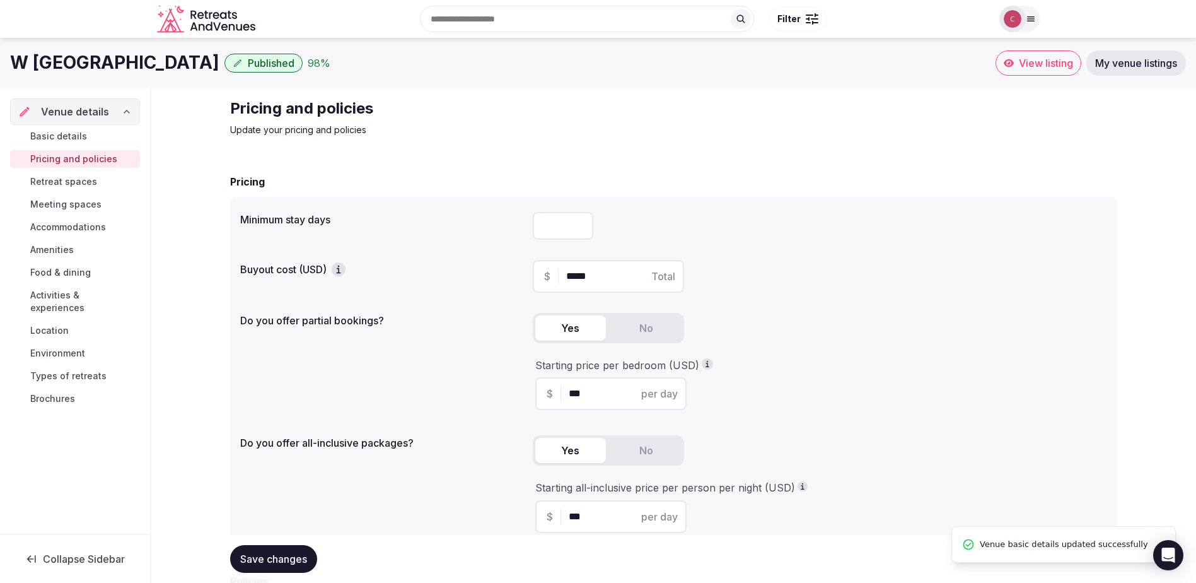
click at [564, 223] on input "number" at bounding box center [563, 226] width 61 height 28
type input "*"
click at [269, 552] on span "Save changes" at bounding box center [273, 558] width 67 height 13
click at [76, 183] on span "Retreat spaces" at bounding box center [63, 181] width 67 height 13
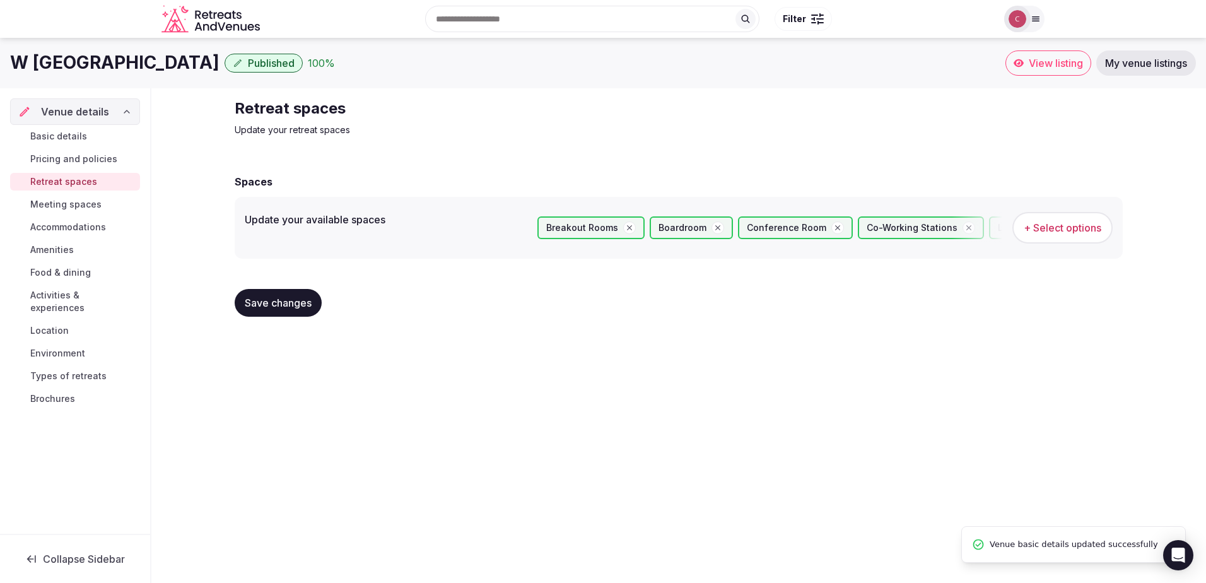
click at [69, 207] on span "Meeting spaces" at bounding box center [65, 204] width 71 height 13
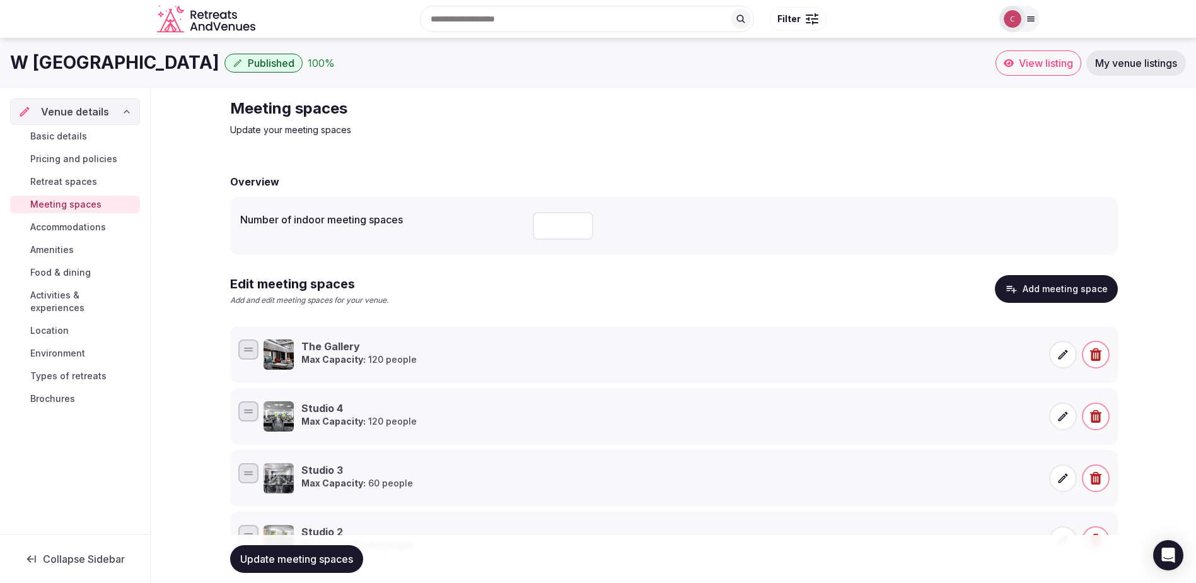
click at [44, 227] on span "Accommodations" at bounding box center [68, 227] width 76 height 13
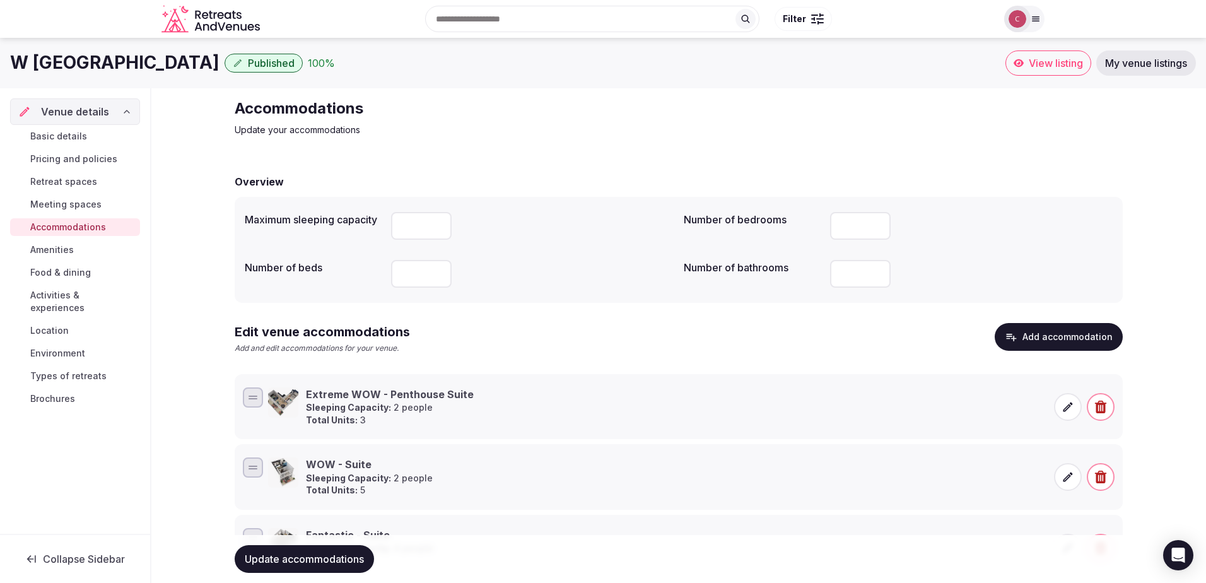
click at [52, 269] on span "Food & dining" at bounding box center [60, 272] width 61 height 13
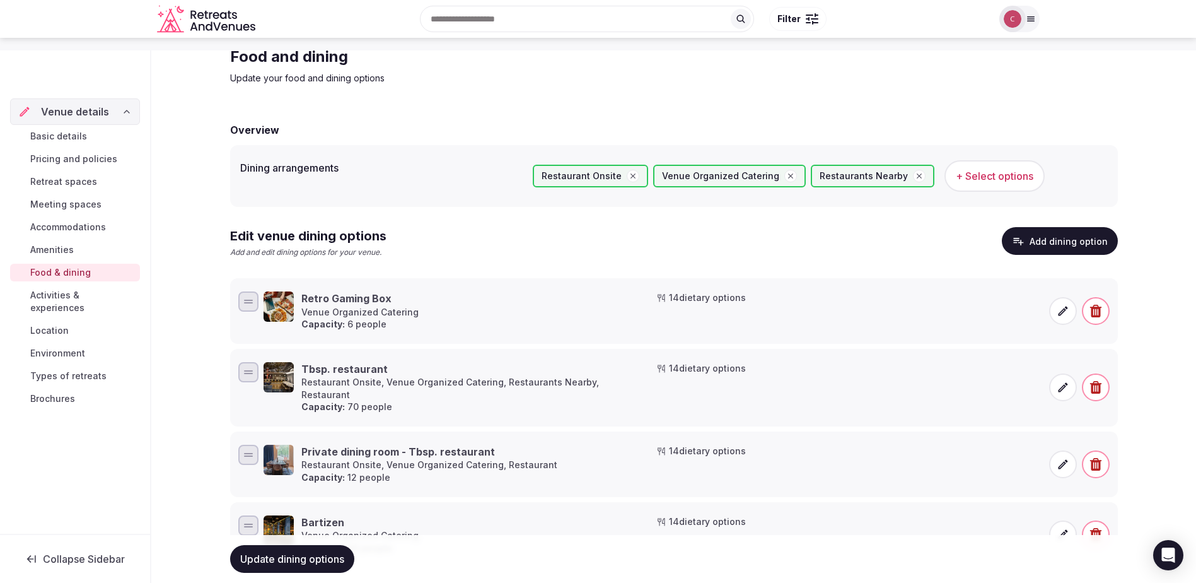
scroll to position [102, 0]
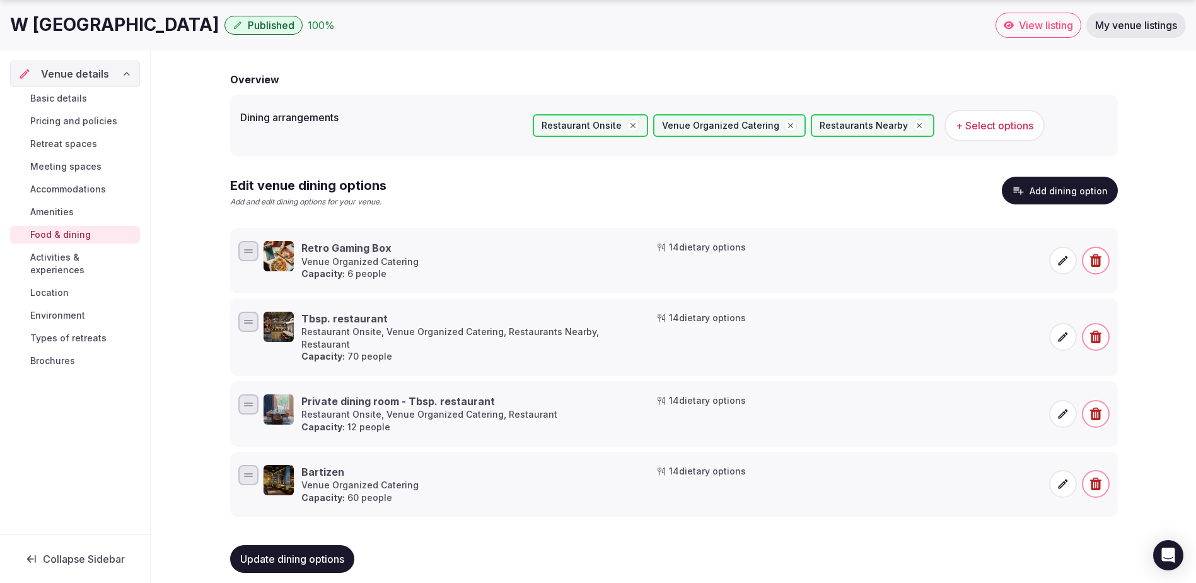
click at [277, 552] on span "Update dining options" at bounding box center [292, 558] width 104 height 13
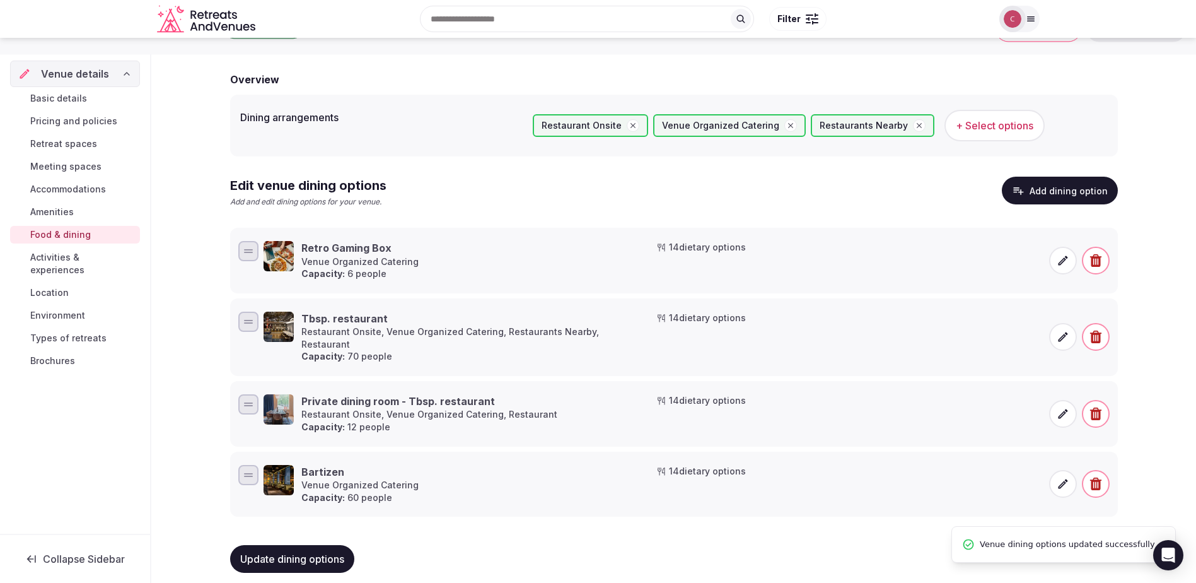
scroll to position [0, 0]
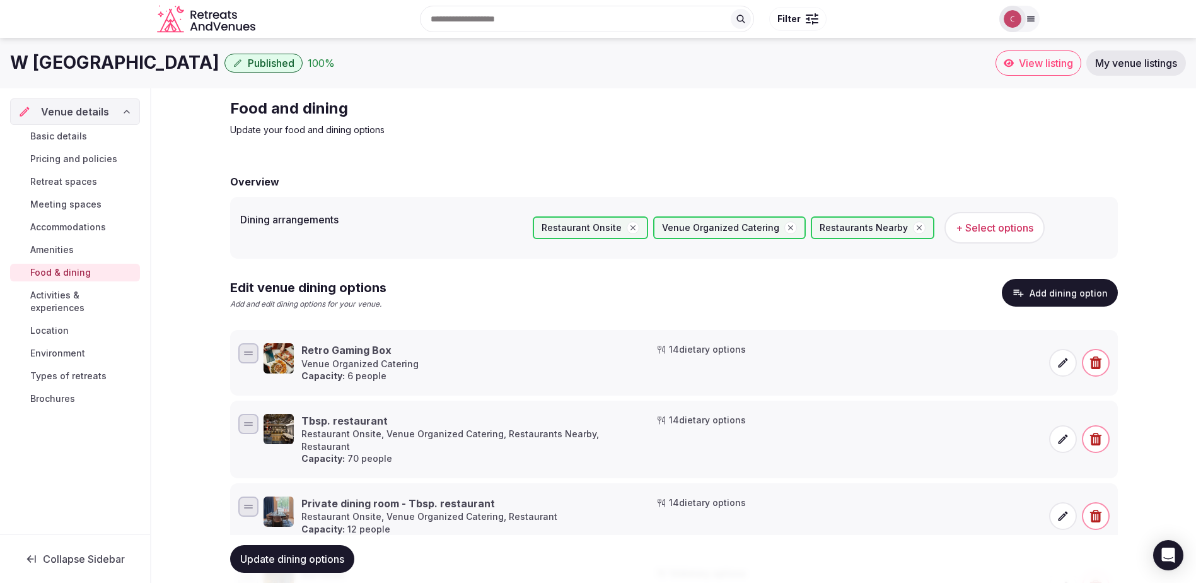
click at [66, 132] on span "Basic details" at bounding box center [58, 136] width 57 height 13
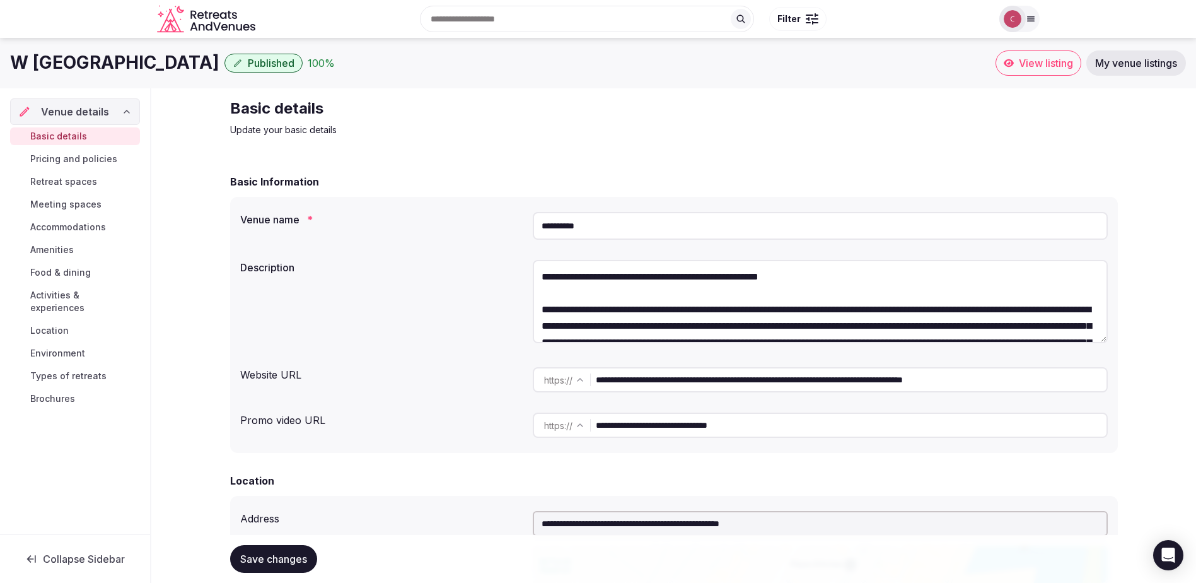
click at [1019, 23] on img at bounding box center [1013, 19] width 18 height 18
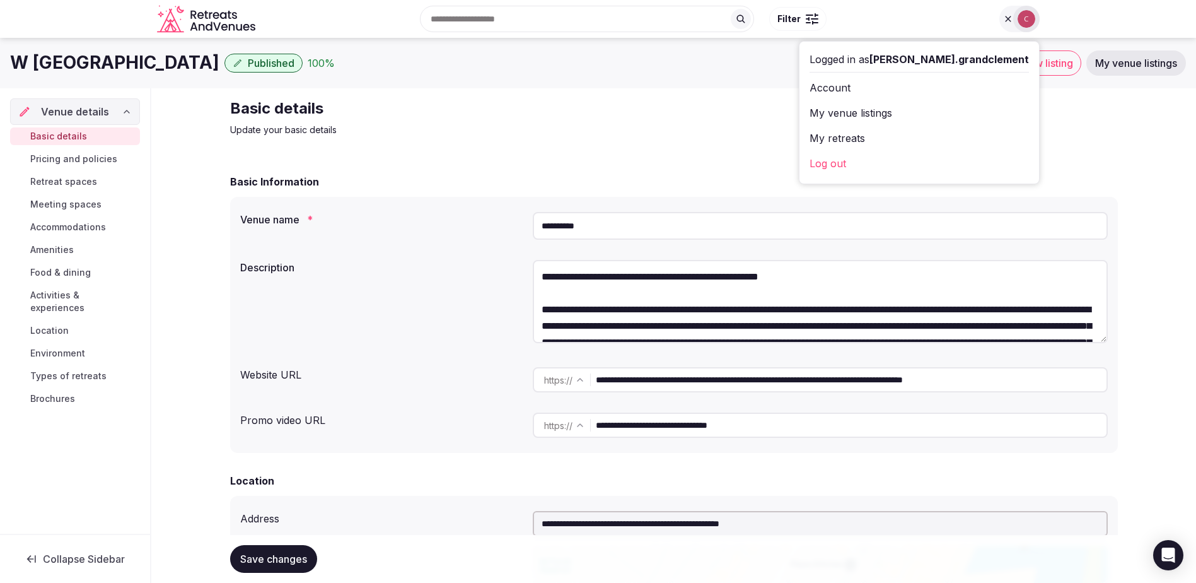
click at [878, 163] on link "Log out" at bounding box center [919, 163] width 219 height 20
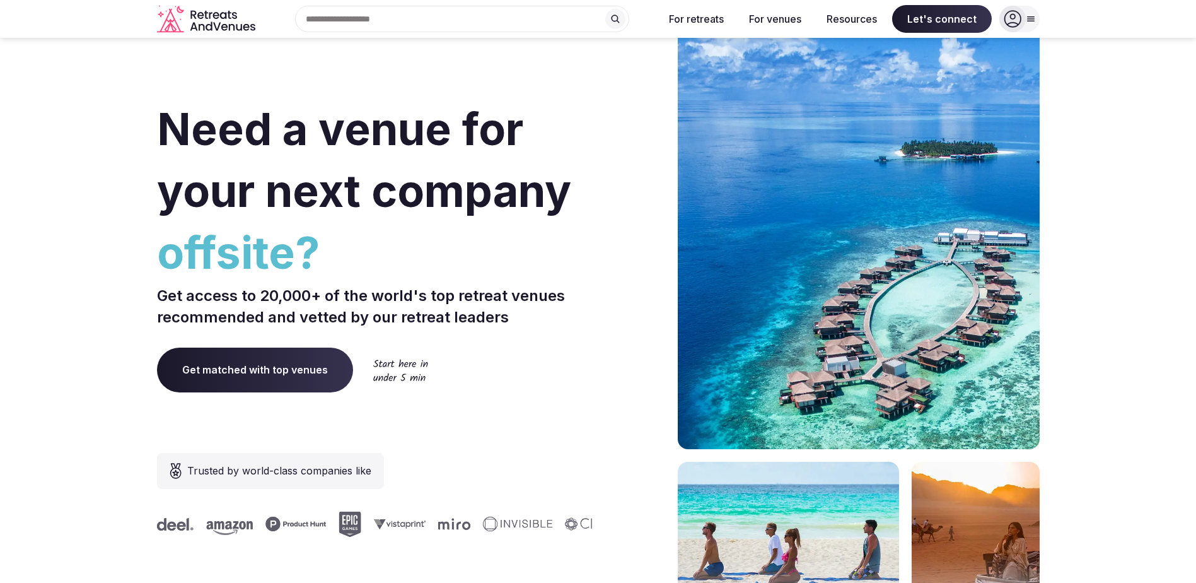
click at [1008, 16] on icon at bounding box center [1013, 19] width 18 height 18
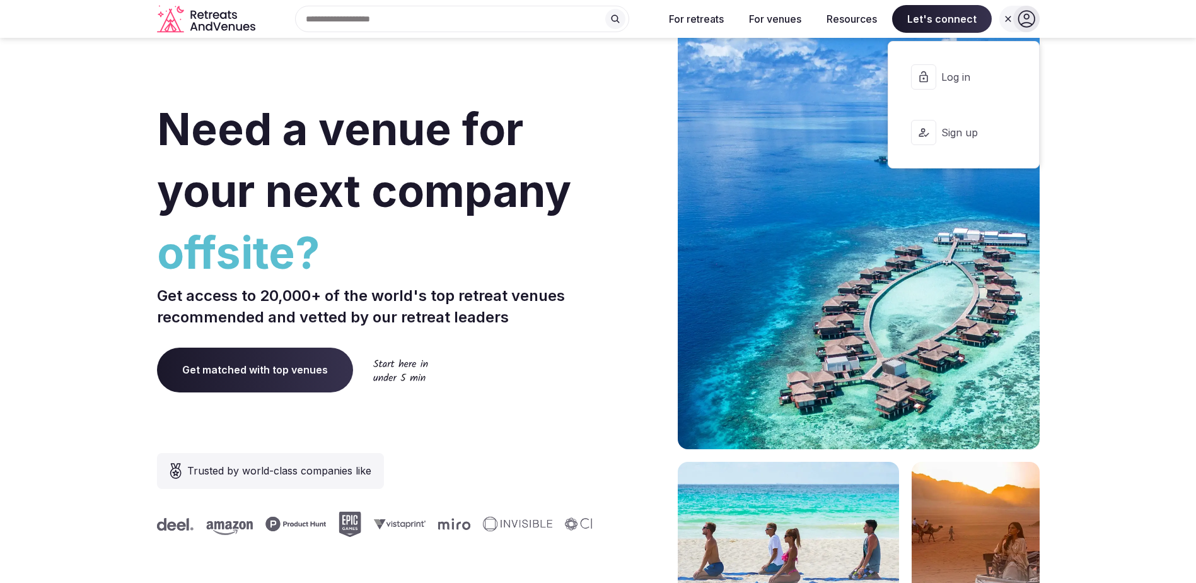
click at [963, 75] on span "Log in" at bounding box center [971, 77] width 61 height 14
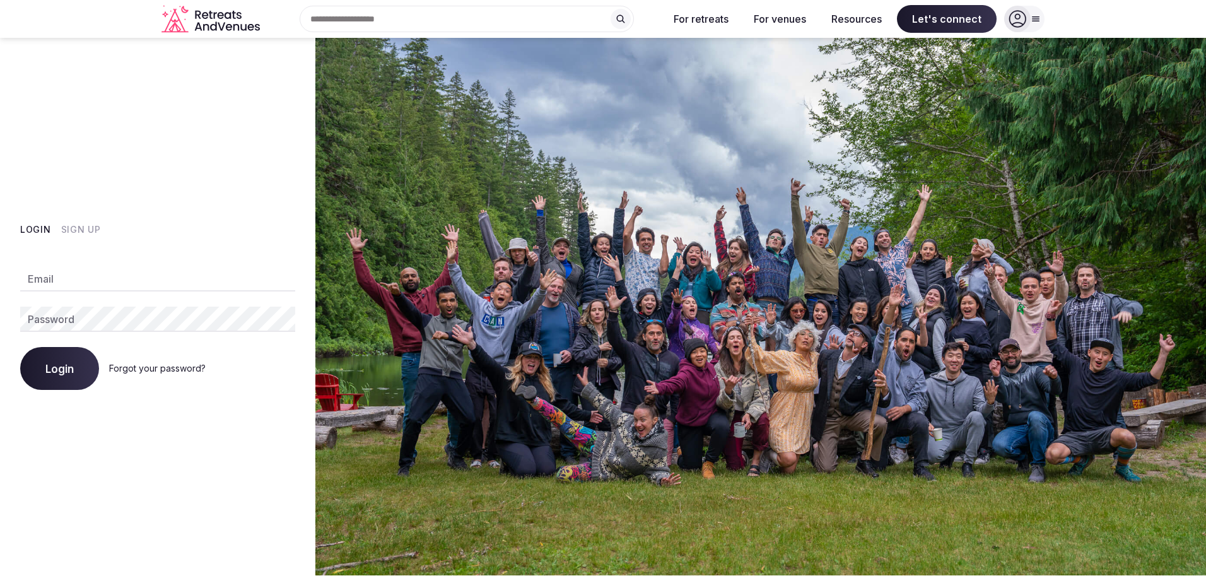
type input "**********"
click at [67, 355] on button "Login" at bounding box center [59, 368] width 79 height 43
